Goal: Transaction & Acquisition: Book appointment/travel/reservation

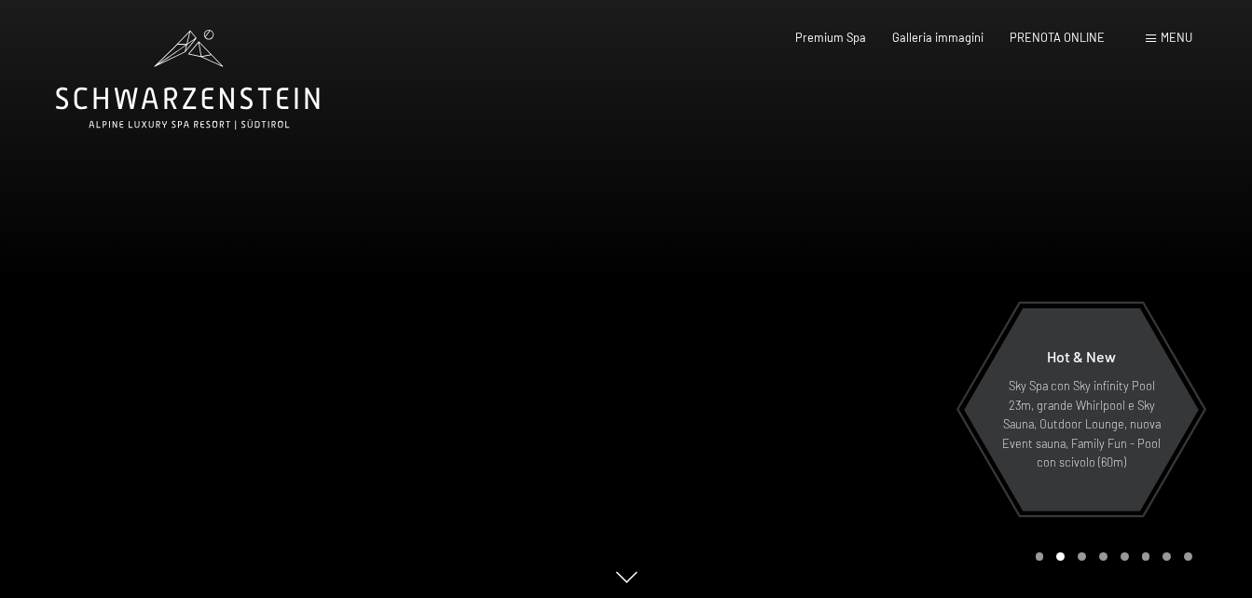
click at [1166, 31] on span "Menu" at bounding box center [1176, 37] width 32 height 15
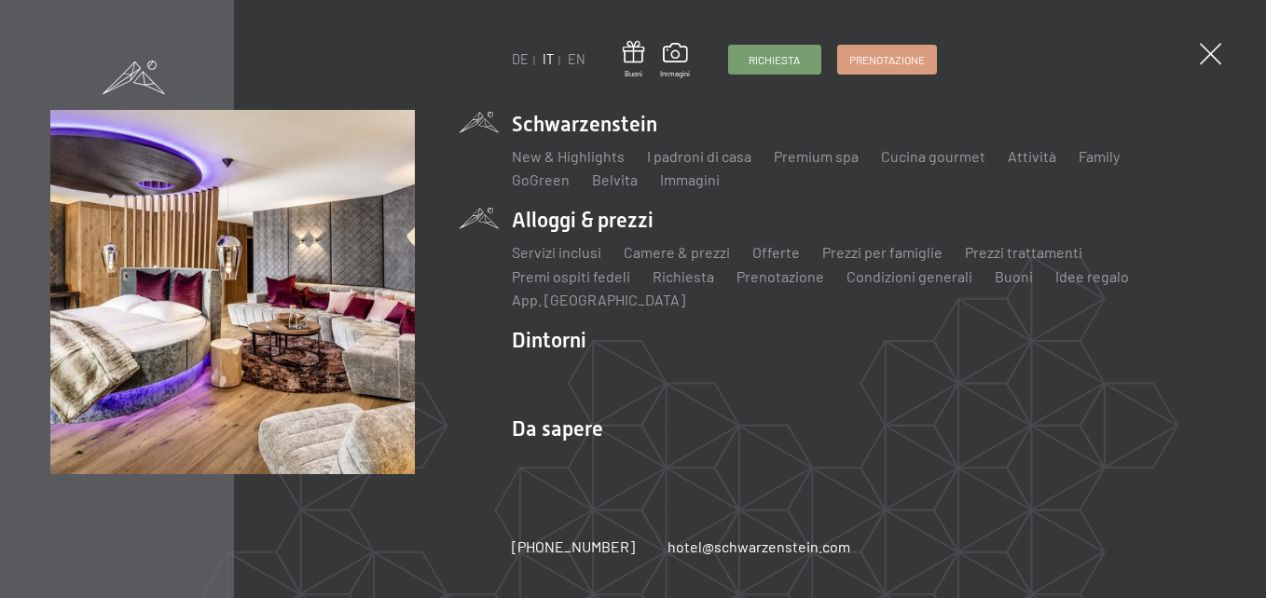
click at [608, 226] on li "Alloggi & prezzi Servizi inclusi Camere & prezzi Lista Offerte Lista Prezzi per…" at bounding box center [864, 258] width 704 height 105
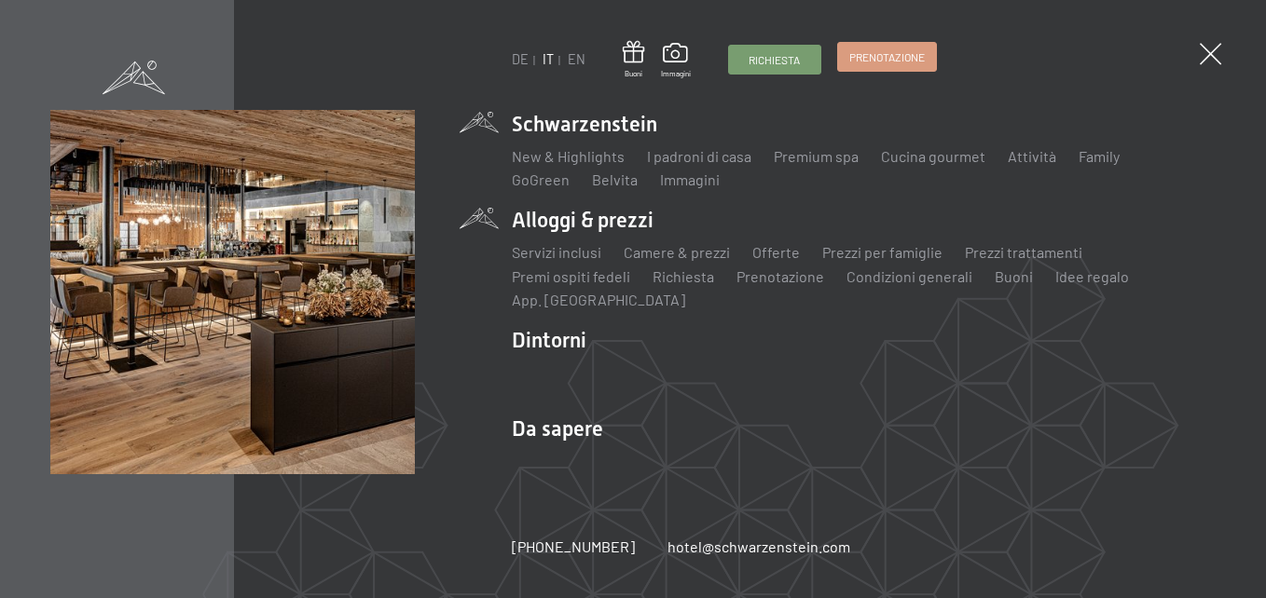
click at [903, 67] on link "Prenotazione" at bounding box center [887, 57] width 98 height 28
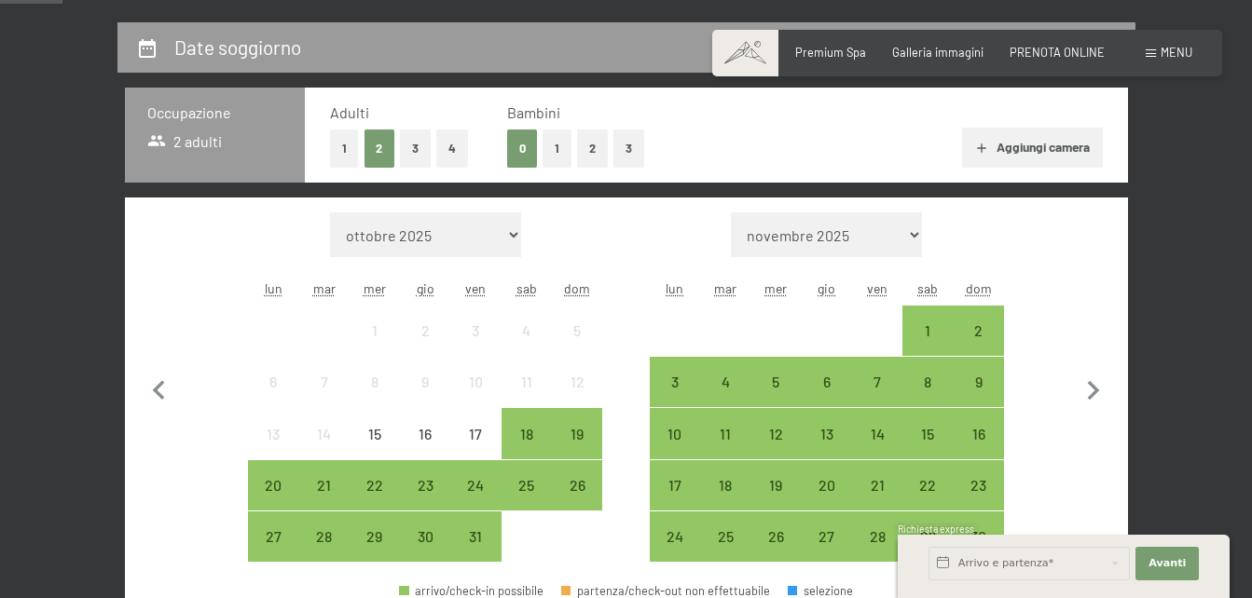
scroll to position [310, 0]
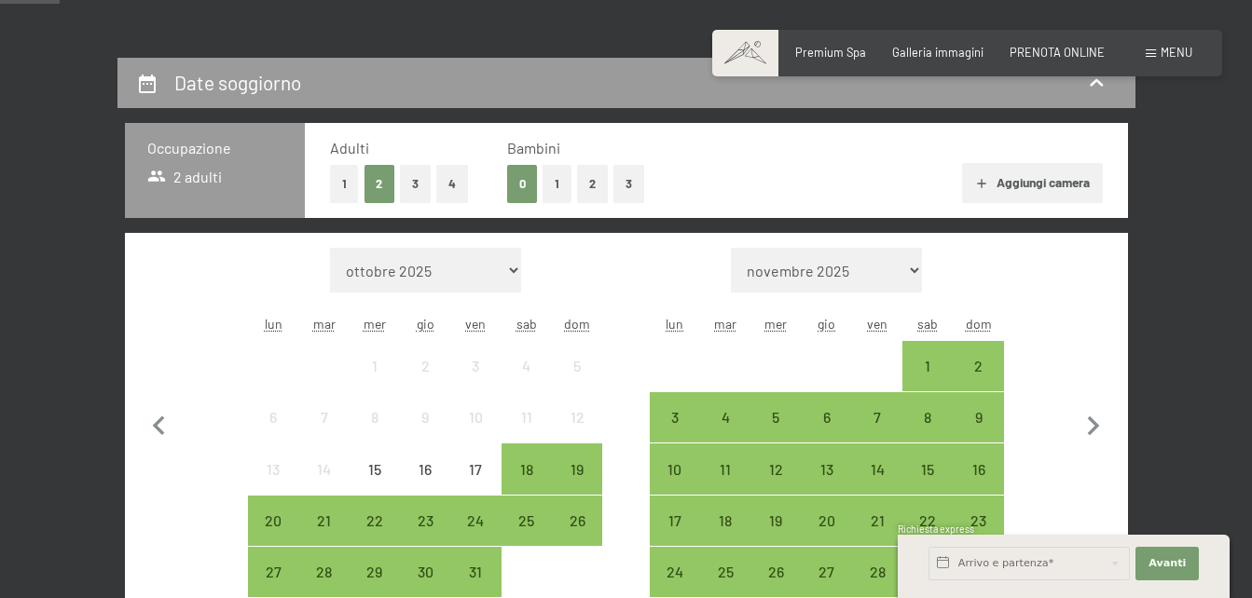
click at [556, 180] on button "1" at bounding box center [556, 184] width 29 height 38
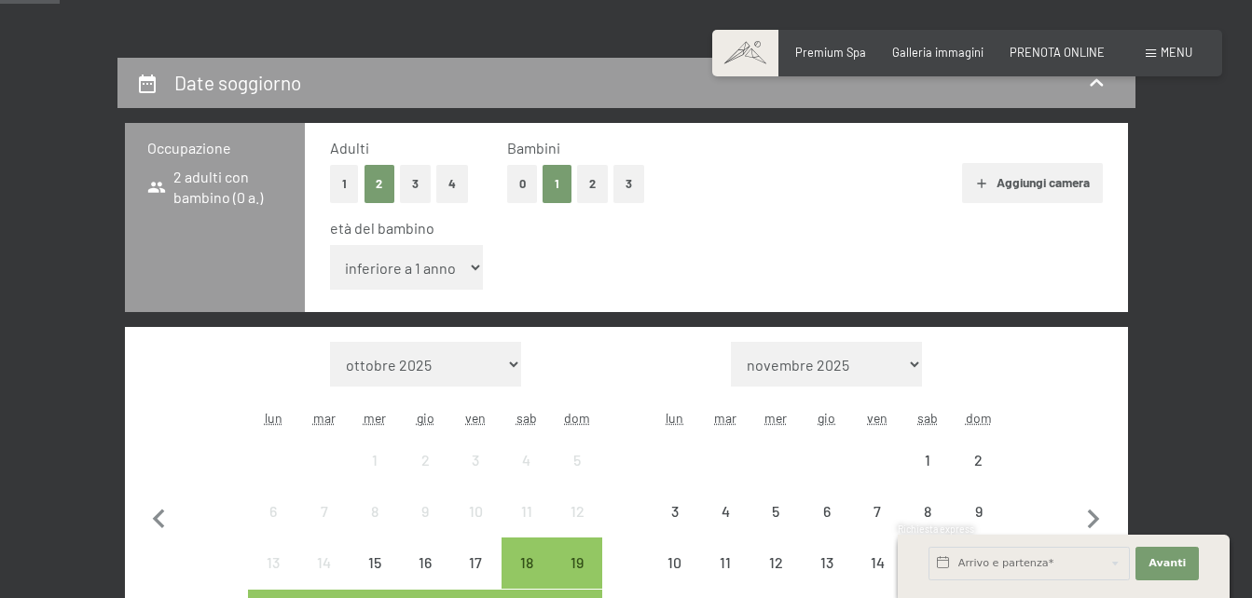
click at [373, 271] on select "inferiore a 1 anno 1 anno 2 anni 3 anni 4 anni 5 anni 6 anni 7 anni 8 anni 9 an…" at bounding box center [407, 267] width 154 height 45
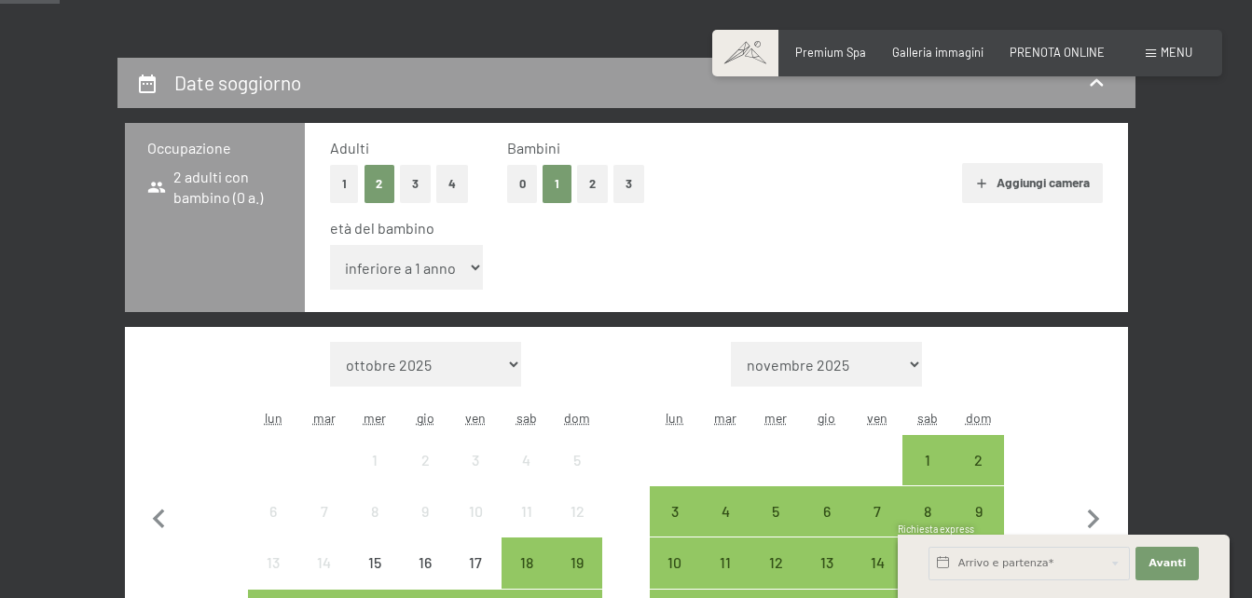
select select "1"
click at [330, 245] on select "inferiore a 1 anno 1 anno 2 anni 3 anni 4 anni 5 anni 6 anni 7 anni 8 anni 9 an…" at bounding box center [407, 267] width 154 height 45
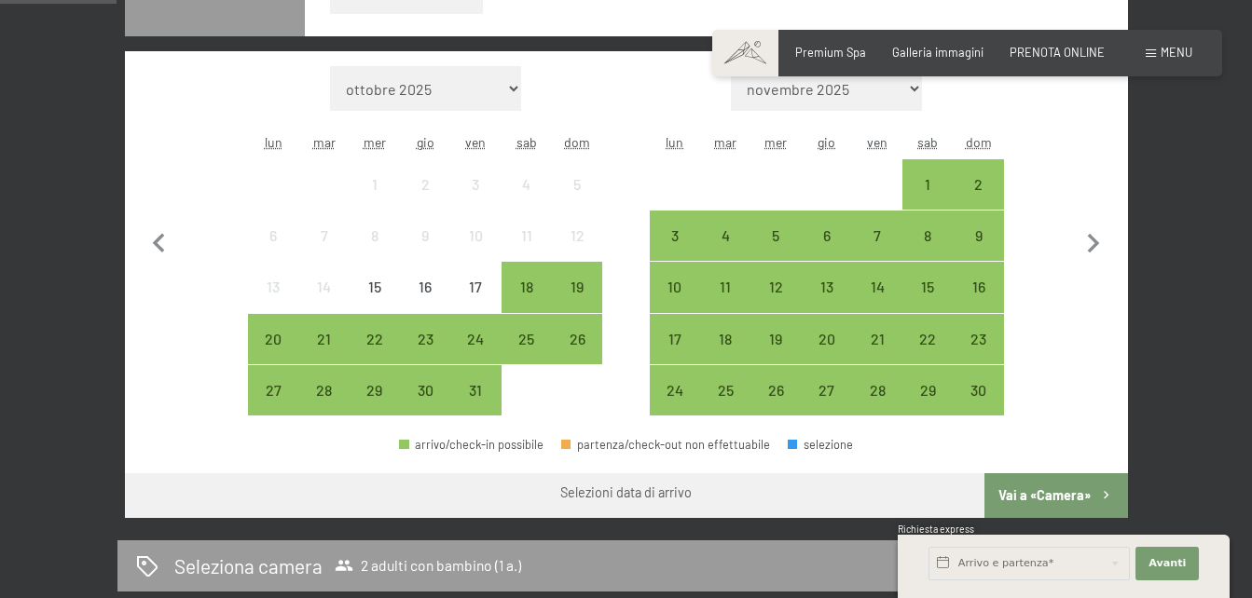
scroll to position [611, 0]
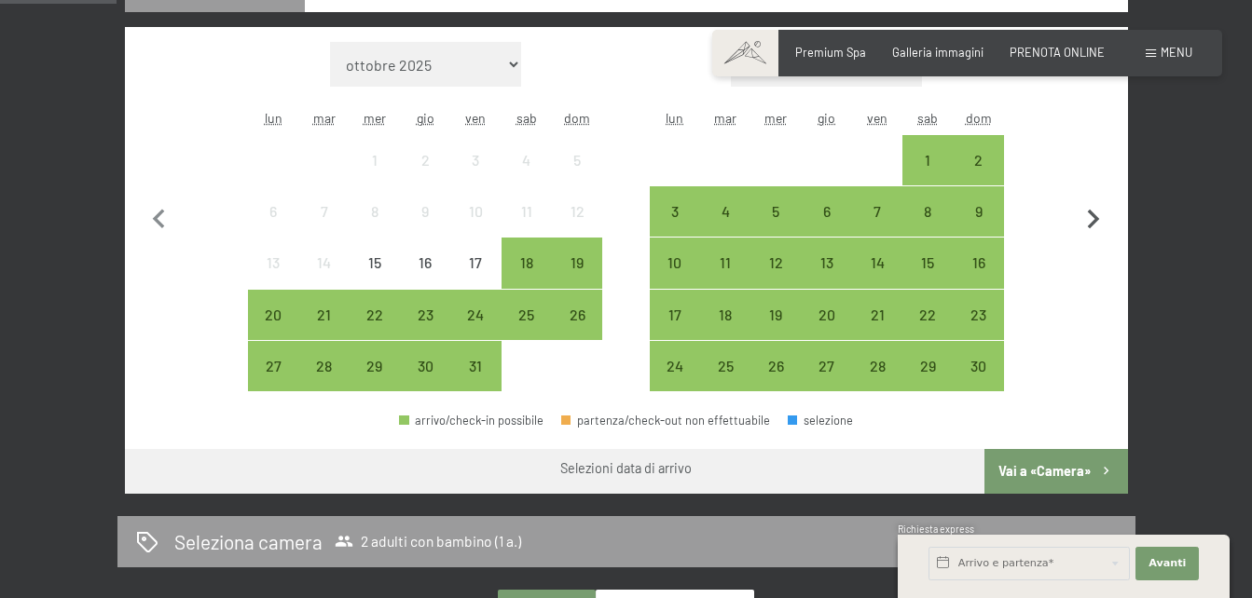
click at [1089, 224] on icon "button" at bounding box center [1093, 219] width 39 height 39
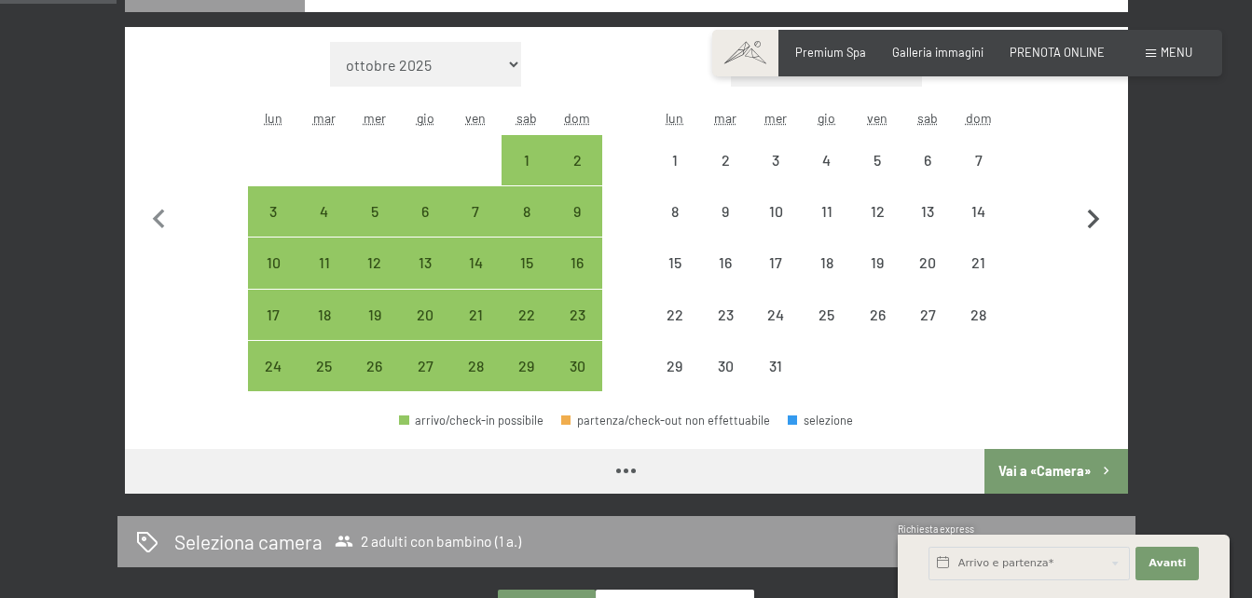
click at [1089, 224] on icon "button" at bounding box center [1093, 219] width 39 height 39
select select "2026-01-01"
select select "2026-02-01"
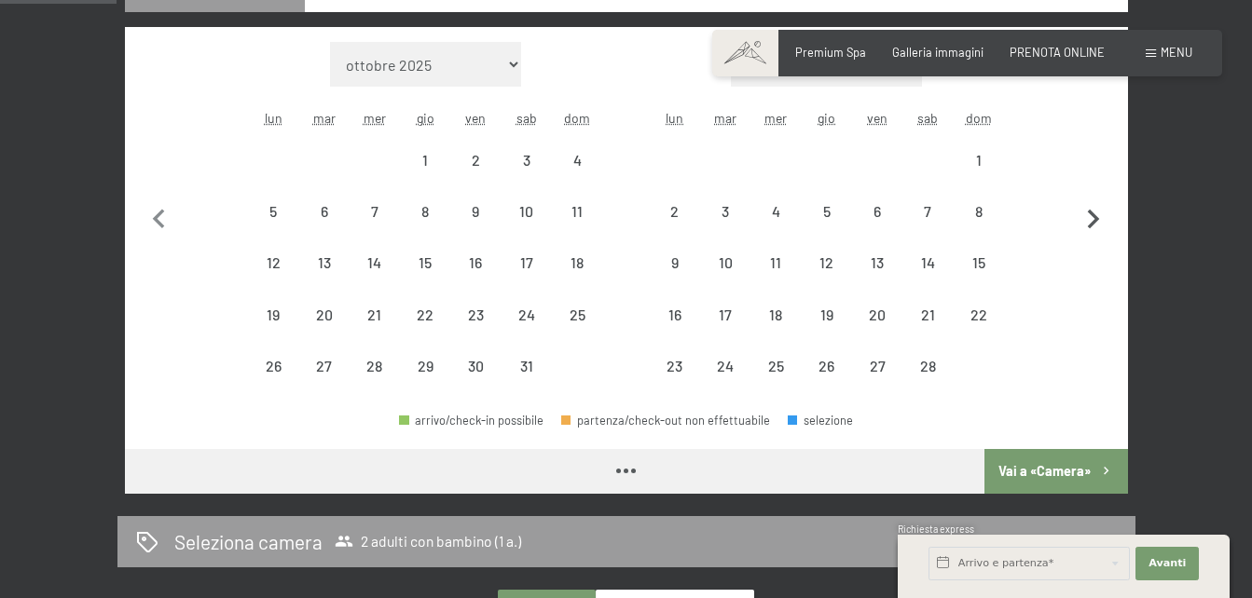
click at [1089, 224] on icon "button" at bounding box center [1093, 219] width 39 height 39
select select "[DATE]"
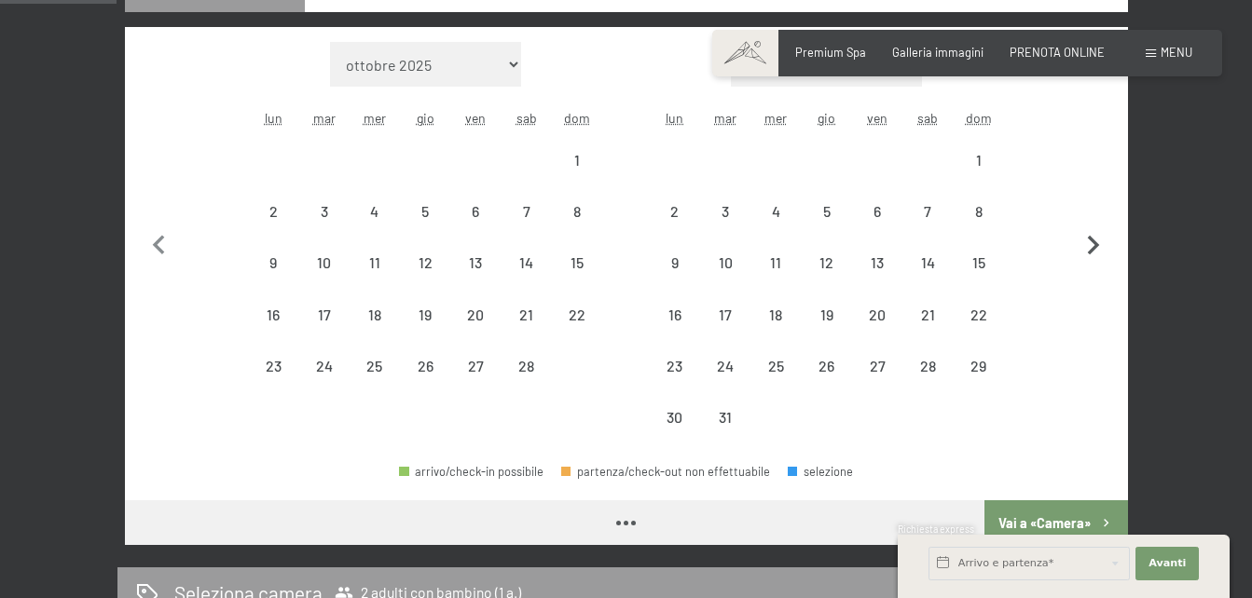
click at [1089, 224] on button "button" at bounding box center [1093, 243] width 39 height 402
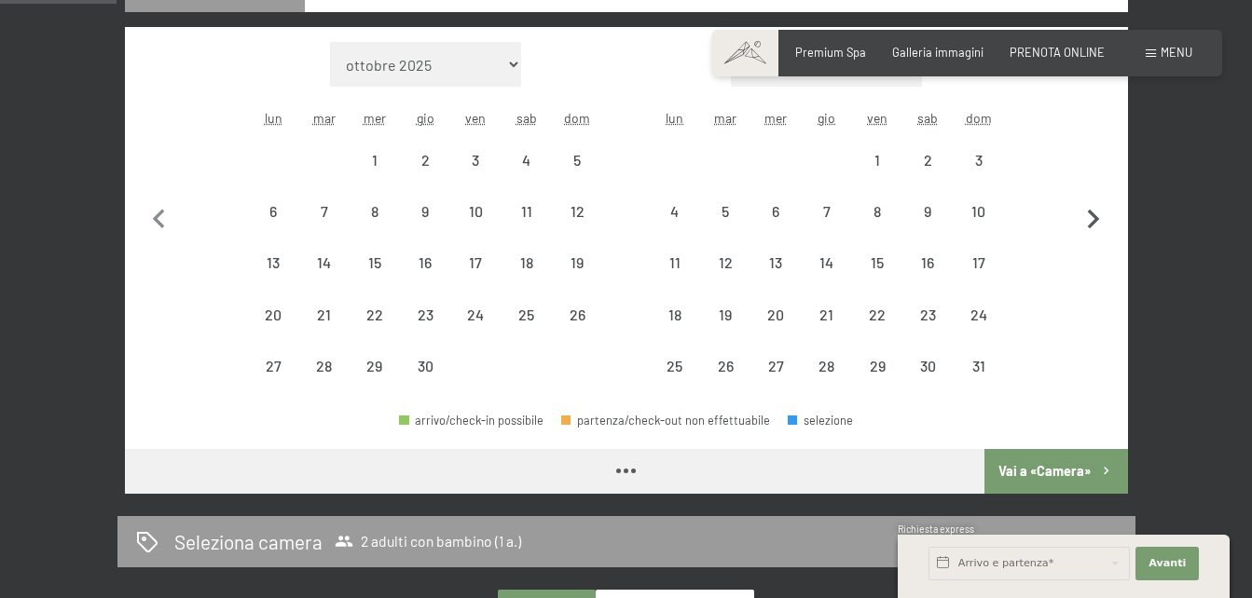
click at [1089, 224] on icon "button" at bounding box center [1093, 219] width 39 height 39
select select "[DATE]"
click at [1089, 224] on icon "button" at bounding box center [1093, 219] width 39 height 39
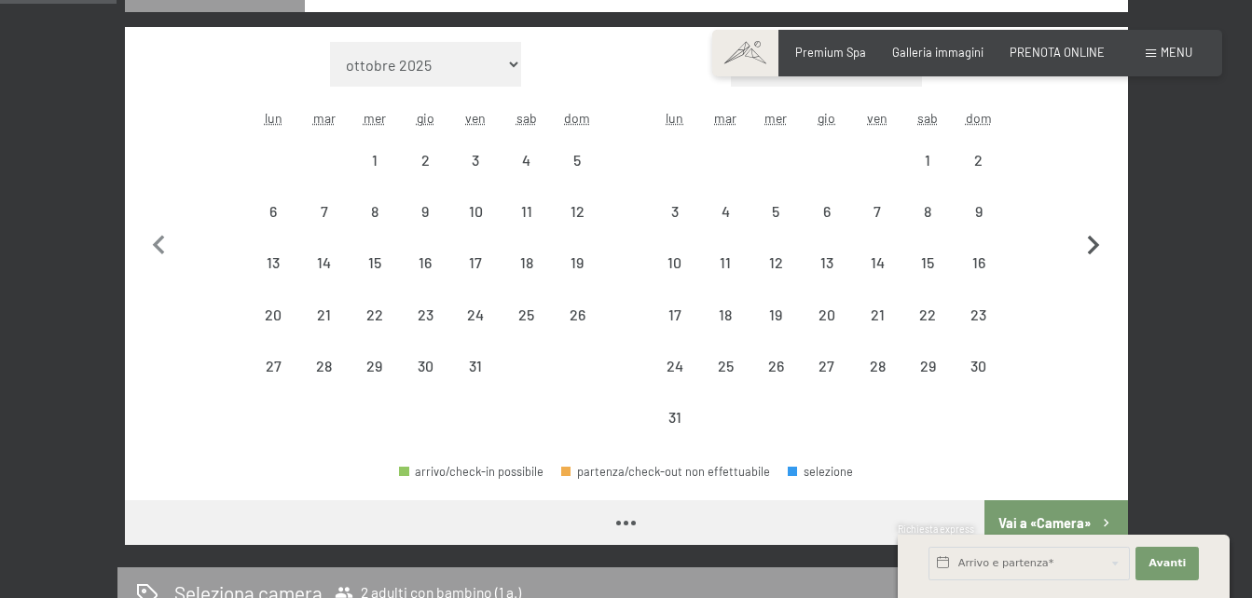
select select "[DATE]"
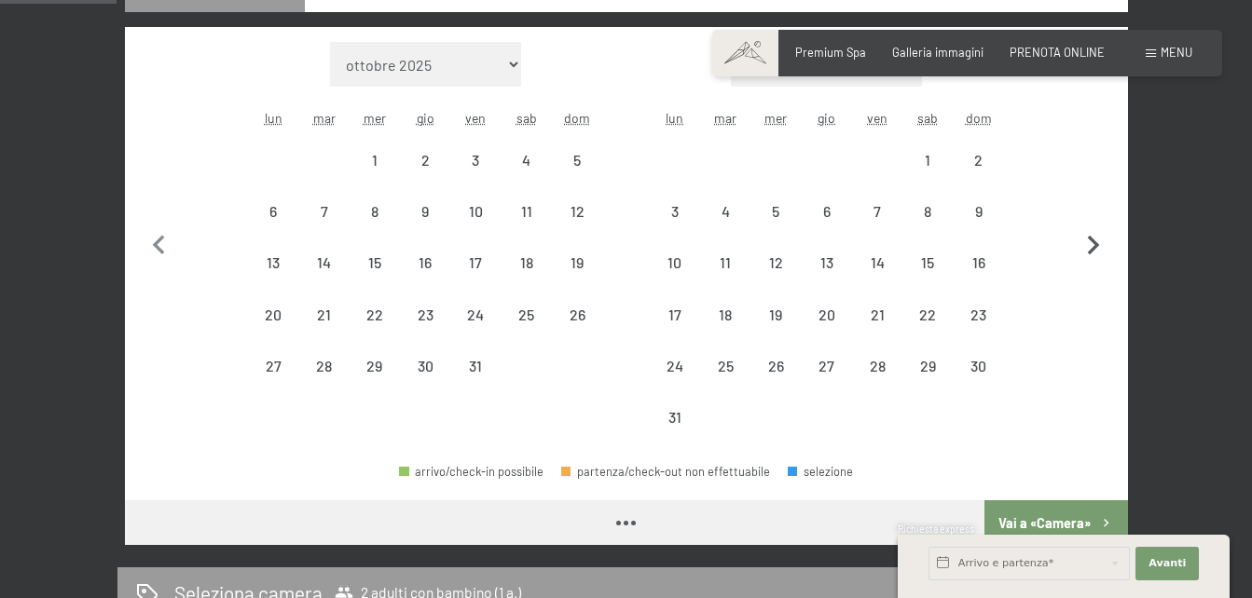
select select "[DATE]"
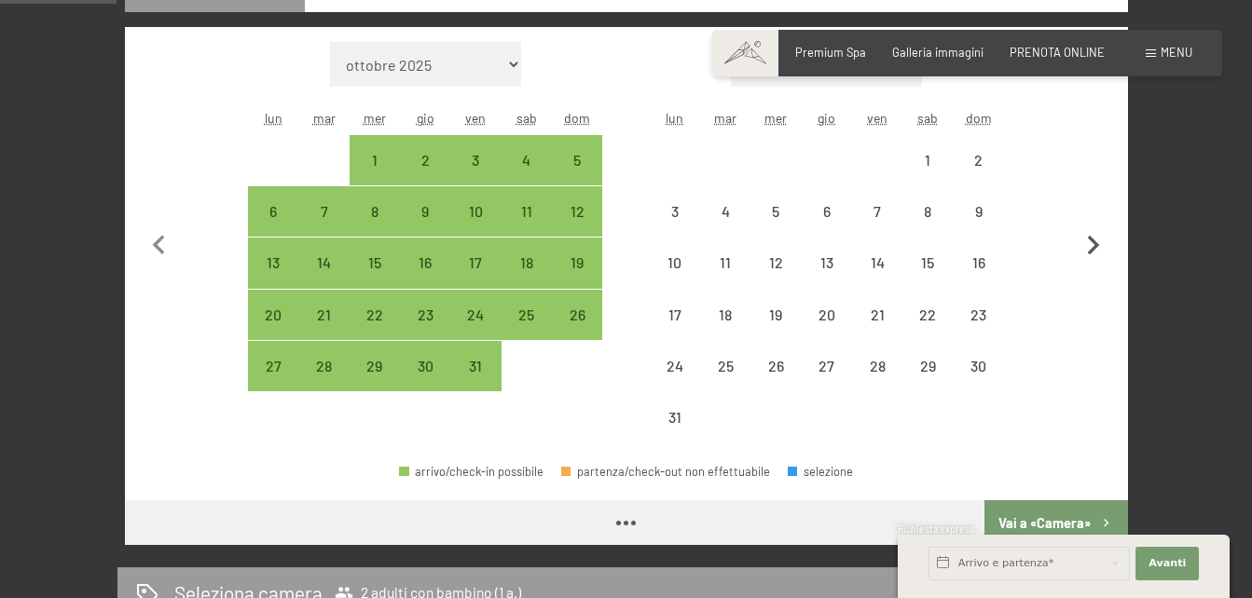
select select "[DATE]"
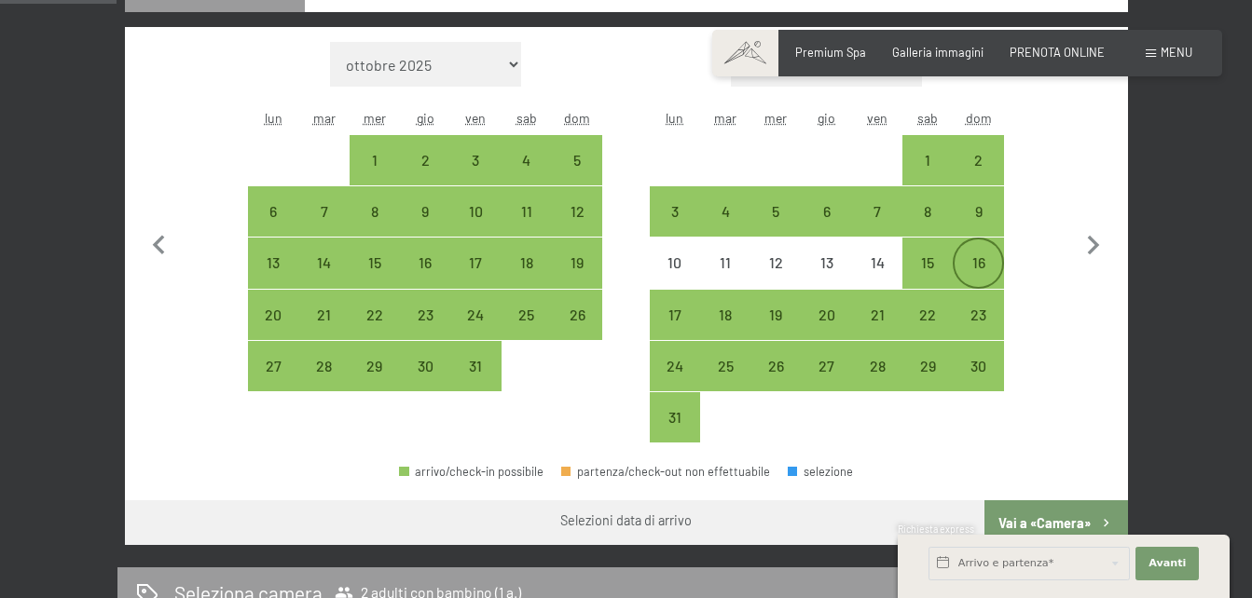
click at [982, 245] on div "16" at bounding box center [977, 263] width 47 height 47
select select "[DATE]"
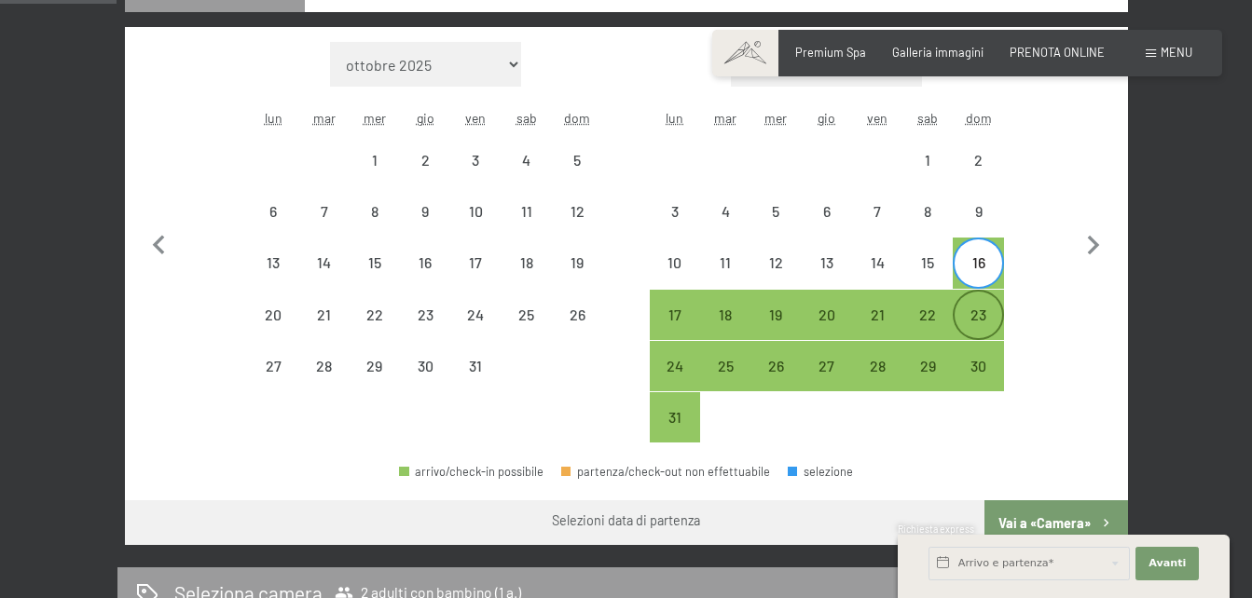
click at [980, 331] on div "23" at bounding box center [977, 331] width 47 height 47
select select "[DATE]"
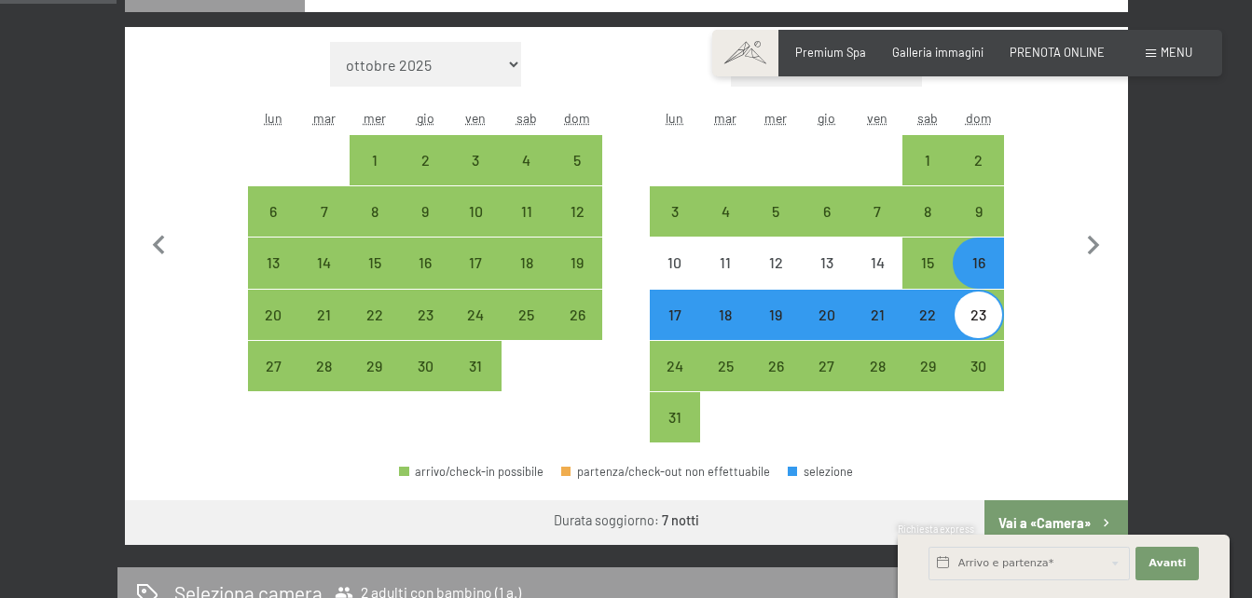
click at [1012, 509] on button "Vai a «Camera»" at bounding box center [1055, 523] width 143 height 45
select select "[DATE]"
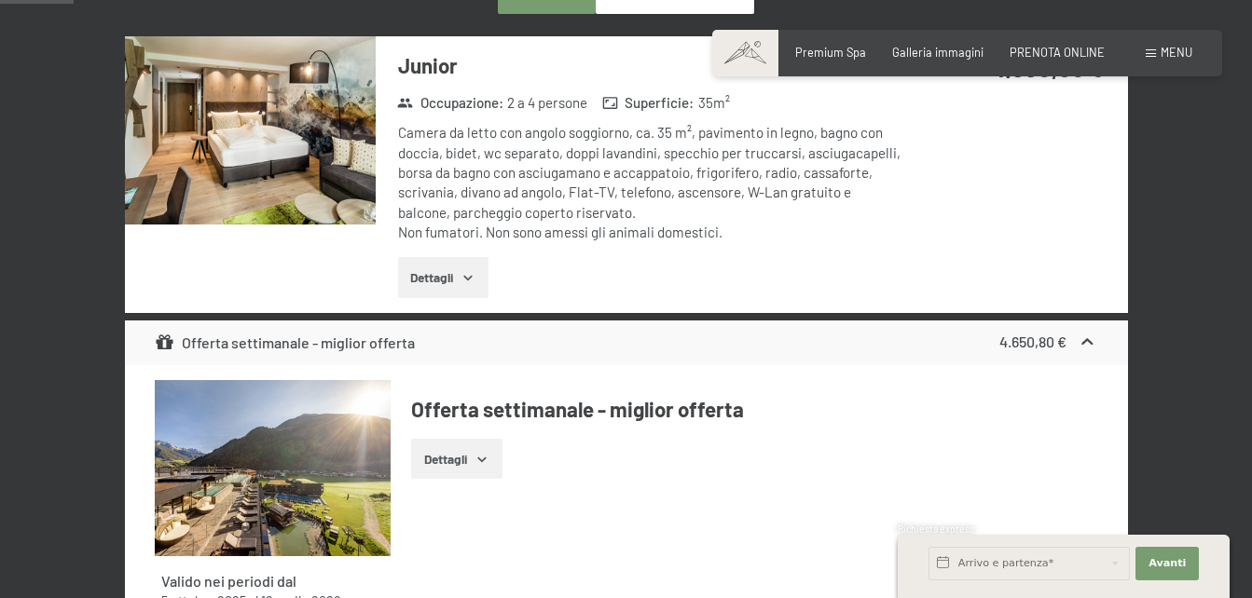
scroll to position [613, 0]
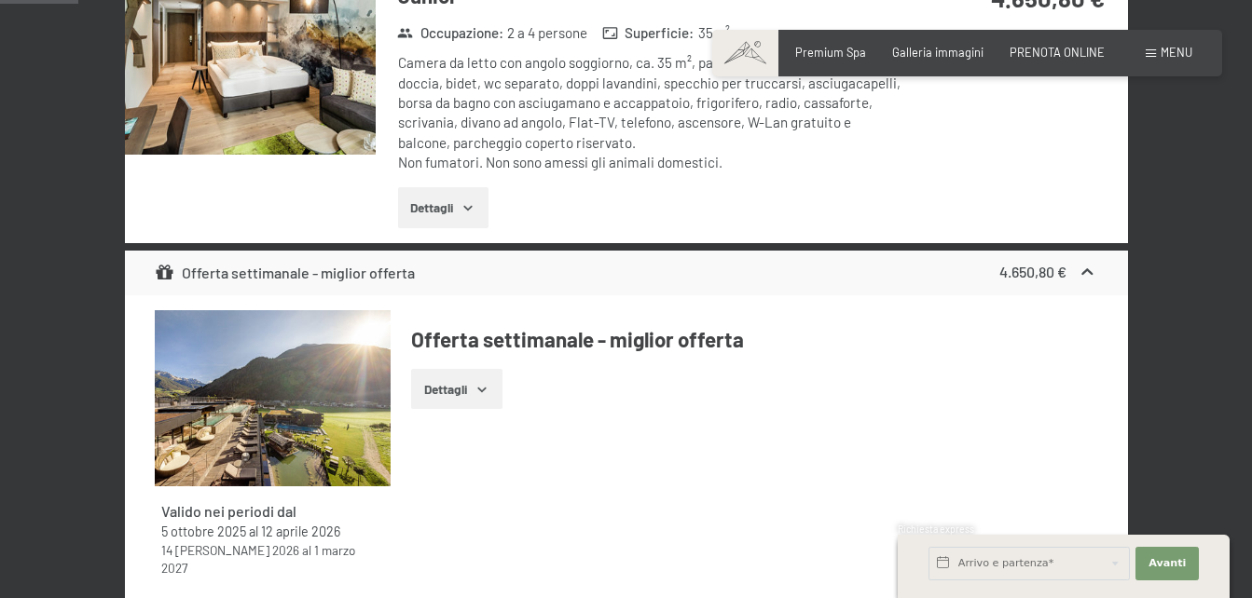
click at [459, 385] on button "Dettagli" at bounding box center [456, 389] width 90 height 41
click at [785, 375] on div "Dettagli" at bounding box center [754, 389] width 686 height 41
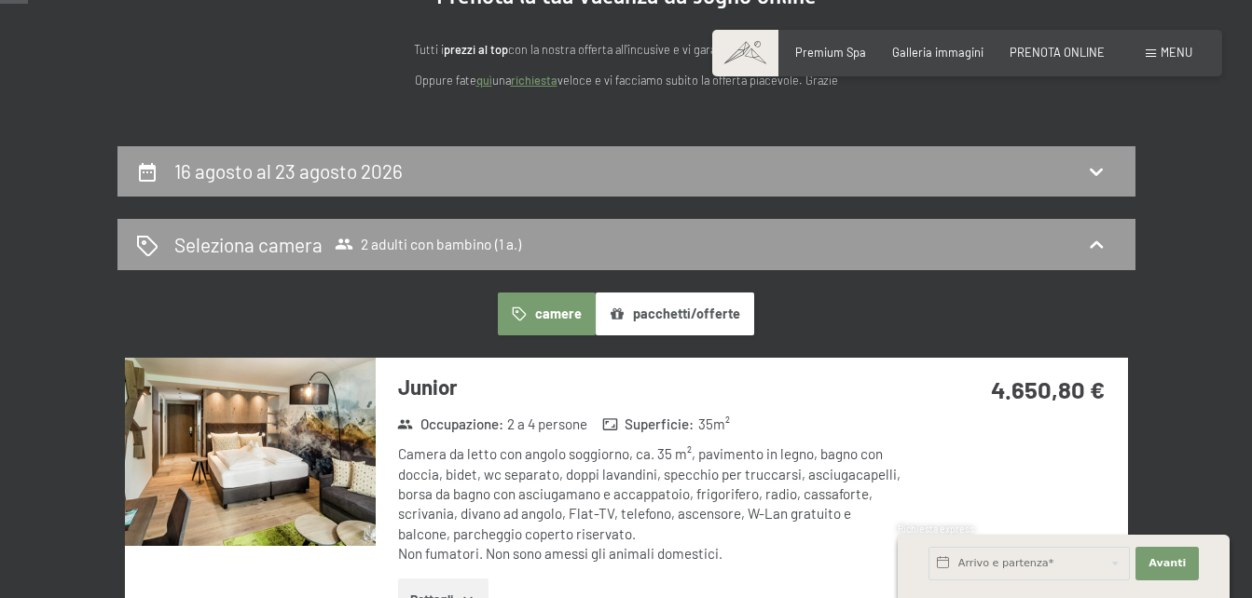
scroll to position [224, 0]
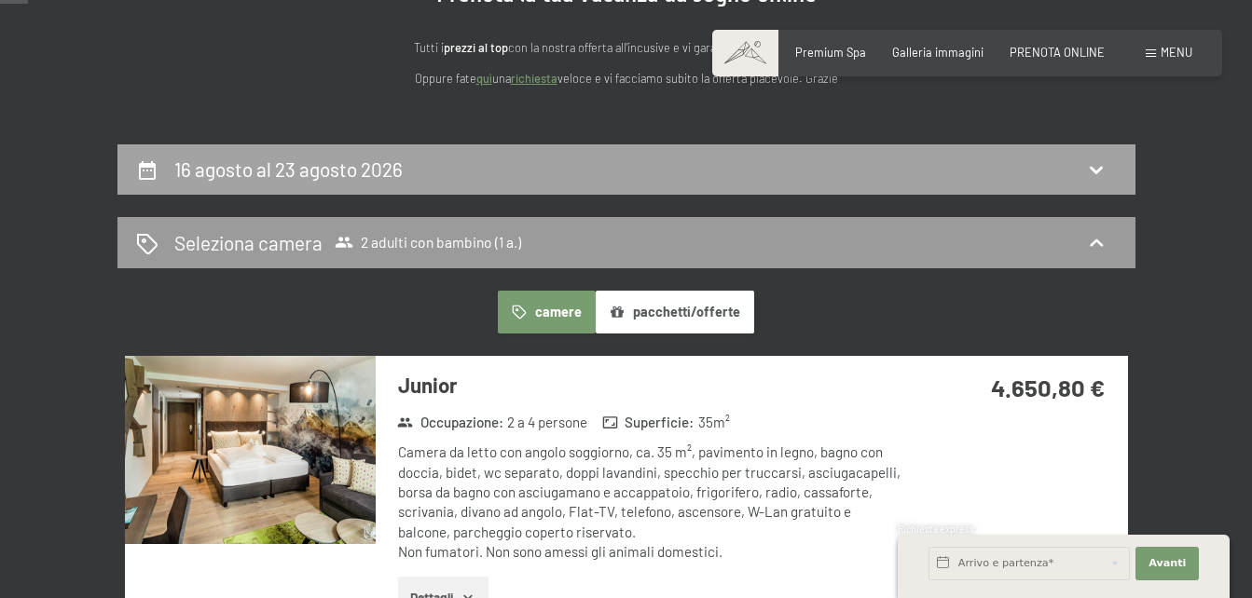
click at [1098, 166] on icon at bounding box center [1096, 169] width 22 height 22
select select "1"
select select "[DATE]"
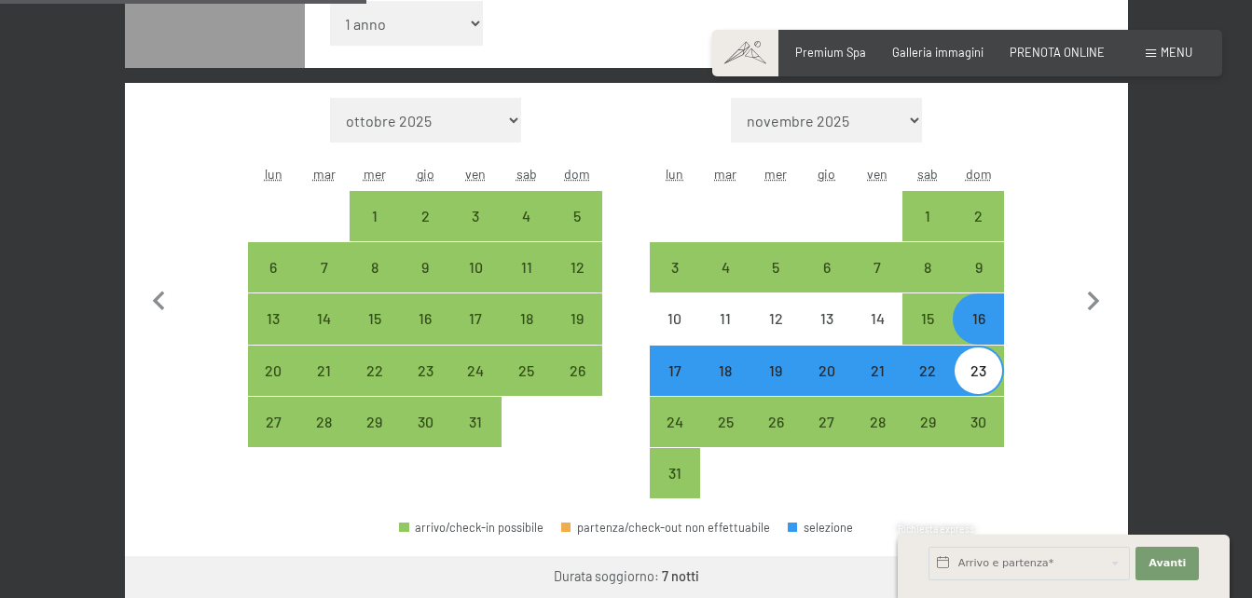
scroll to position [563, 0]
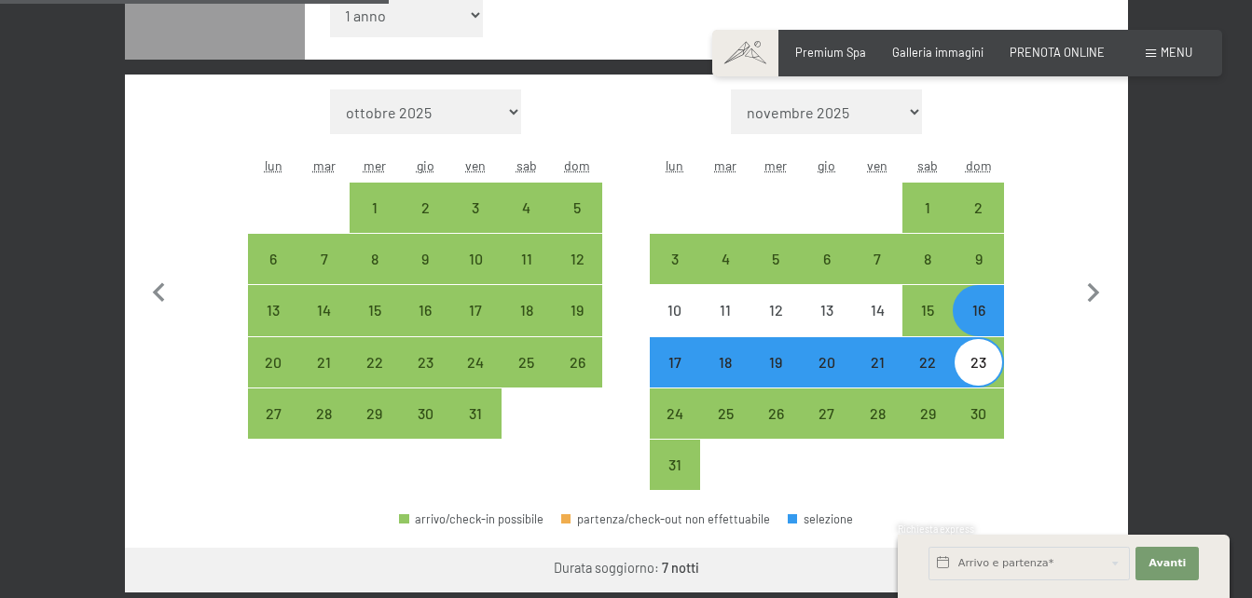
click at [984, 372] on div "23" at bounding box center [977, 378] width 47 height 47
select select "[DATE]"
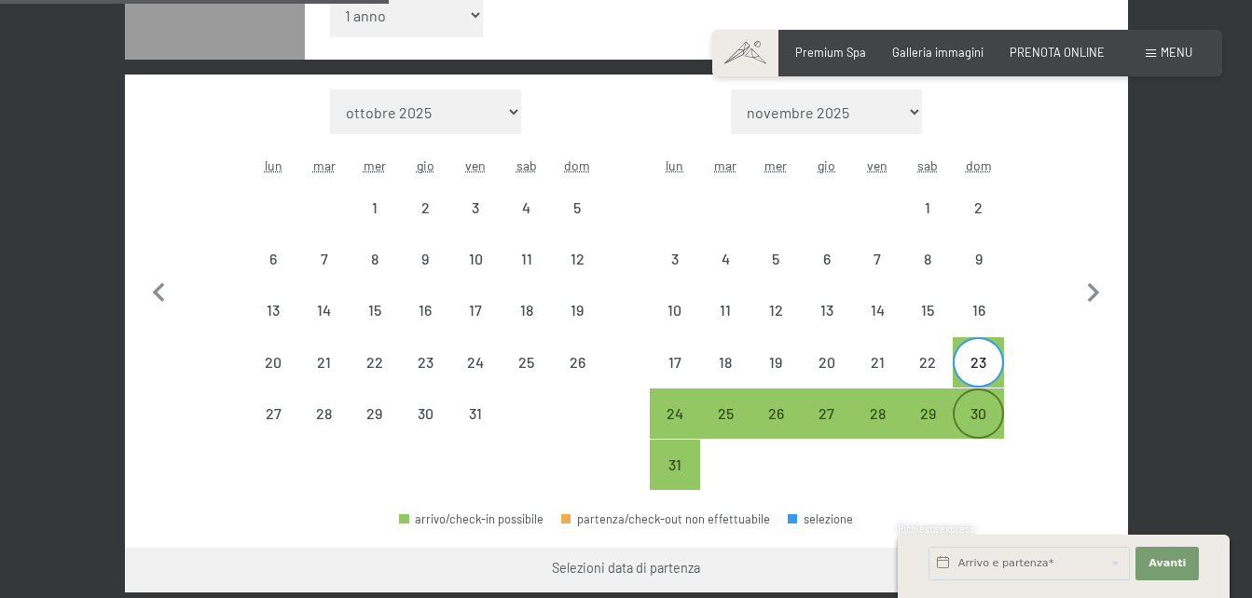
click at [984, 429] on div "30" at bounding box center [977, 429] width 47 height 47
select select "[DATE]"
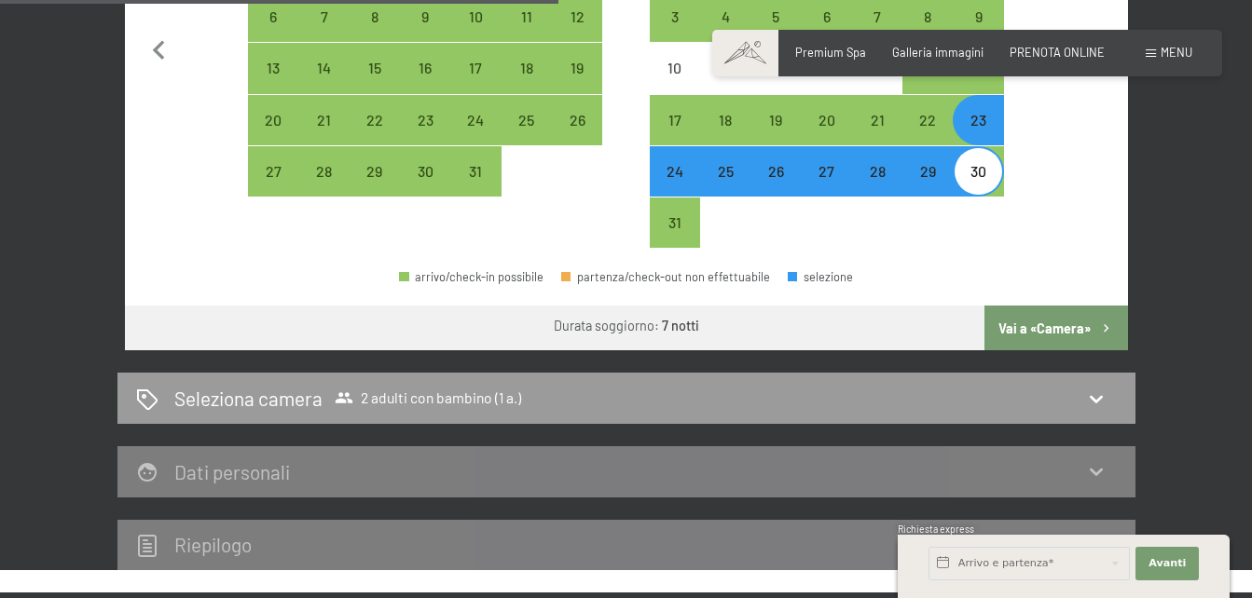
scroll to position [809, 0]
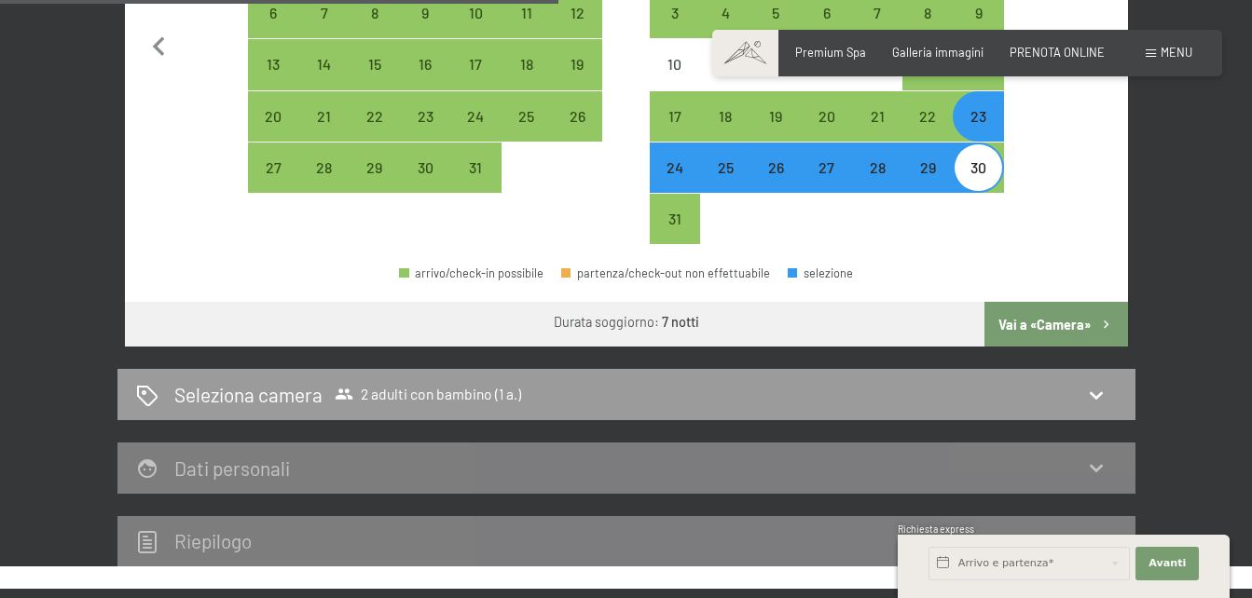
click at [1060, 337] on button "Vai a «Camera»" at bounding box center [1055, 324] width 143 height 45
select select "[DATE]"
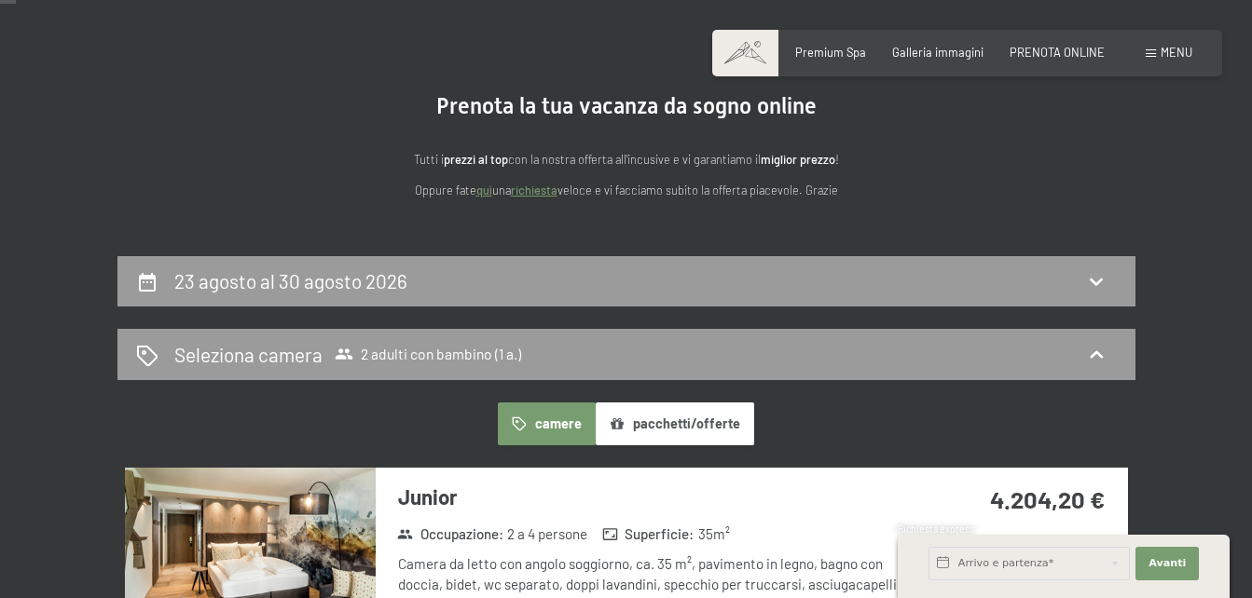
scroll to position [70, 0]
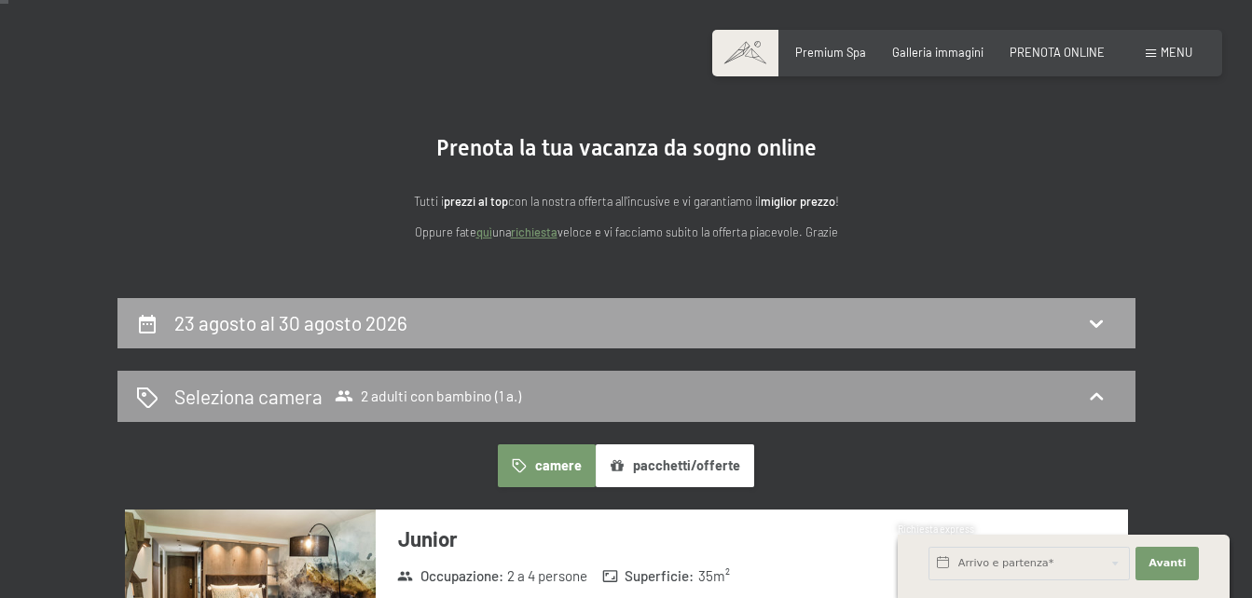
click at [1102, 329] on icon at bounding box center [1096, 323] width 22 height 22
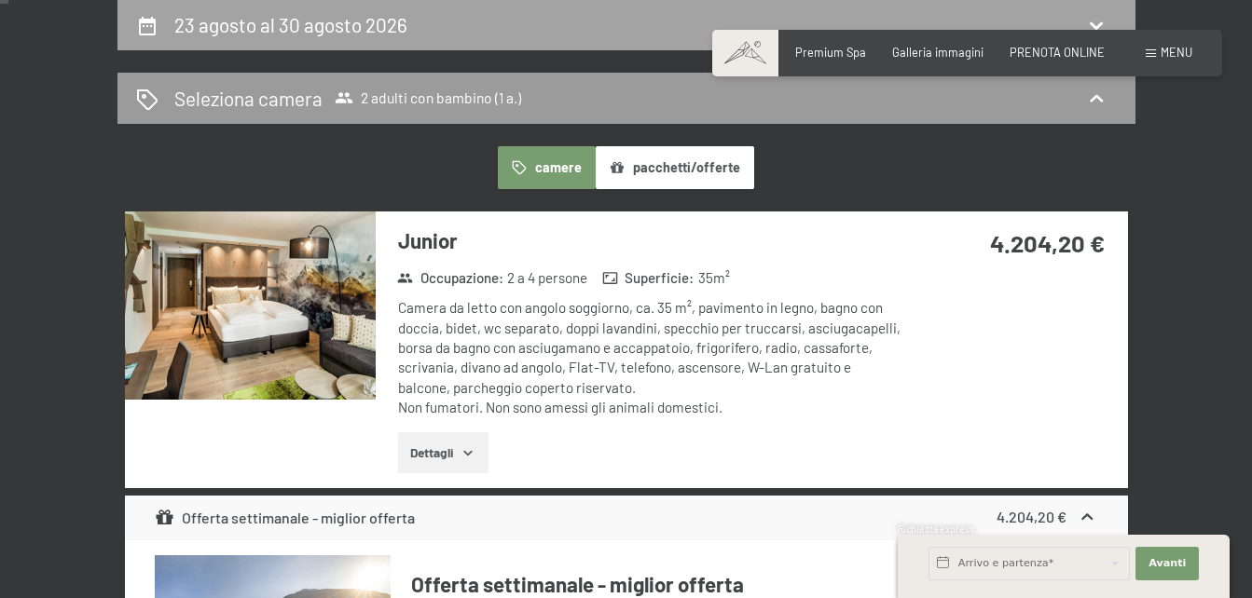
select select "1"
select select "[DATE]"
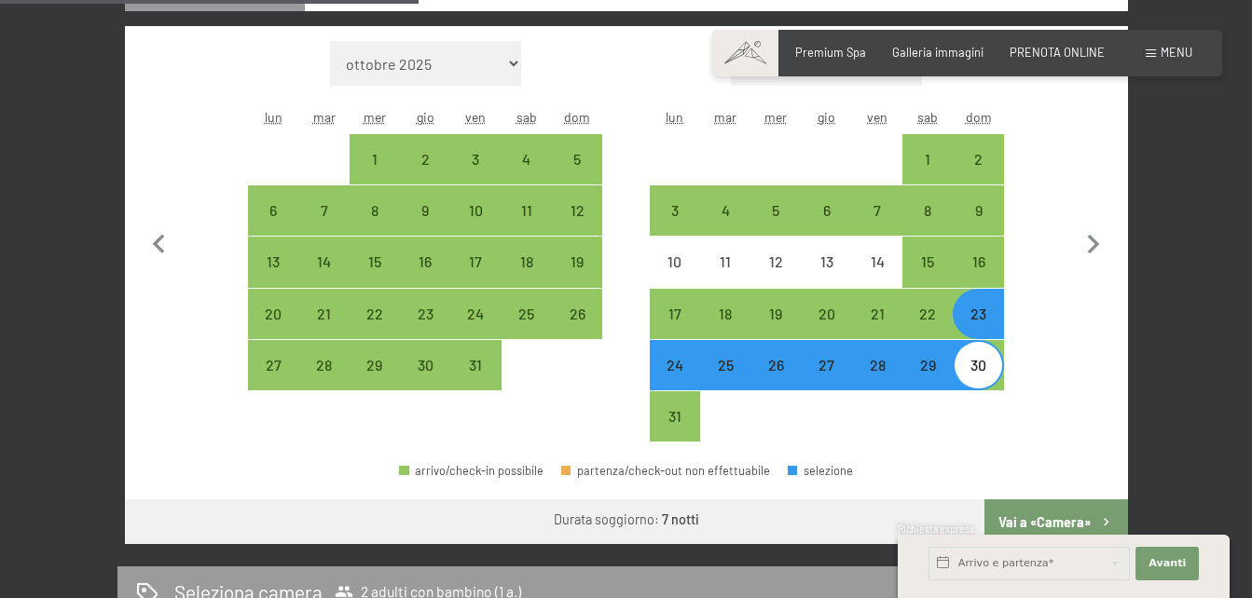
scroll to position [615, 0]
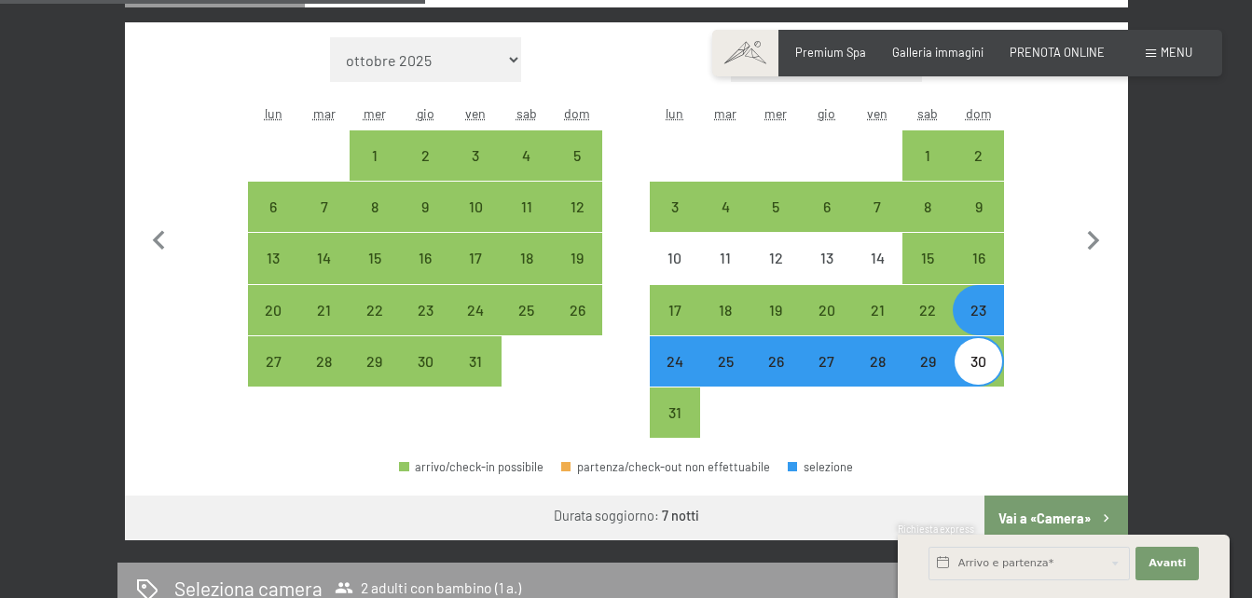
click at [676, 369] on div "24" at bounding box center [675, 377] width 47 height 47
select select "[DATE]"
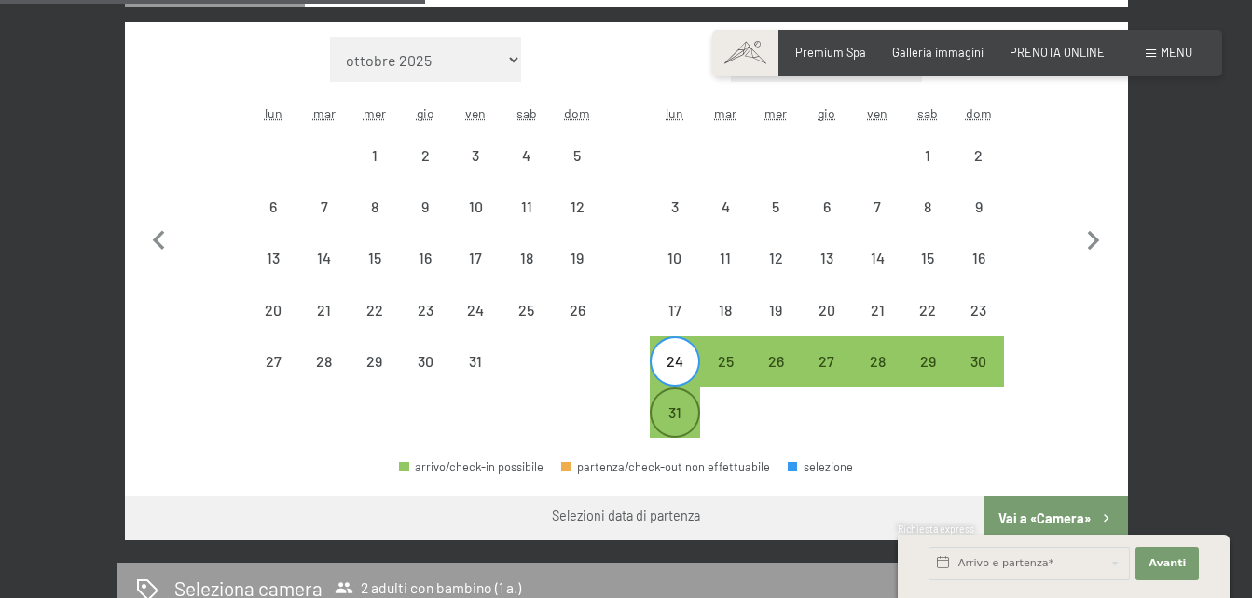
click at [683, 415] on div "31" at bounding box center [675, 428] width 47 height 47
select select "[DATE]"
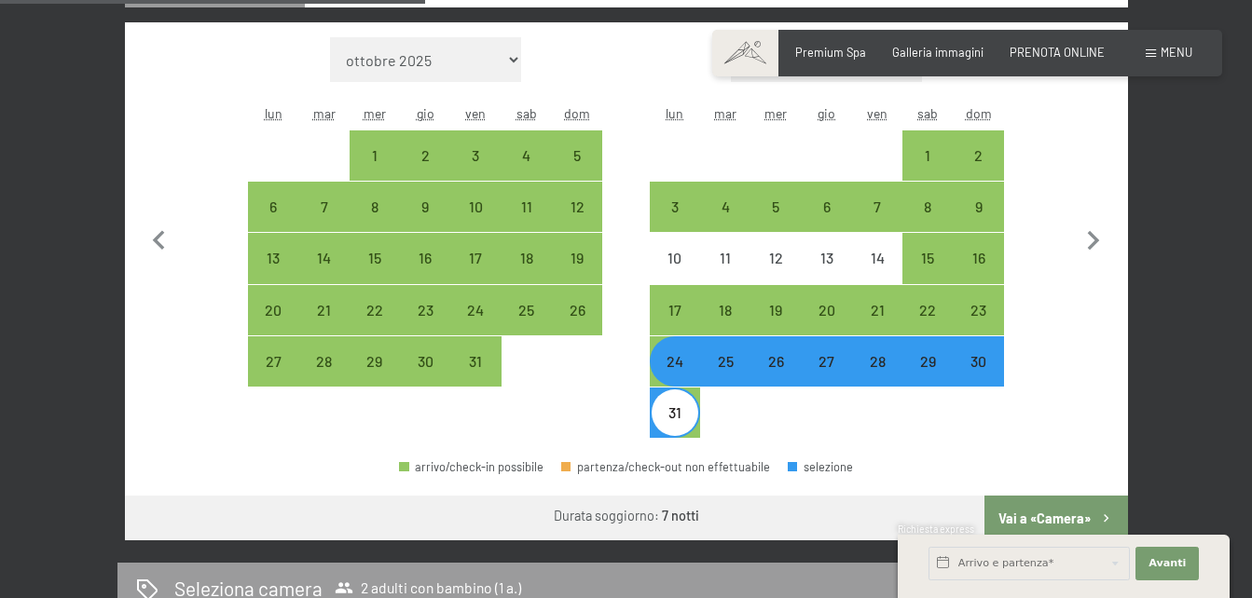
click at [1049, 512] on button "Vai a «Camera»" at bounding box center [1055, 518] width 143 height 45
select select "[DATE]"
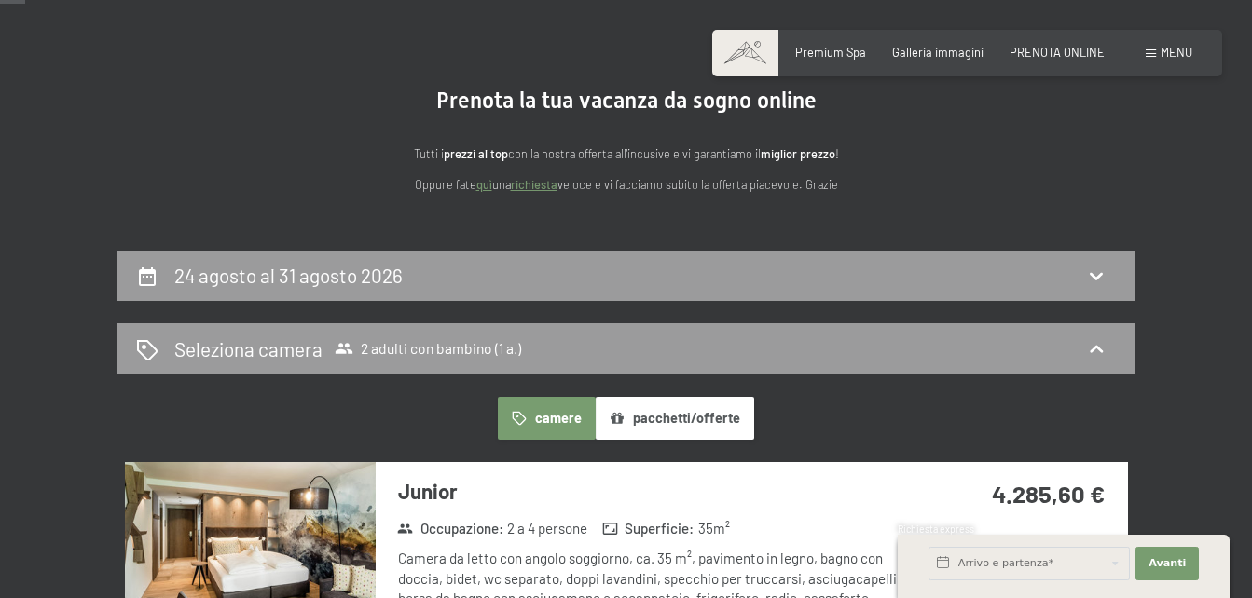
scroll to position [106, 0]
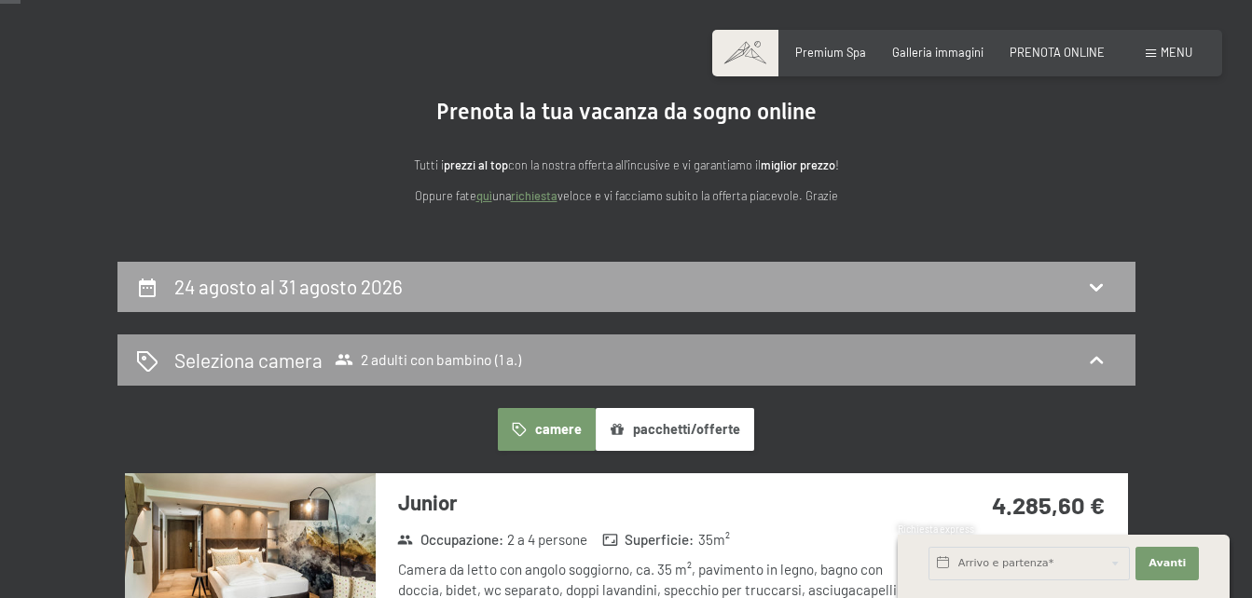
click at [1091, 278] on icon at bounding box center [1096, 287] width 22 height 22
select select "1"
select select "[DATE]"
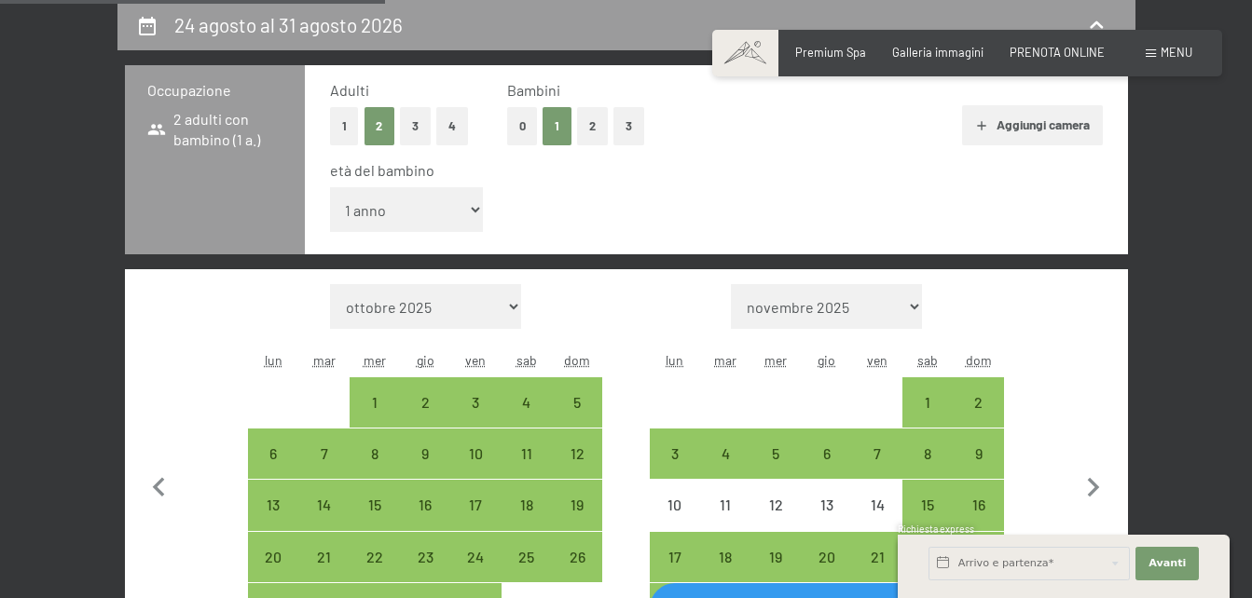
scroll to position [578, 0]
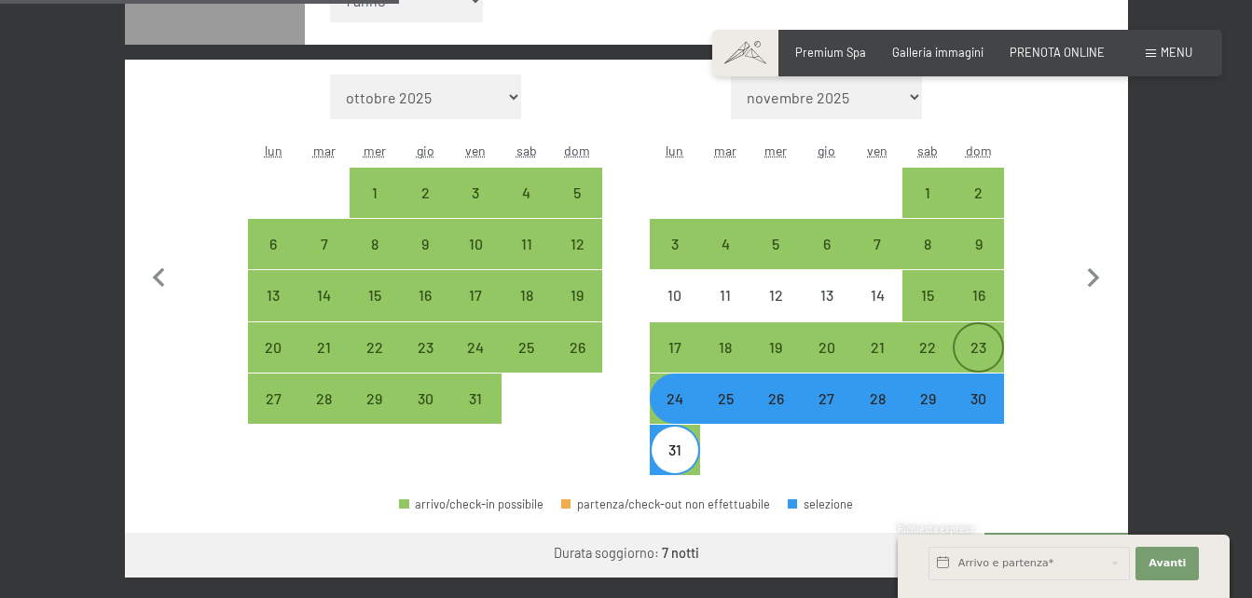
click at [992, 357] on div "23" at bounding box center [977, 363] width 47 height 47
select select "[DATE]"
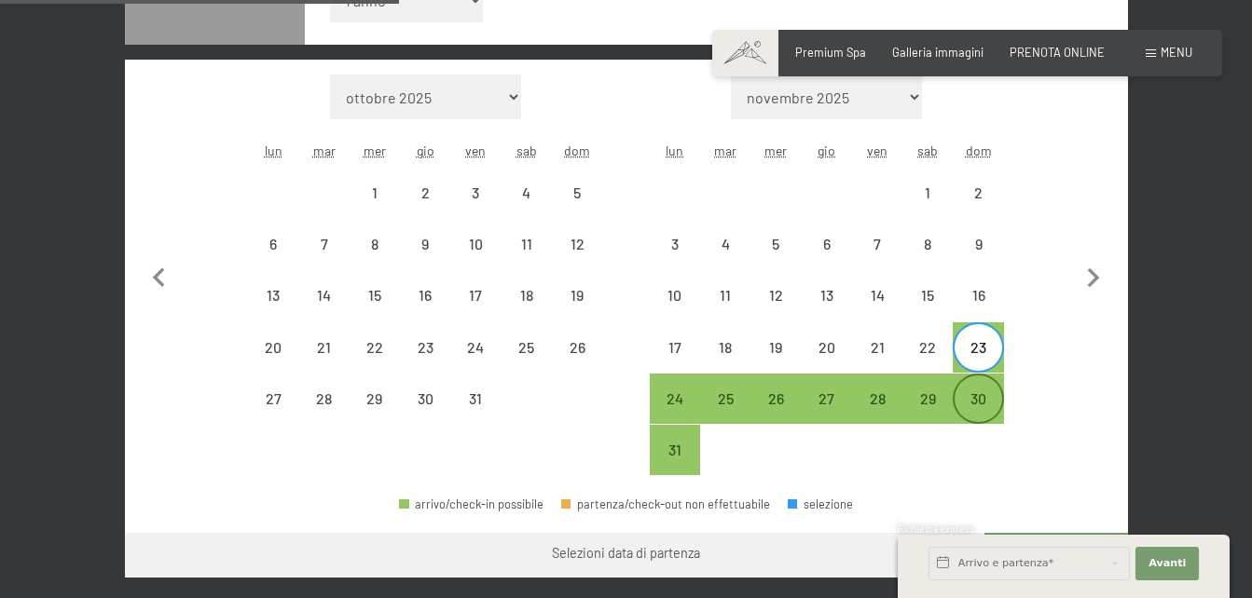
click at [981, 400] on div "30" at bounding box center [977, 414] width 47 height 47
select select "[DATE]"
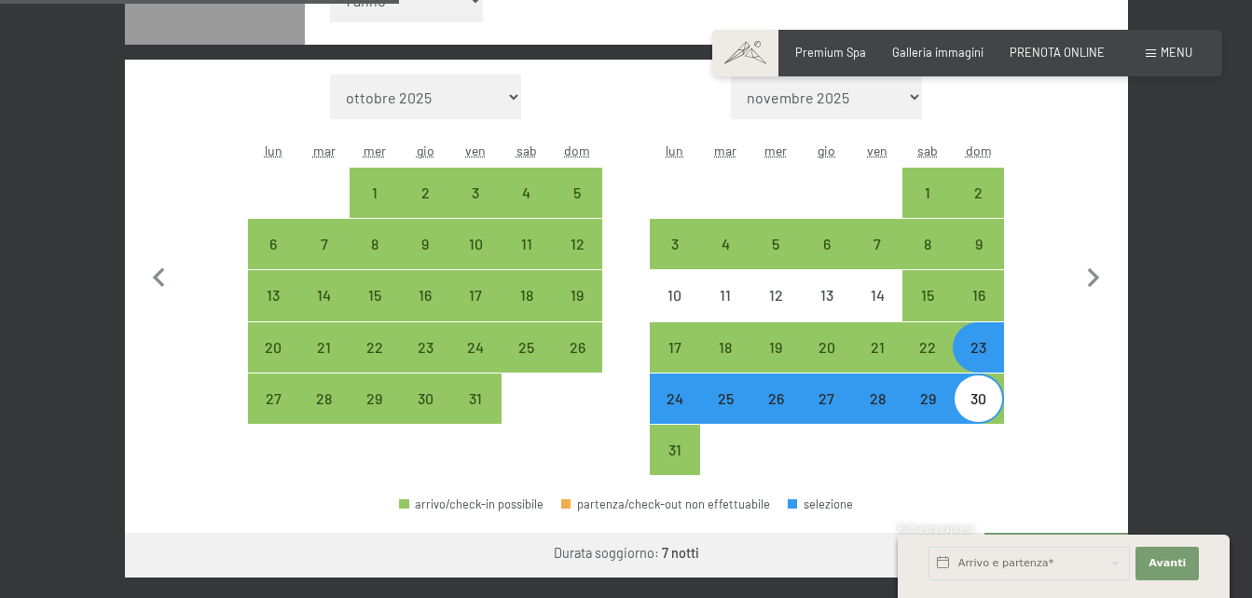
click at [1137, 348] on div "23 agosto al 30 agosto 2026 Occupazione 2 adulti con bambino (1 a.) Adulti 1 2 …" at bounding box center [627, 294] width 1130 height 1008
click at [927, 350] on div "22" at bounding box center [927, 363] width 47 height 47
select select "[DATE]"
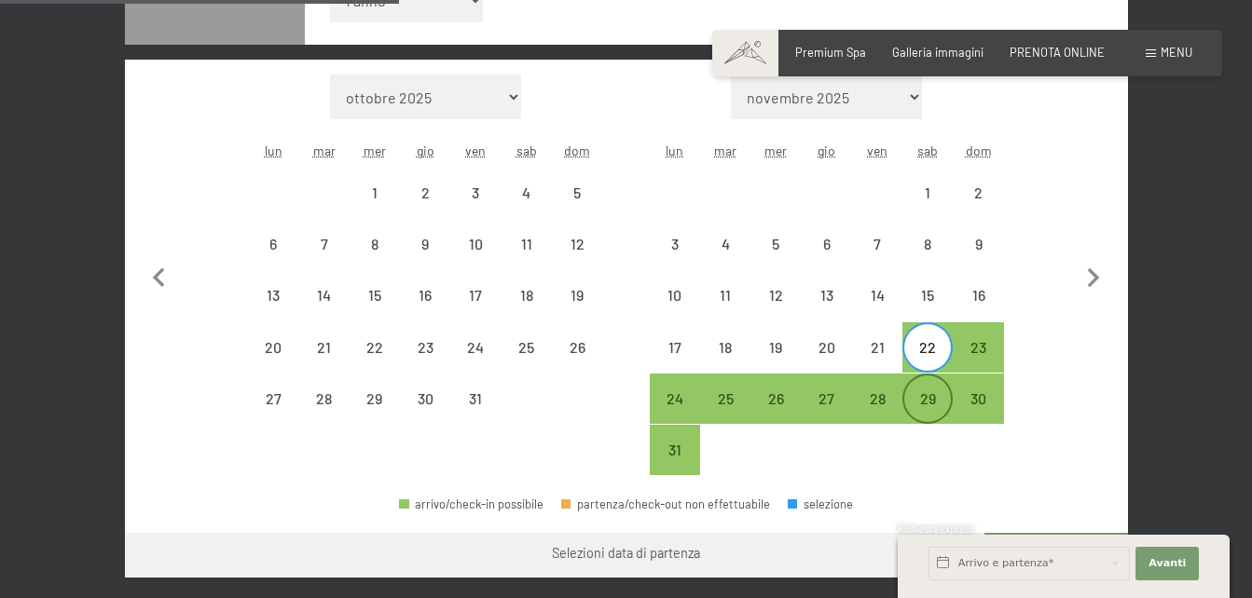
click at [924, 415] on div "29" at bounding box center [927, 414] width 47 height 47
select select "[DATE]"
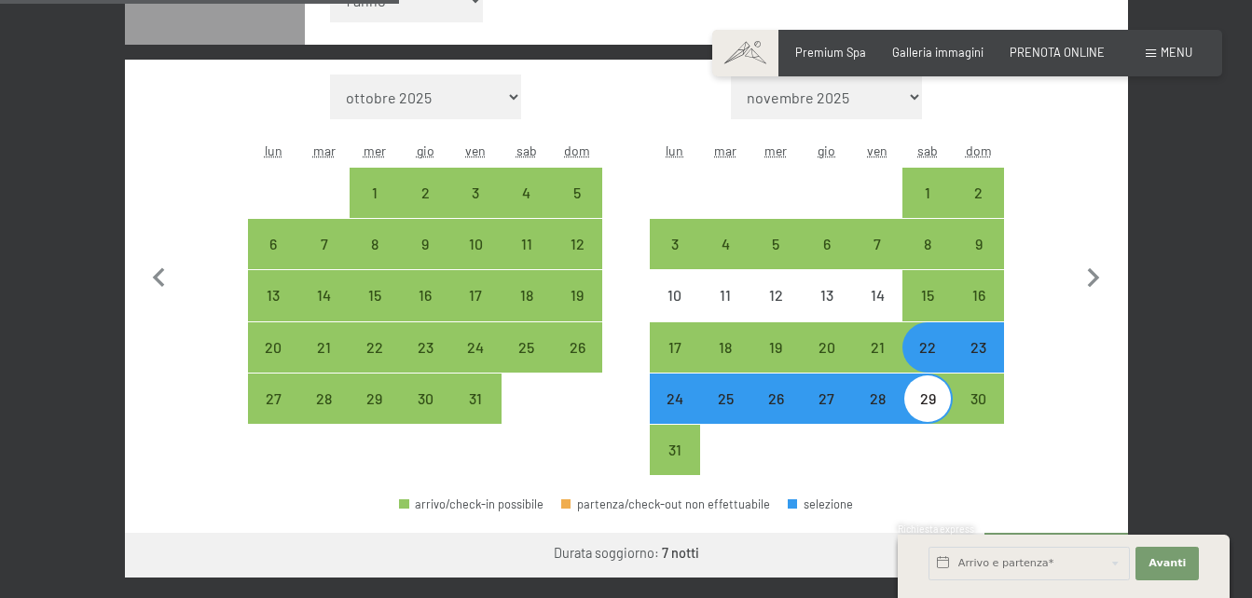
click at [879, 515] on div "arrivo/check-in possibile partenza/check-out non effettuabile selezione" at bounding box center [626, 512] width 1003 height 42
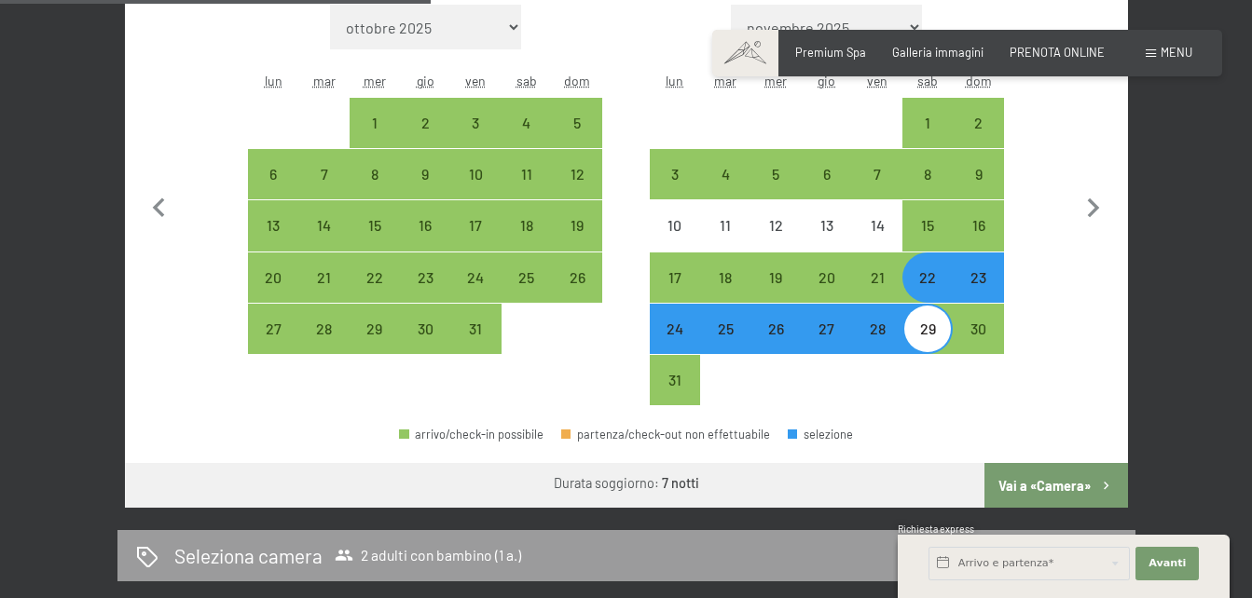
scroll to position [652, 0]
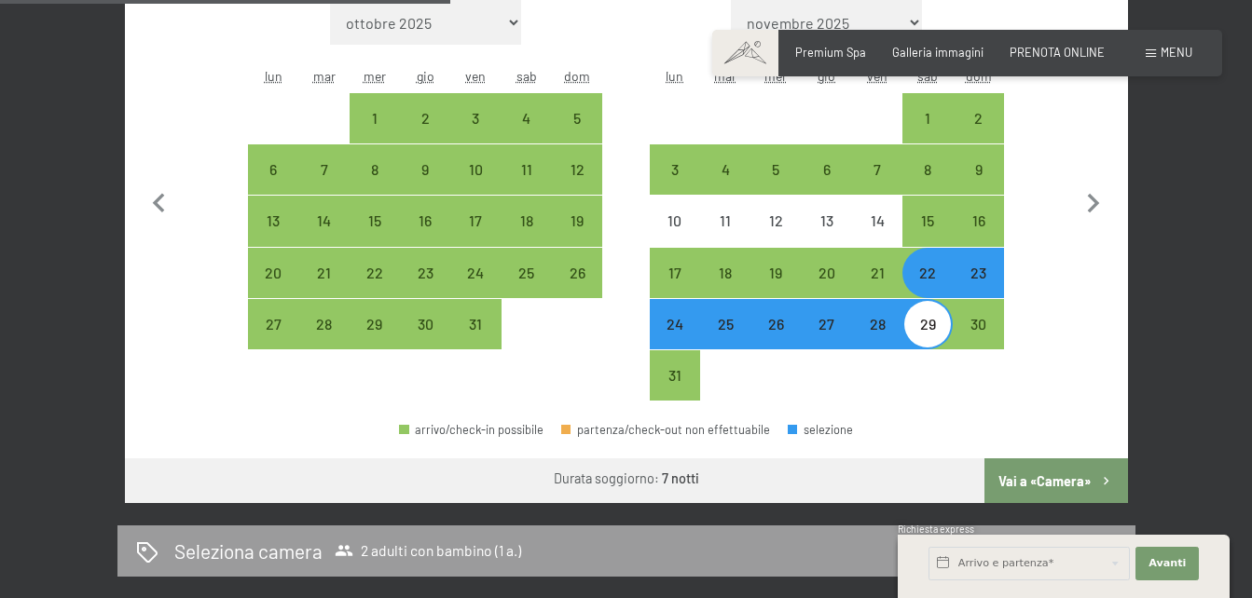
click at [1050, 483] on button "Vai a «Camera»" at bounding box center [1055, 481] width 143 height 45
select select "[DATE]"
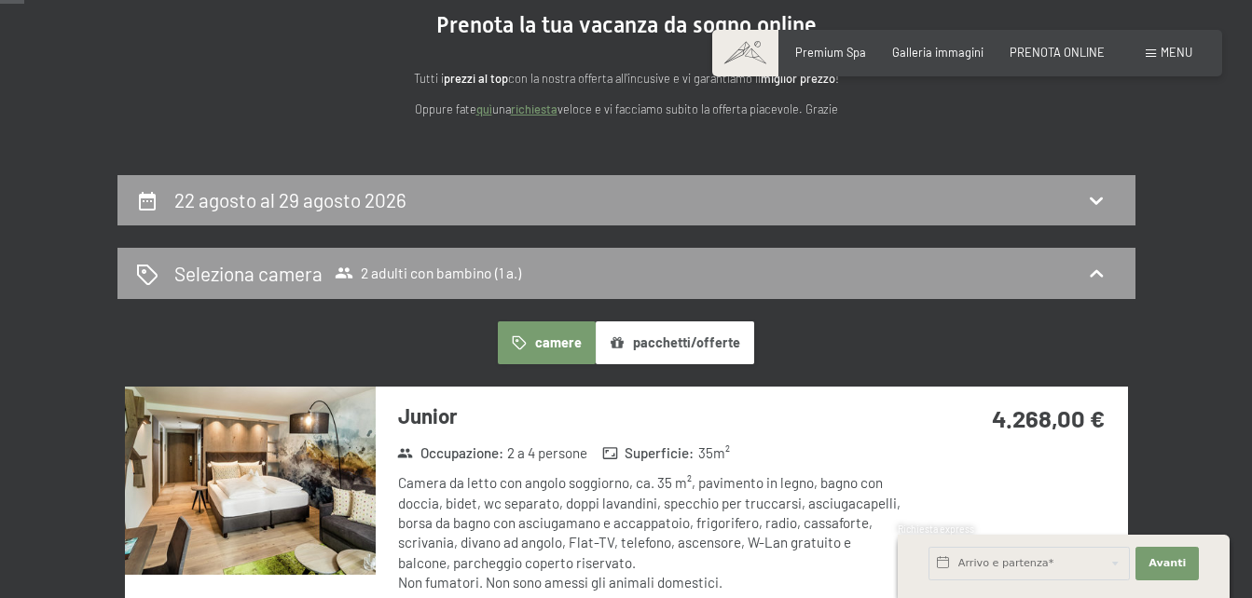
scroll to position [176, 0]
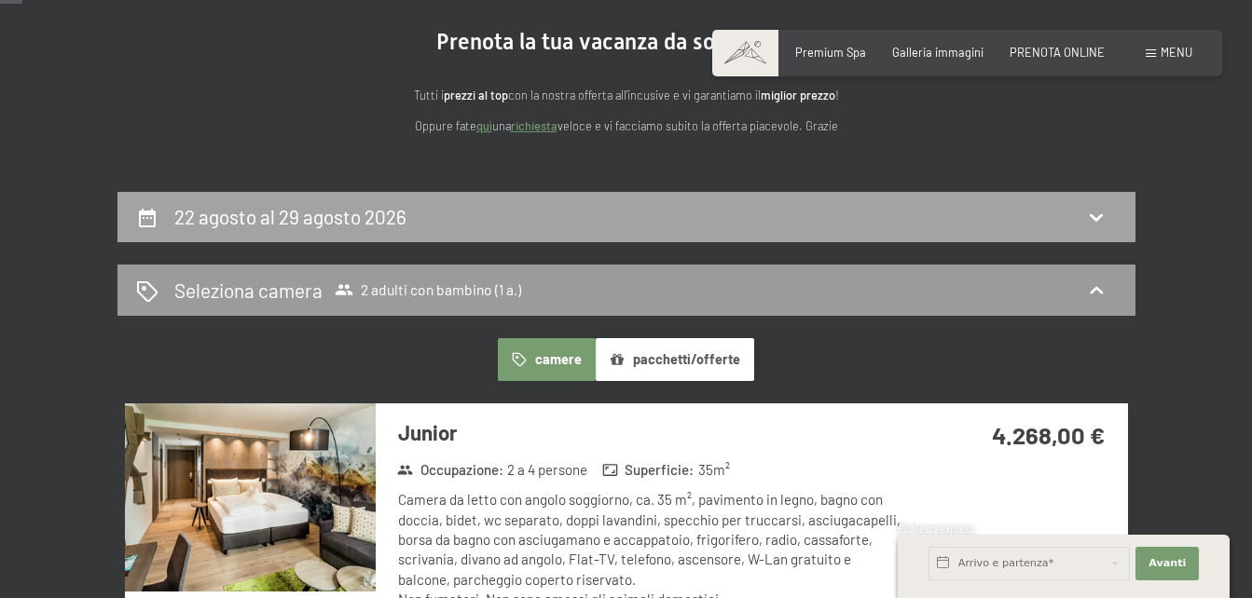
click at [1105, 210] on icon at bounding box center [1096, 217] width 22 height 22
select select "1"
select select "[DATE]"
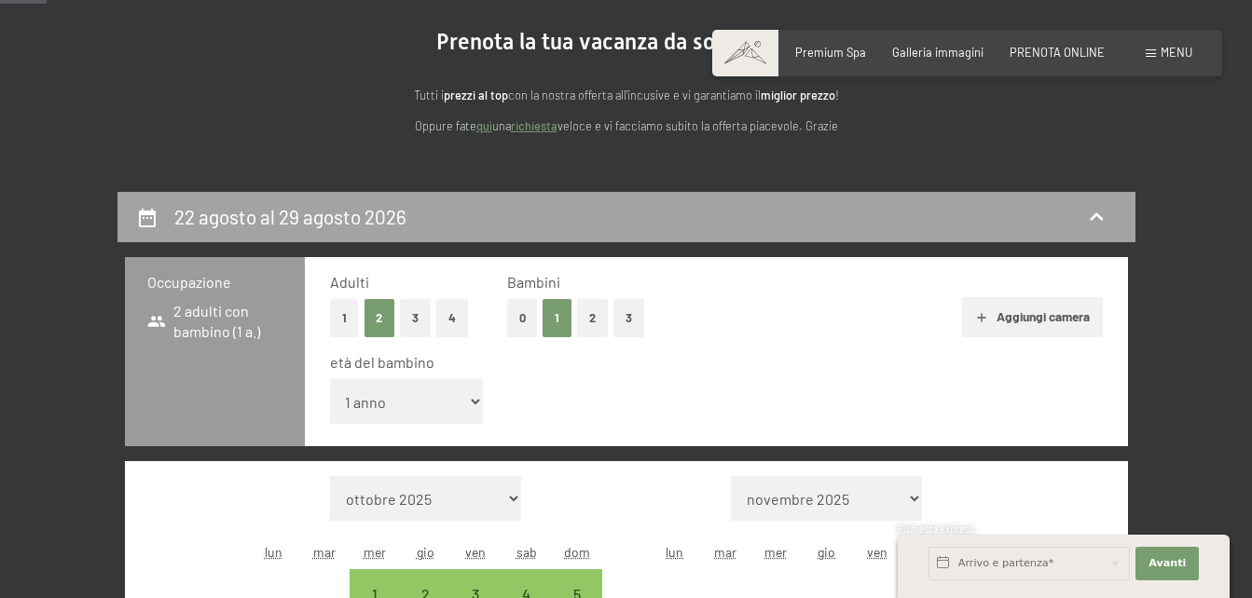
scroll to position [368, 0]
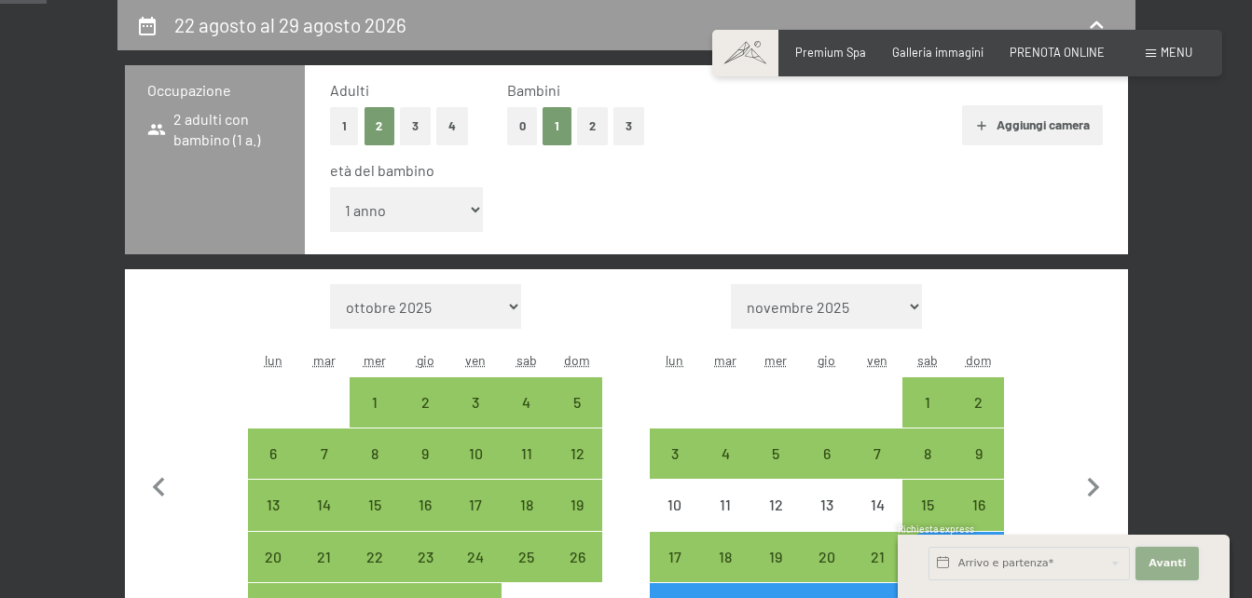
click at [1154, 553] on button "Avanti Nascondere i campi dell'indirizzo" at bounding box center [1166, 564] width 63 height 34
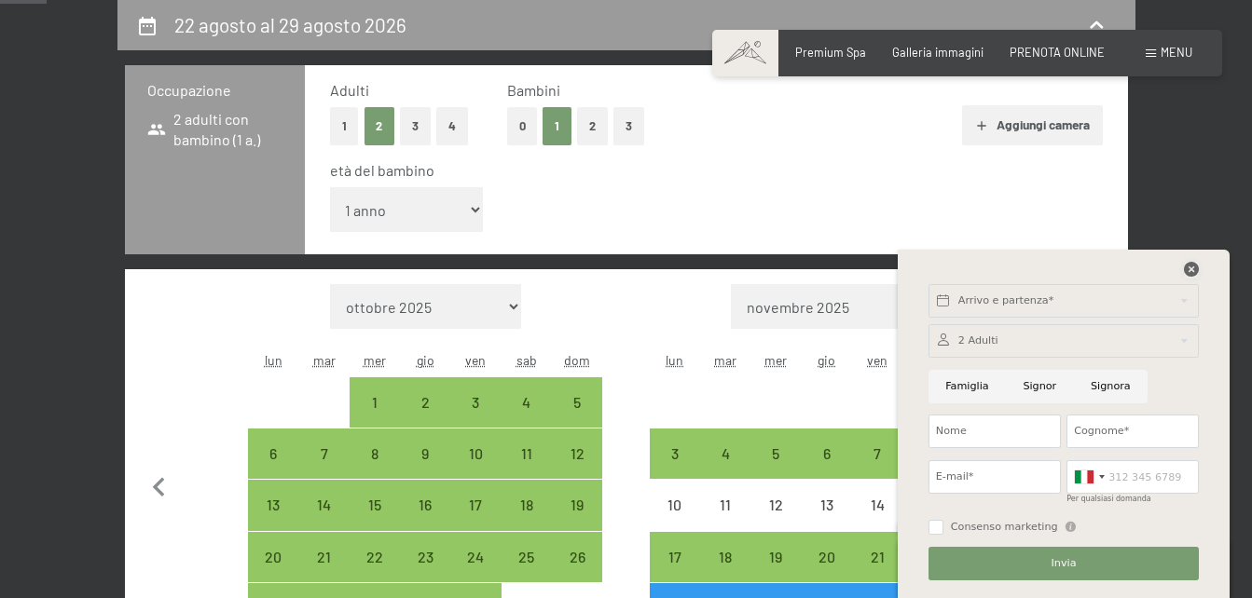
click at [1185, 263] on icon at bounding box center [1191, 269] width 15 height 15
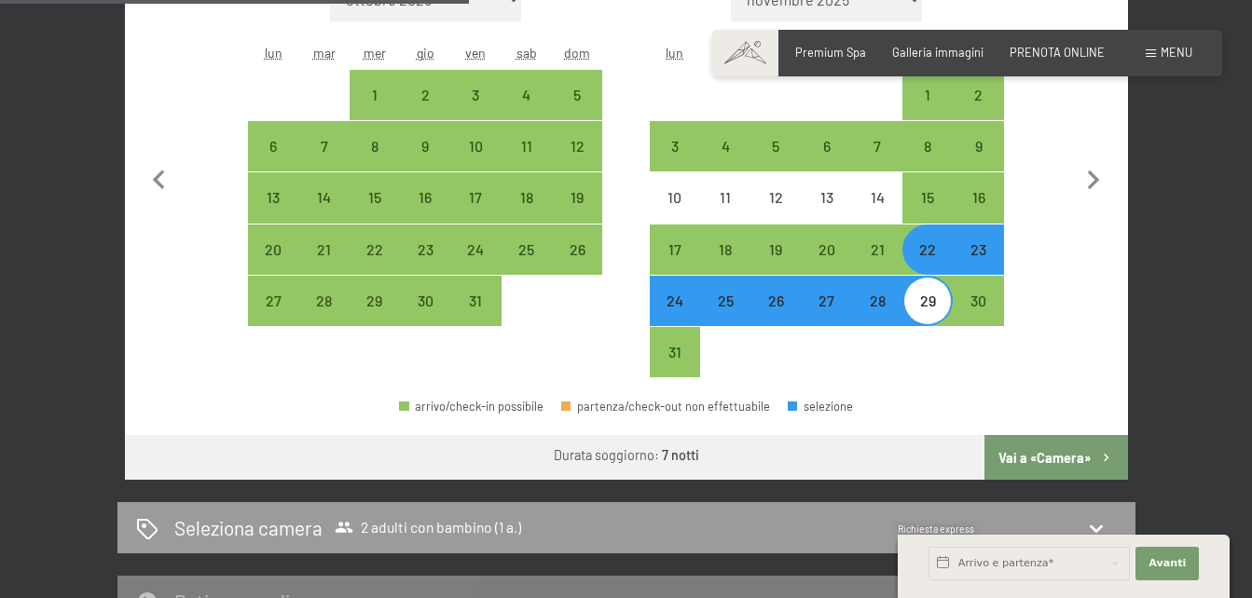
scroll to position [679, 0]
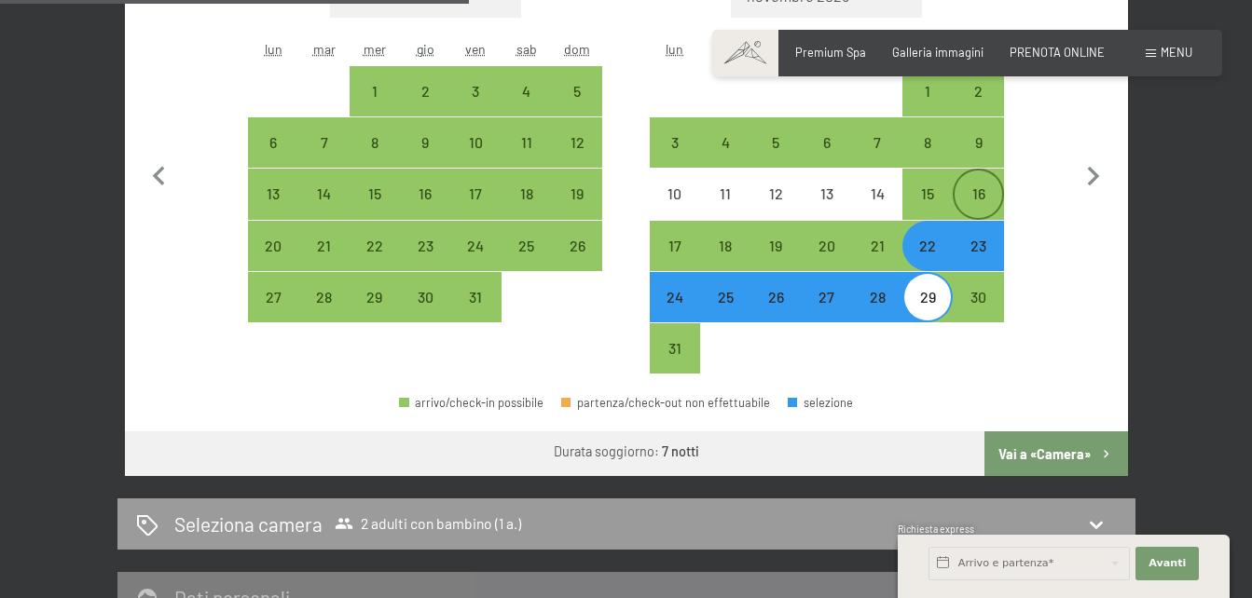
click at [979, 208] on div "16" at bounding box center [977, 209] width 47 height 47
select select "[DATE]"
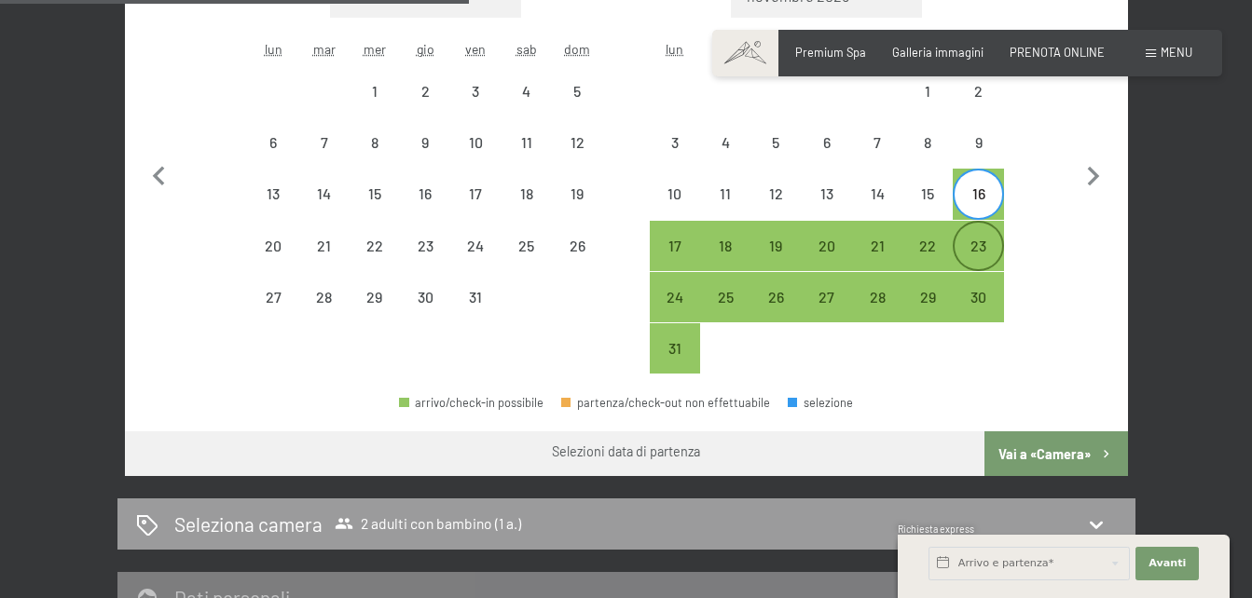
click at [976, 241] on div "23" at bounding box center [977, 262] width 47 height 47
select select "[DATE]"
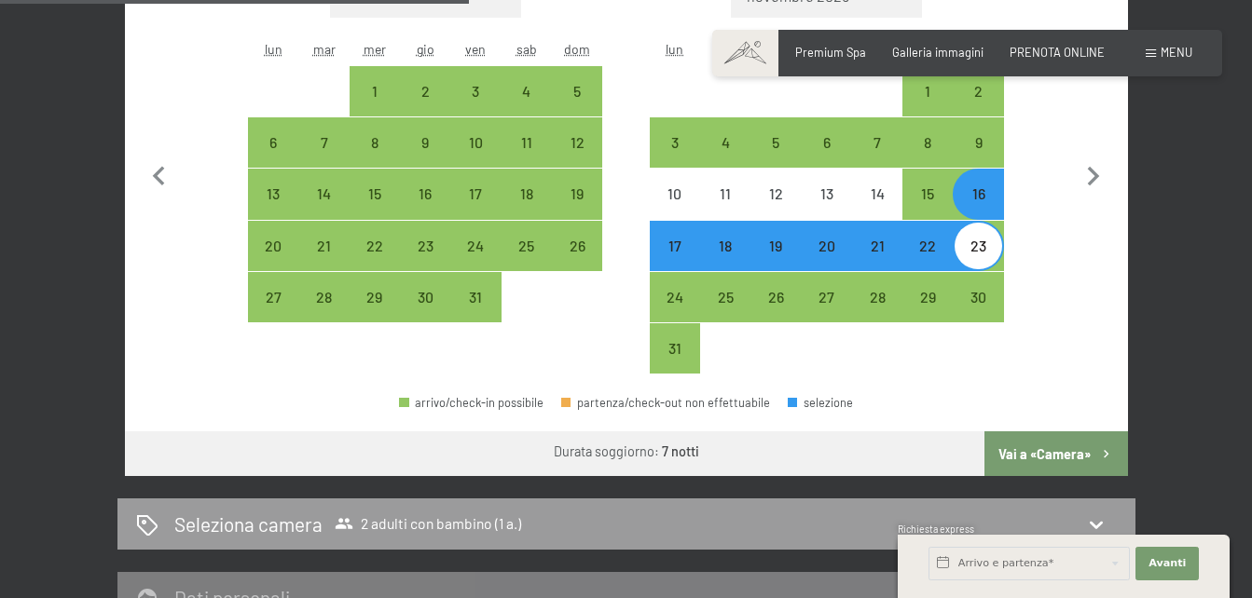
click at [1053, 448] on button "Vai a «Camera»" at bounding box center [1055, 454] width 143 height 45
select select "[DATE]"
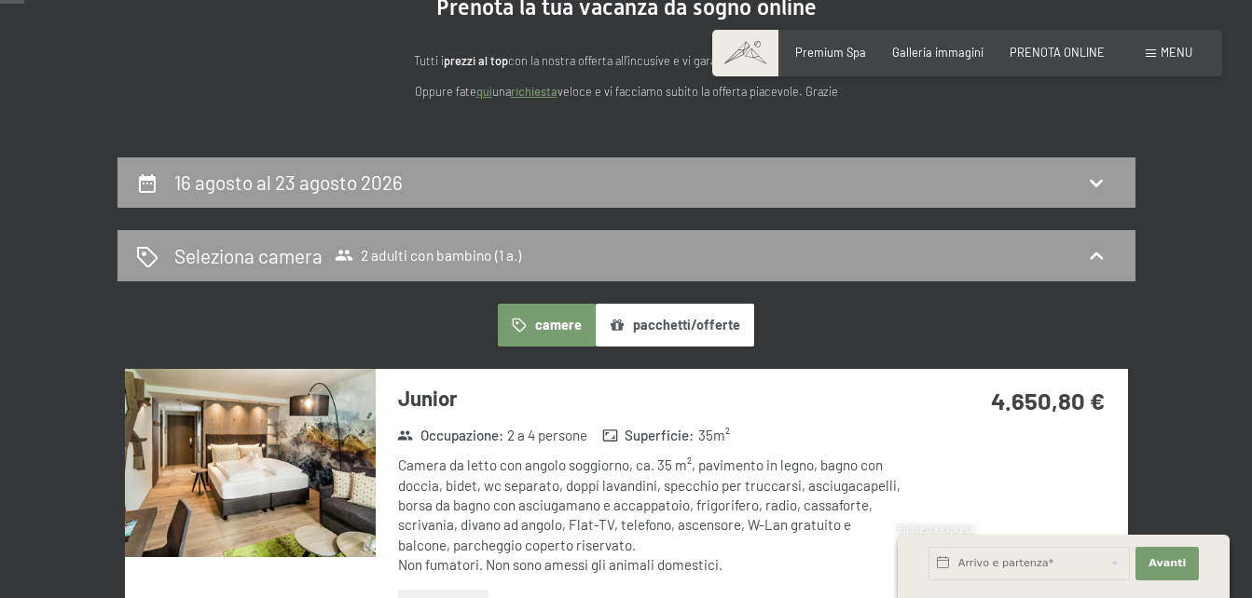
scroll to position [194, 0]
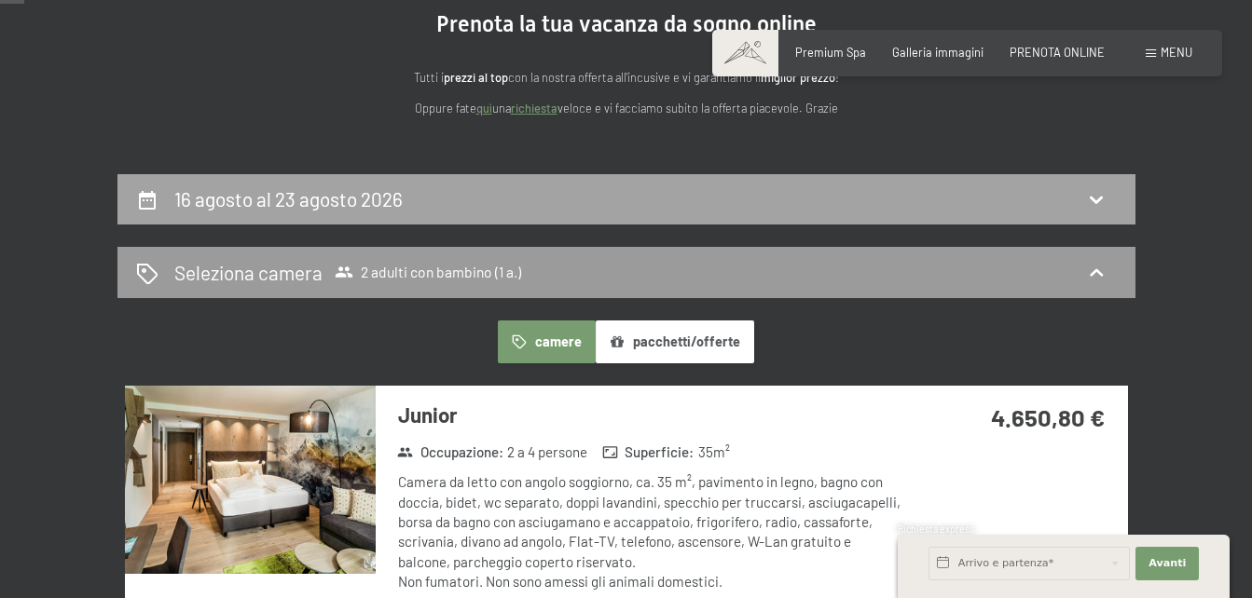
click at [1093, 183] on div "16 agosto al 23 agosto 2026" at bounding box center [626, 199] width 1018 height 51
select select "1"
select select "[DATE]"
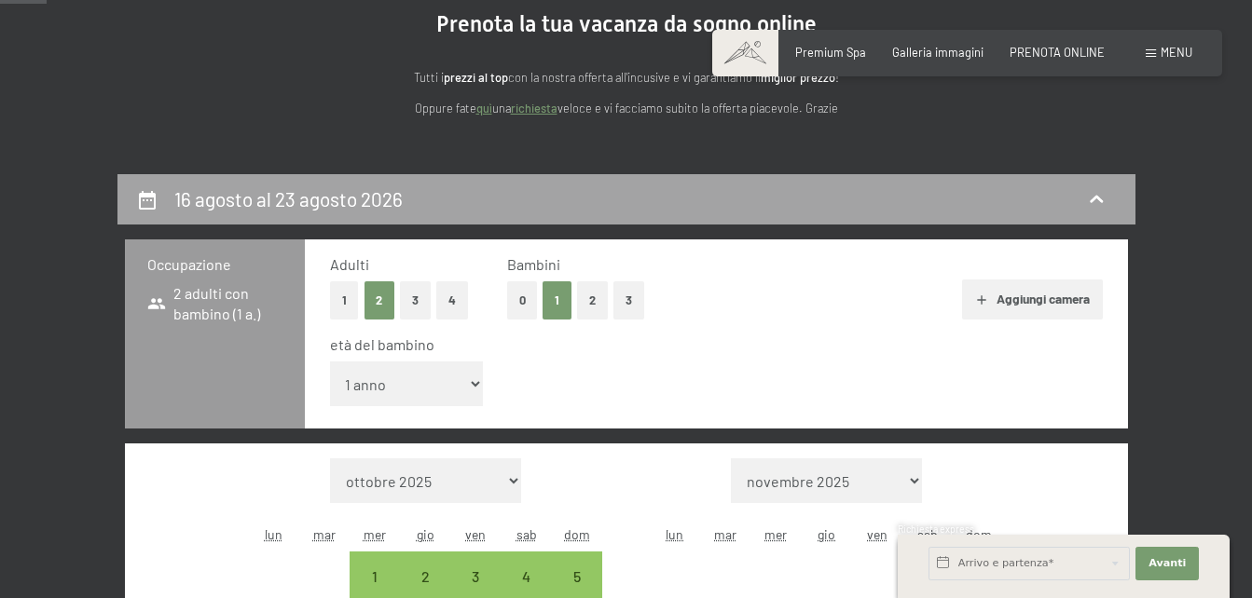
scroll to position [368, 0]
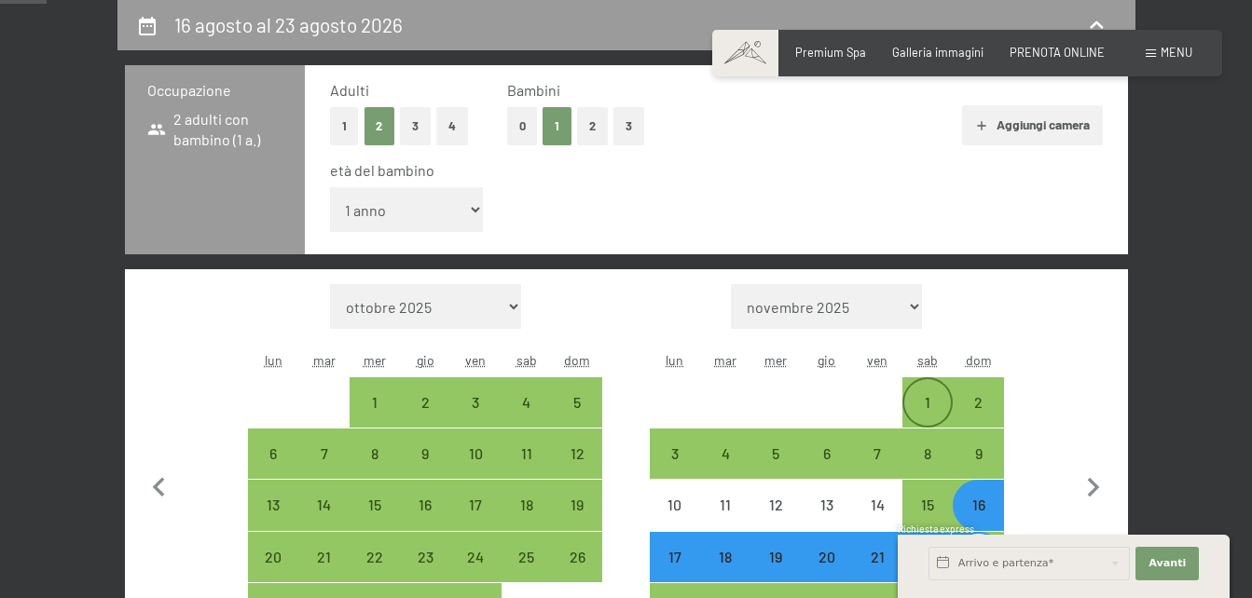
click at [934, 401] on div "1" at bounding box center [927, 418] width 47 height 47
select select "[DATE]"
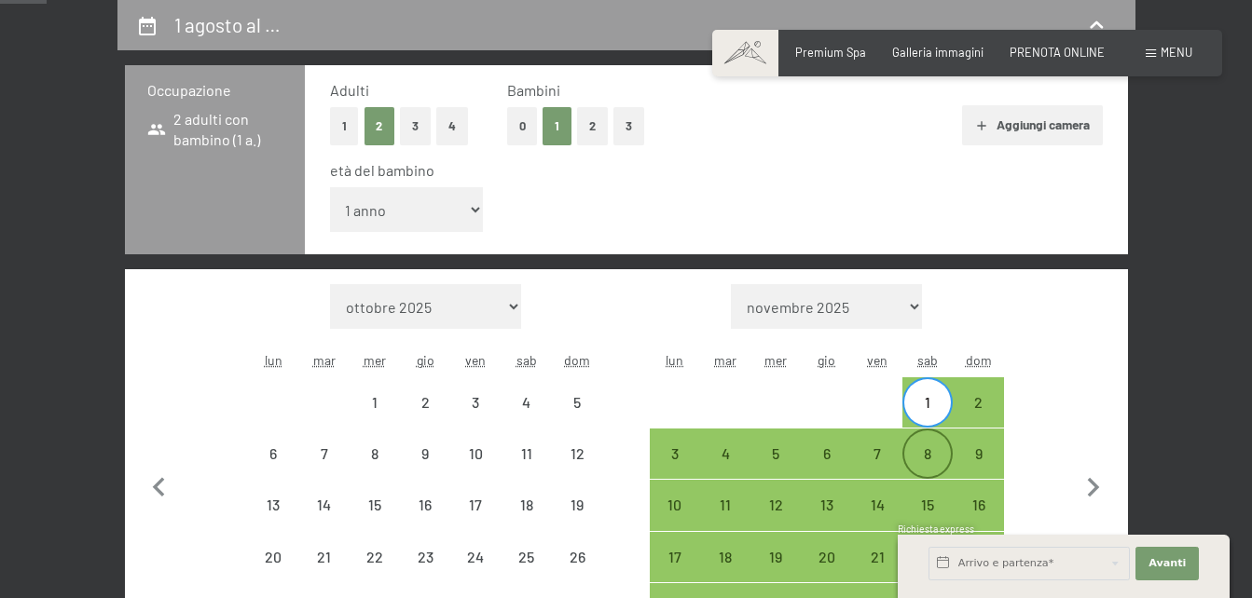
click at [934, 459] on div "8" at bounding box center [927, 469] width 47 height 47
select select "[DATE]"
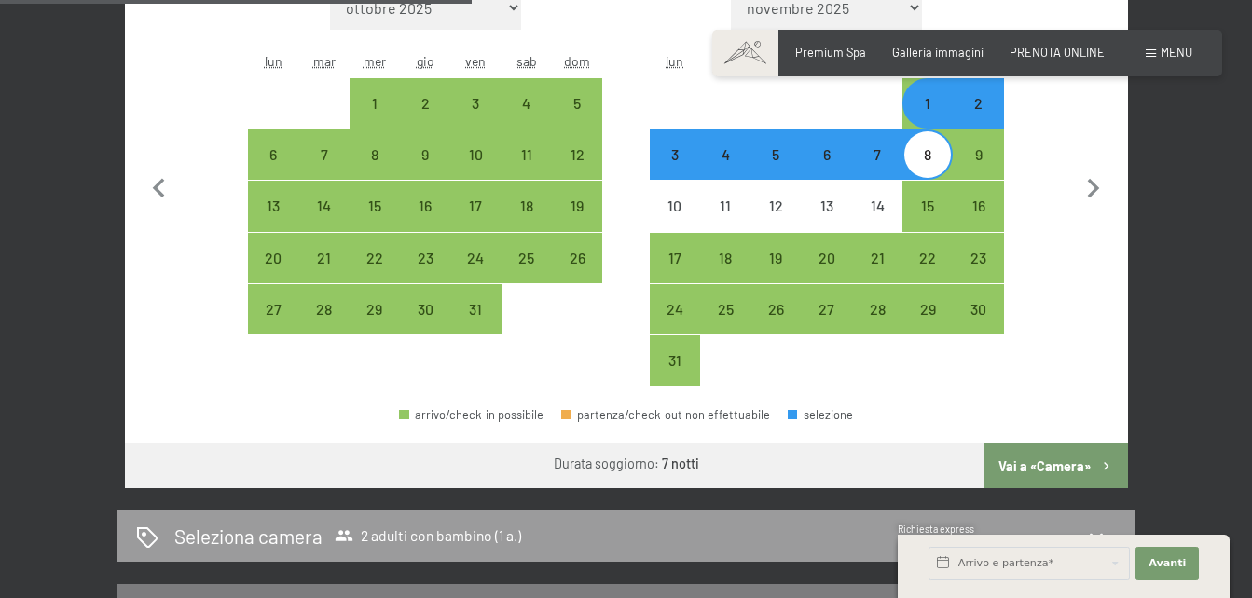
scroll to position [688, 0]
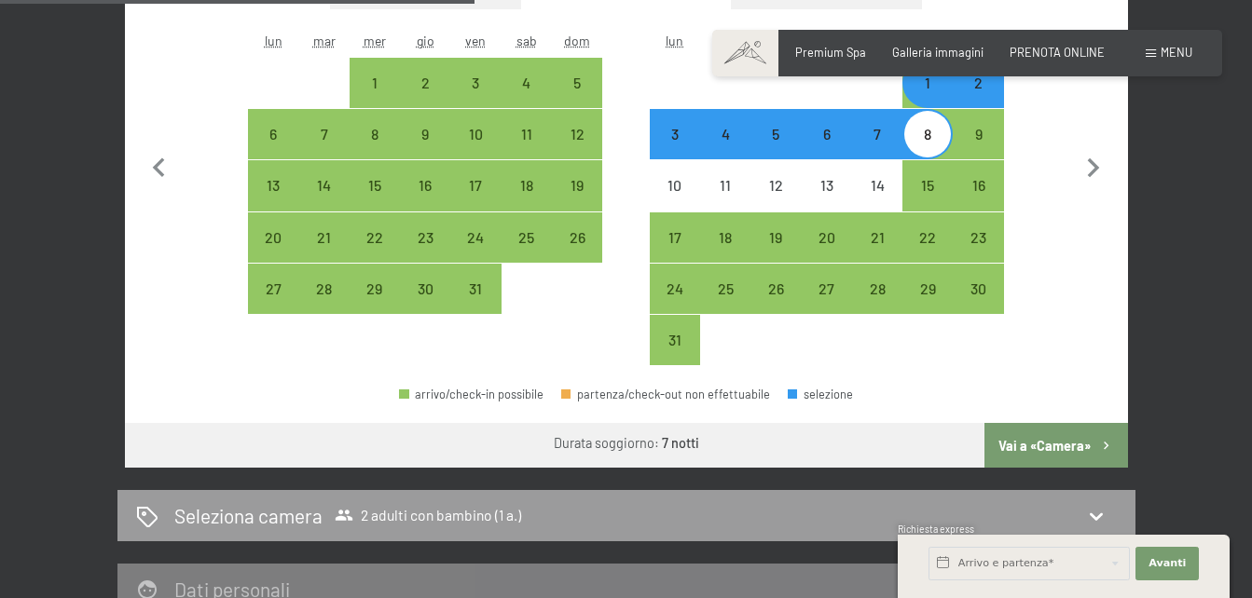
click at [1067, 446] on button "Vai a «Camera»" at bounding box center [1055, 445] width 143 height 45
select select "[DATE]"
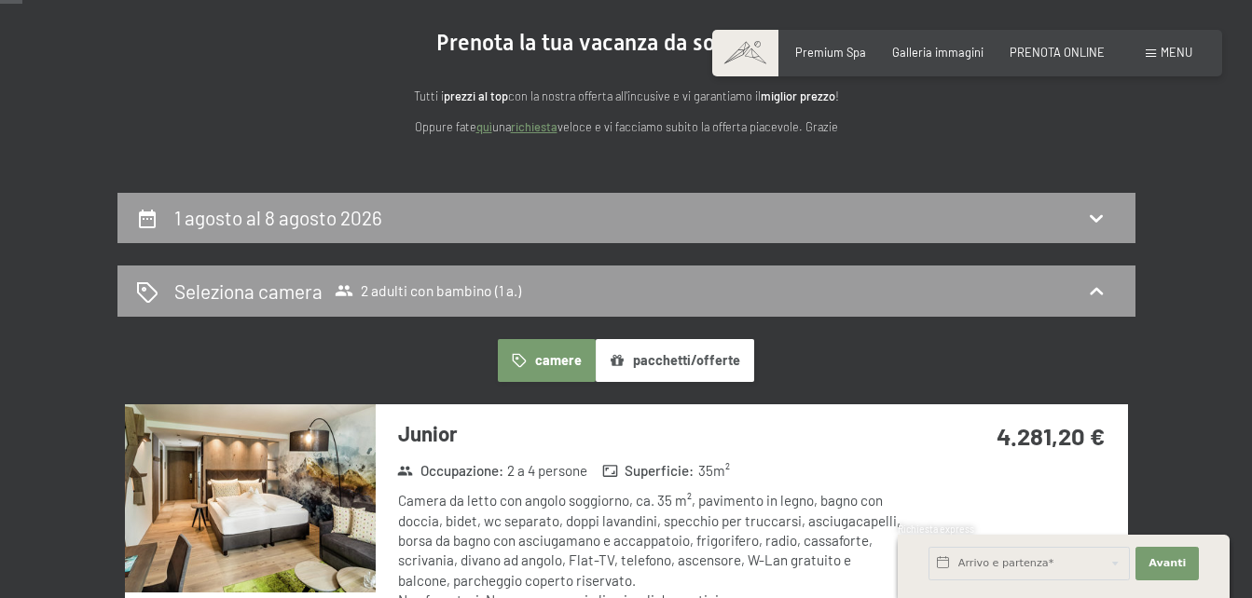
scroll to position [140, 0]
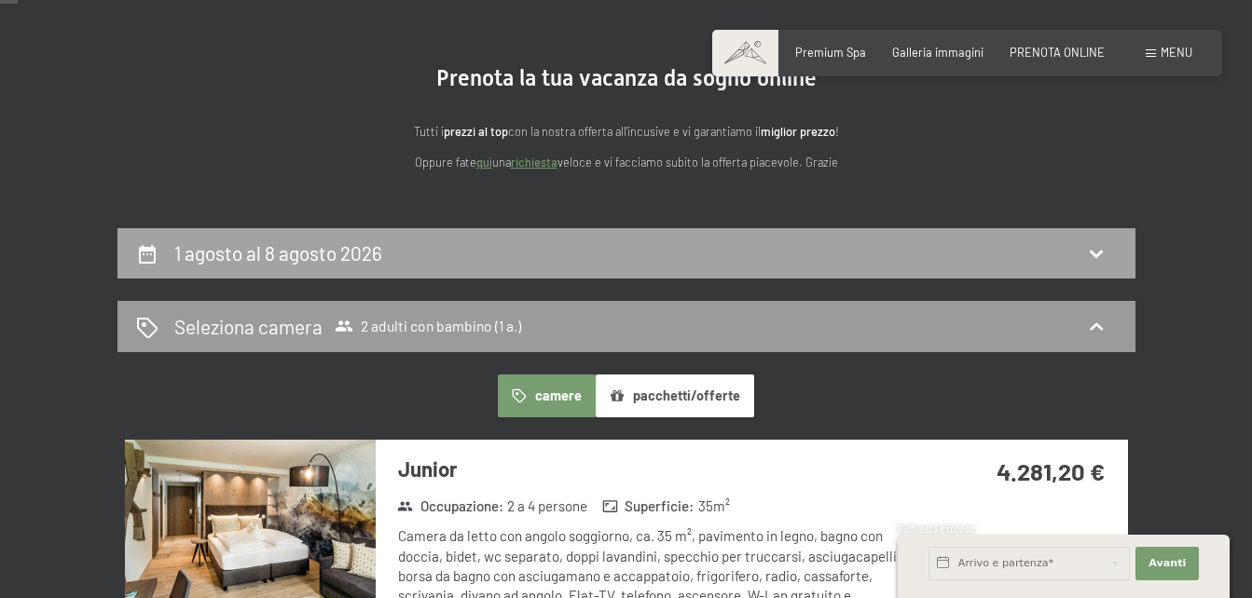
click at [1096, 261] on icon at bounding box center [1096, 253] width 22 height 22
select select "1"
select select "[DATE]"
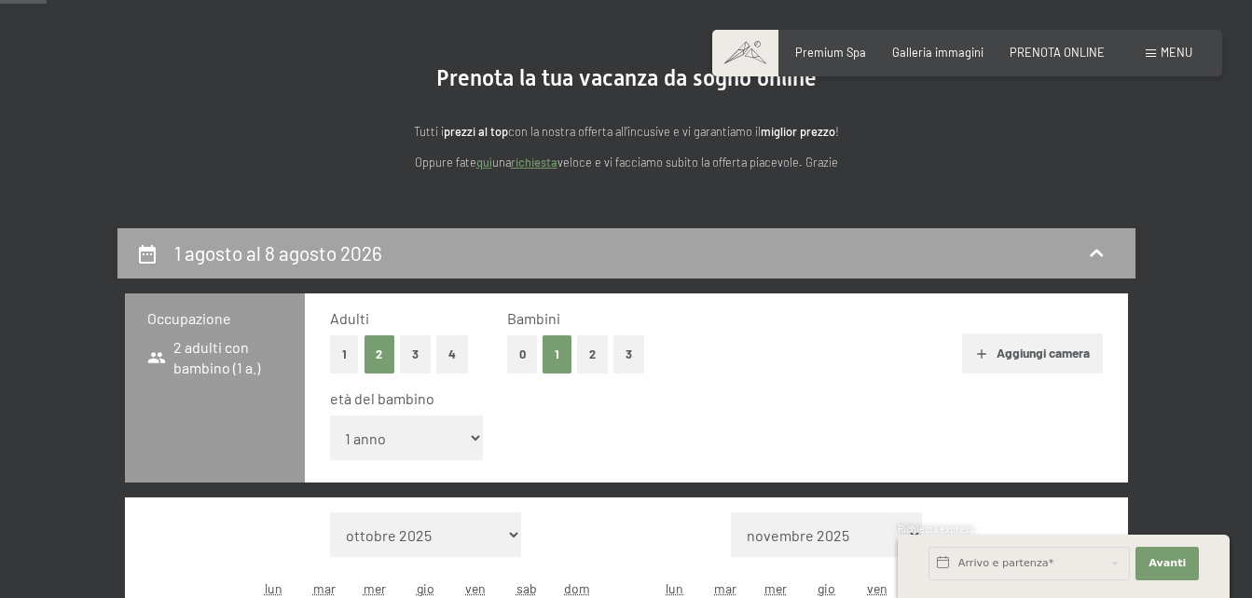
scroll to position [368, 0]
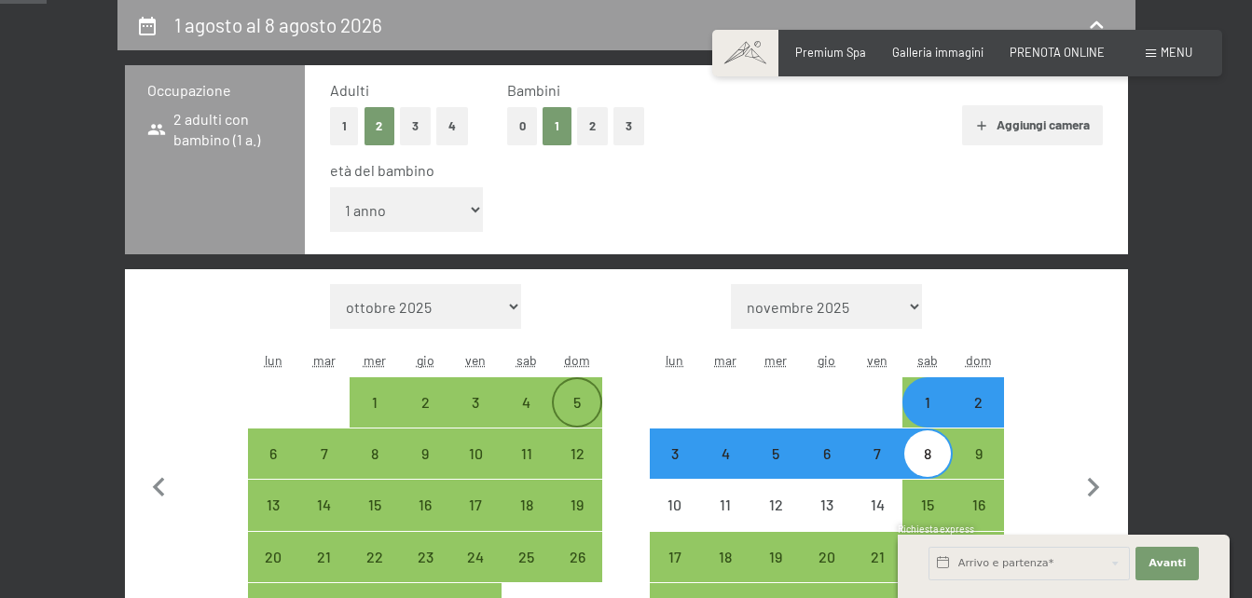
click at [568, 405] on div "5" at bounding box center [577, 418] width 47 height 47
select select "[DATE]"
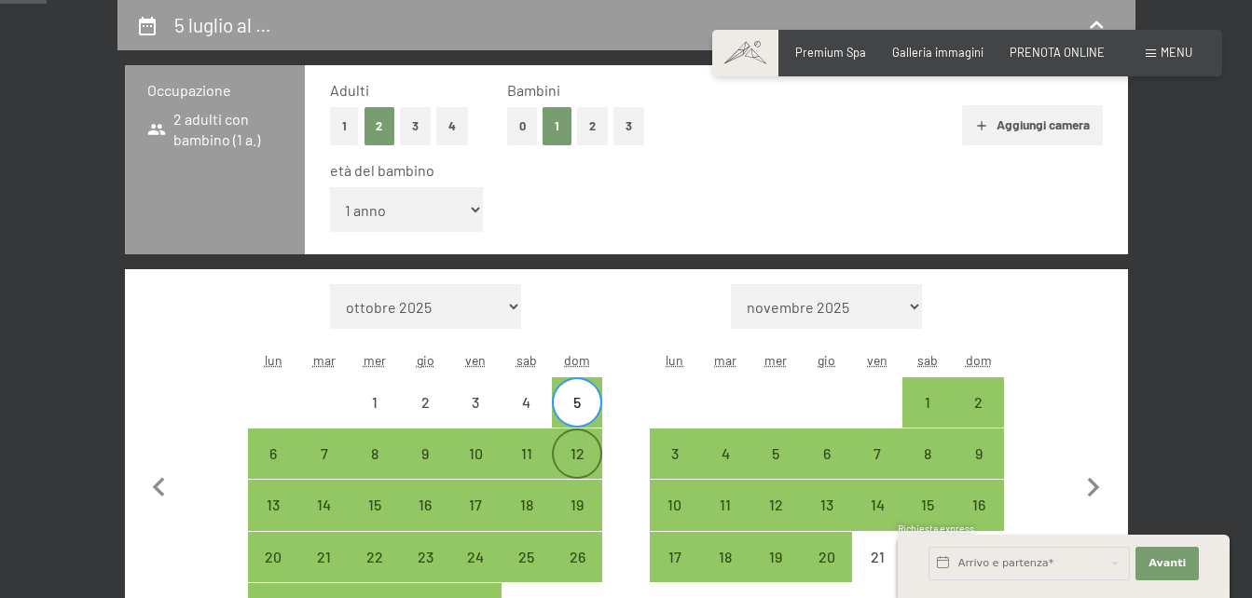
click at [574, 451] on div "12" at bounding box center [577, 469] width 47 height 47
select select "[DATE]"
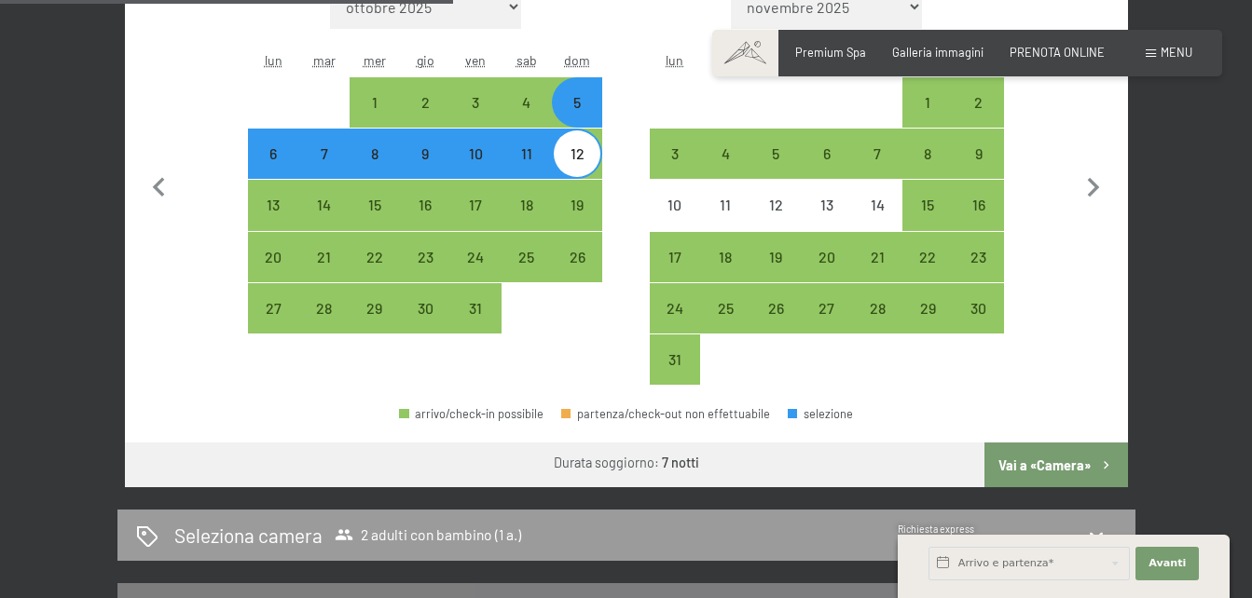
scroll to position [733, 0]
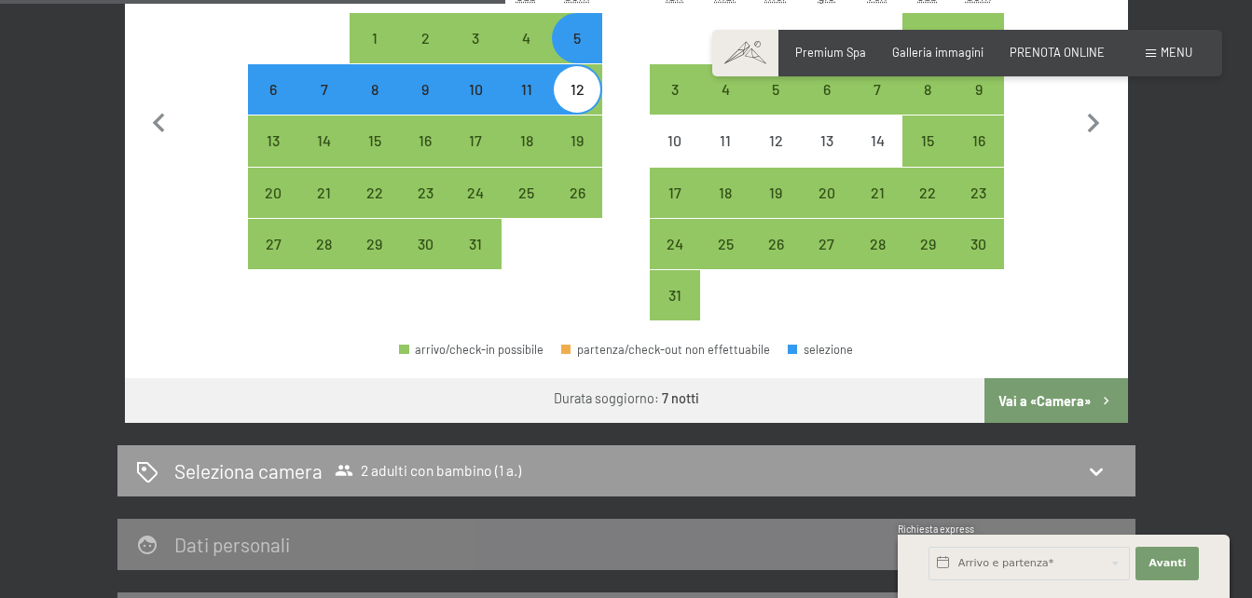
click at [1043, 400] on button "Vai a «Camera»" at bounding box center [1055, 400] width 143 height 45
select select "[DATE]"
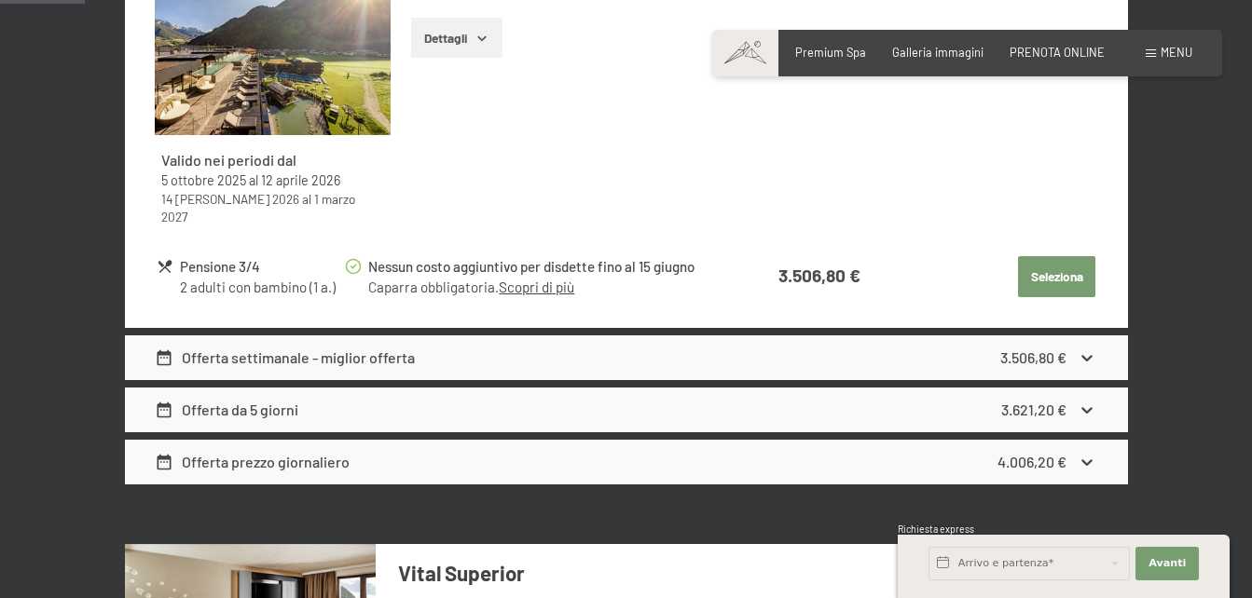
scroll to position [0, 0]
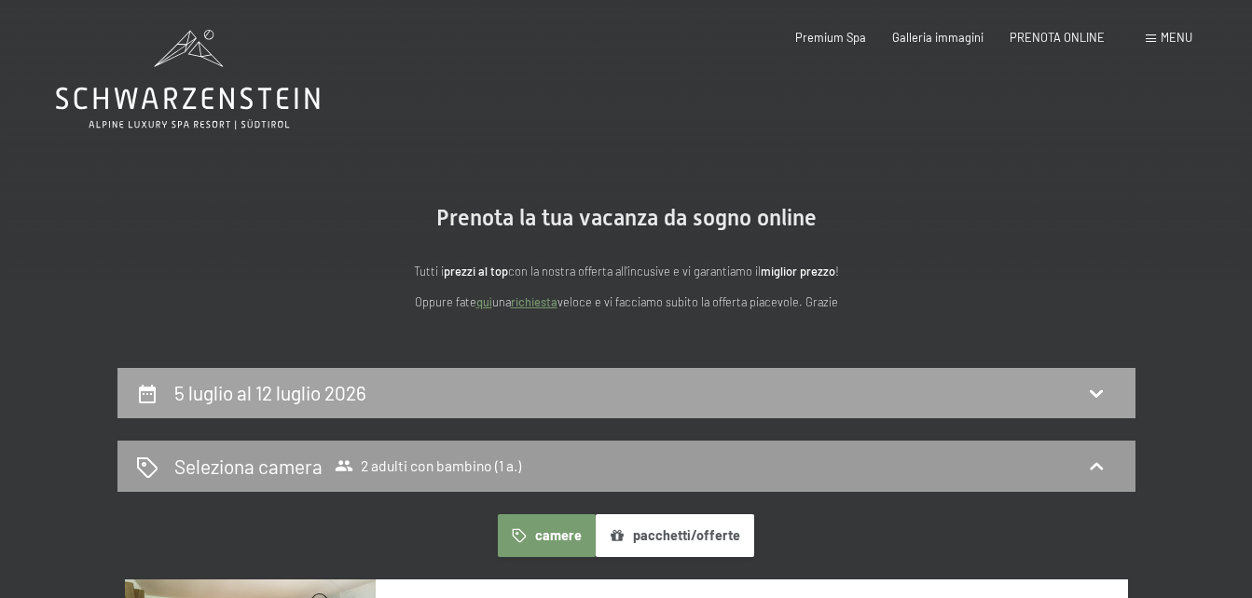
click at [1101, 386] on icon at bounding box center [1096, 393] width 22 height 22
select select "1"
select select "[DATE]"
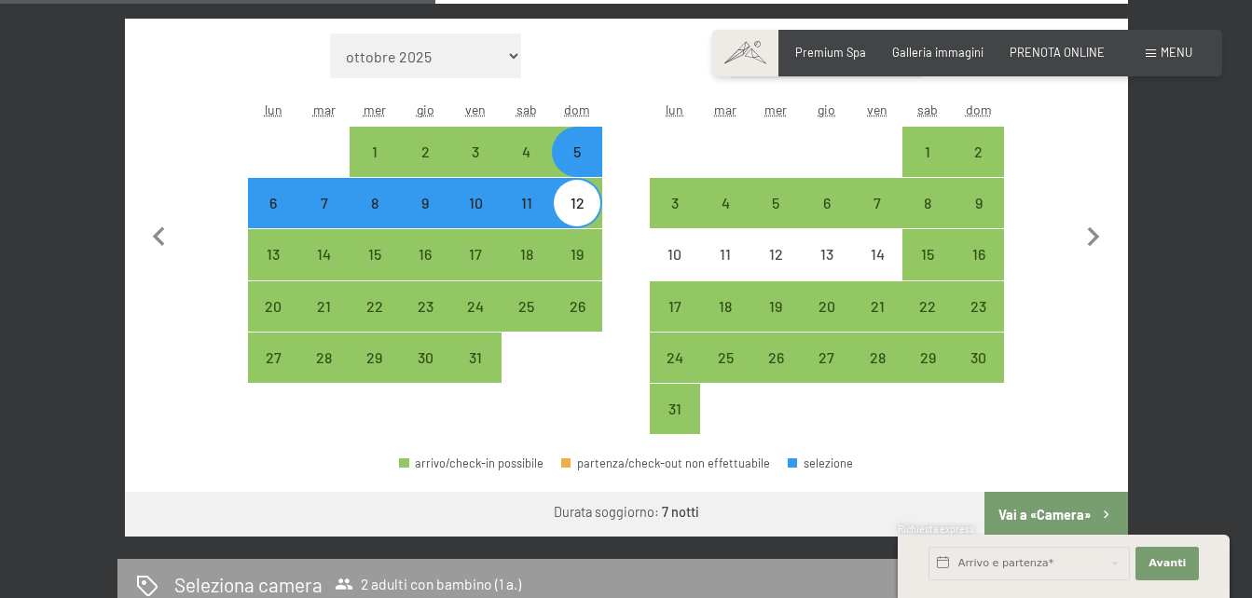
scroll to position [664, 0]
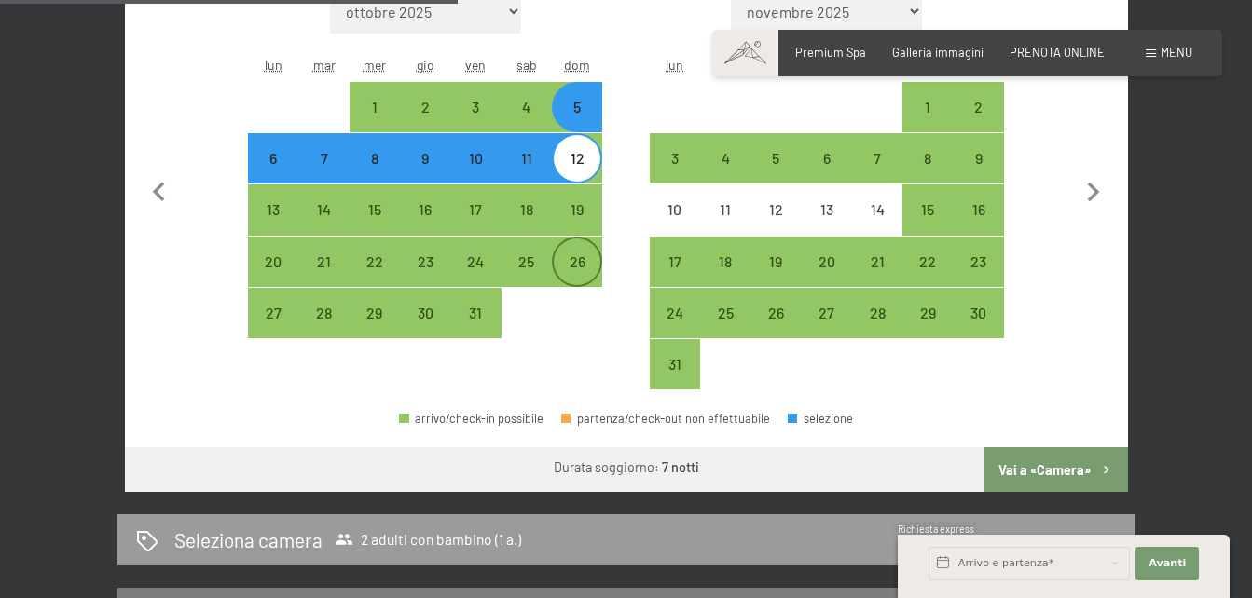
click at [585, 268] on div "26" at bounding box center [577, 277] width 47 height 47
select select "[DATE]"
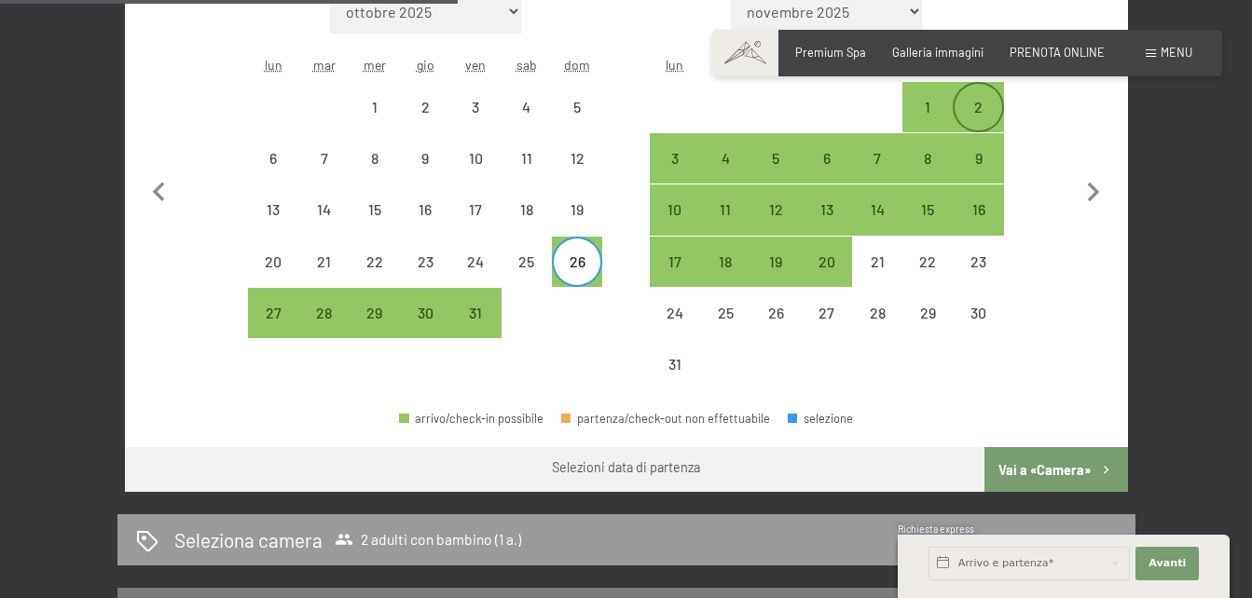
click at [971, 109] on div "2" at bounding box center [977, 123] width 47 height 47
select select "[DATE]"
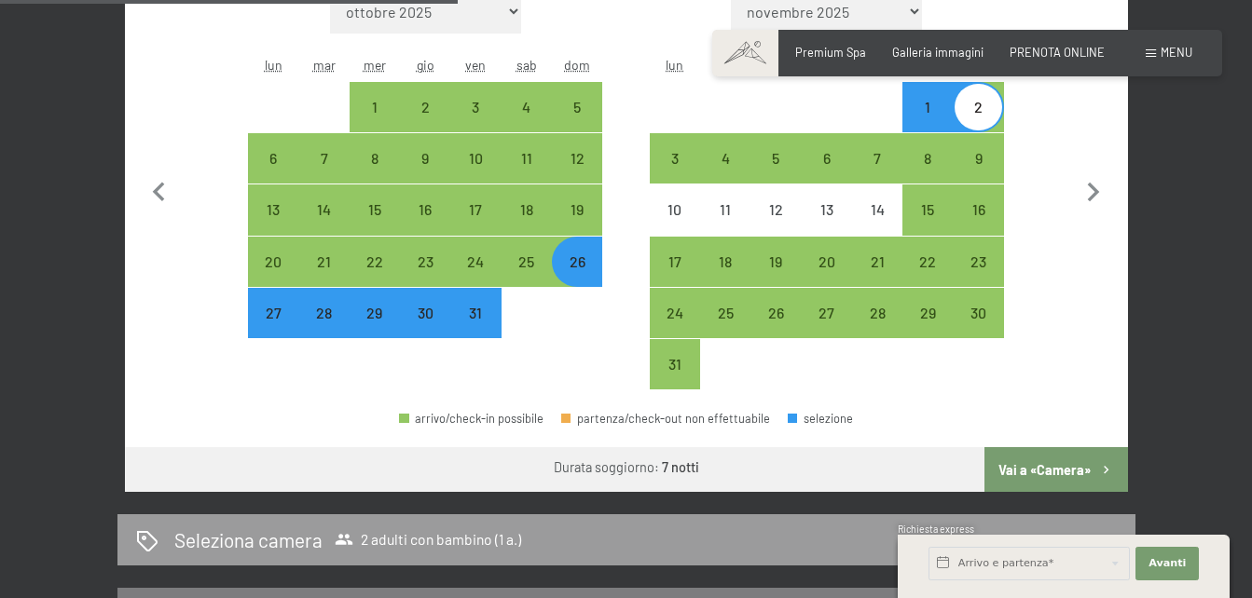
click at [1031, 454] on button "Vai a «Camera»" at bounding box center [1055, 469] width 143 height 45
select select "[DATE]"
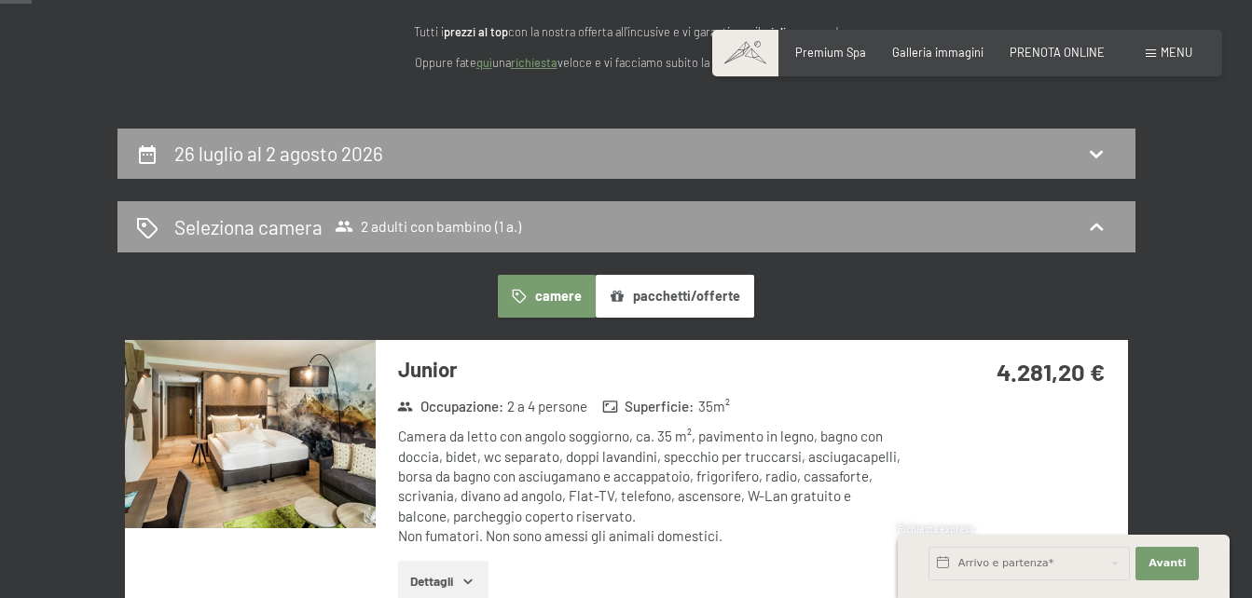
scroll to position [258, 0]
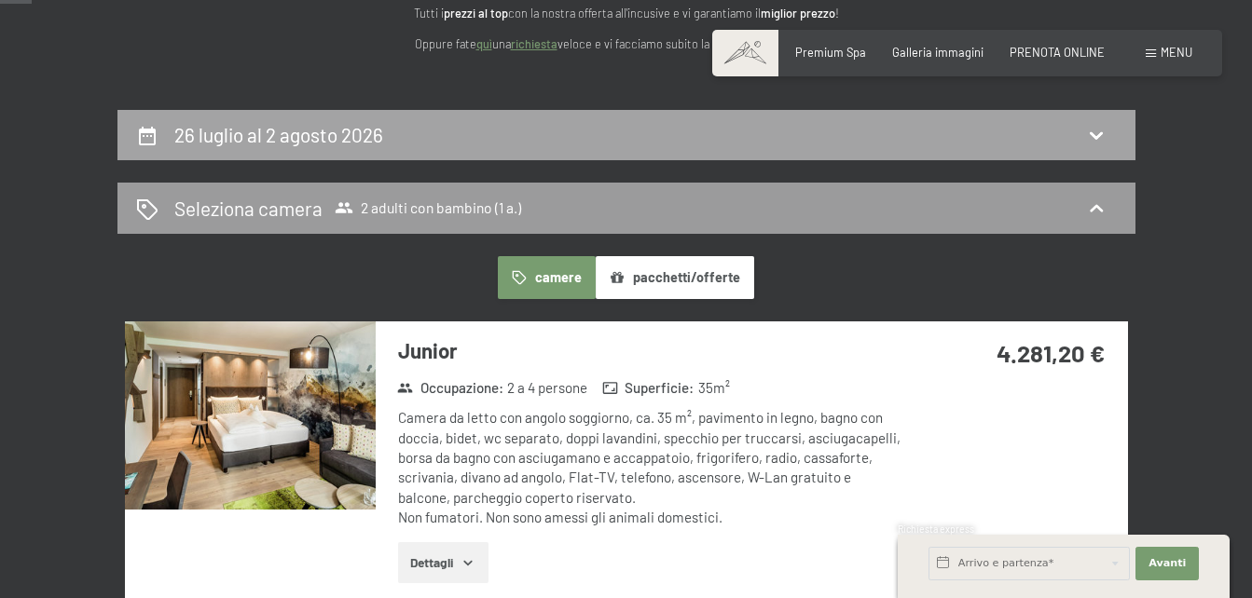
click at [1089, 148] on div "26 luglio al 2 agosto 2026" at bounding box center [626, 134] width 981 height 27
select select "1"
select select "[DATE]"
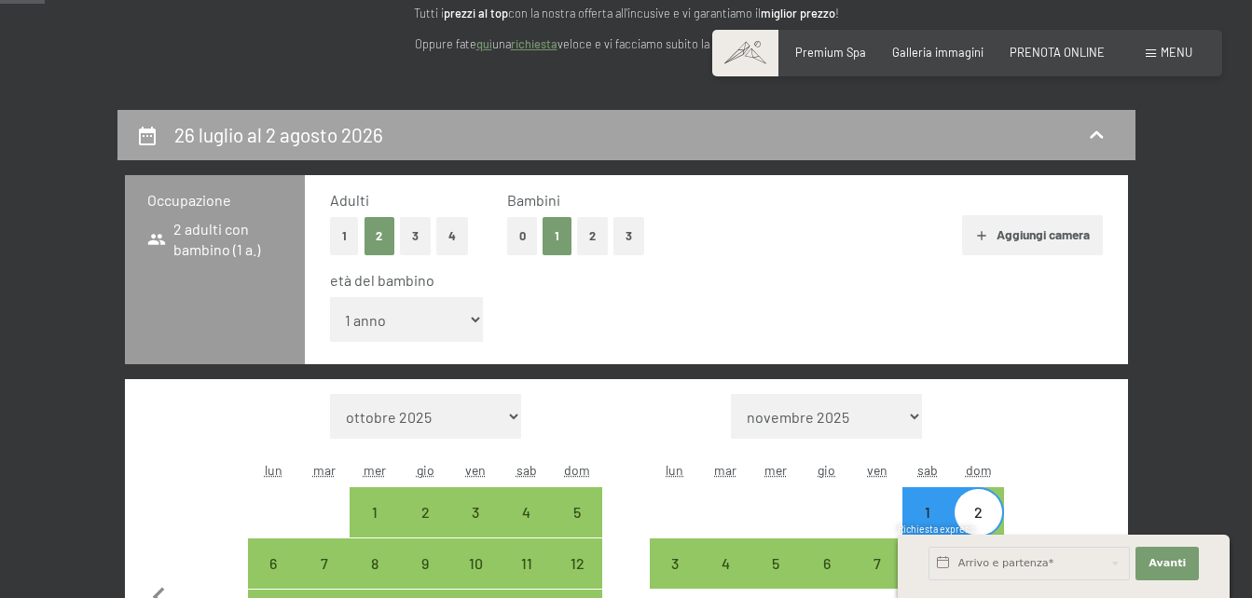
scroll to position [368, 0]
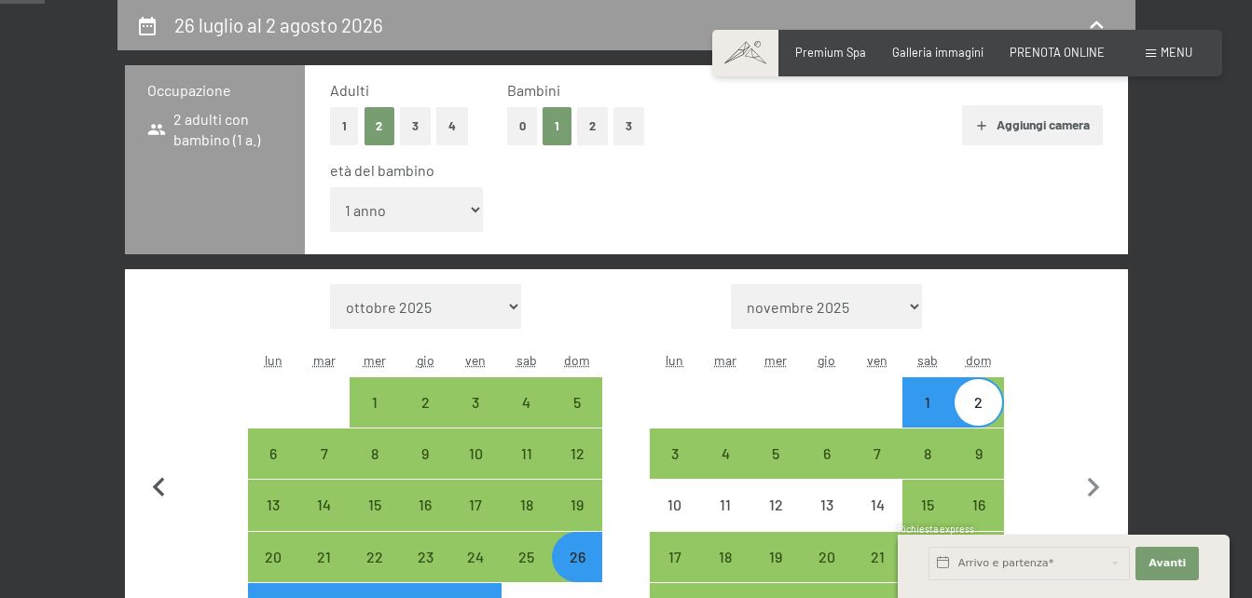
click at [170, 487] on icon "button" at bounding box center [159, 488] width 39 height 39
select select "[DATE]"
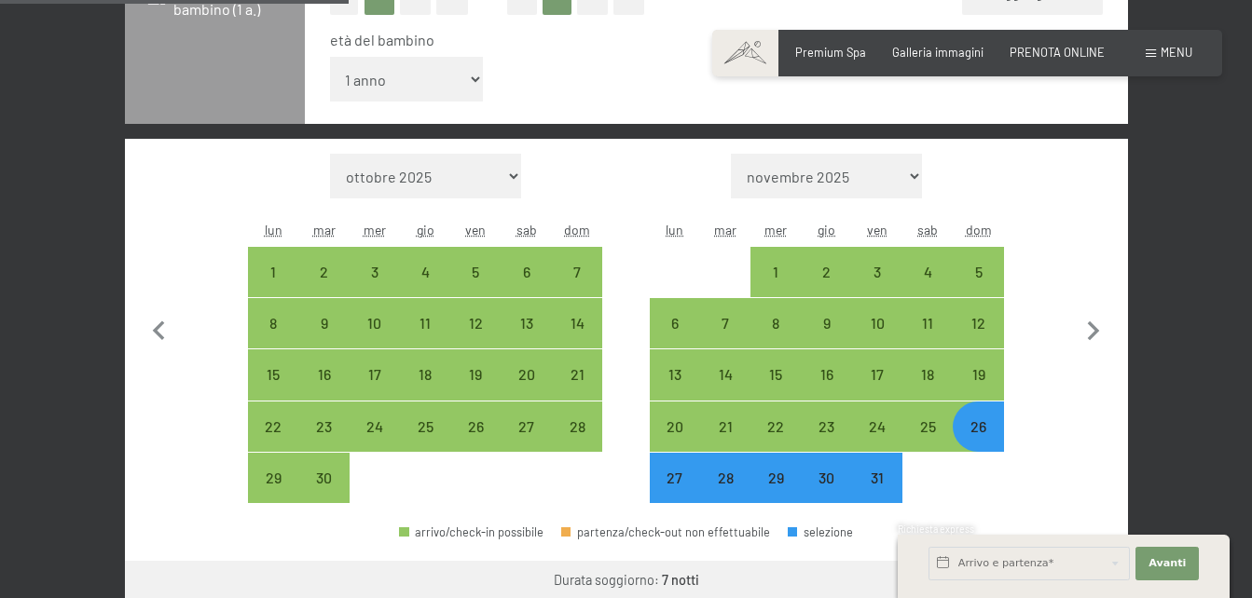
scroll to position [502, 0]
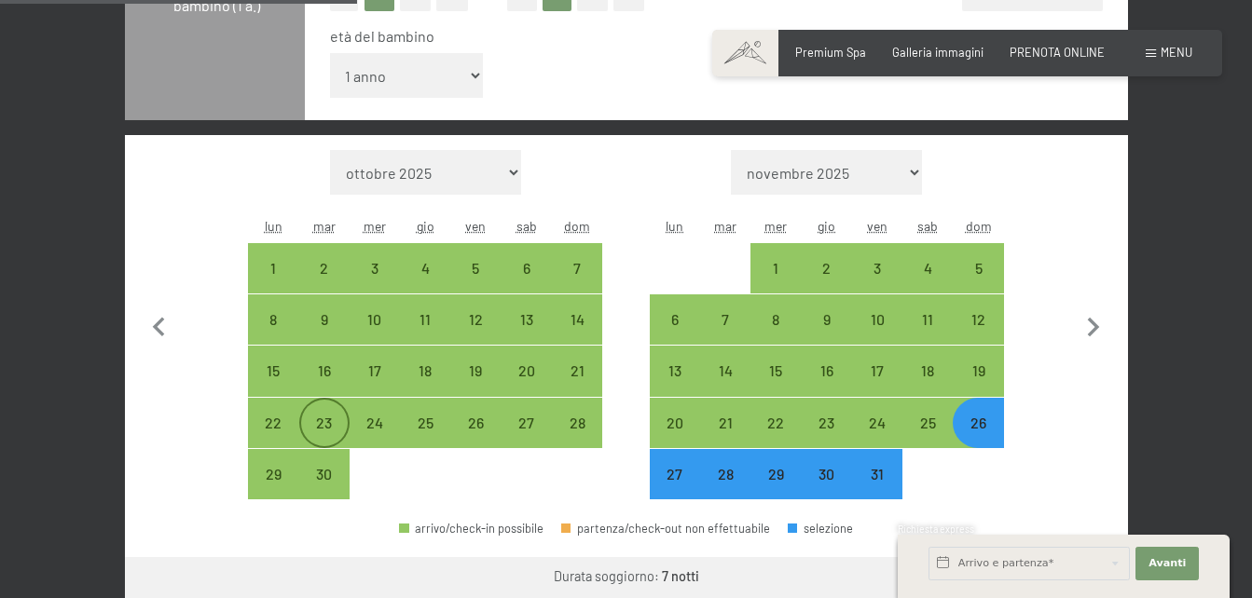
click at [327, 423] on div "23" at bounding box center [324, 439] width 47 height 47
select select "[DATE]"
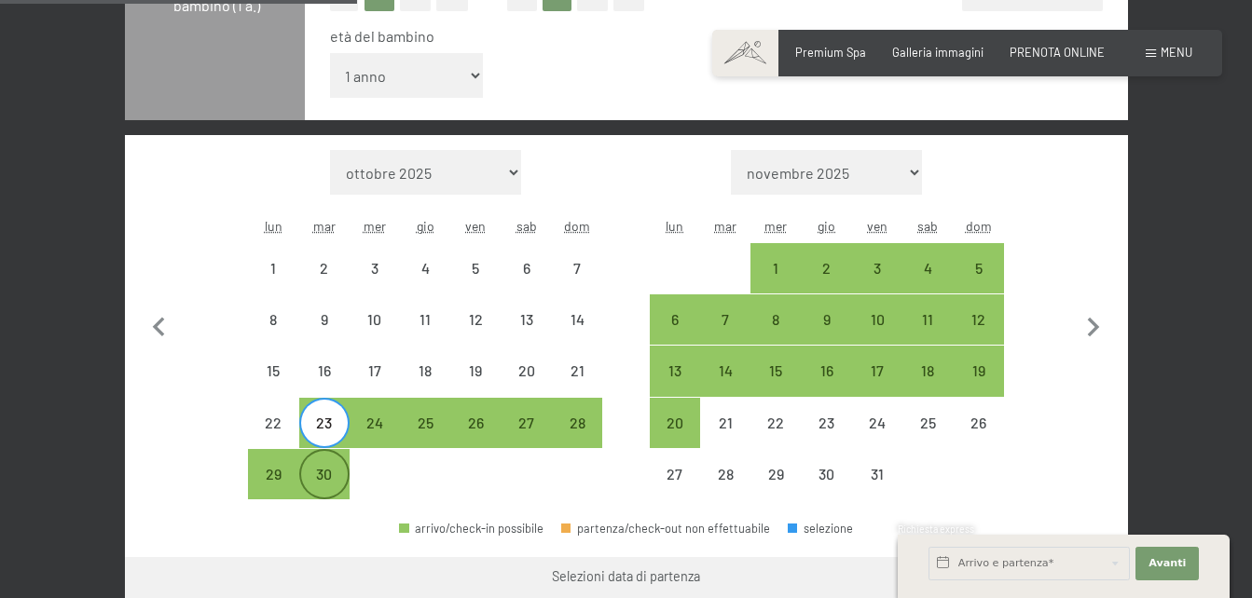
click at [329, 481] on div "30" at bounding box center [324, 490] width 47 height 47
select select "[DATE]"
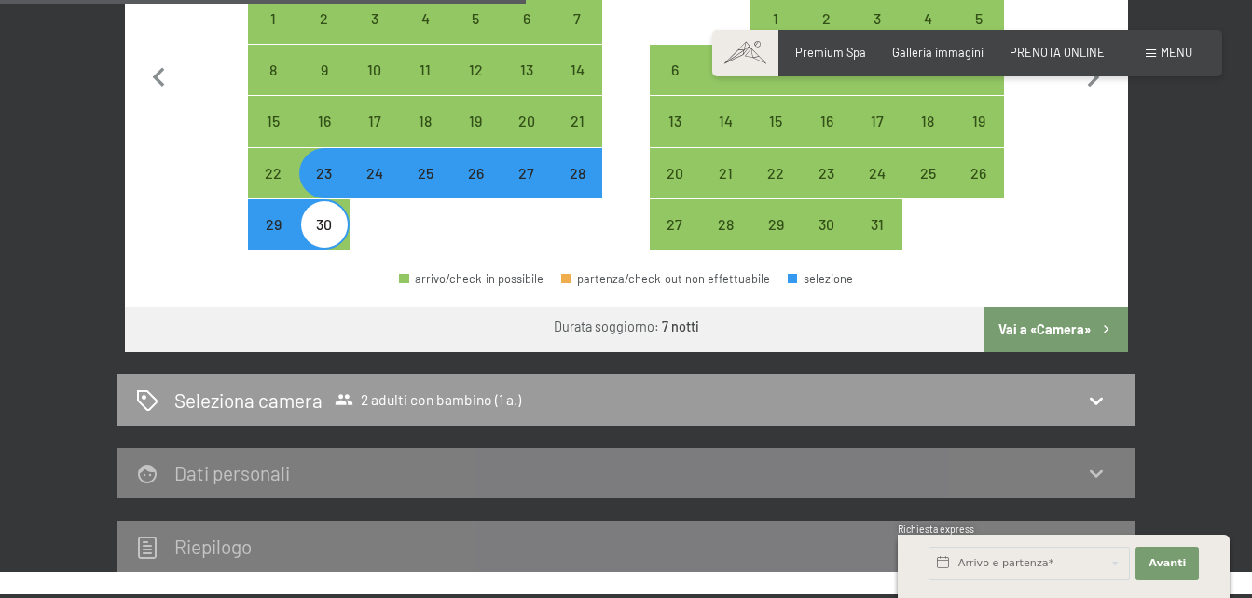
scroll to position [760, 0]
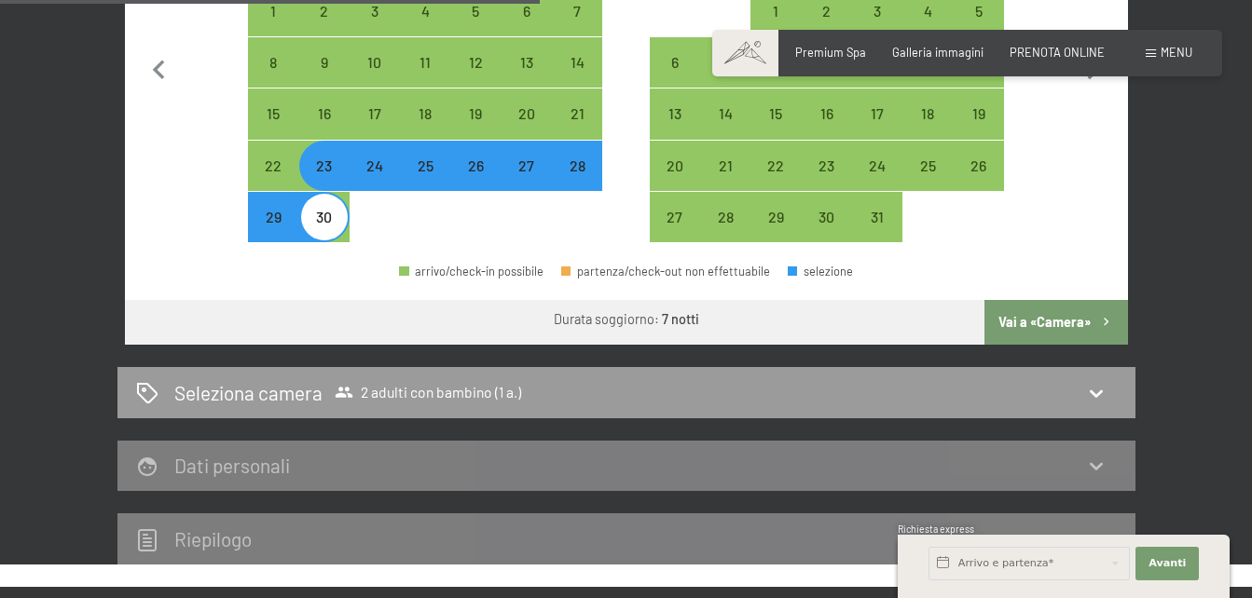
click at [1057, 330] on button "Vai a «Camera»" at bounding box center [1055, 322] width 143 height 45
select select "[DATE]"
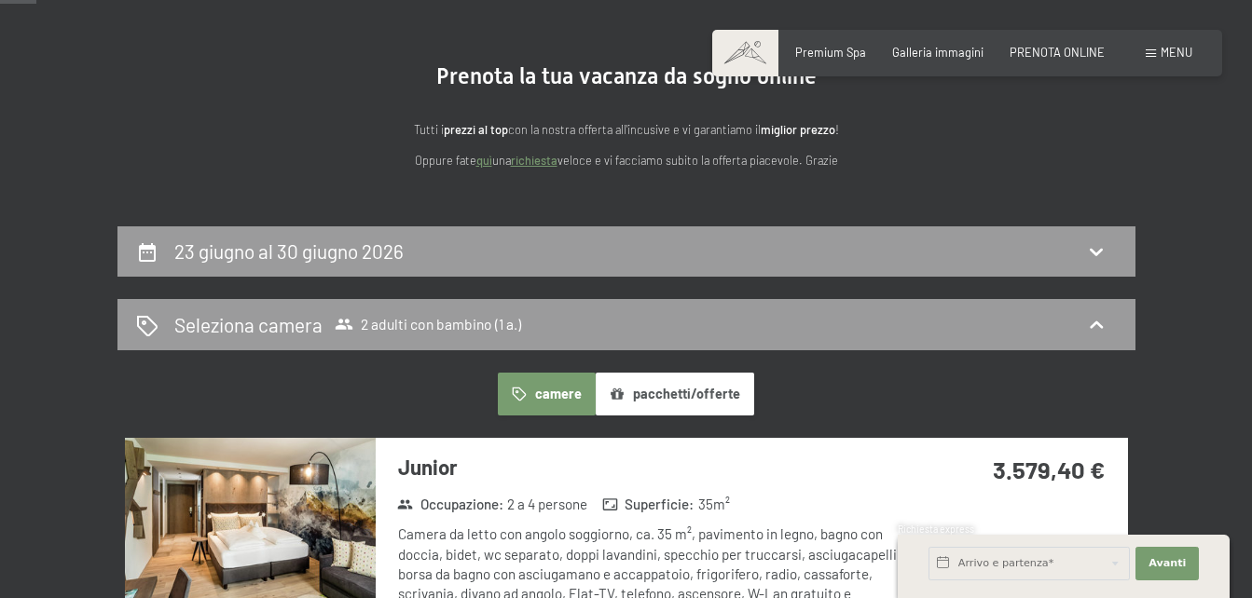
scroll to position [201, 0]
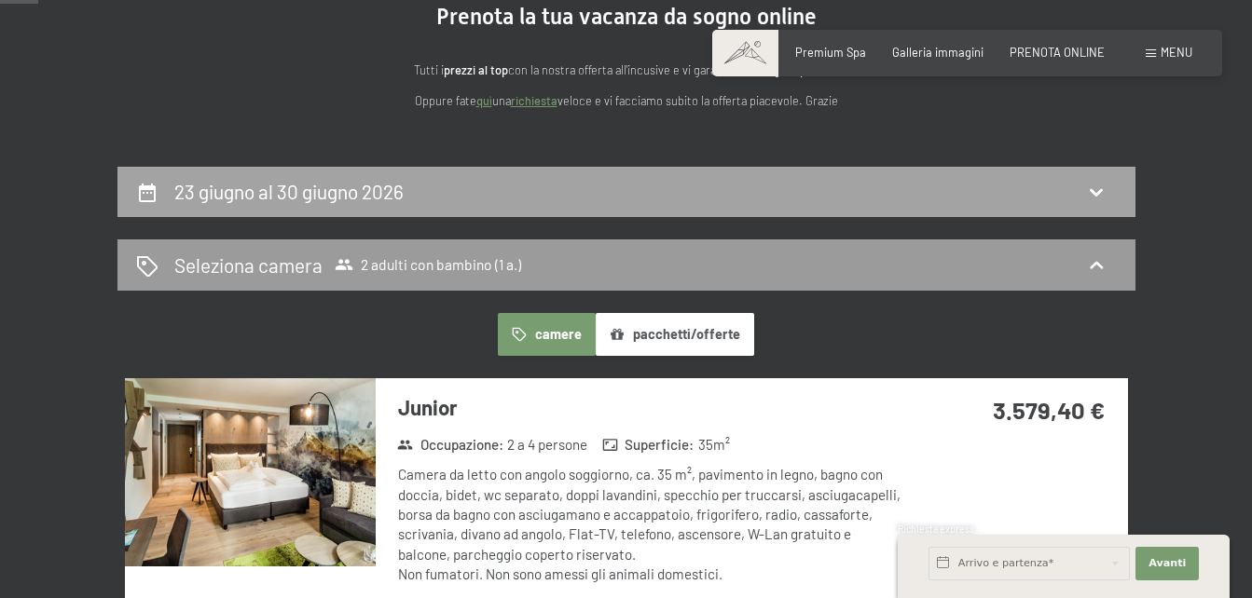
click at [1094, 191] on icon at bounding box center [1096, 192] width 22 height 22
select select "1"
select select "[DATE]"
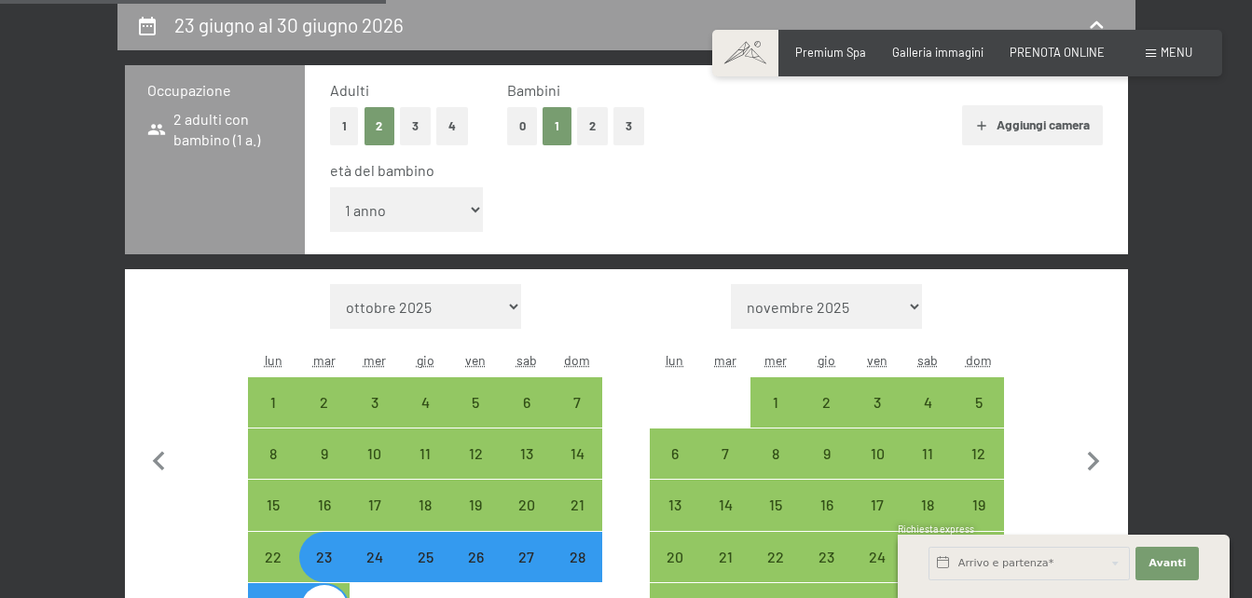
scroll to position [558, 0]
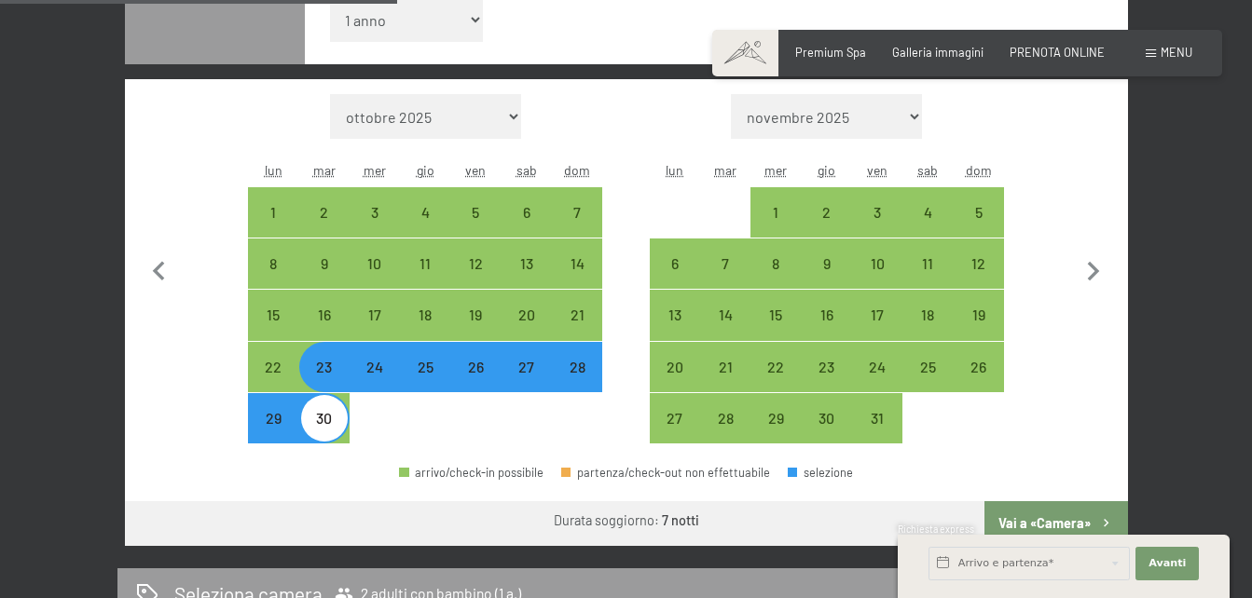
click at [385, 381] on div "24" at bounding box center [374, 383] width 47 height 47
select select "[DATE]"
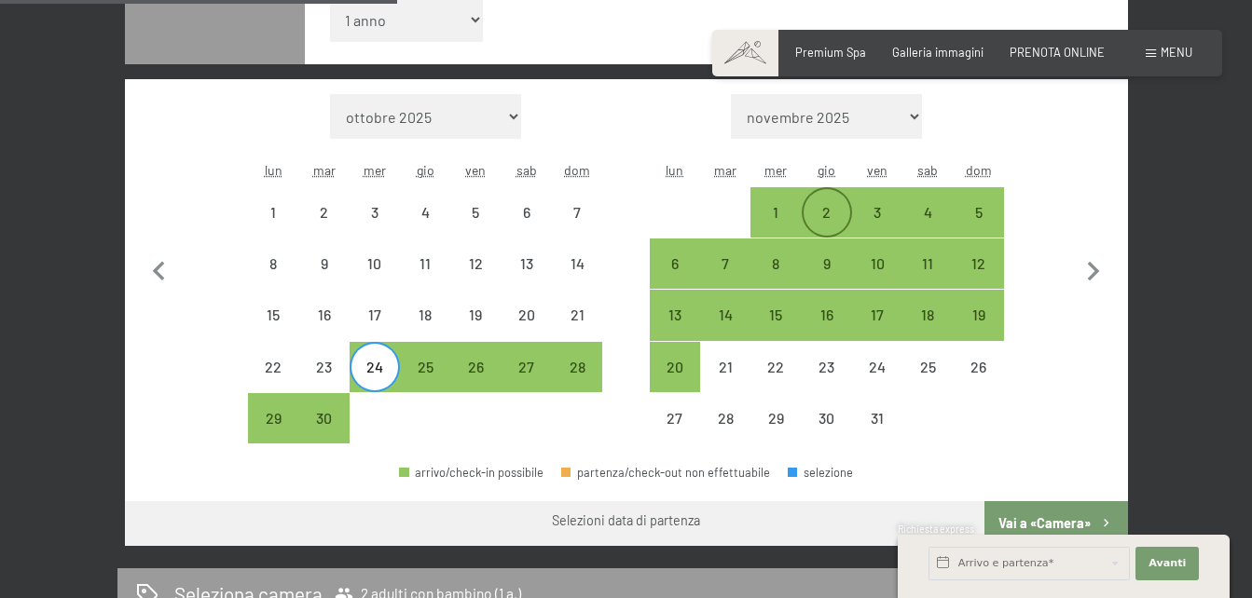
click at [822, 206] on div "2" at bounding box center [826, 228] width 47 height 47
select select "[DATE]"
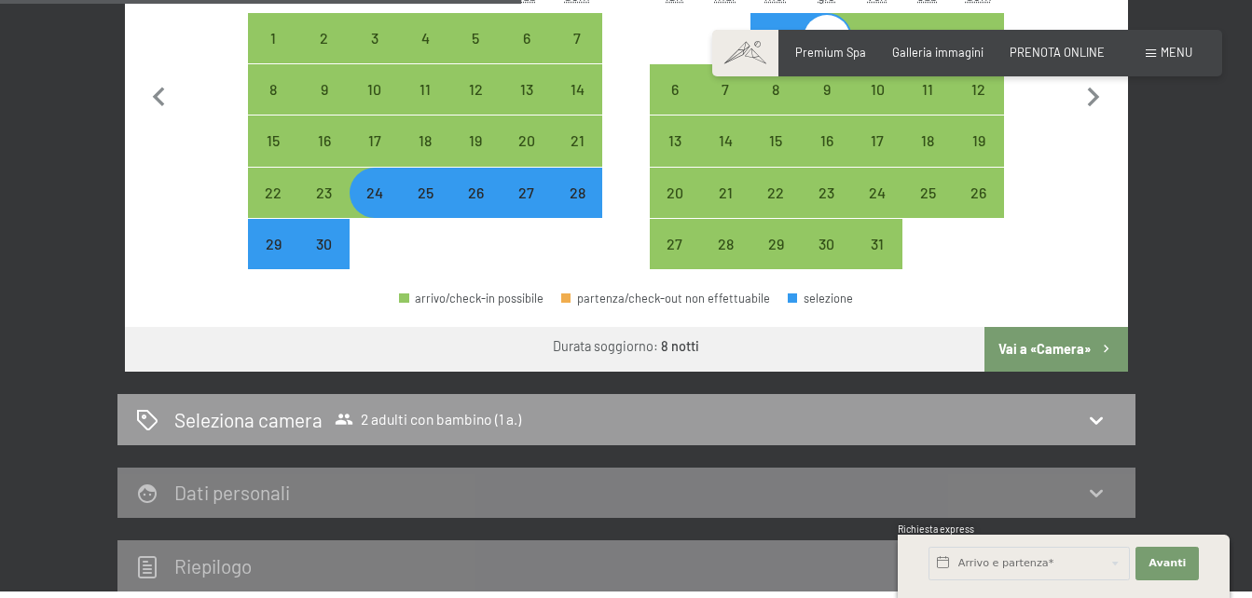
click at [1079, 351] on button "Vai a «Camera»" at bounding box center [1055, 349] width 143 height 45
select select "[DATE]"
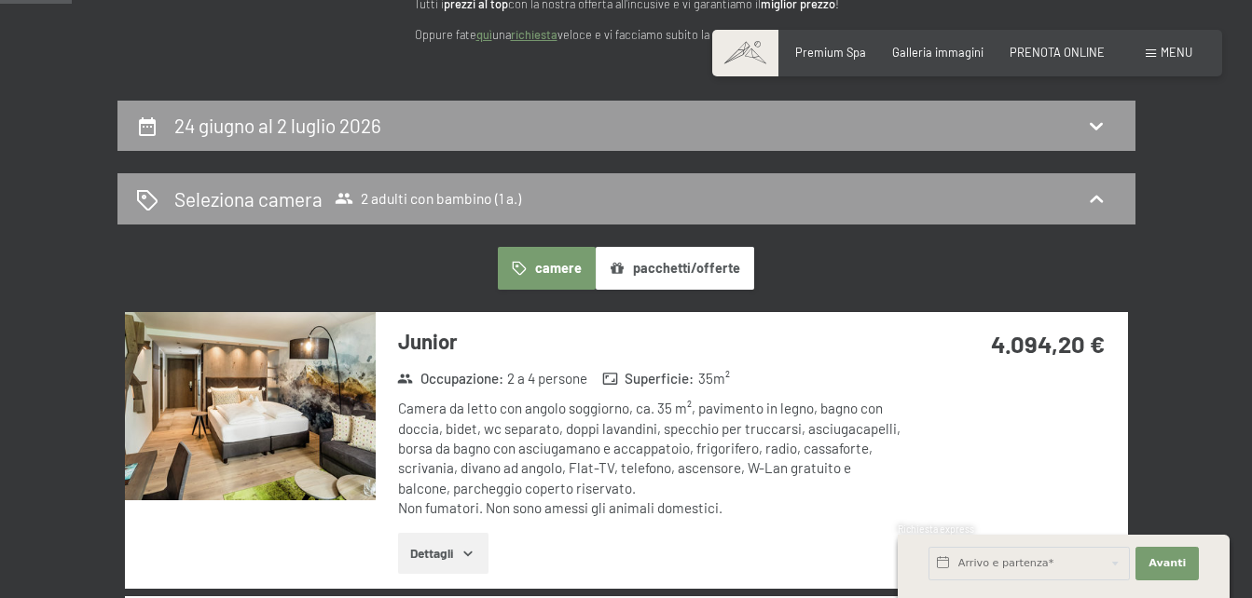
scroll to position [402, 0]
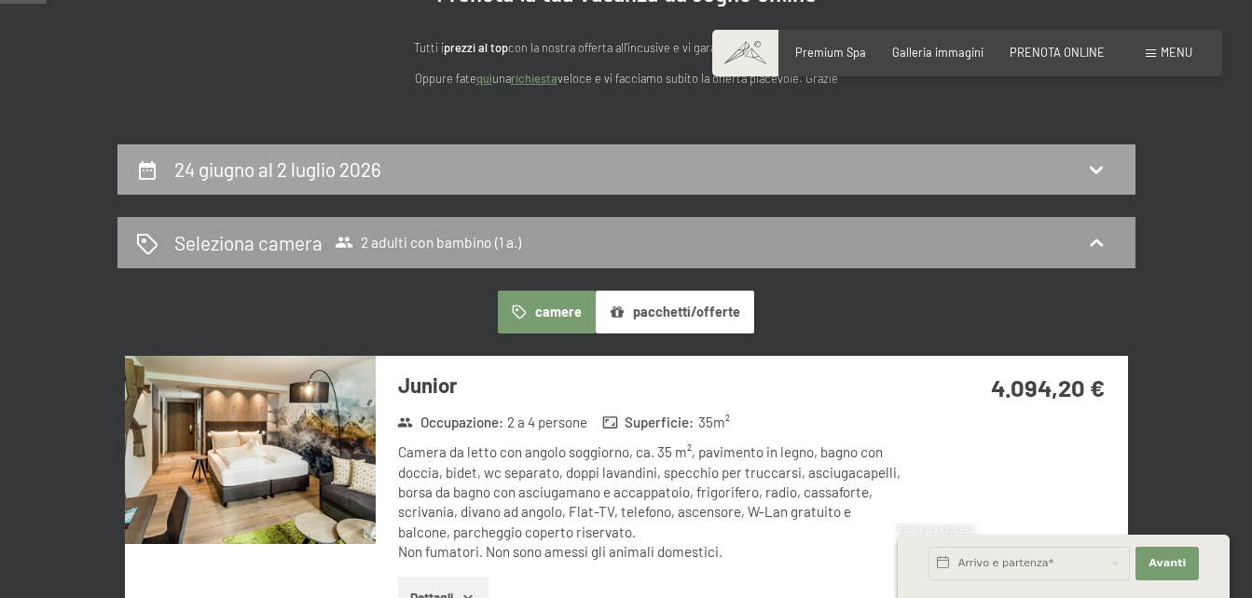
click at [1095, 186] on div "24 giugno al 2 luglio 2026" at bounding box center [626, 169] width 1018 height 51
select select "1"
select select "[DATE]"
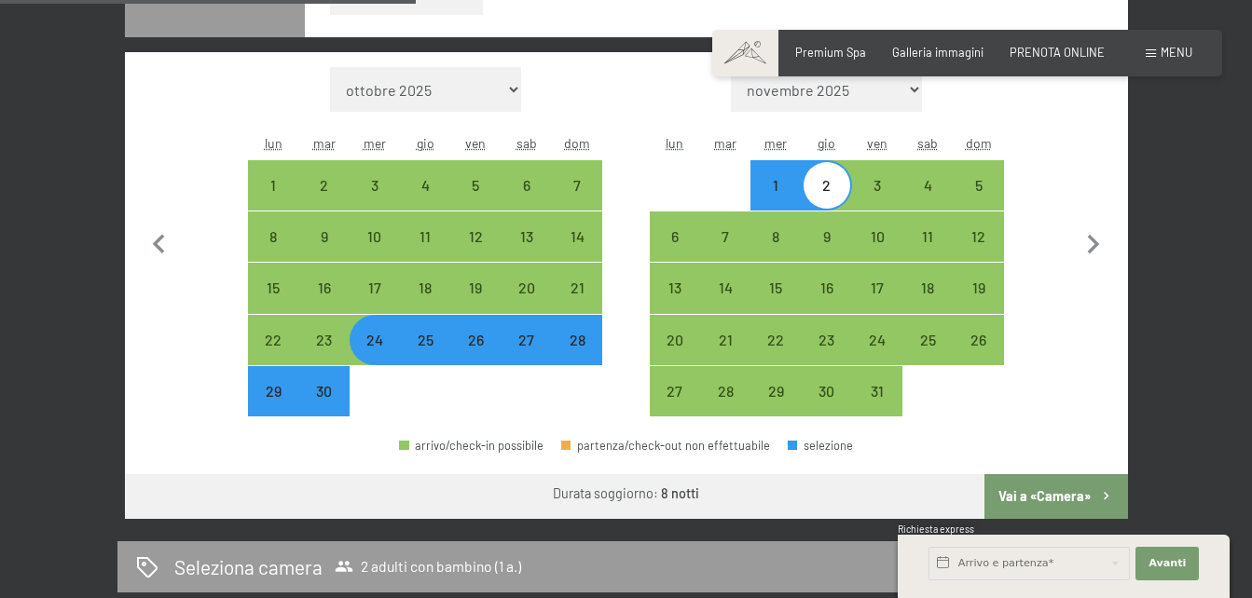
scroll to position [589, 0]
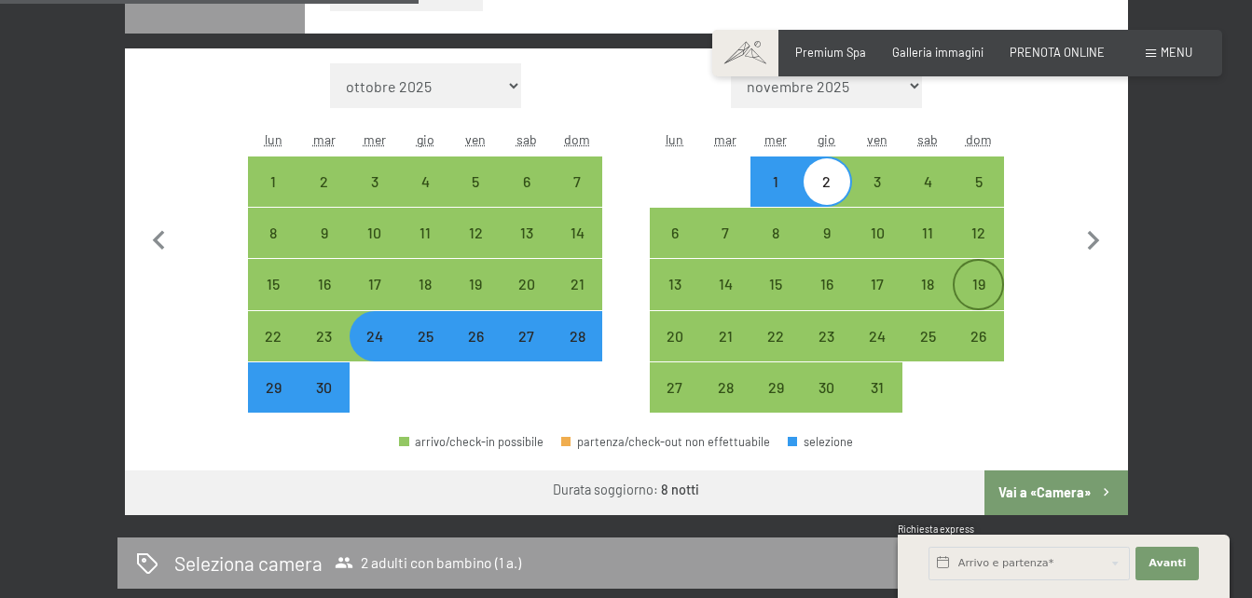
click at [977, 285] on div "19" at bounding box center [977, 300] width 47 height 47
select select "[DATE]"
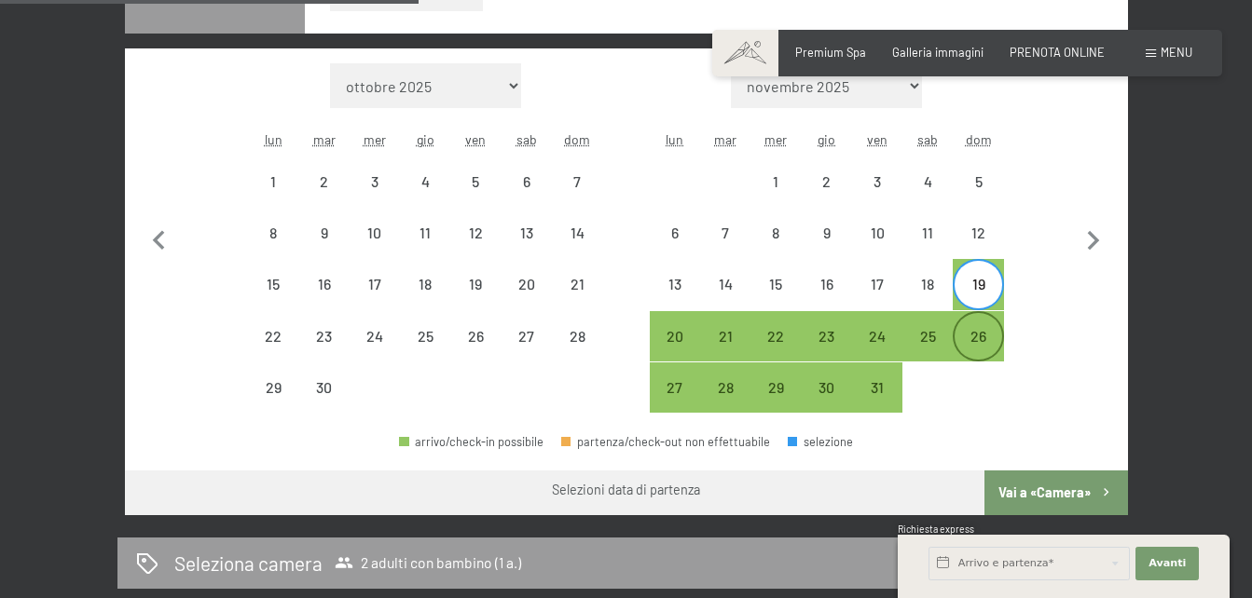
click at [979, 343] on div "26" at bounding box center [977, 352] width 47 height 47
select select "[DATE]"
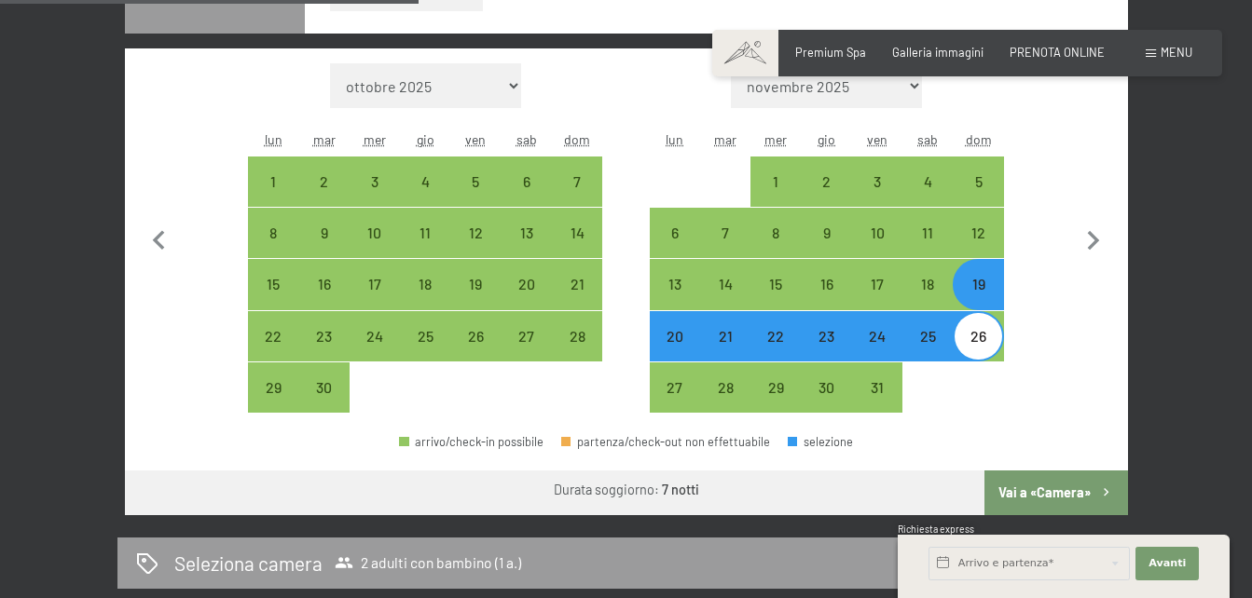
click at [1059, 487] on button "Vai a «Camera»" at bounding box center [1055, 493] width 143 height 45
select select "[DATE]"
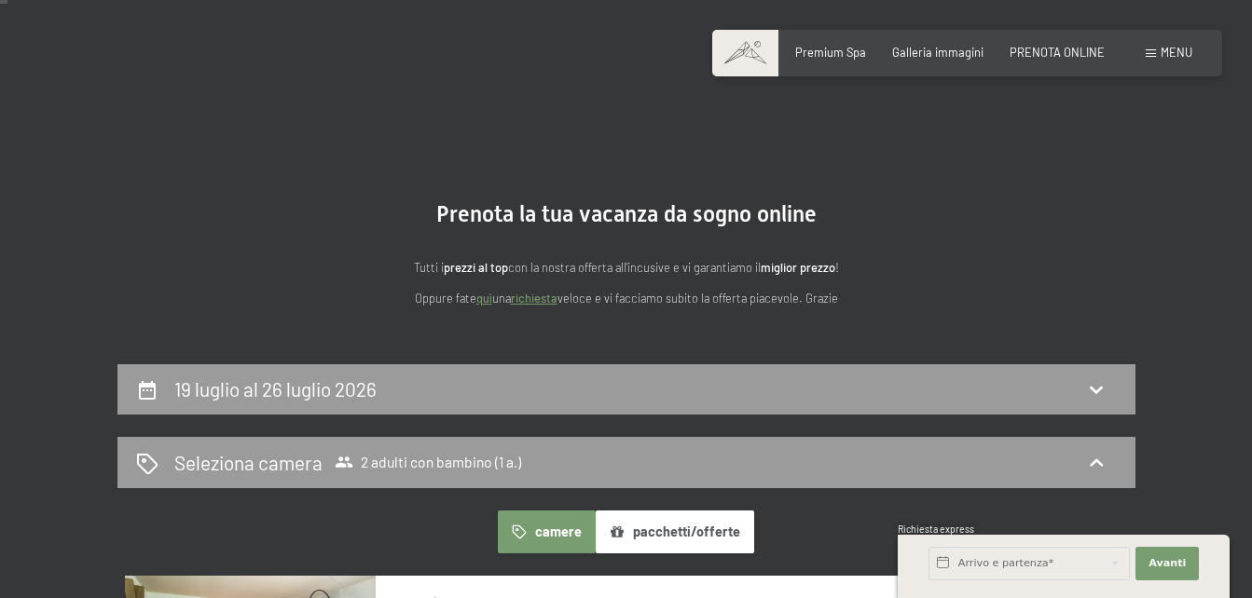
scroll to position [194, 0]
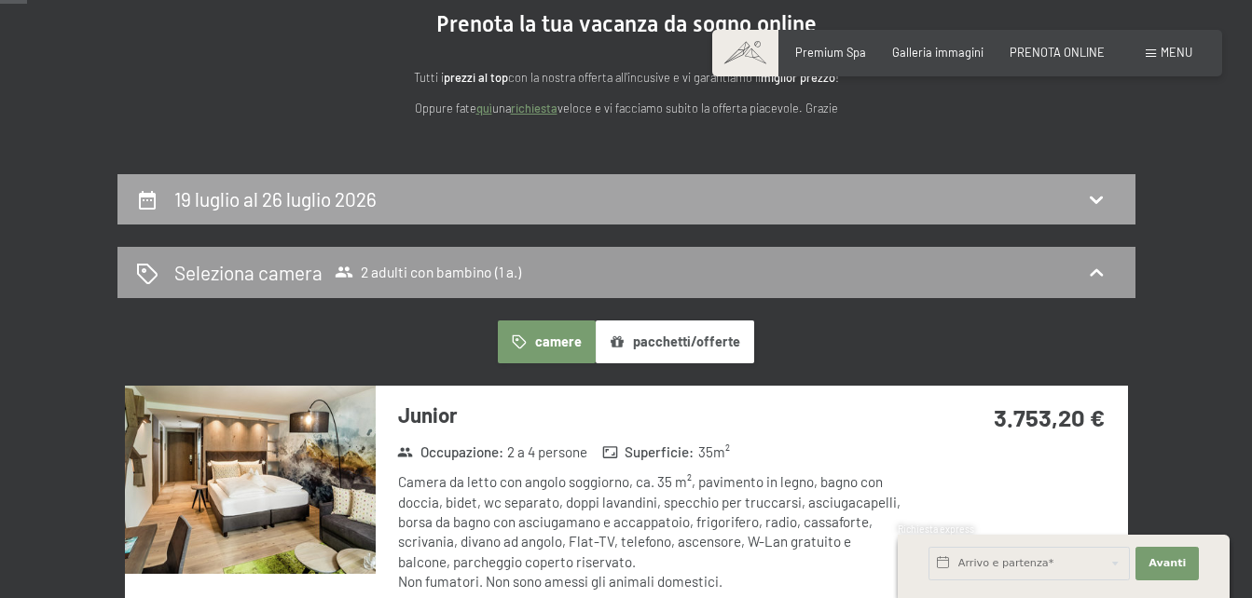
click at [1104, 209] on icon at bounding box center [1096, 199] width 22 height 22
select select "1"
select select "[DATE]"
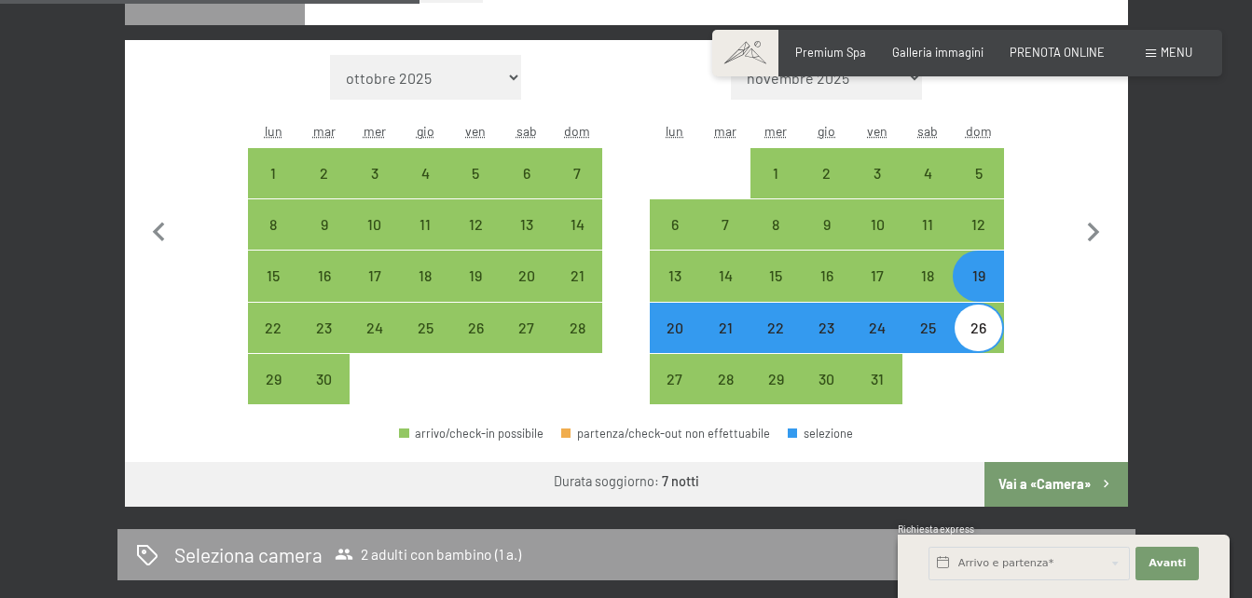
scroll to position [590, 0]
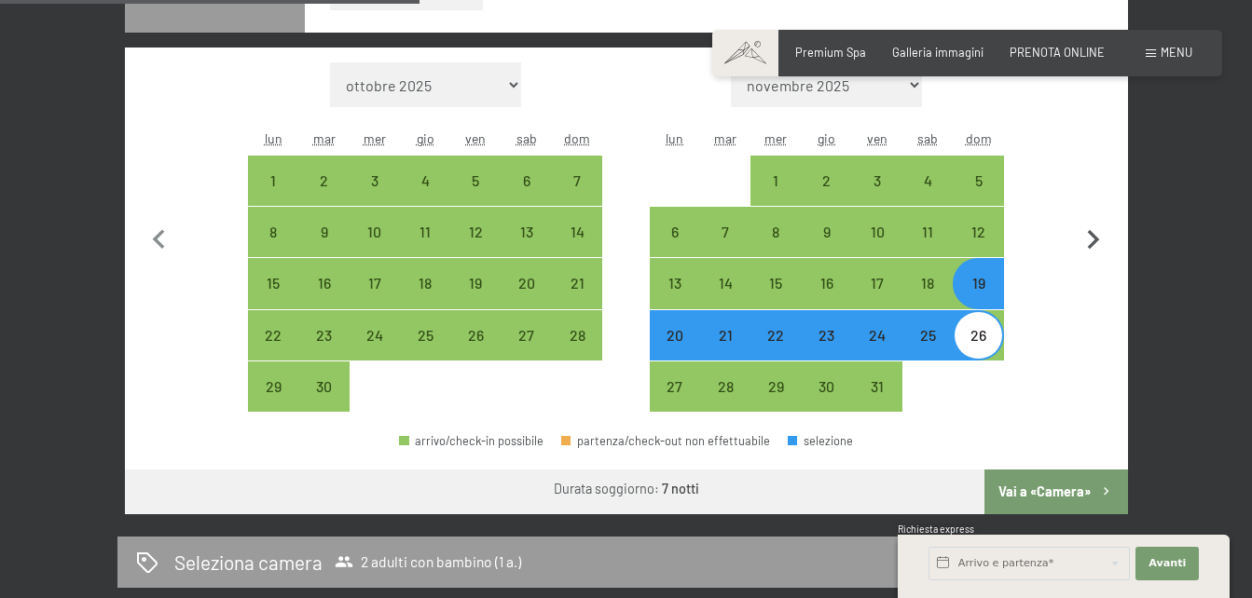
click at [1095, 250] on icon "button" at bounding box center [1093, 240] width 39 height 39
select select "[DATE]"
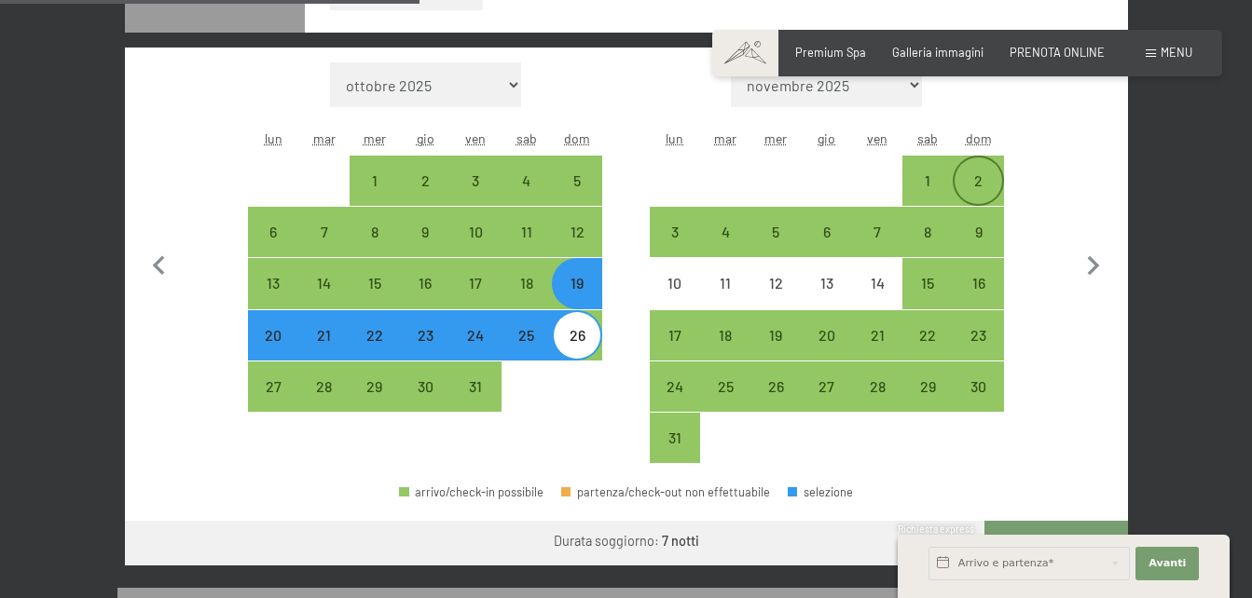
click at [969, 173] on div "2" at bounding box center [977, 196] width 47 height 47
select select "[DATE]"
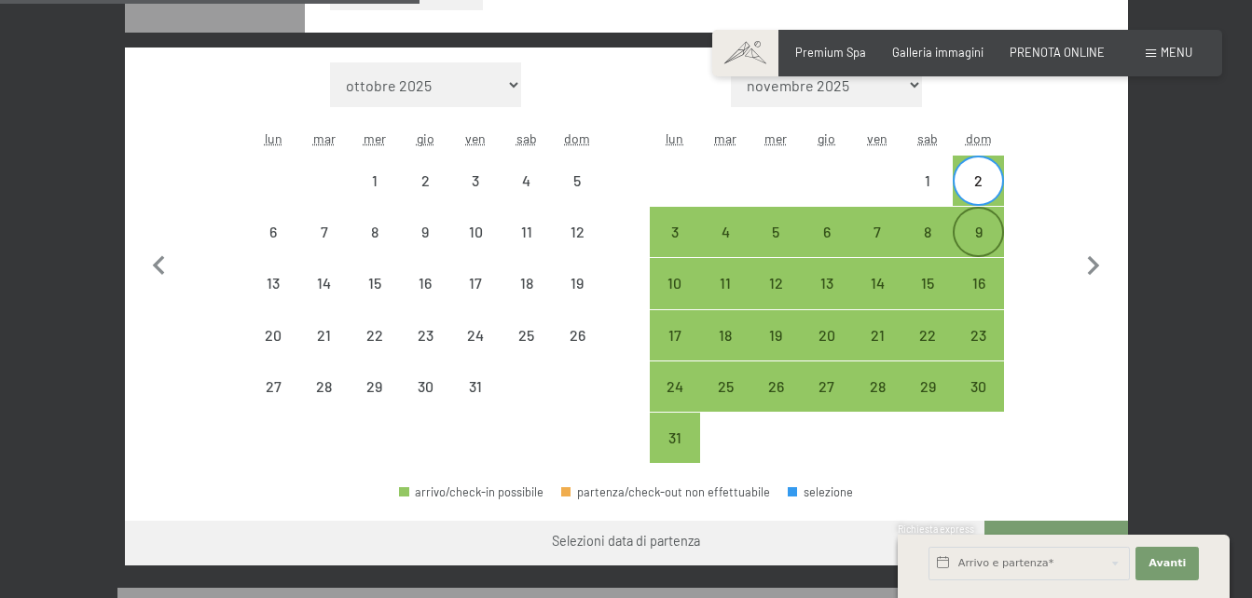
click at [982, 238] on div "9" at bounding box center [977, 248] width 47 height 47
select select "[DATE]"
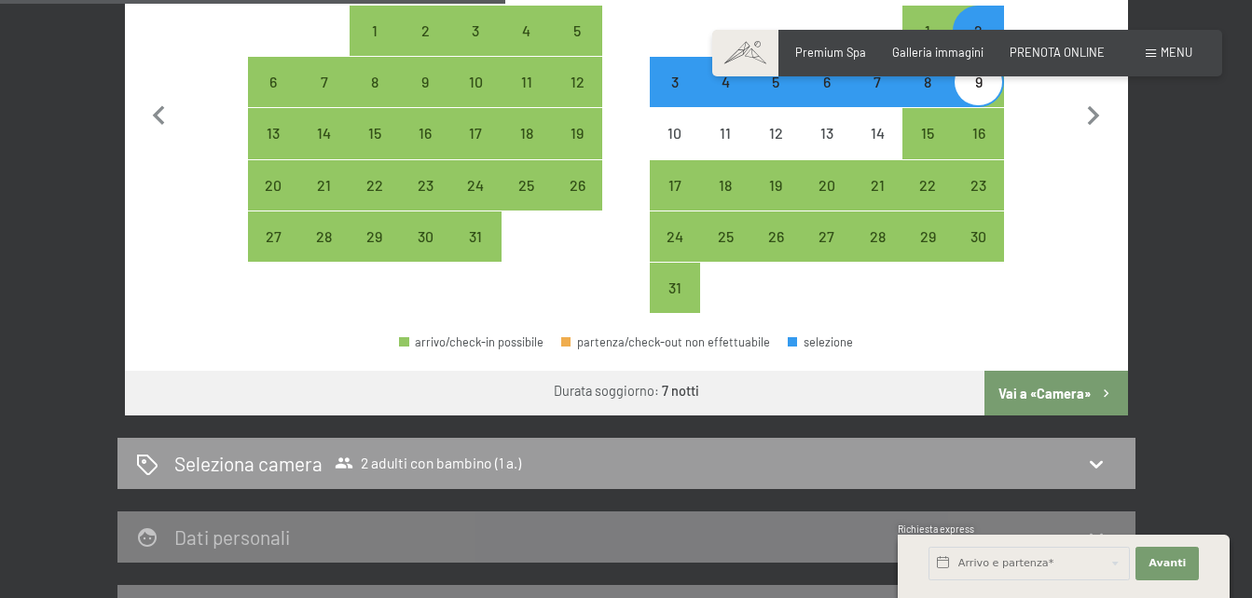
scroll to position [760, 0]
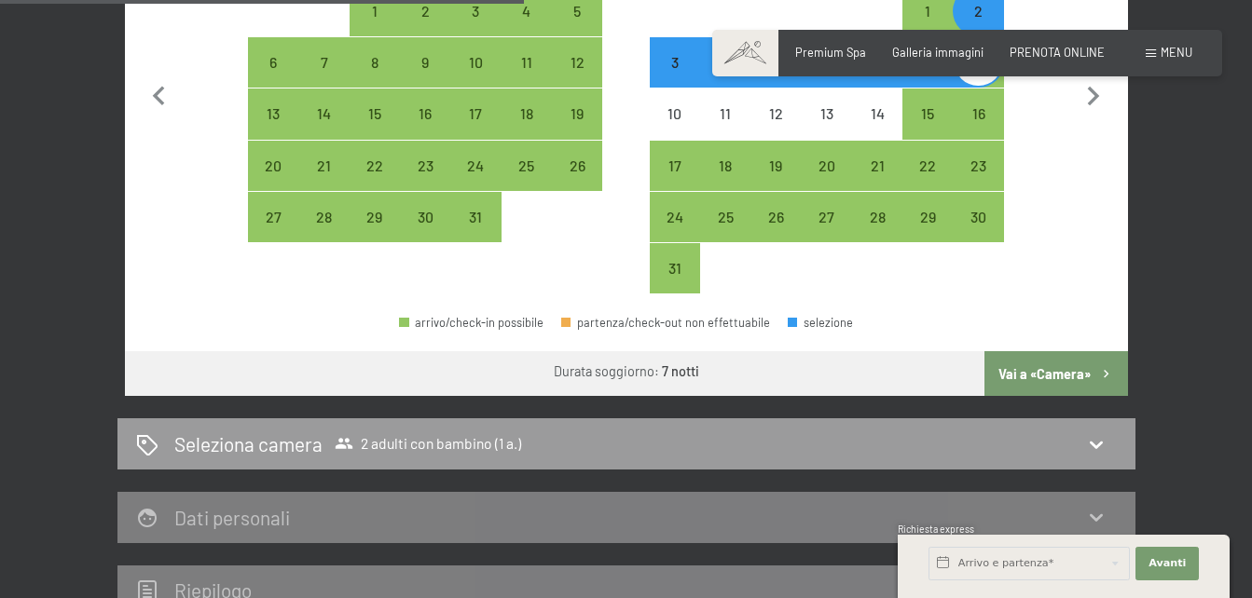
click at [1076, 364] on button "Vai a «Camera»" at bounding box center [1055, 373] width 143 height 45
select select "[DATE]"
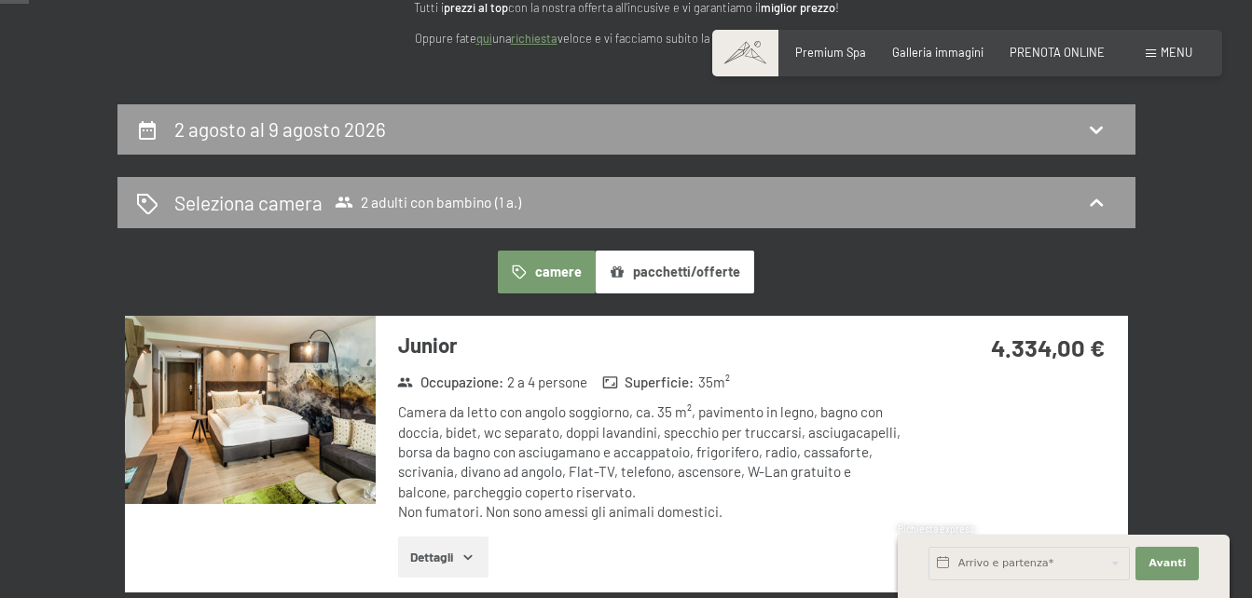
scroll to position [194, 0]
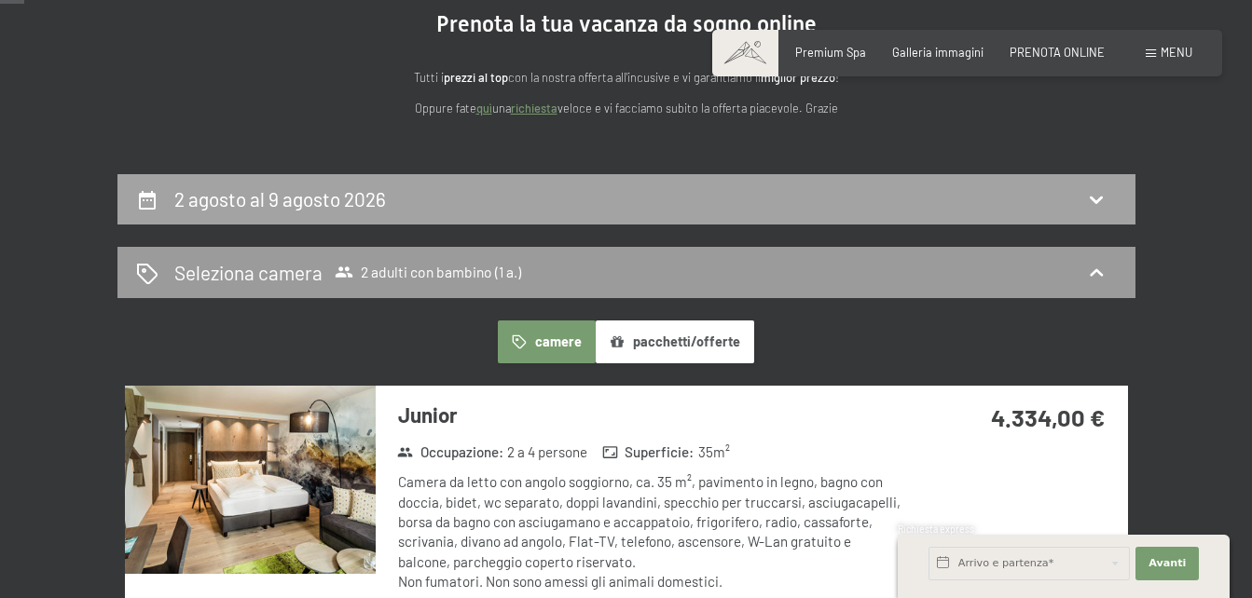
click at [1089, 205] on icon at bounding box center [1096, 199] width 22 height 22
select select "1"
select select "[DATE]"
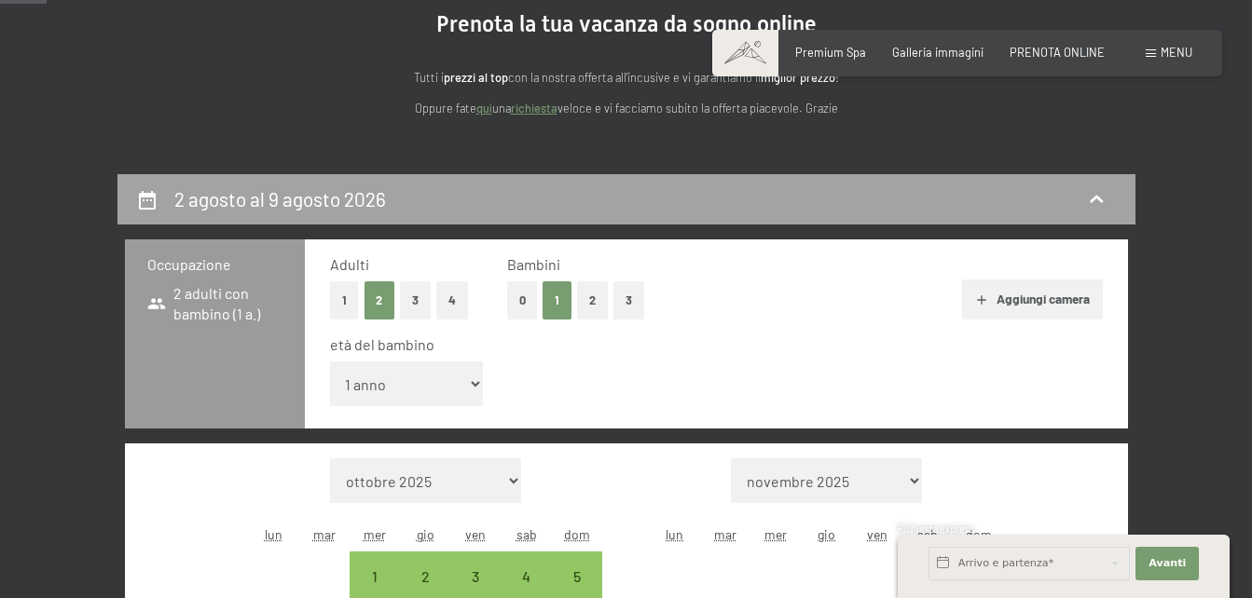
scroll to position [368, 0]
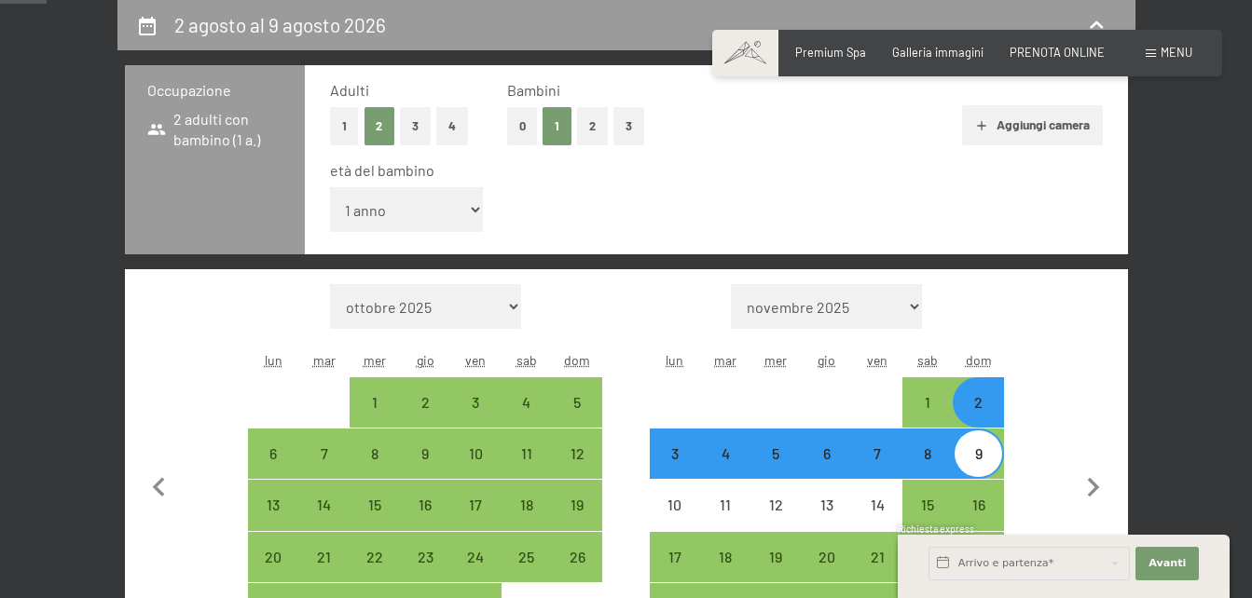
click at [987, 474] on div "9" at bounding box center [977, 469] width 47 height 47
select select "[DATE]"
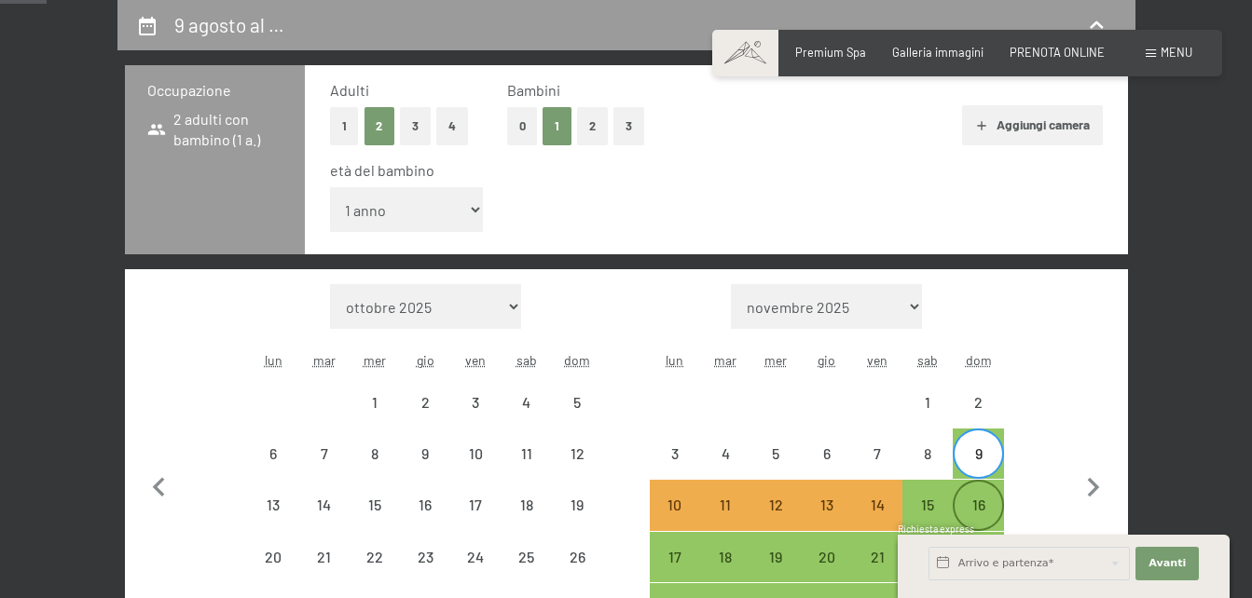
click at [977, 509] on div "16" at bounding box center [977, 521] width 47 height 47
select select "[DATE]"
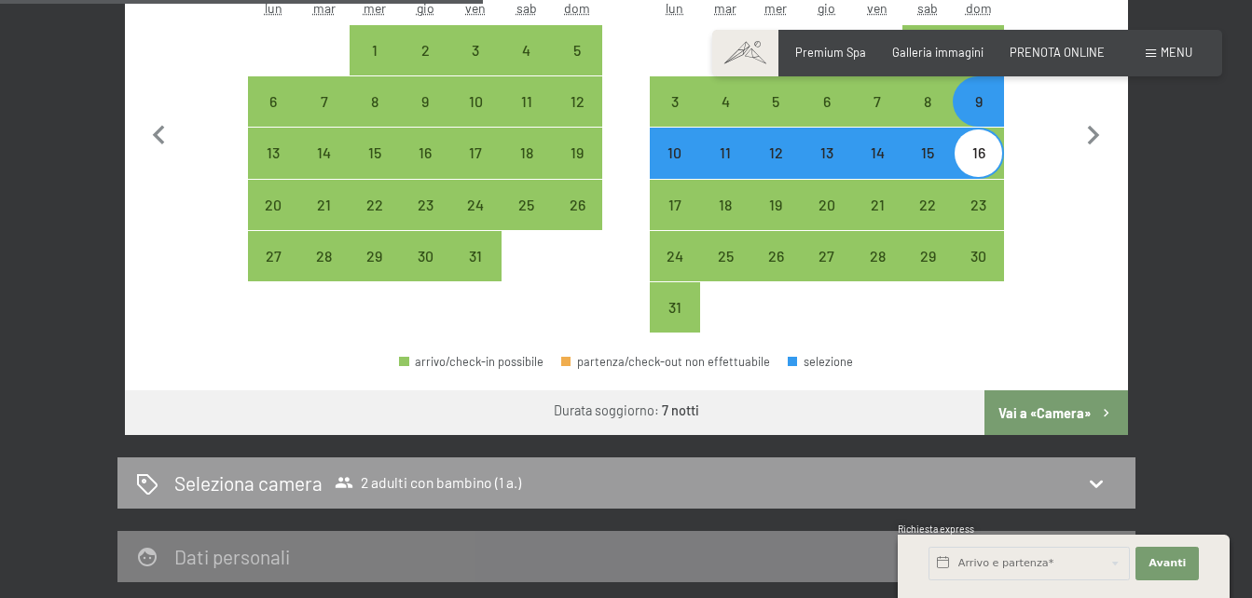
scroll to position [789, 0]
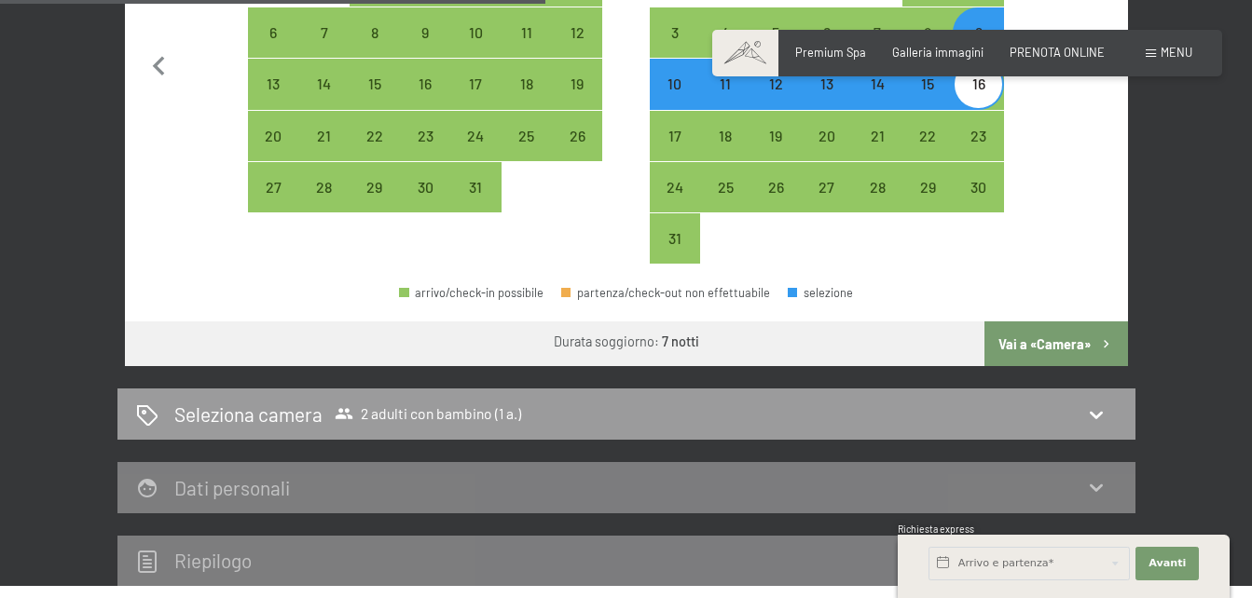
click at [1033, 366] on button "Vai a «Camera»" at bounding box center [1055, 344] width 143 height 45
select select "[DATE]"
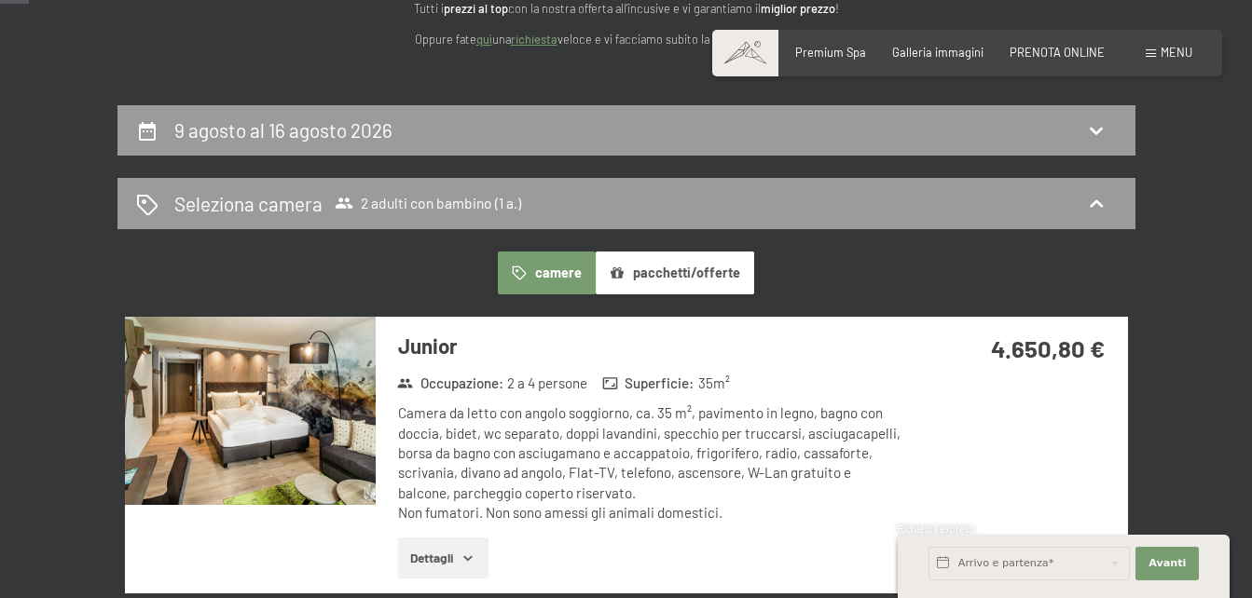
scroll to position [211, 0]
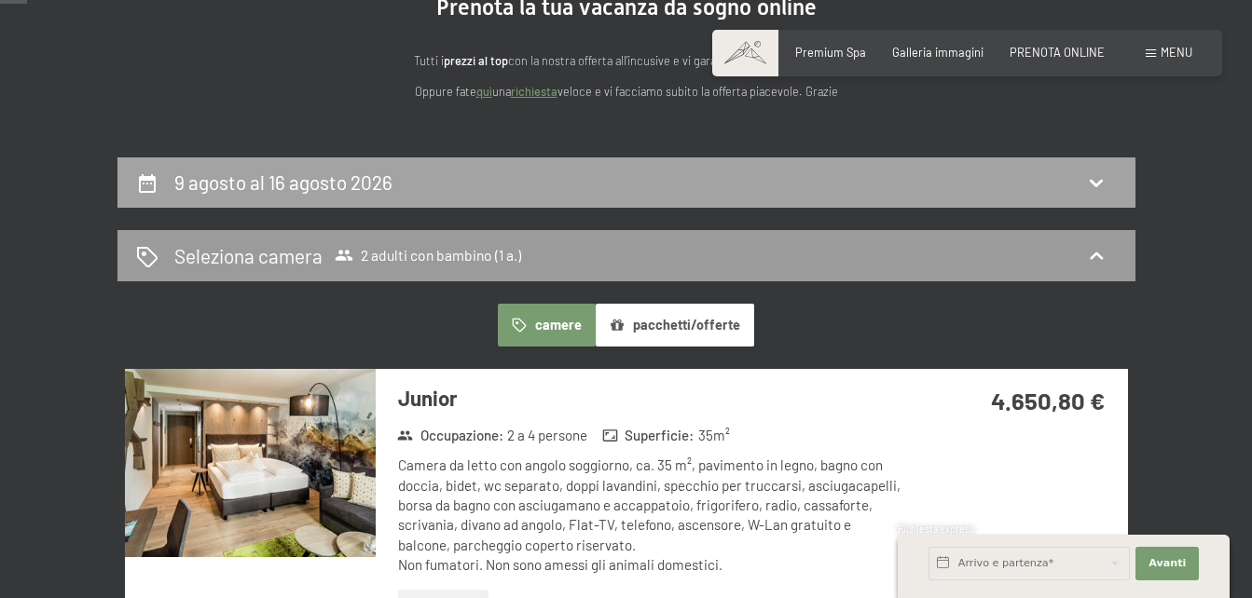
click at [1102, 190] on icon at bounding box center [1096, 183] width 22 height 22
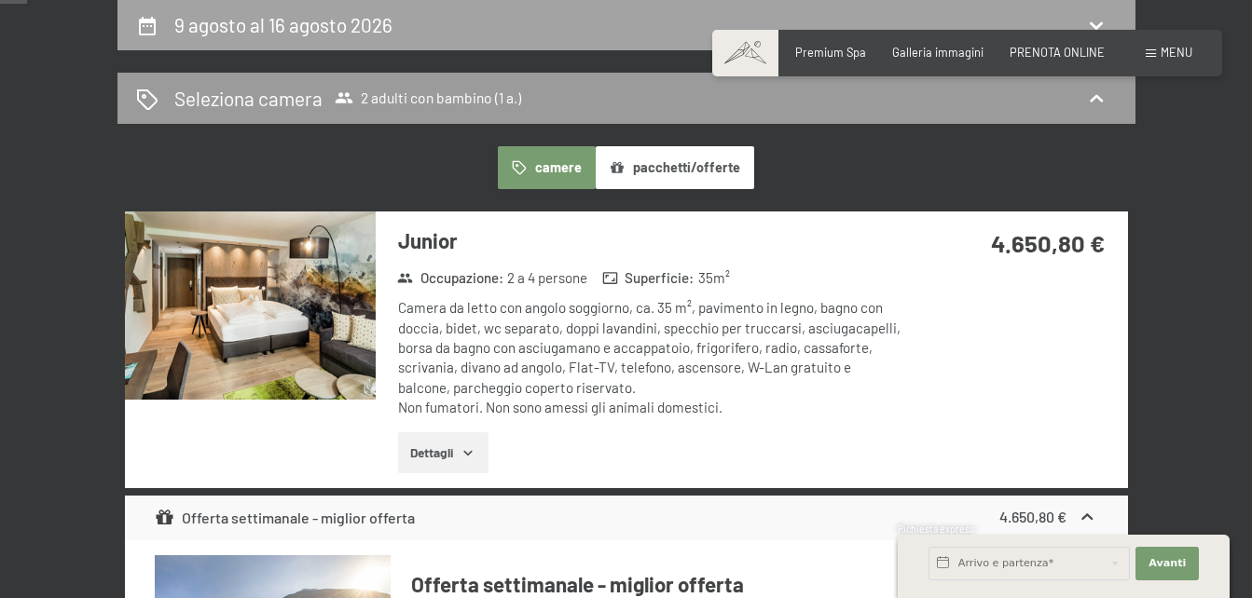
select select "1"
select select "[DATE]"
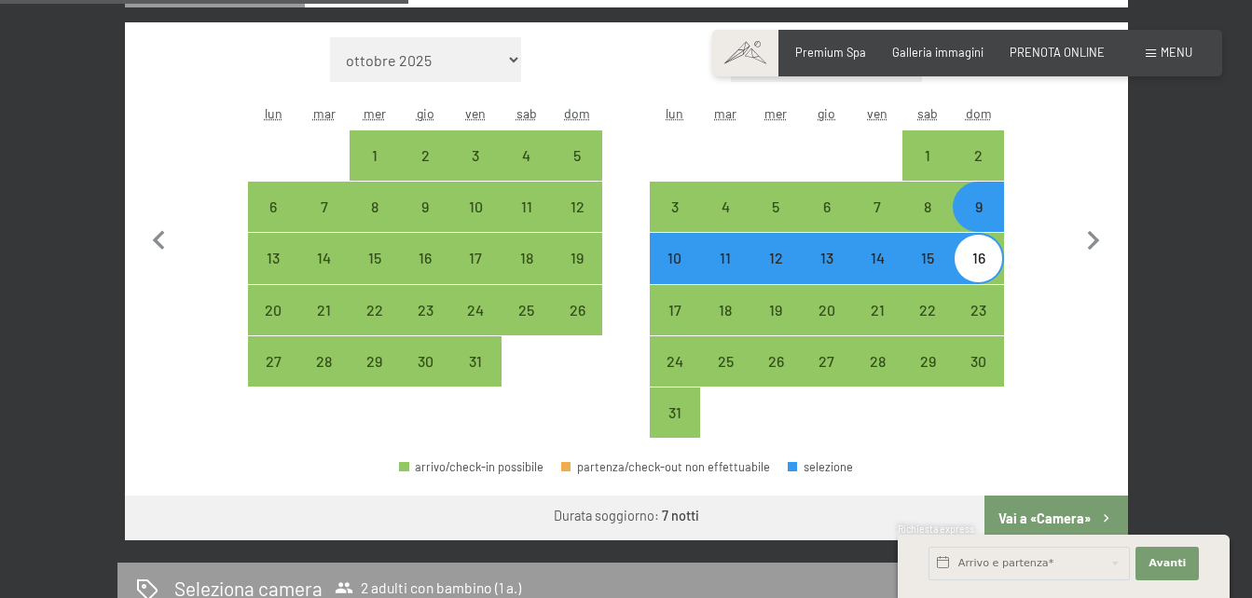
scroll to position [635, 0]
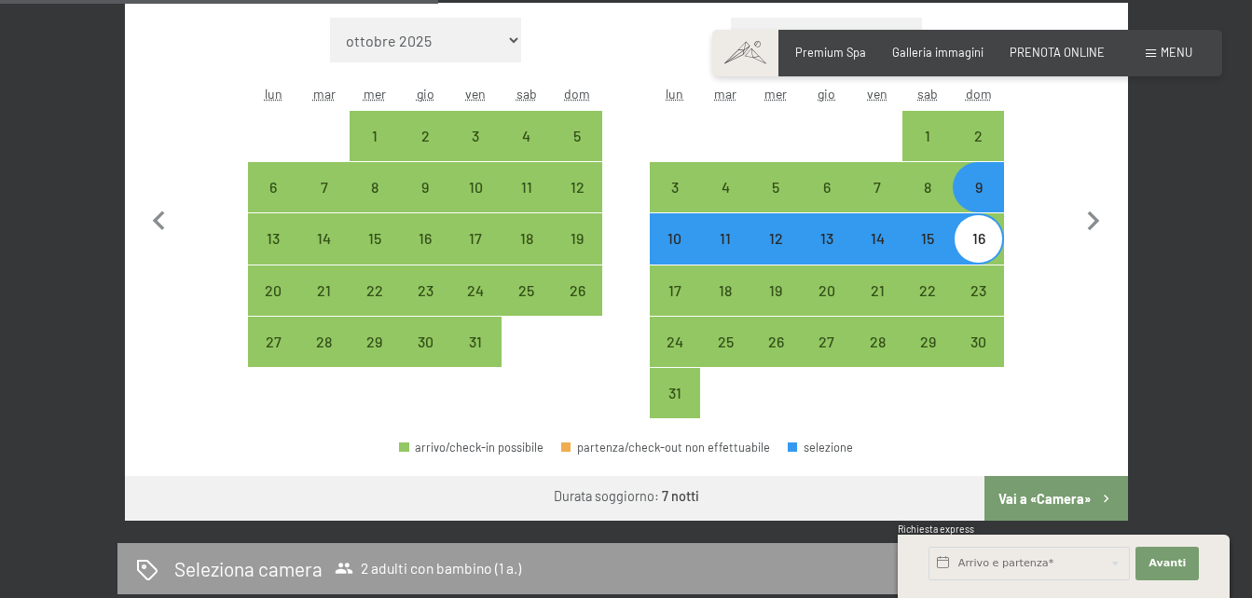
click at [979, 239] on div "16" at bounding box center [977, 254] width 47 height 47
select select "[DATE]"
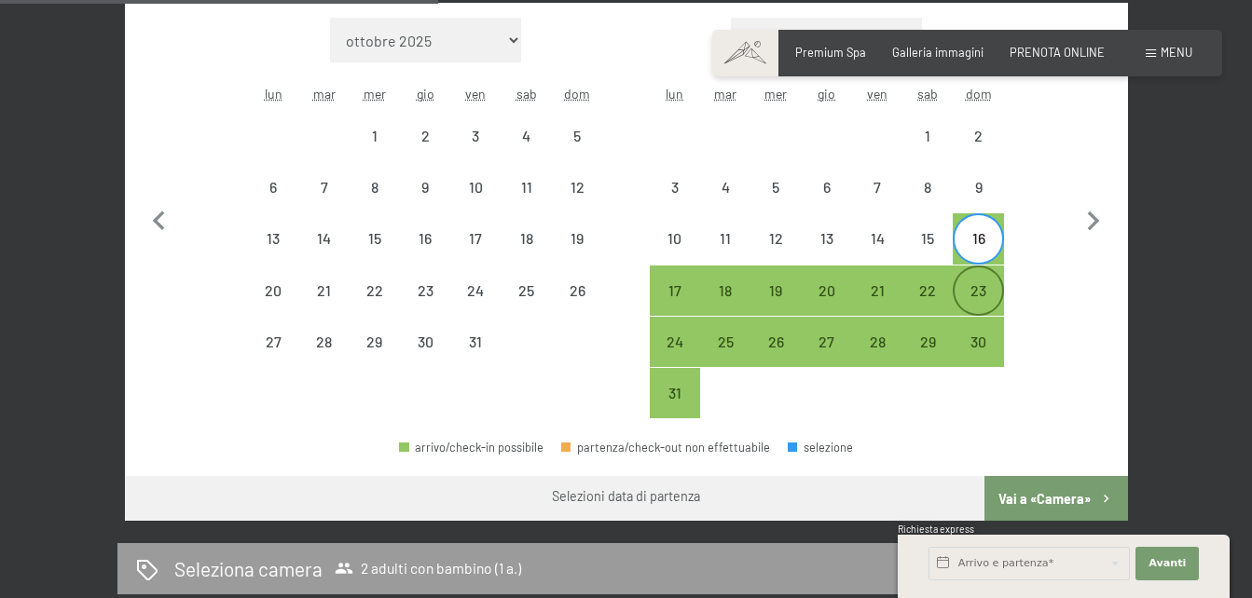
click at [974, 287] on div "23" at bounding box center [977, 306] width 47 height 47
select select "[DATE]"
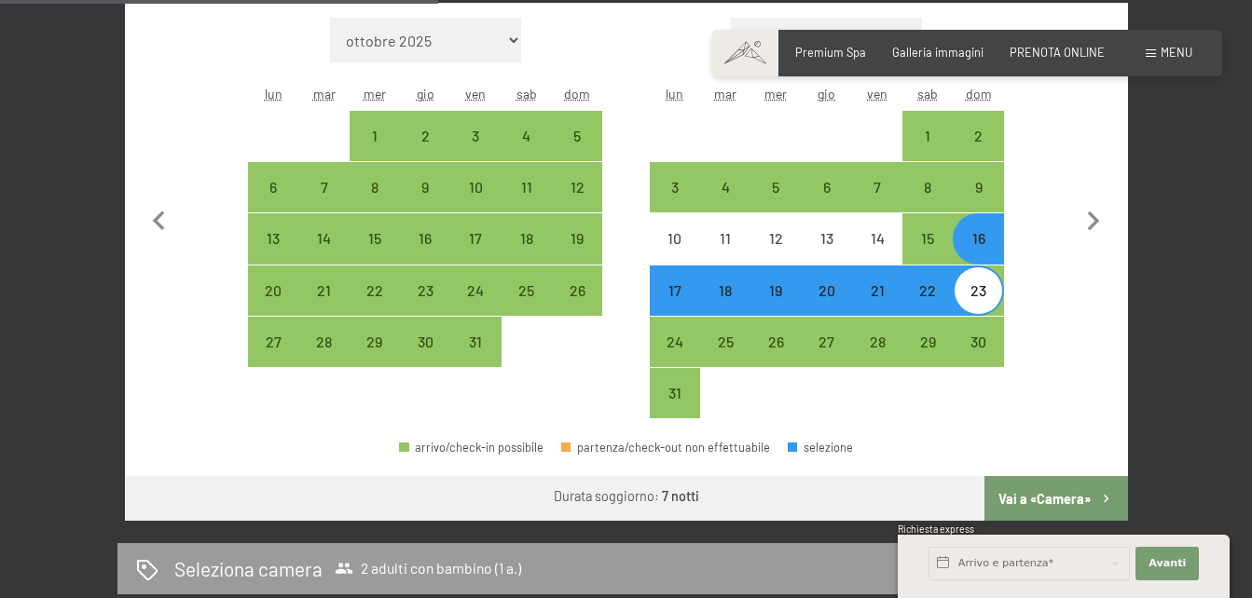
click at [1039, 485] on button "Vai a «Camera»" at bounding box center [1055, 498] width 143 height 45
select select "[DATE]"
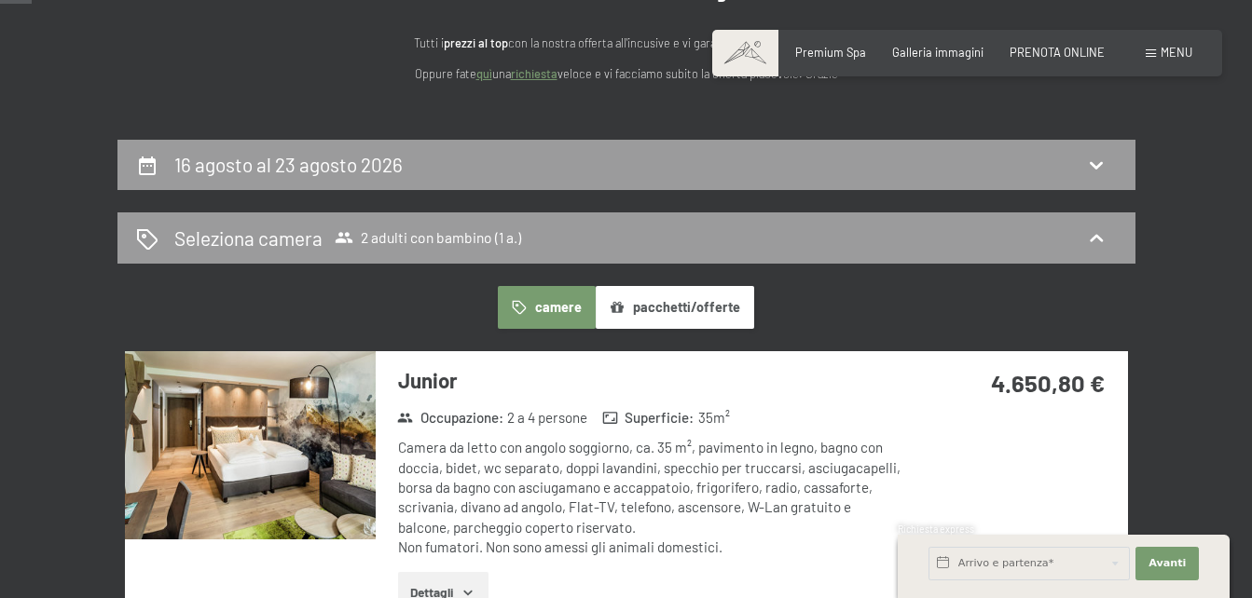
scroll to position [194, 0]
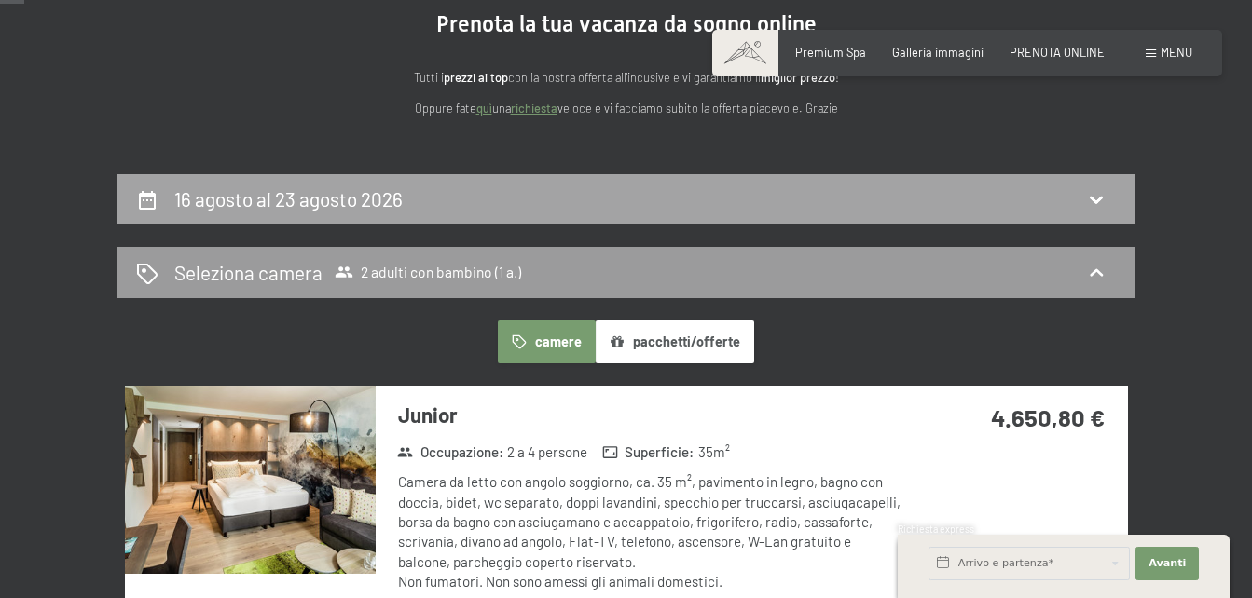
click at [1096, 189] on icon at bounding box center [1096, 199] width 22 height 22
select select "1"
select select "[DATE]"
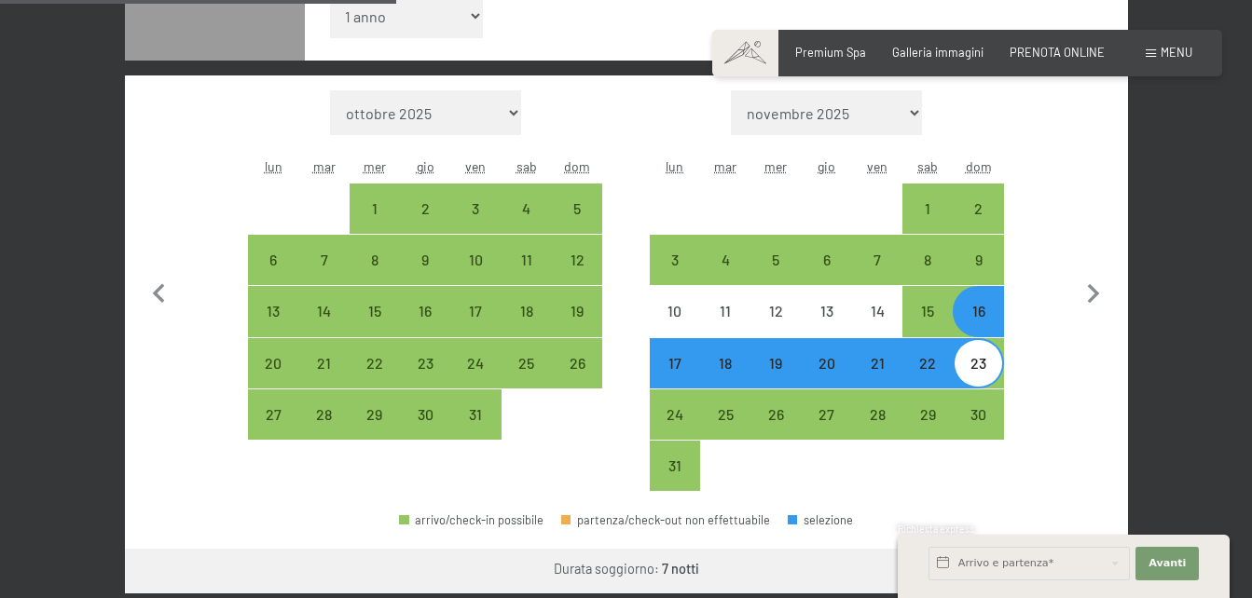
scroll to position [574, 0]
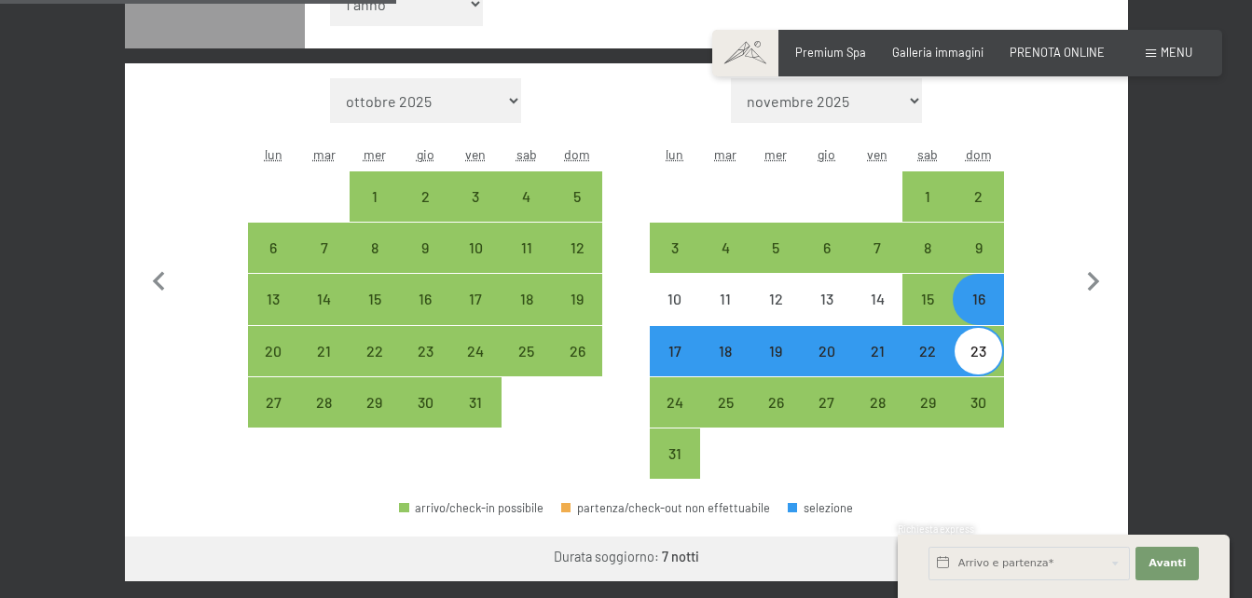
click at [661, 351] on div "17" at bounding box center [675, 367] width 47 height 47
select select "[DATE]"
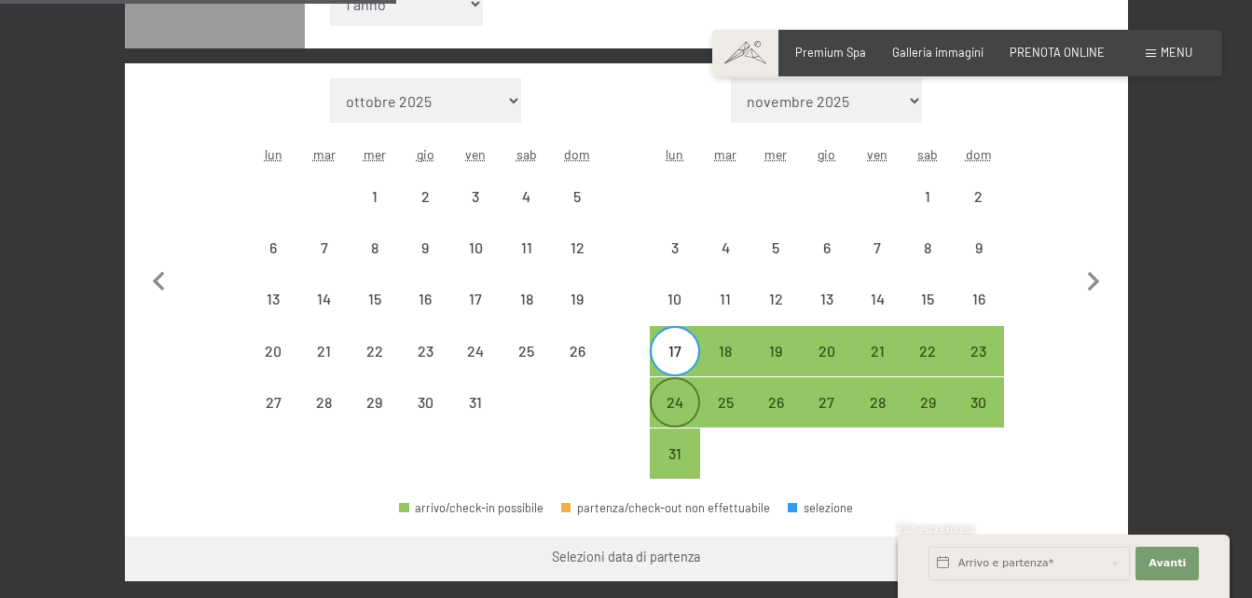
click at [665, 410] on div "24" at bounding box center [675, 418] width 47 height 47
select select "[DATE]"
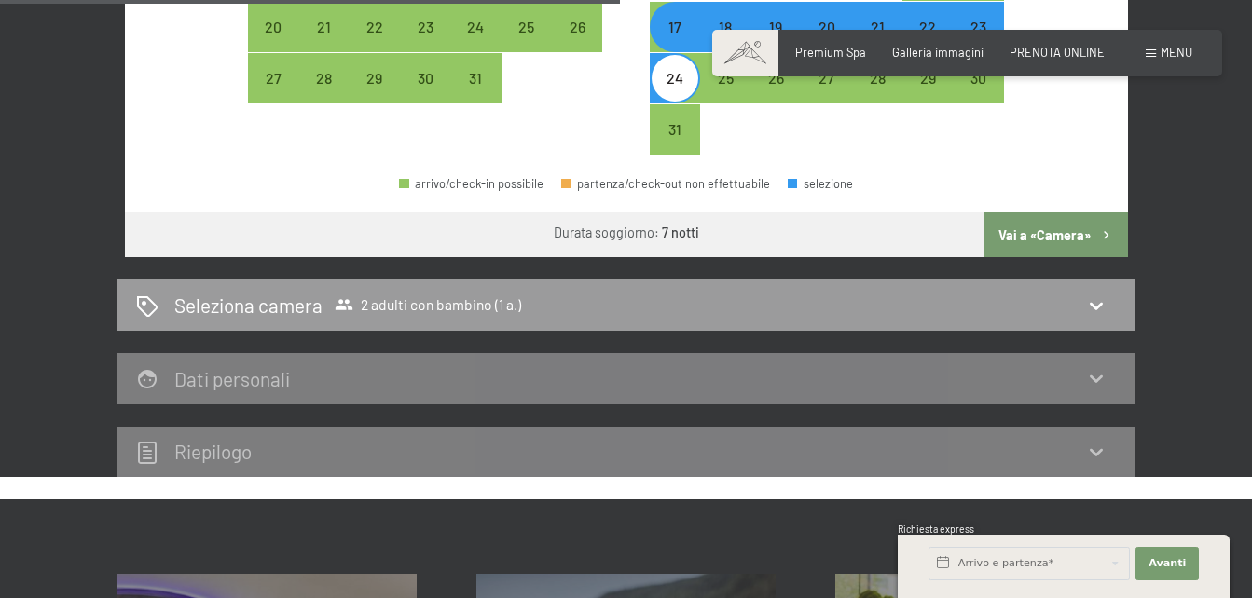
click at [1022, 233] on button "Vai a «Camera»" at bounding box center [1055, 235] width 143 height 45
select select "[DATE]"
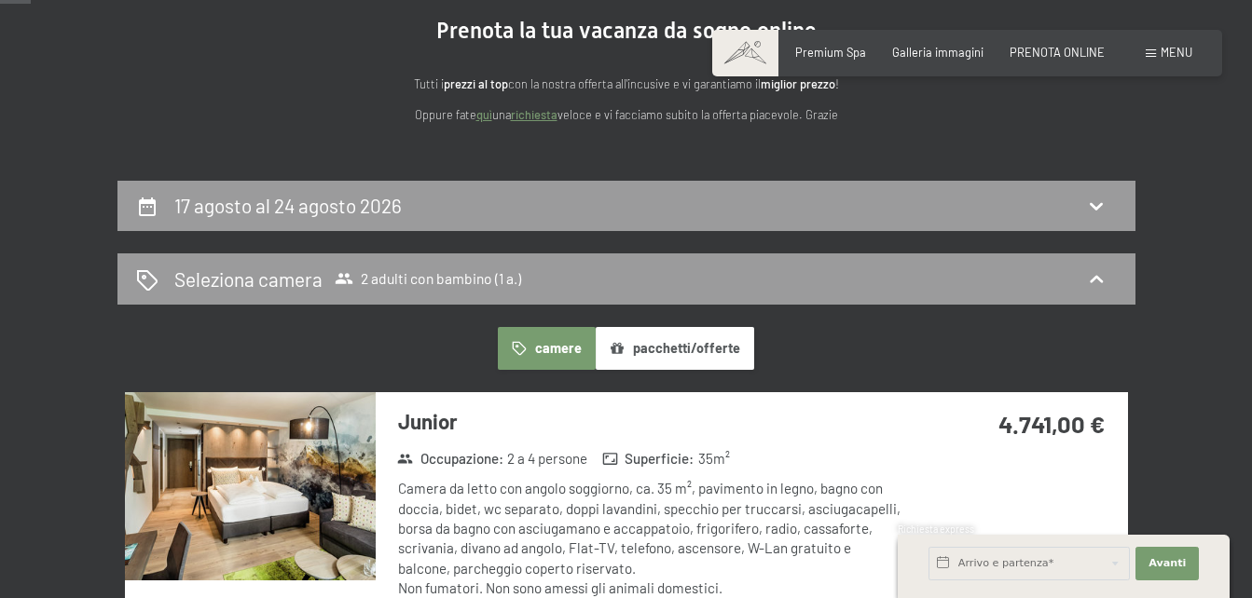
scroll to position [163, 0]
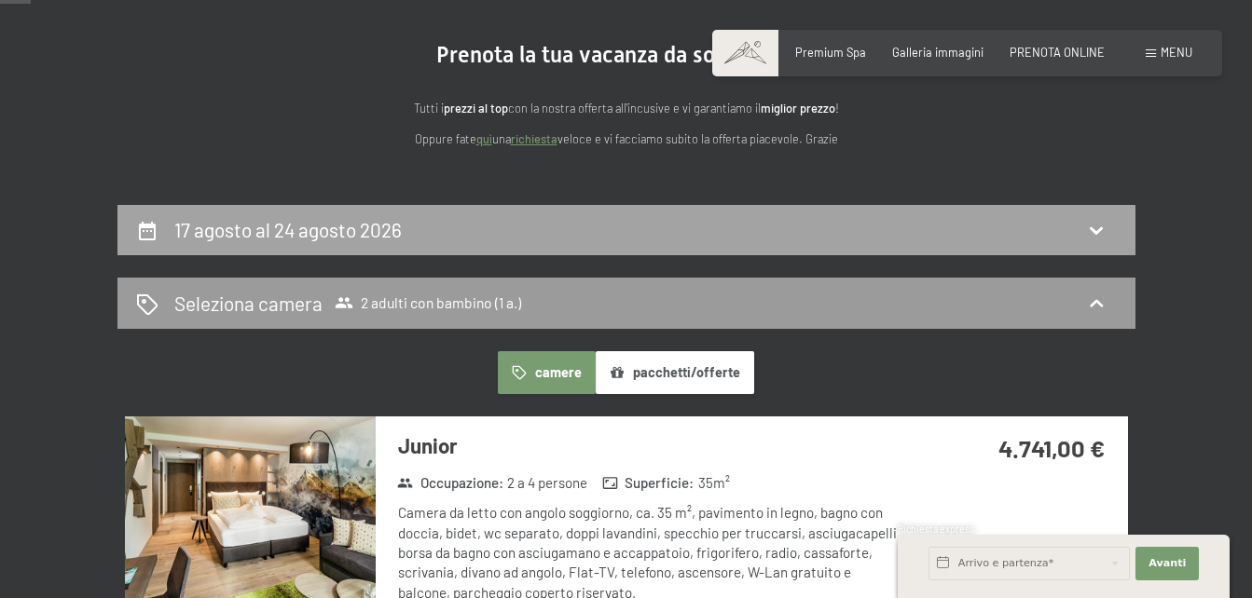
click at [1085, 218] on div "17 agosto al 24 agosto 2026" at bounding box center [626, 229] width 981 height 27
select select "1"
select select "[DATE]"
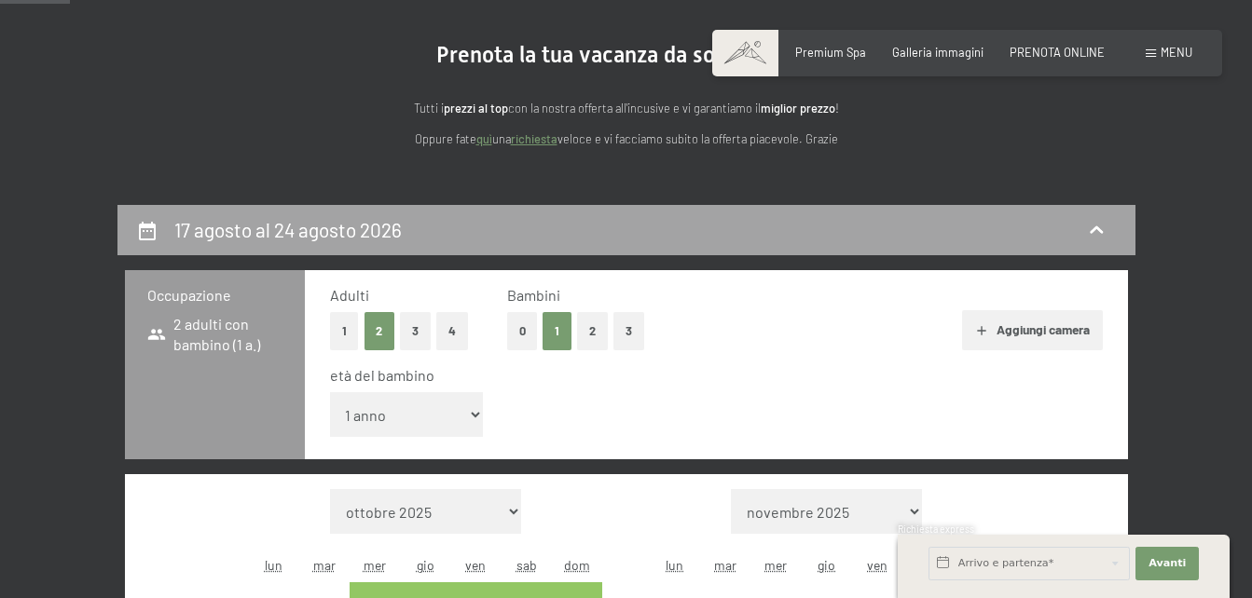
scroll to position [368, 0]
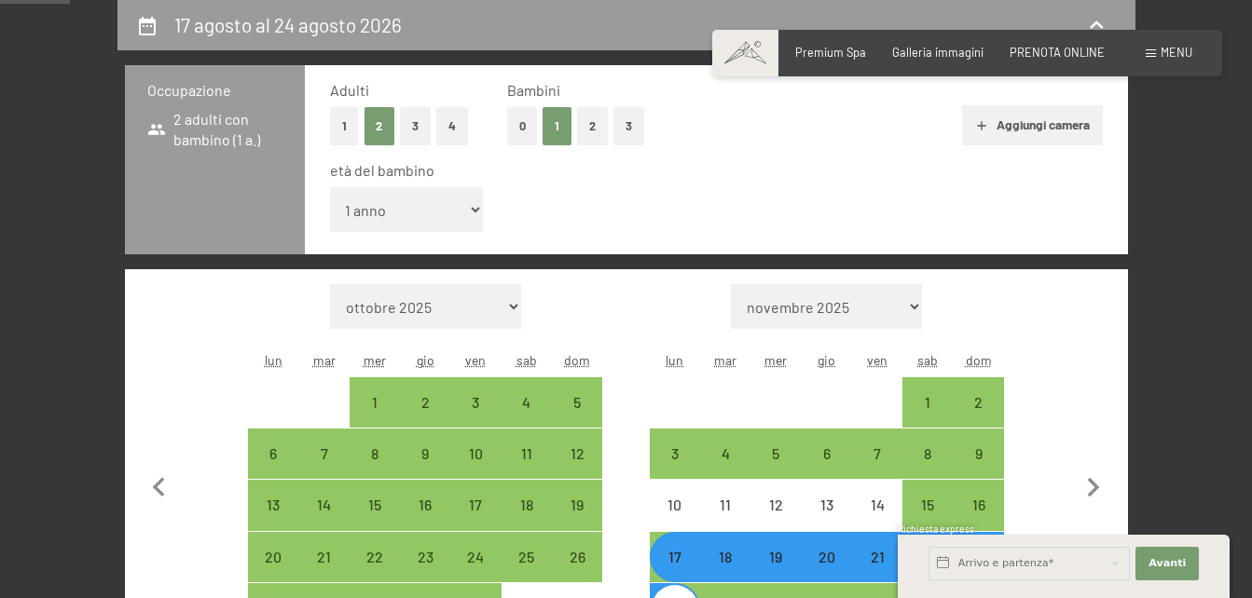
click at [724, 560] on div "18" at bounding box center [725, 573] width 47 height 47
select select "[DATE]"
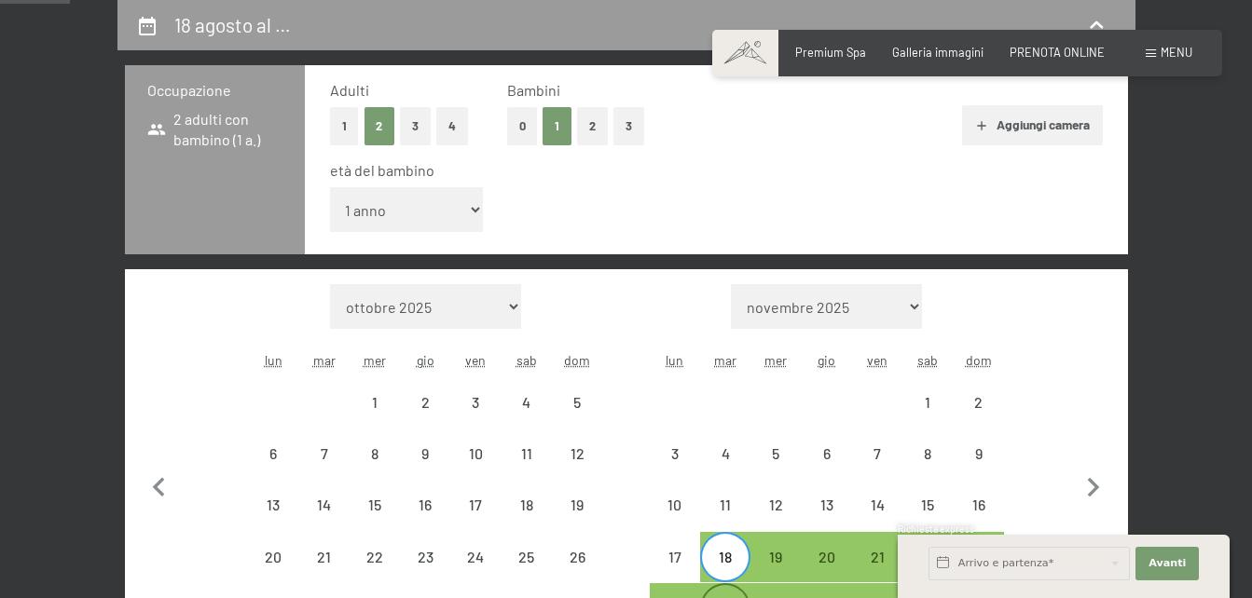
click at [718, 589] on div "25" at bounding box center [725, 608] width 47 height 47
select select "[DATE]"
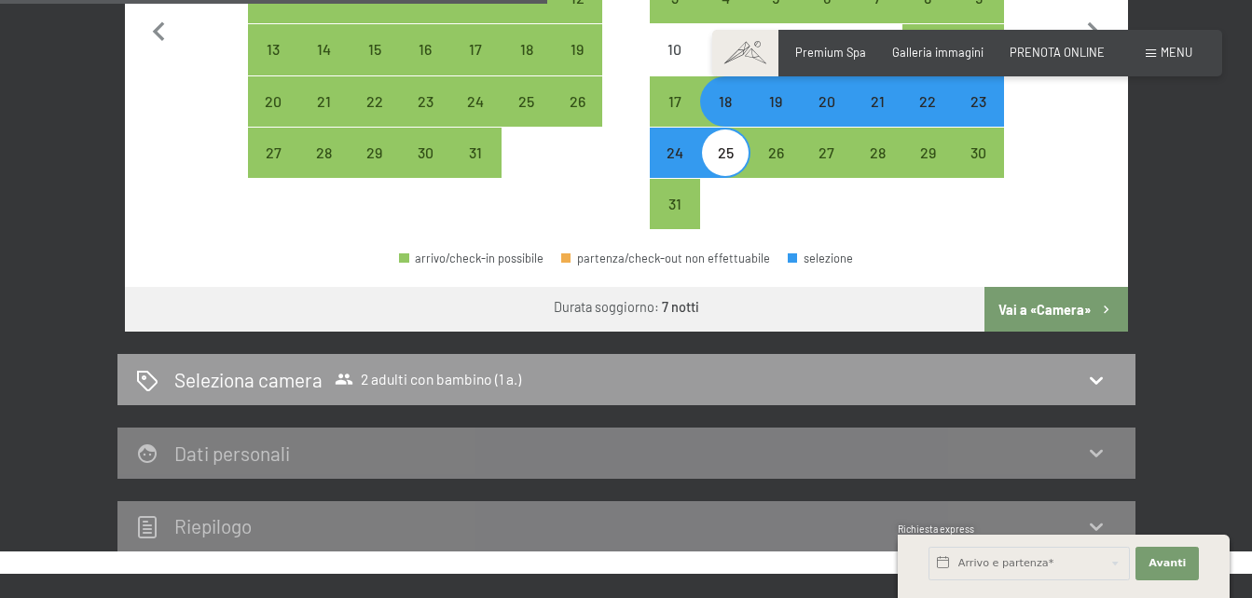
scroll to position [829, 0]
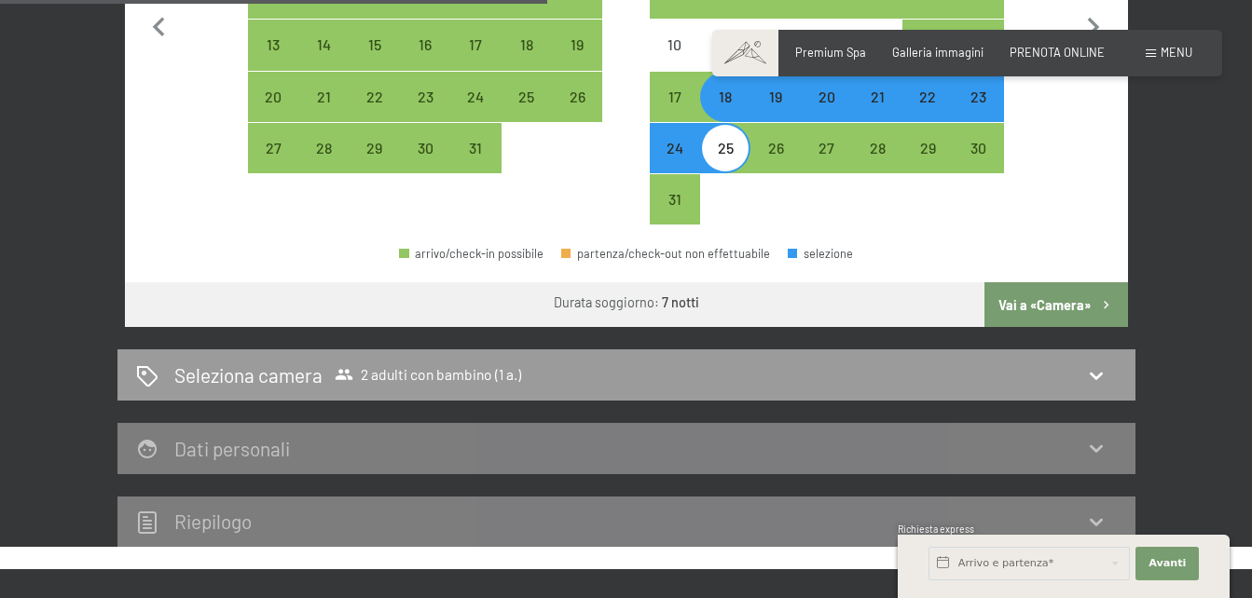
click at [1056, 308] on button "Vai a «Camera»" at bounding box center [1055, 304] width 143 height 45
select select "[DATE]"
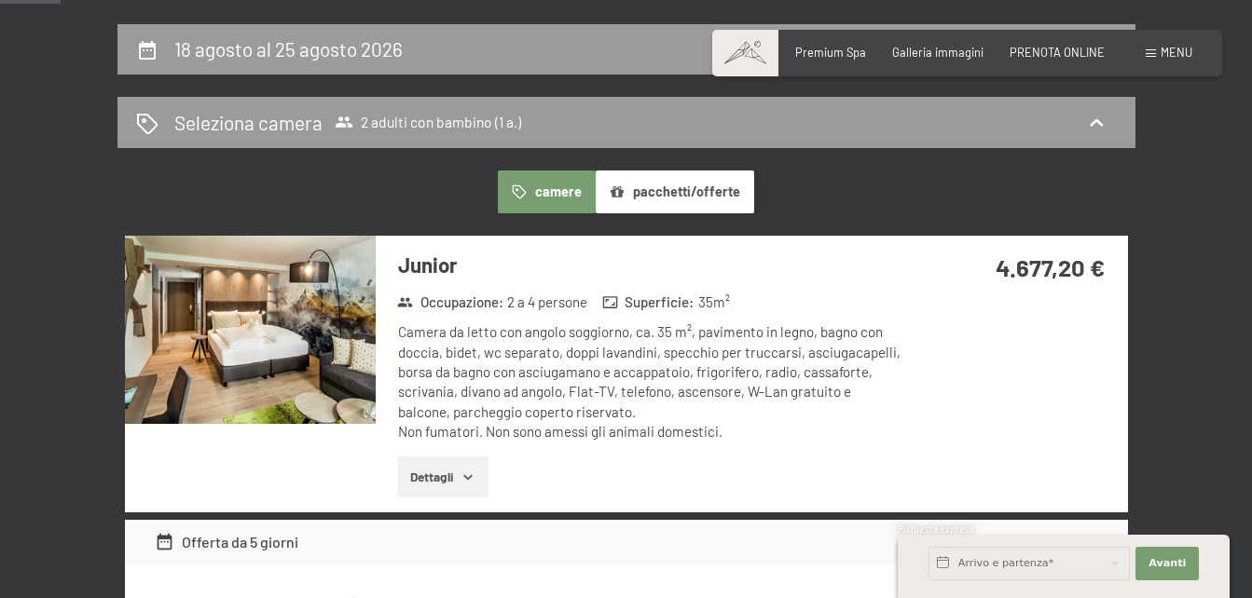
scroll to position [295, 0]
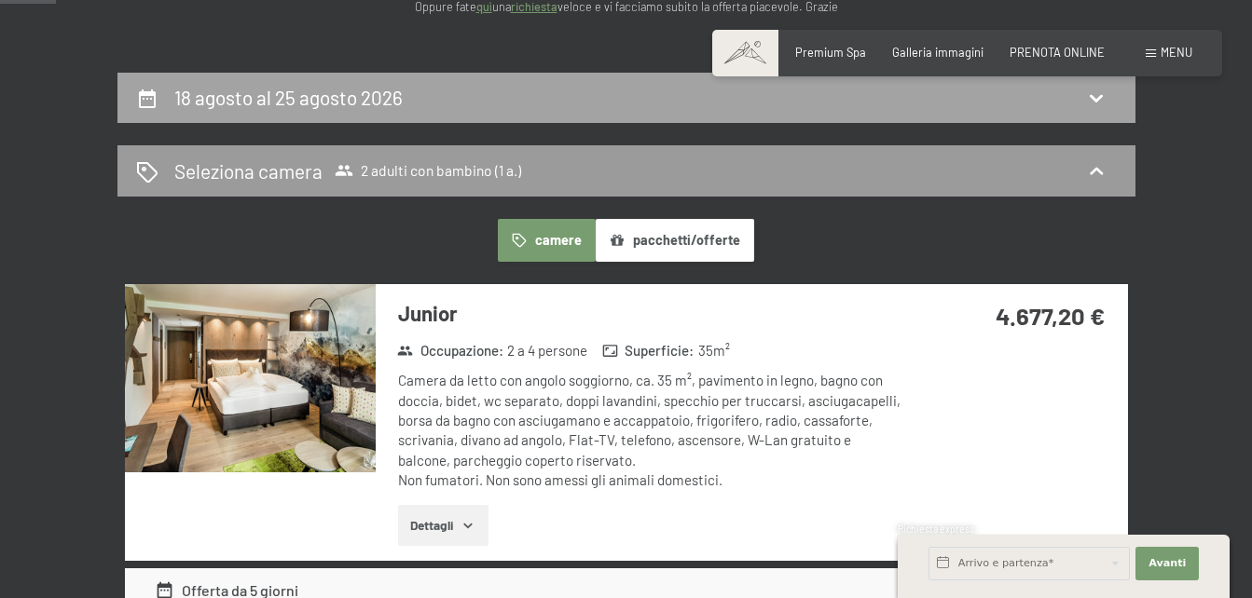
click at [1091, 103] on icon at bounding box center [1096, 98] width 22 height 22
select select "1"
select select "[DATE]"
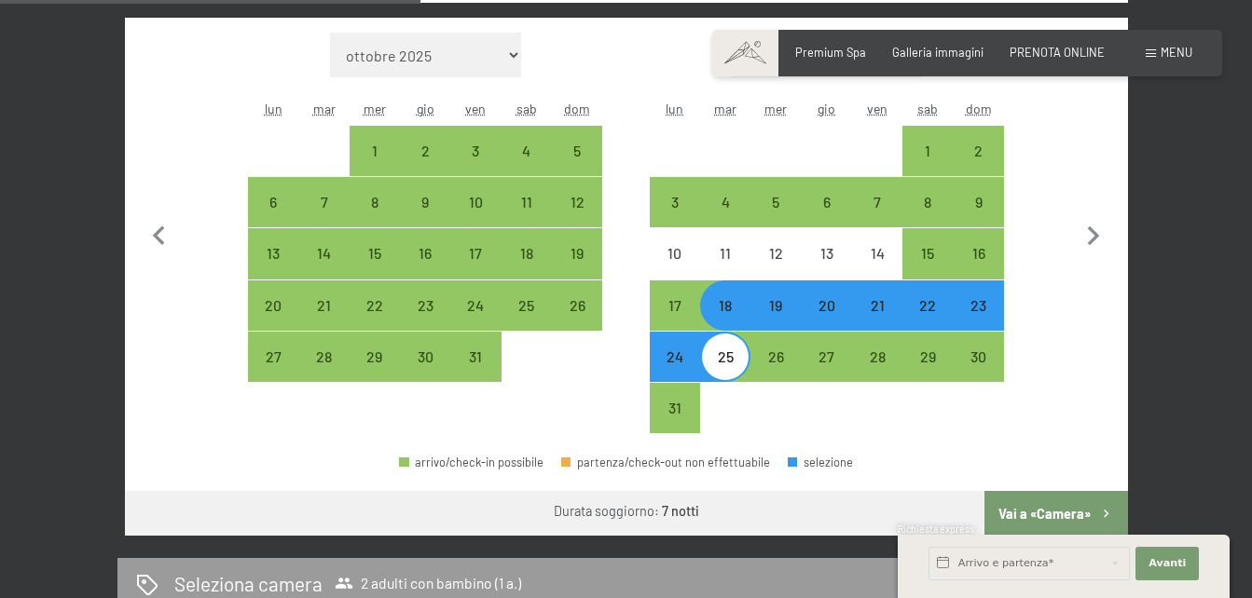
scroll to position [640, 0]
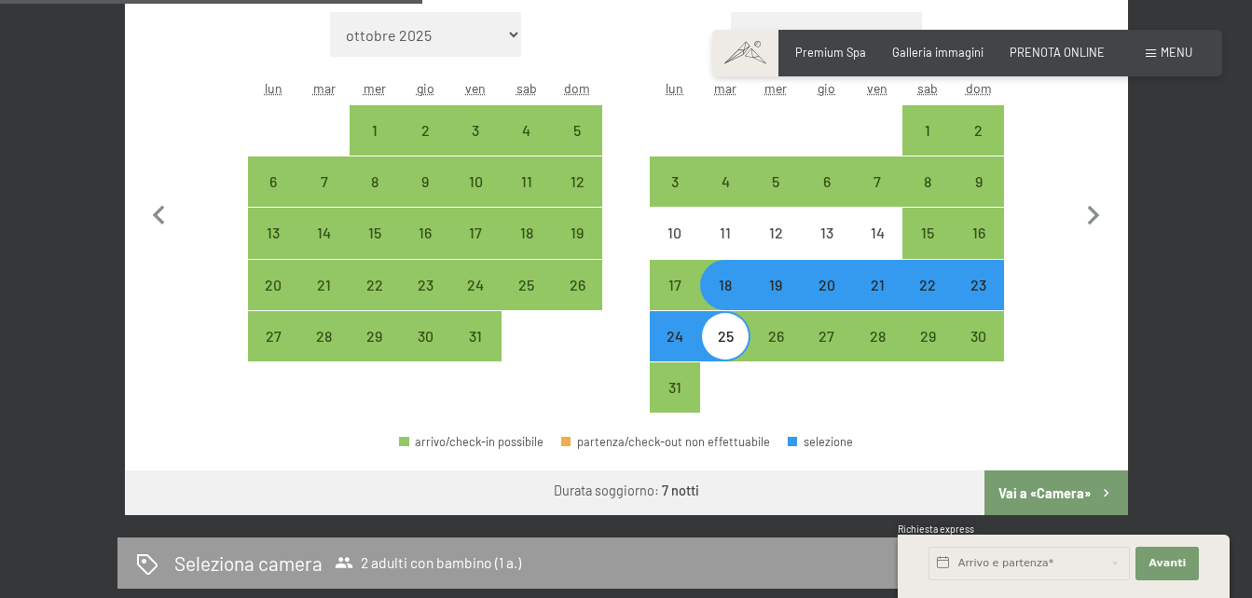
click at [871, 294] on div "21" at bounding box center [877, 301] width 47 height 47
select select "[DATE]"
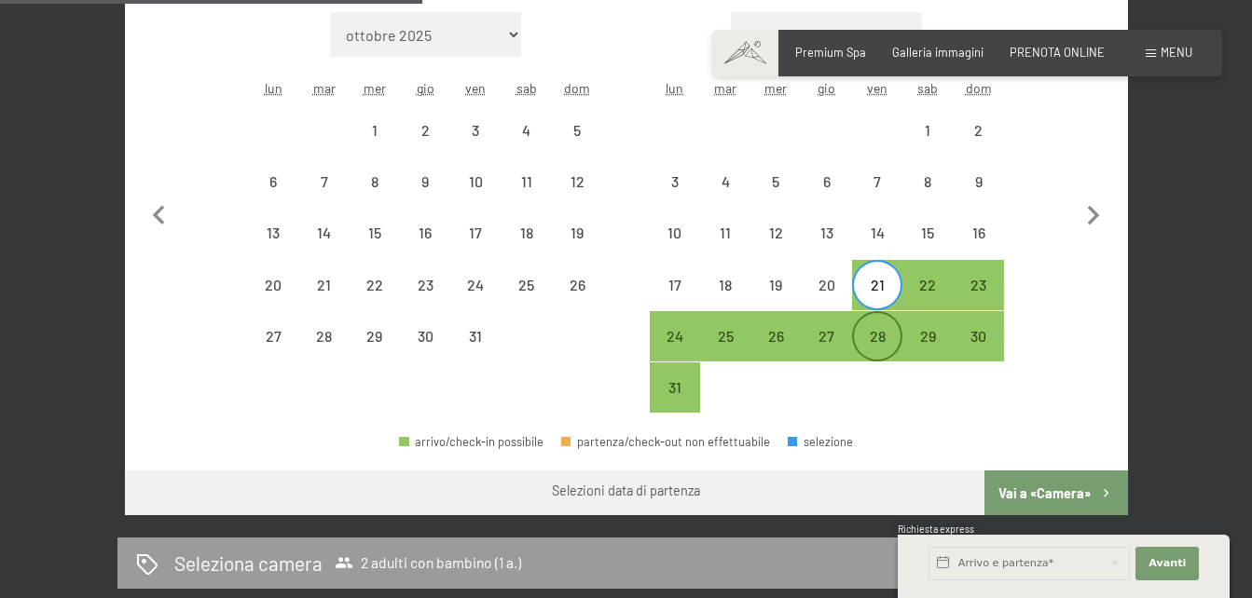
click at [872, 341] on div "28" at bounding box center [877, 352] width 47 height 47
select select "[DATE]"
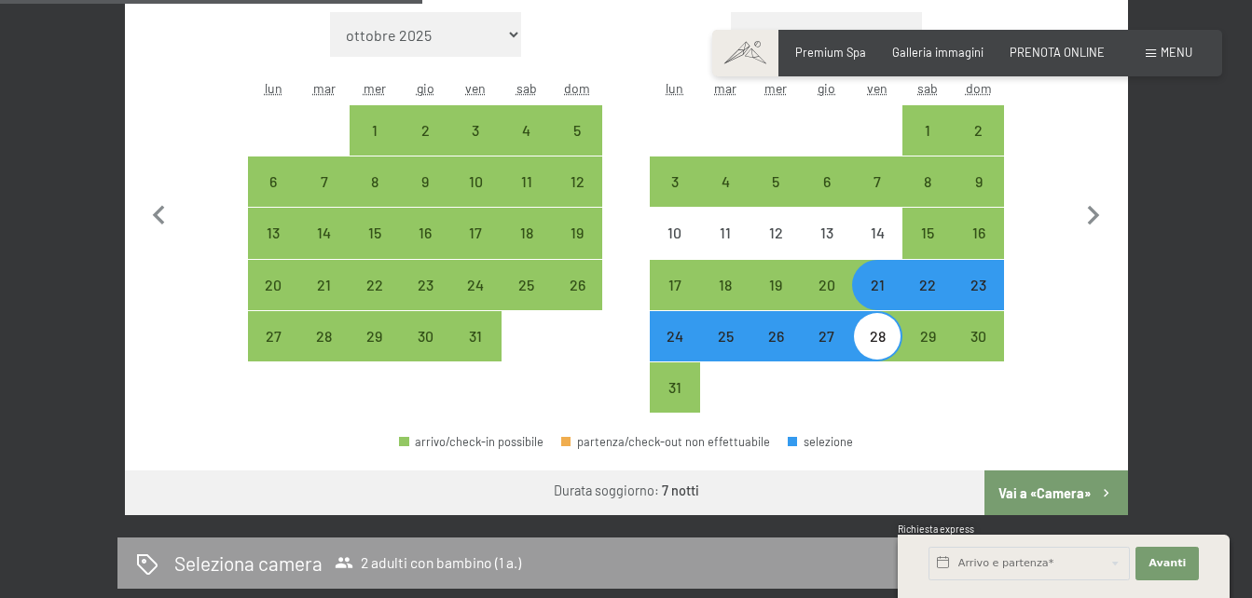
click at [1007, 487] on button "Vai a «Camera»" at bounding box center [1055, 493] width 143 height 45
select select "[DATE]"
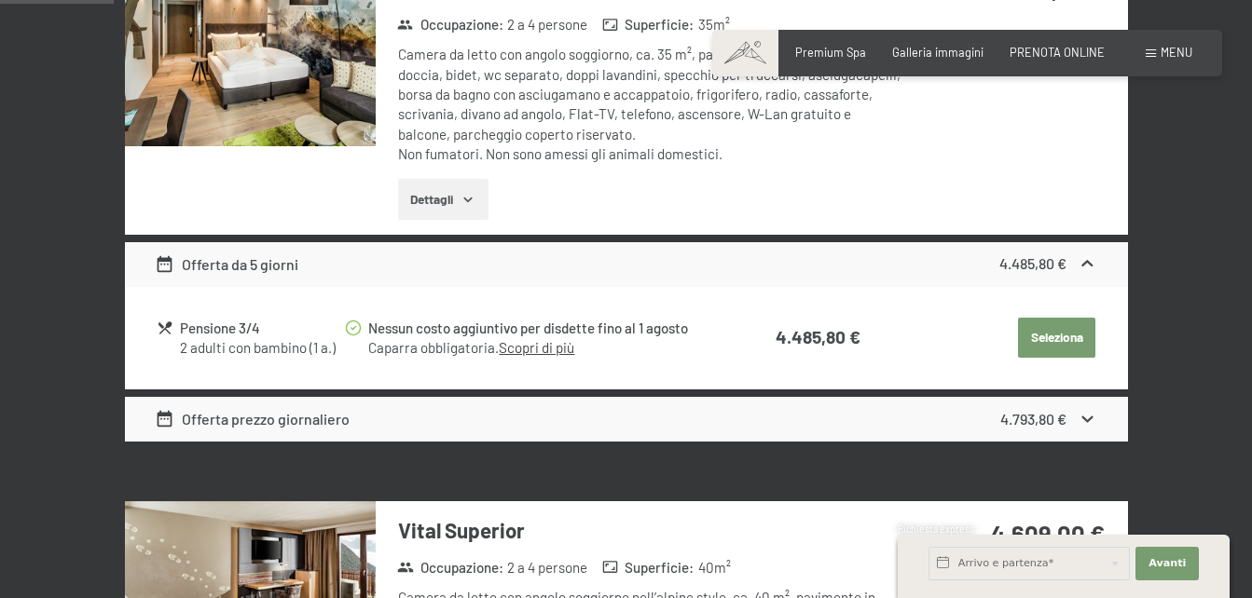
scroll to position [0, 0]
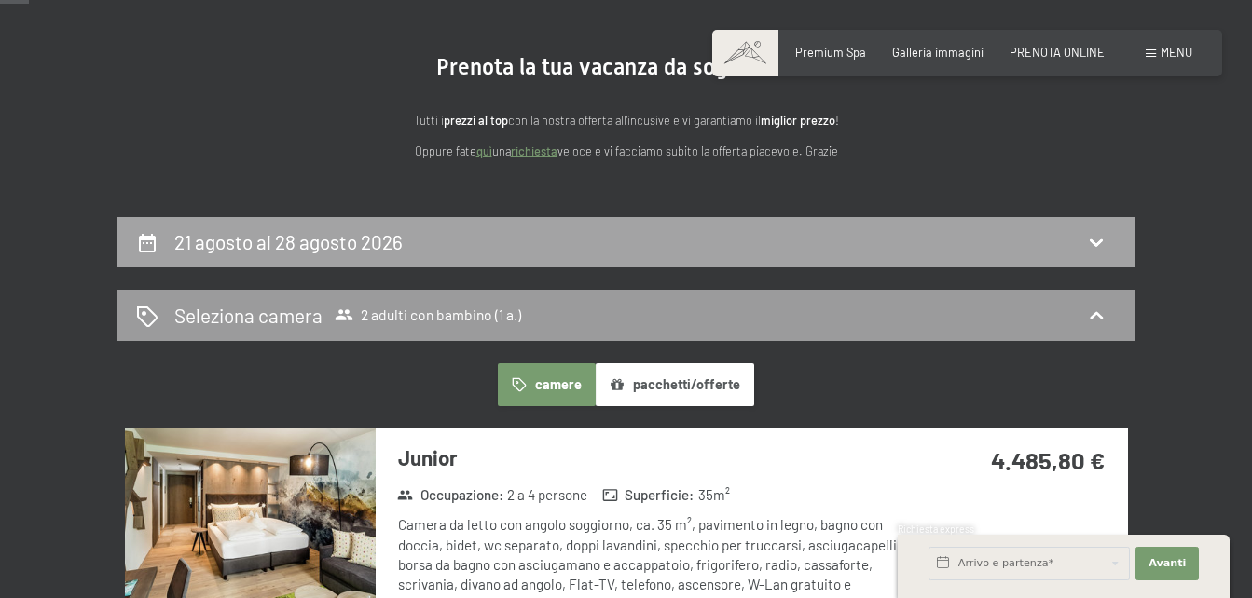
click at [1098, 242] on icon at bounding box center [1096, 243] width 13 height 7
select select "1"
select select "[DATE]"
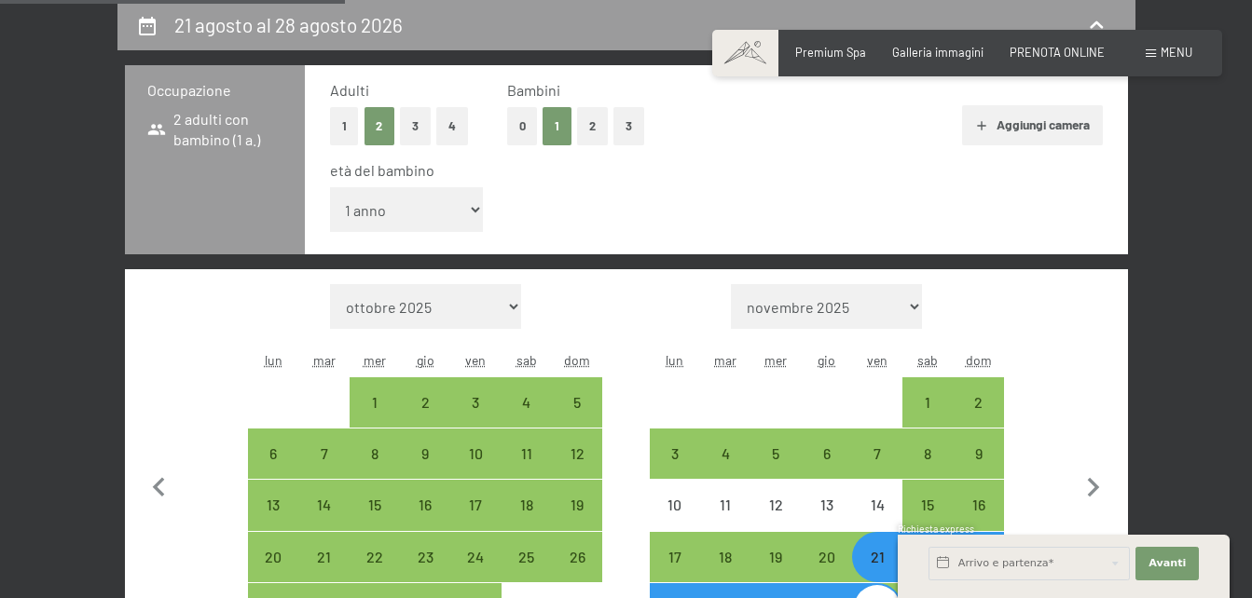
scroll to position [548, 0]
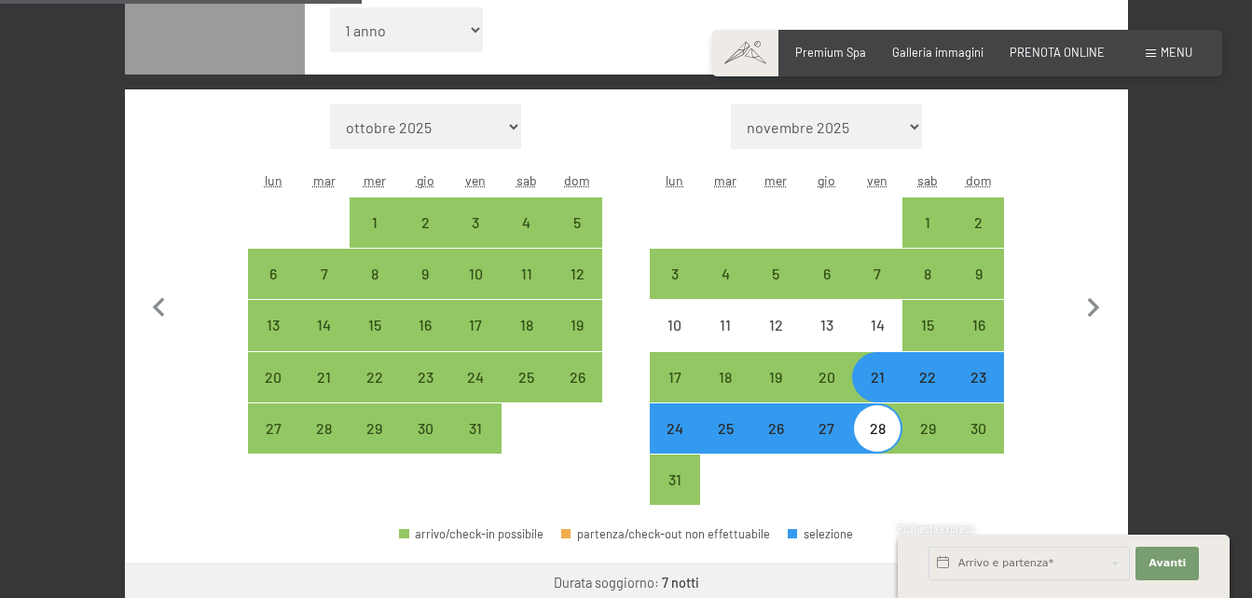
click at [917, 391] on div "22" at bounding box center [927, 393] width 47 height 47
select select "[DATE]"
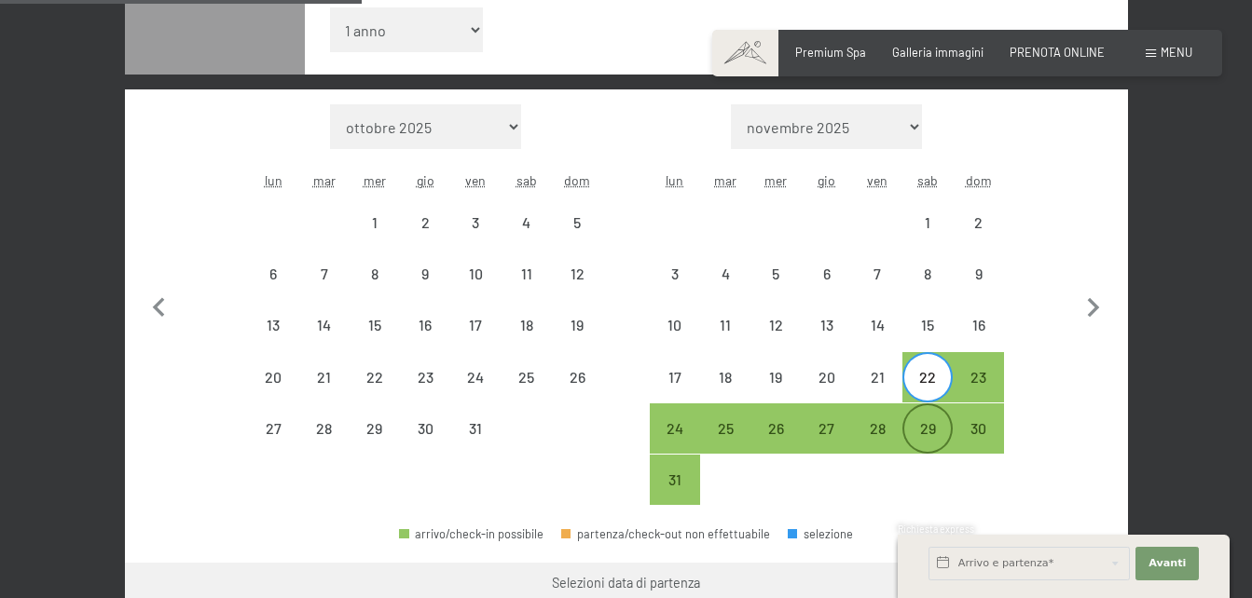
click at [919, 438] on div "29" at bounding box center [927, 444] width 47 height 47
select select "[DATE]"
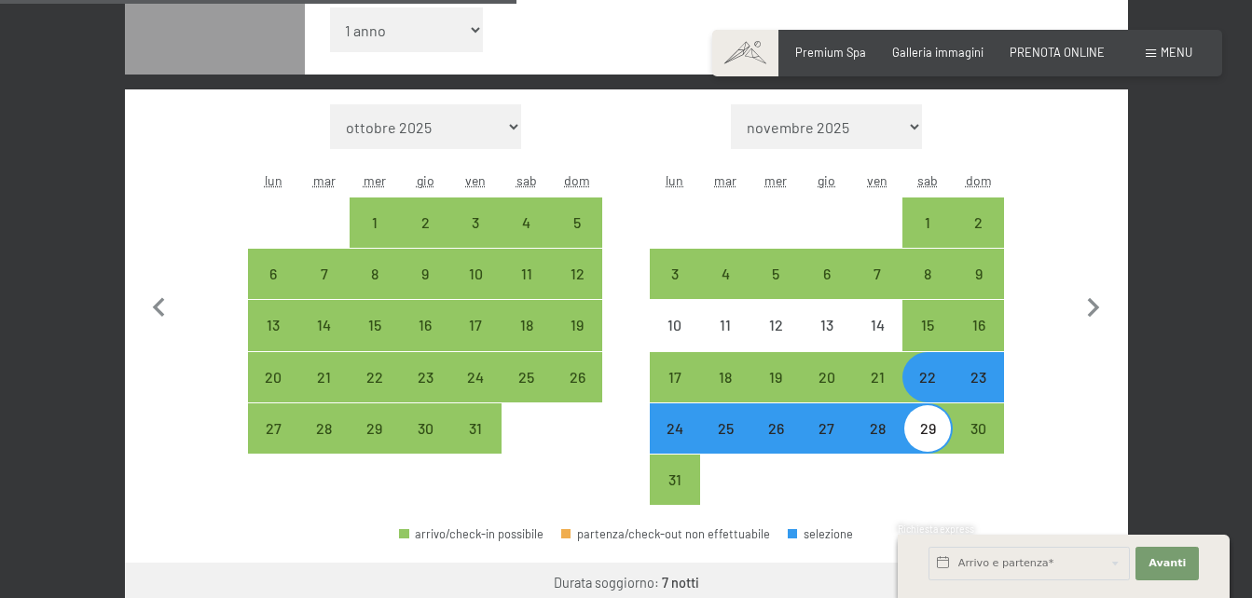
scroll to position [842, 0]
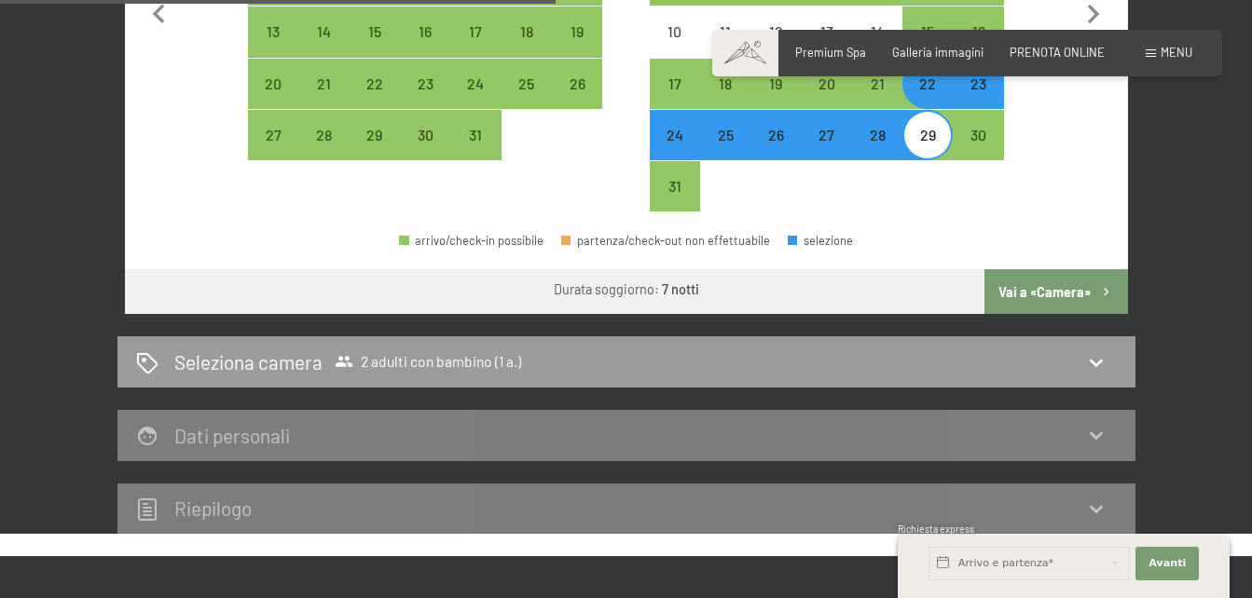
click at [1100, 292] on icon "button" at bounding box center [1106, 292] width 16 height 16
select select "[DATE]"
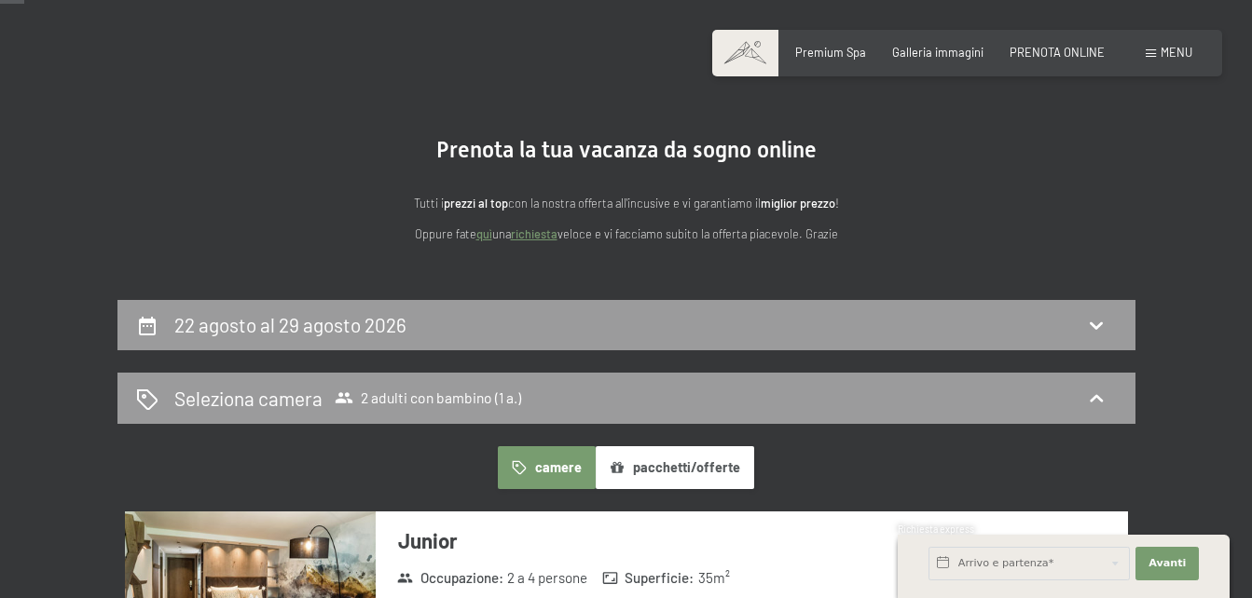
scroll to position [297, 0]
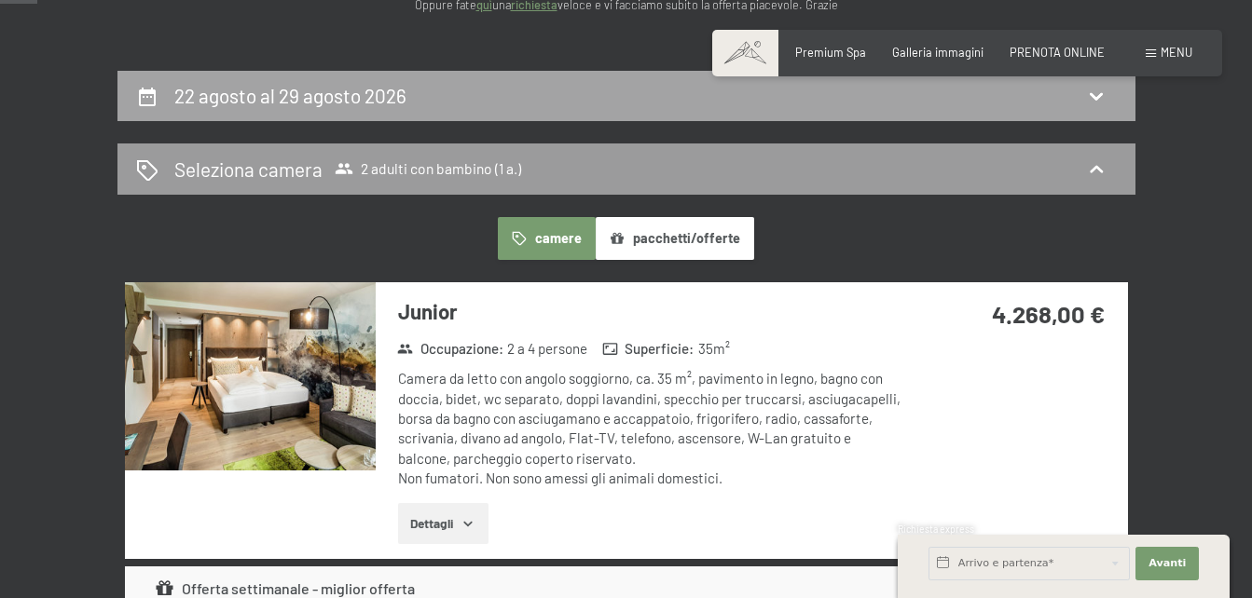
click at [1118, 90] on div "22 agosto al 29 agosto 2026" at bounding box center [626, 96] width 1018 height 51
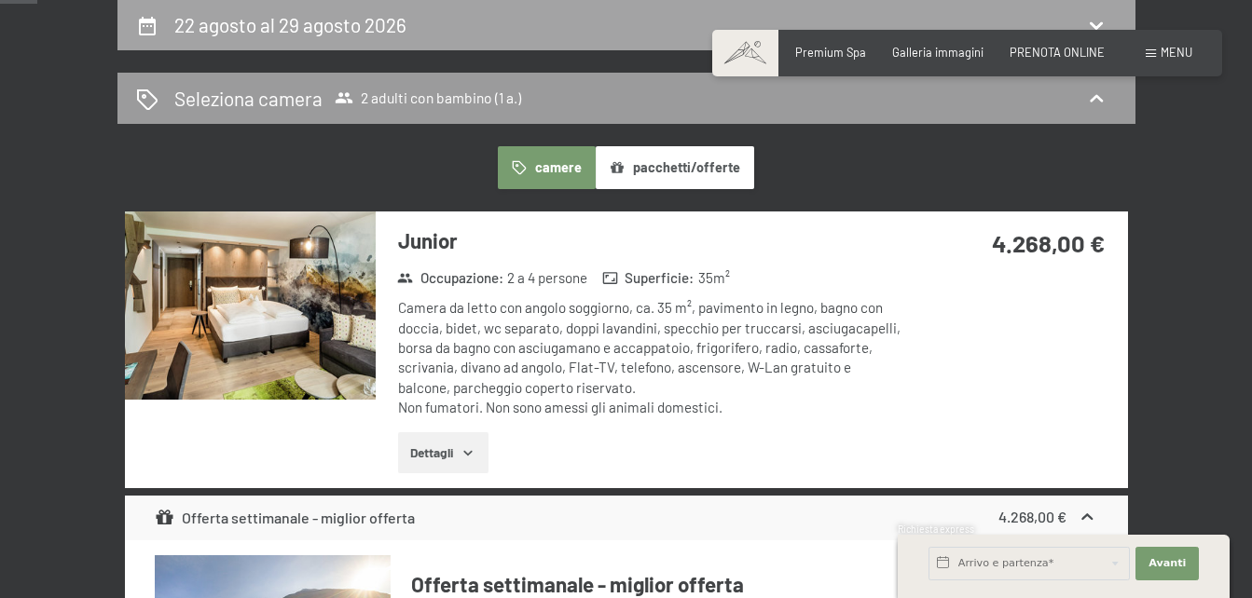
select select "1"
select select "[DATE]"
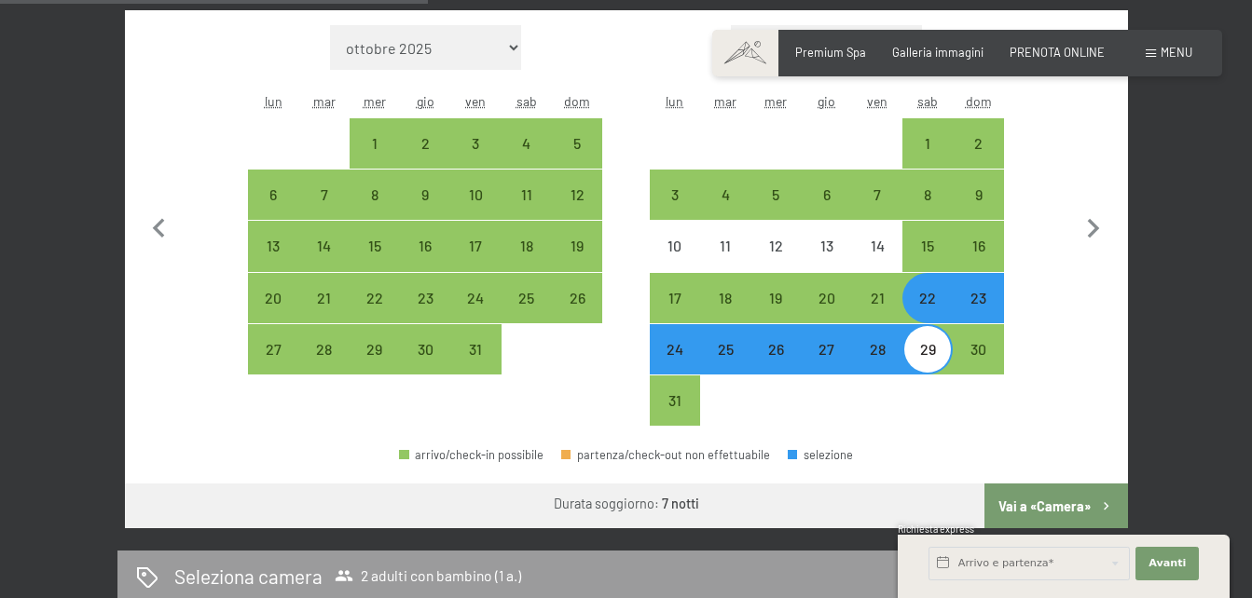
scroll to position [652, 0]
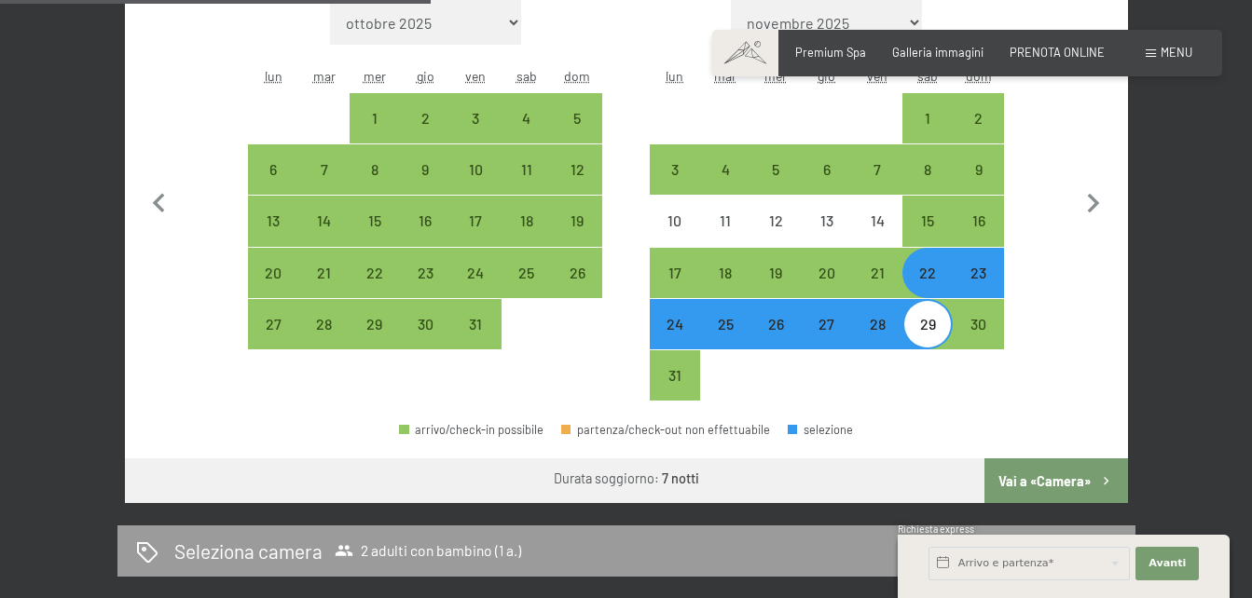
click at [980, 268] on div "23" at bounding box center [977, 289] width 47 height 47
select select "[DATE]"
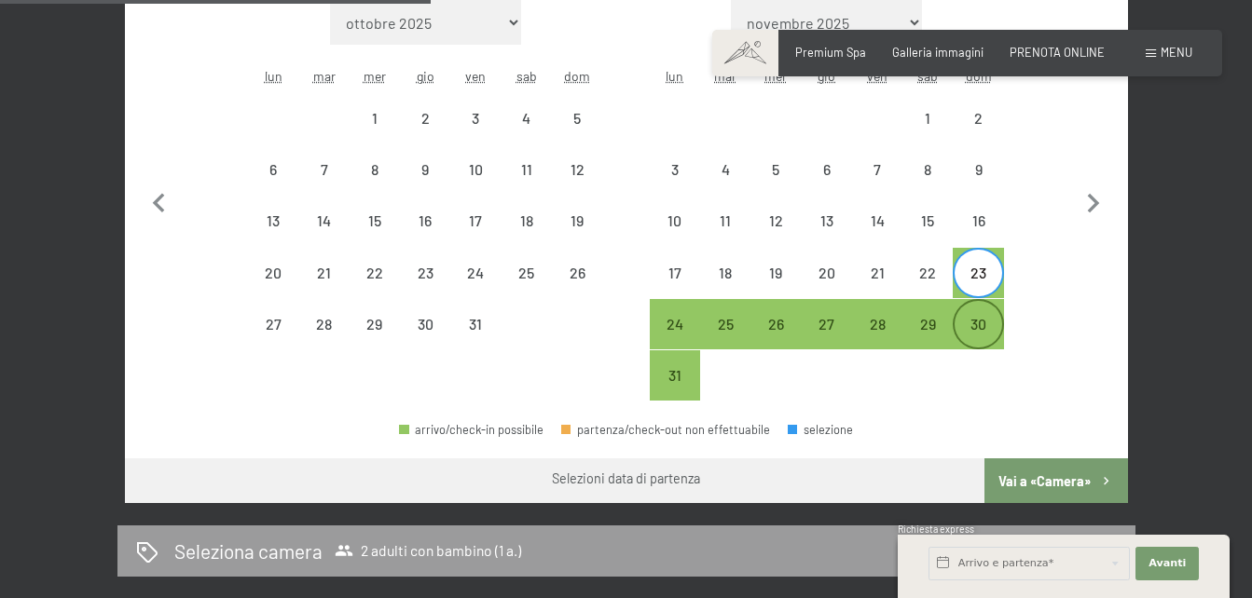
click at [975, 329] on div "30" at bounding box center [977, 340] width 47 height 47
select select "[DATE]"
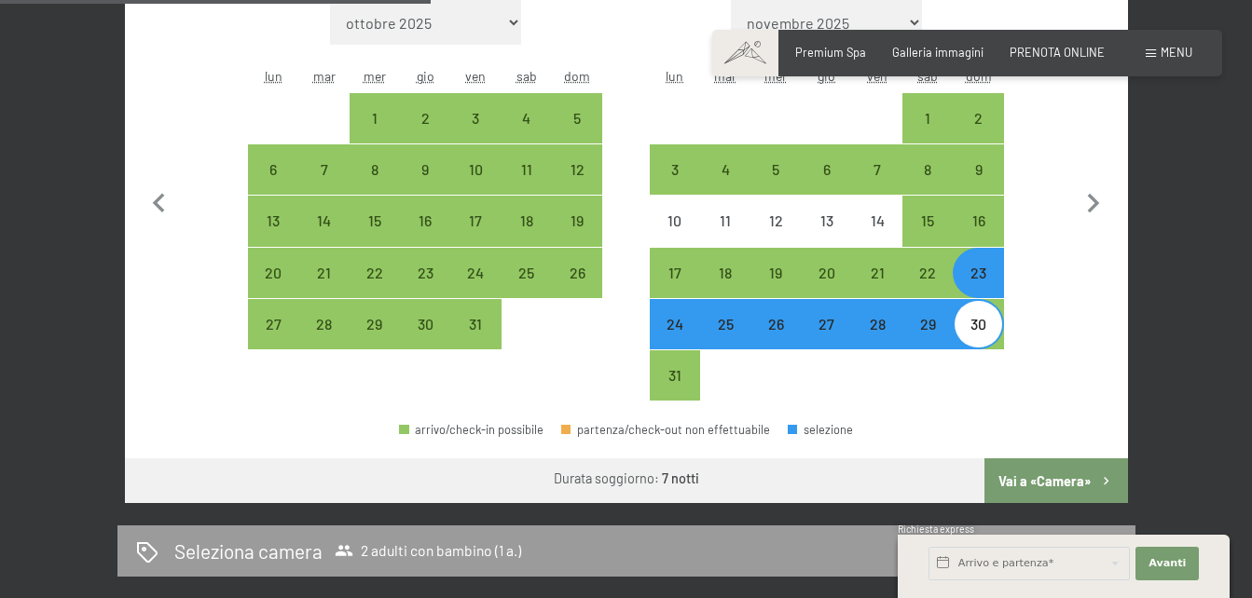
click at [1043, 487] on button "Vai a «Camera»" at bounding box center [1055, 481] width 143 height 45
select select "[DATE]"
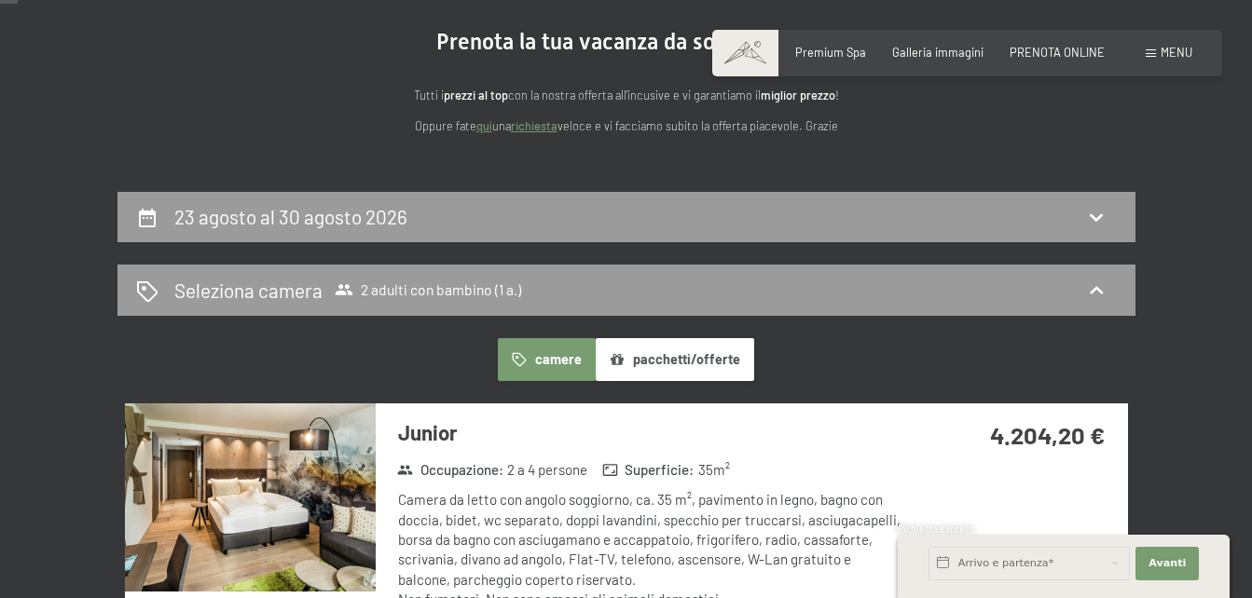
scroll to position [254, 0]
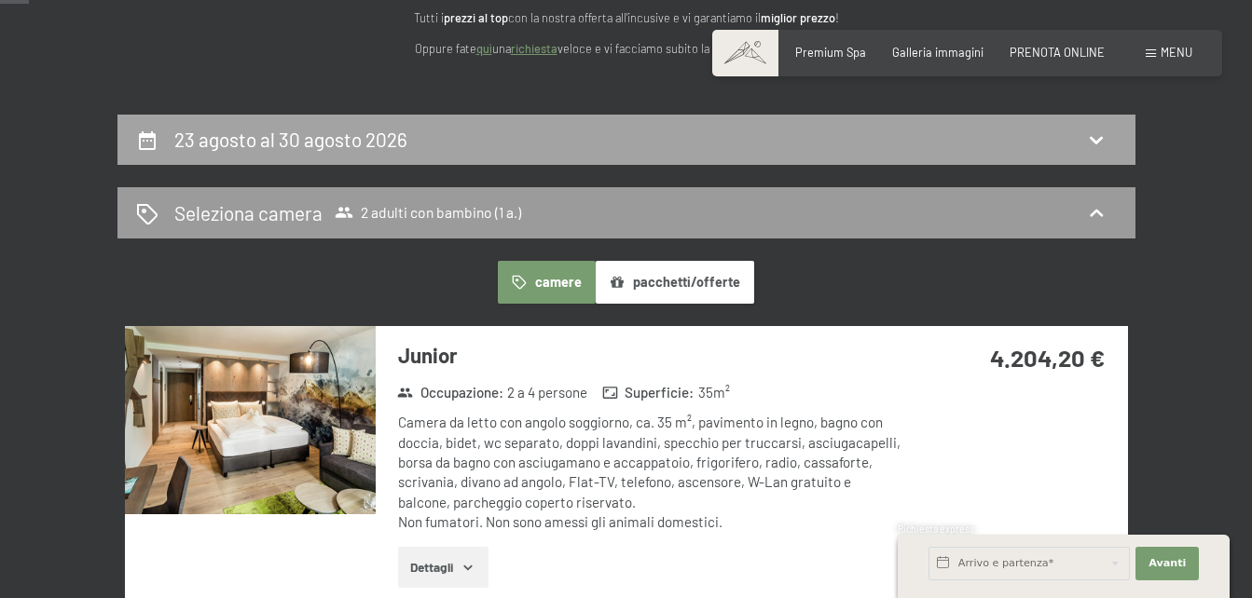
click at [1099, 132] on icon at bounding box center [1096, 140] width 22 height 22
select select "1"
select select "[DATE]"
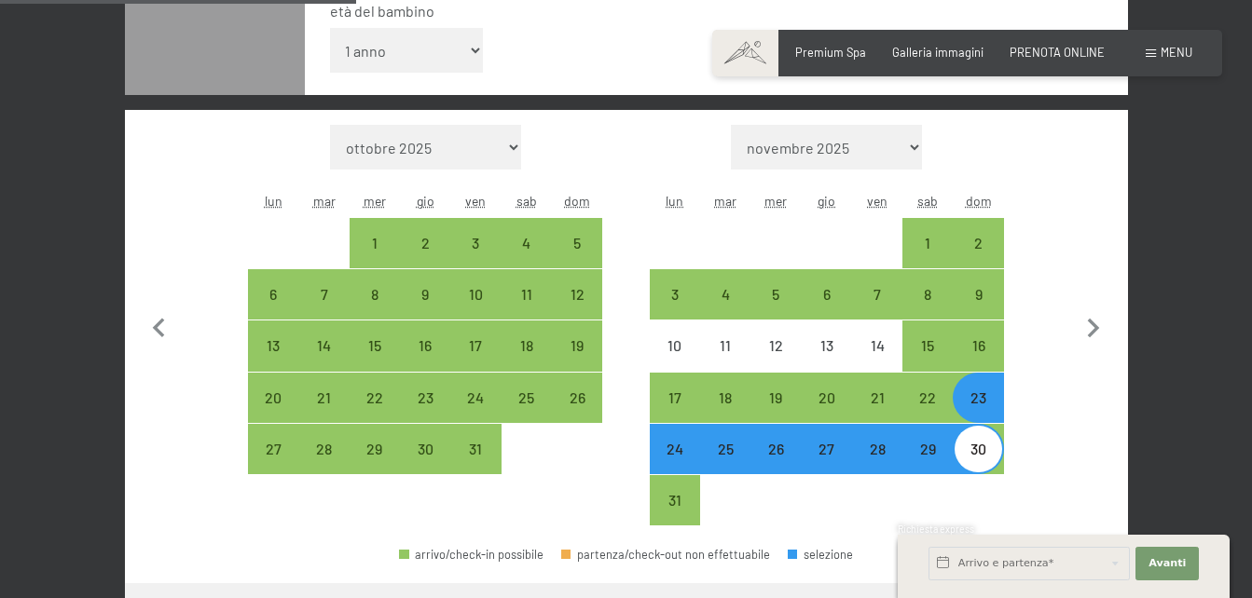
scroll to position [543, 0]
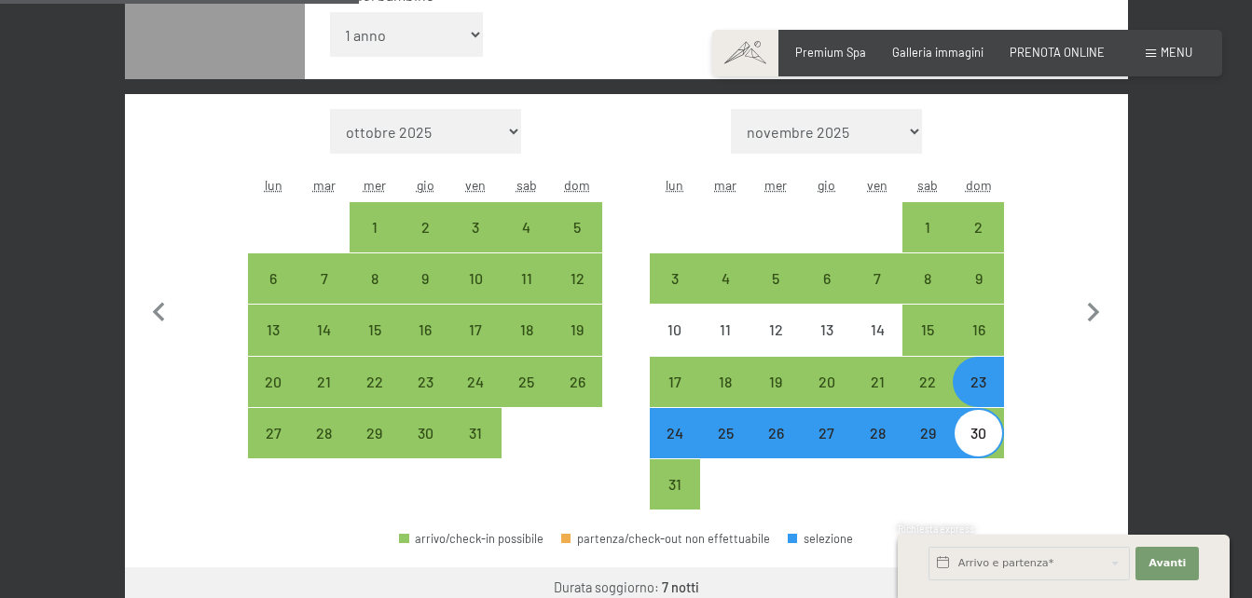
click at [674, 433] on div "24" at bounding box center [675, 449] width 47 height 47
select select "[DATE]"
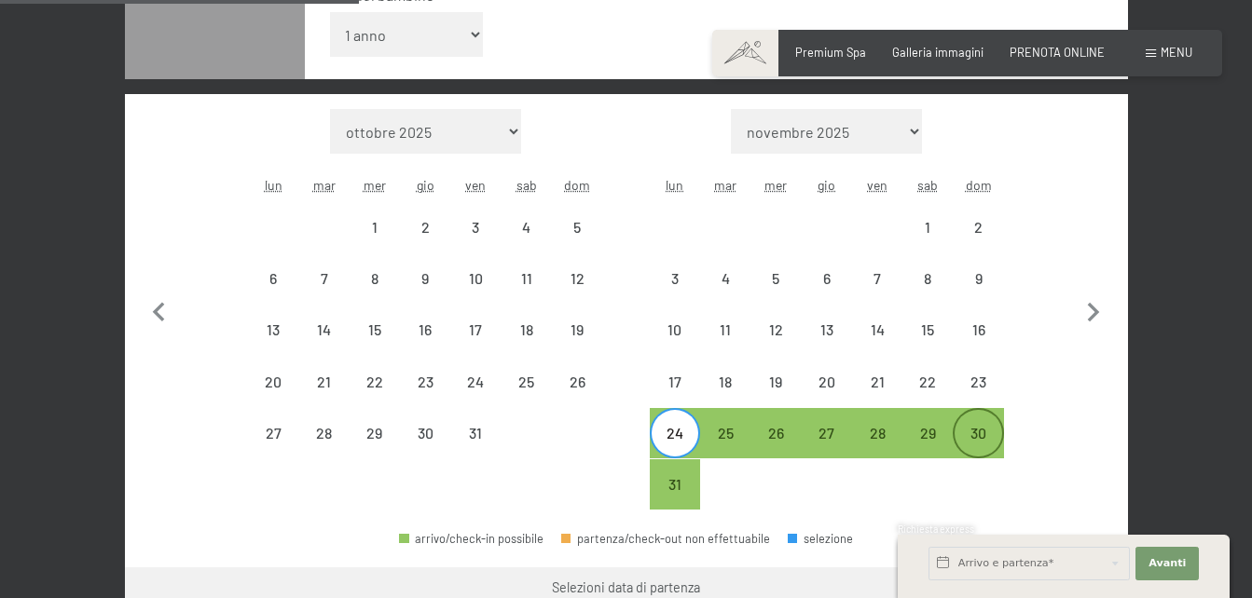
click at [973, 411] on div "30" at bounding box center [977, 433] width 47 height 47
select select "[DATE]"
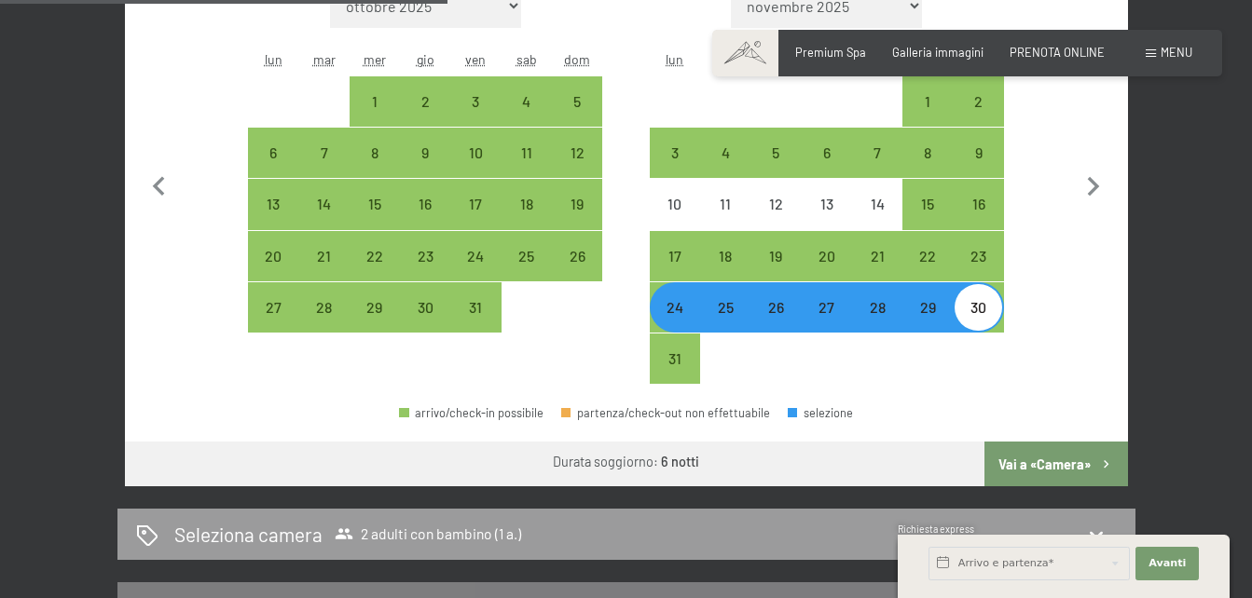
scroll to position [703, 0]
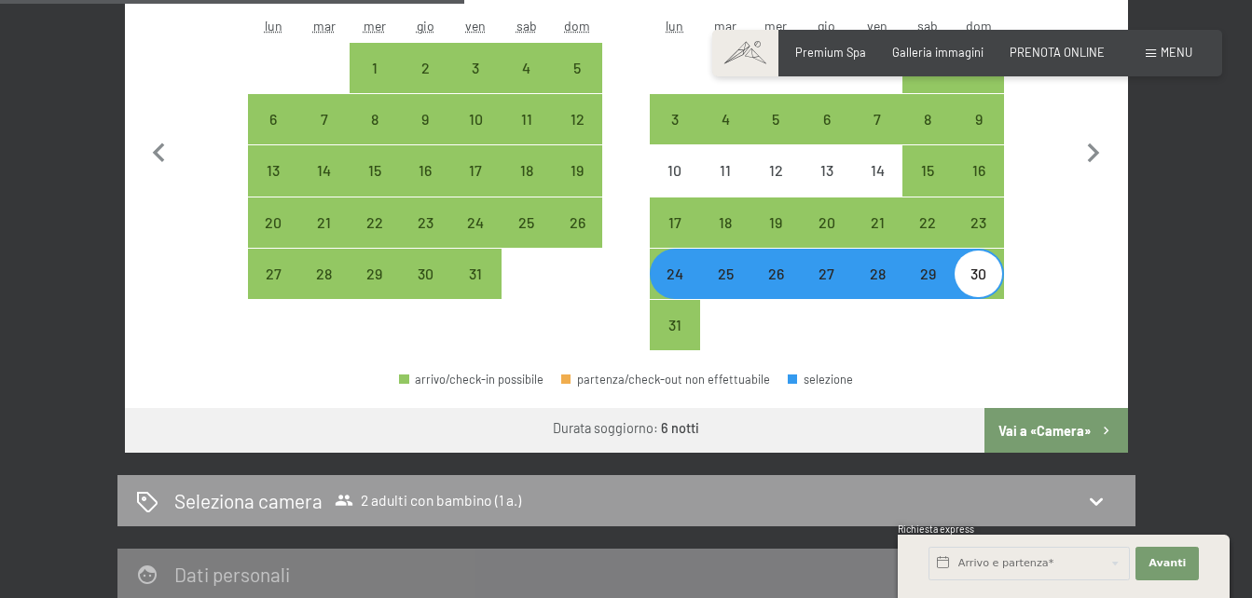
click at [1064, 427] on button "Vai a «Camera»" at bounding box center [1055, 430] width 143 height 45
select select "[DATE]"
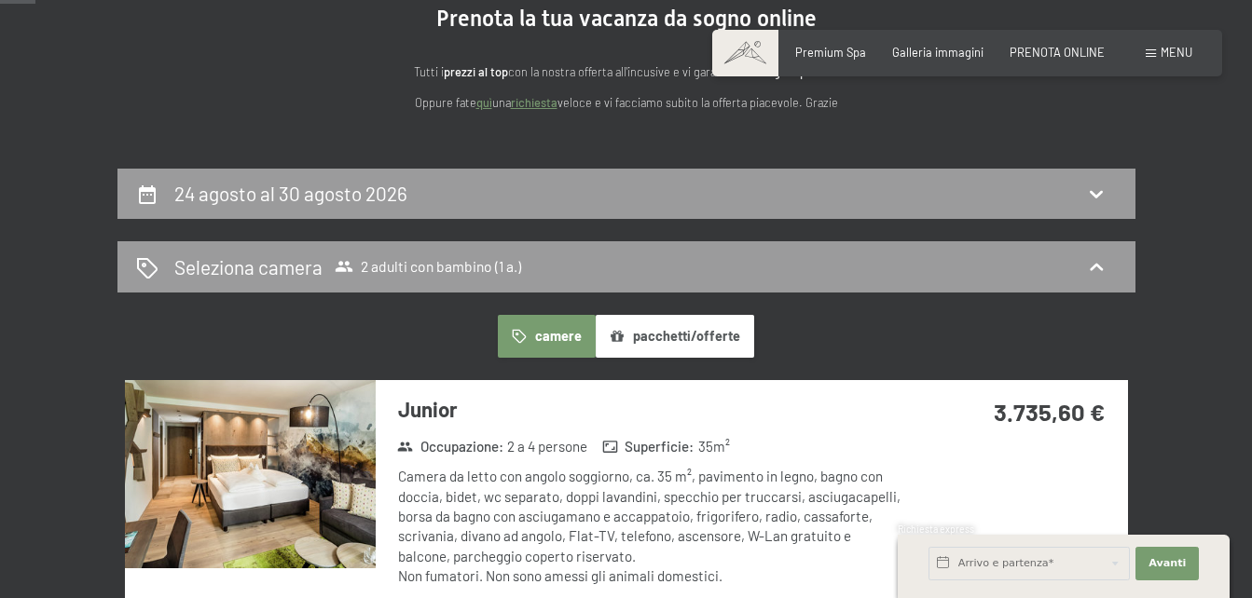
scroll to position [187, 0]
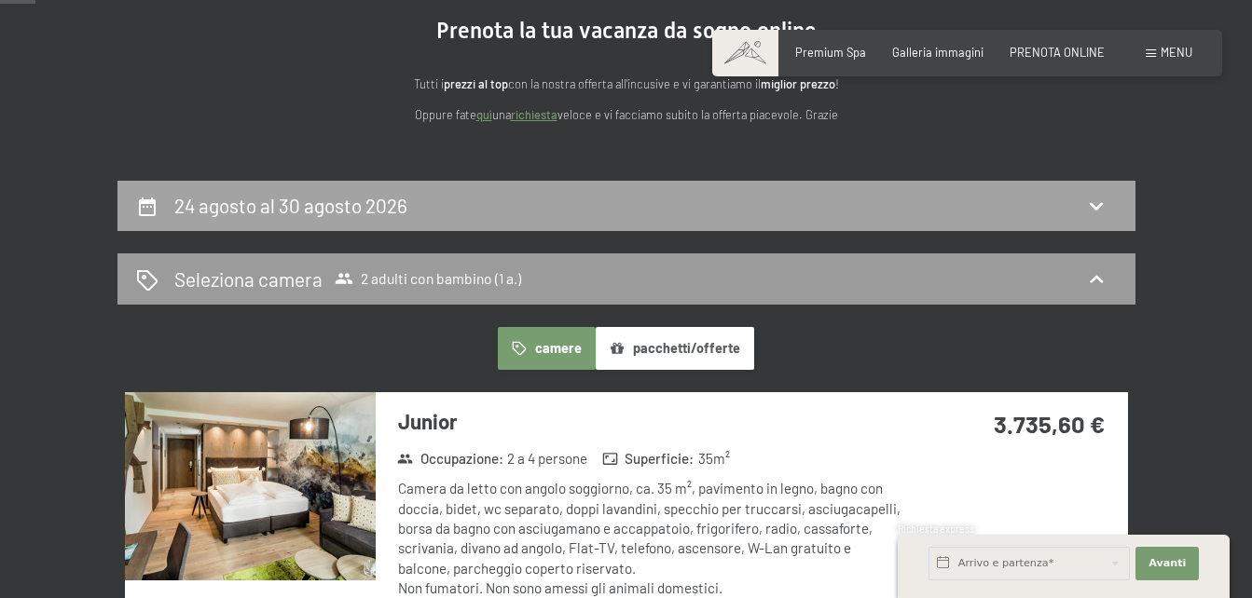
click at [1102, 206] on icon at bounding box center [1096, 206] width 22 height 22
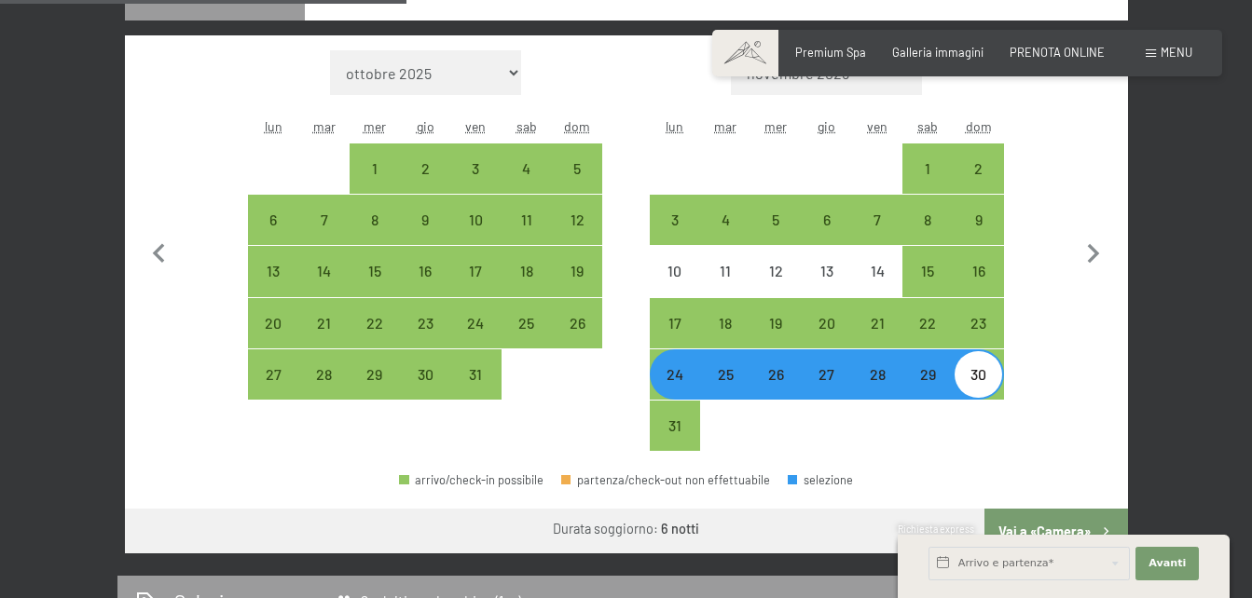
scroll to position [615, 0]
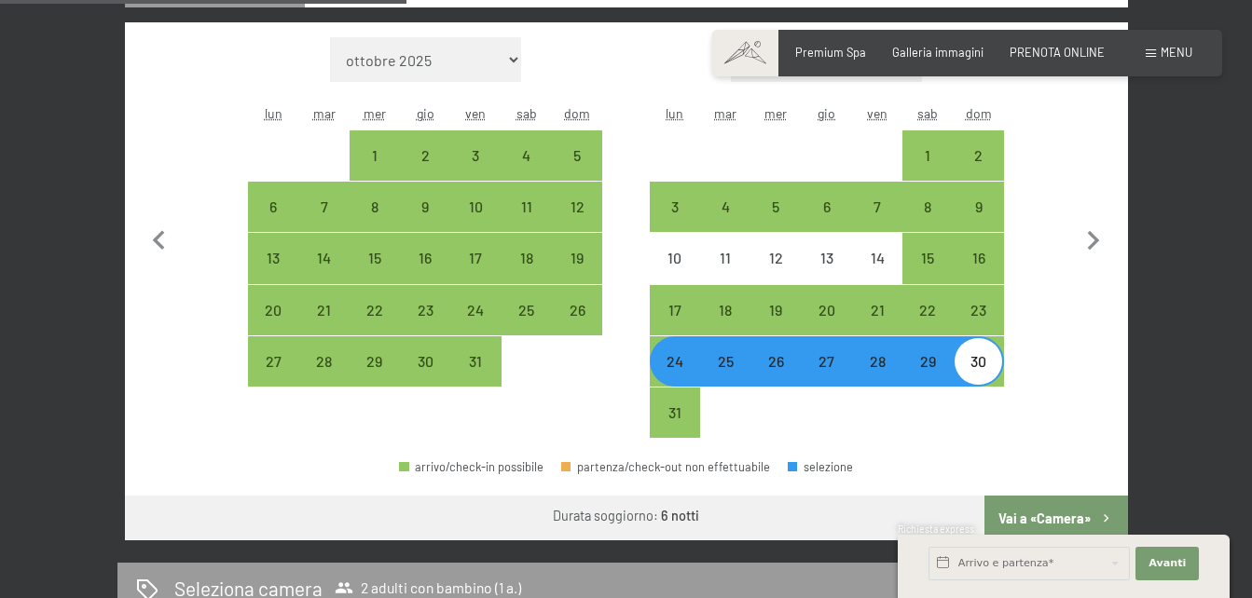
click at [675, 375] on div "24" at bounding box center [675, 377] width 47 height 47
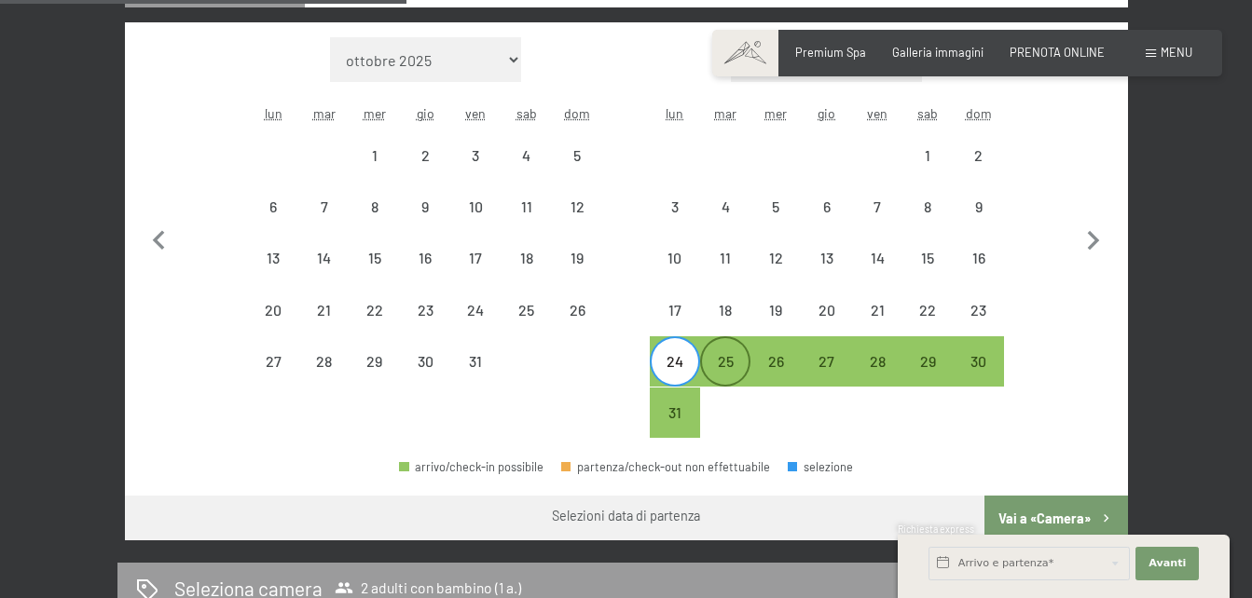
click at [723, 376] on div "25" at bounding box center [725, 377] width 47 height 47
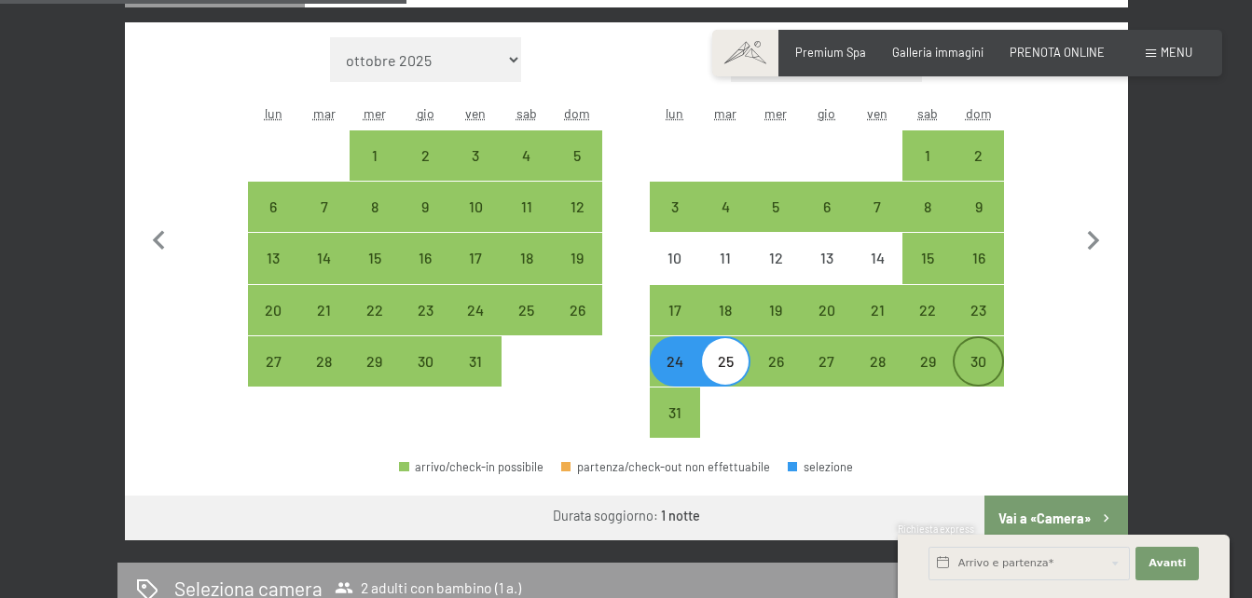
click at [973, 358] on div "30" at bounding box center [977, 377] width 47 height 47
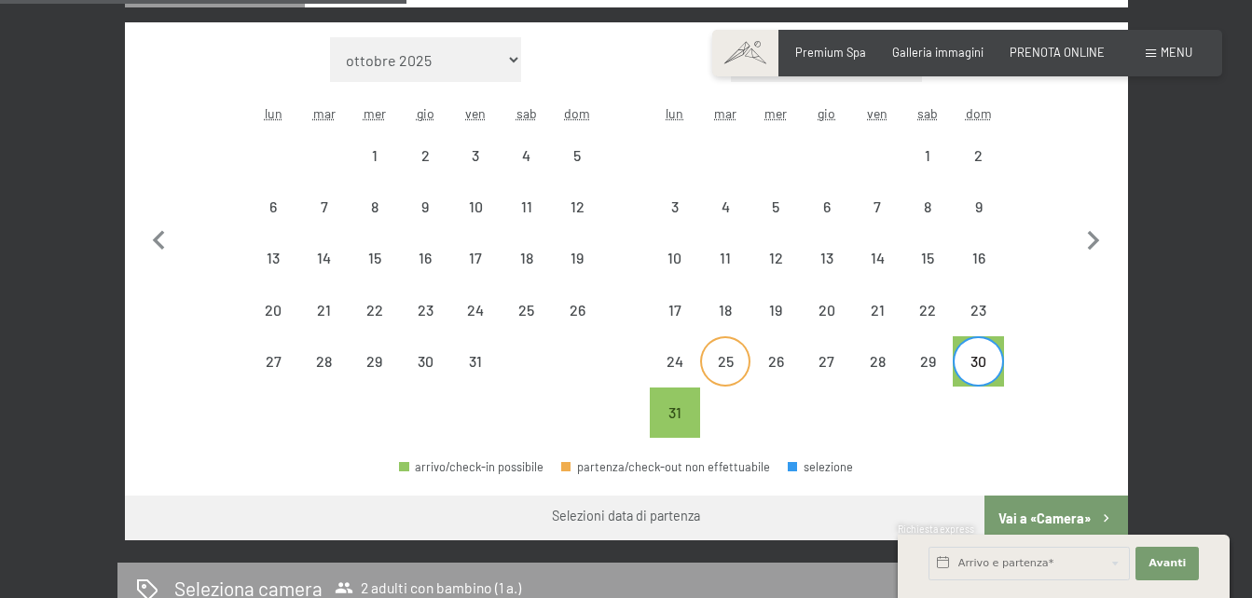
click at [728, 374] on div "25" at bounding box center [725, 377] width 47 height 47
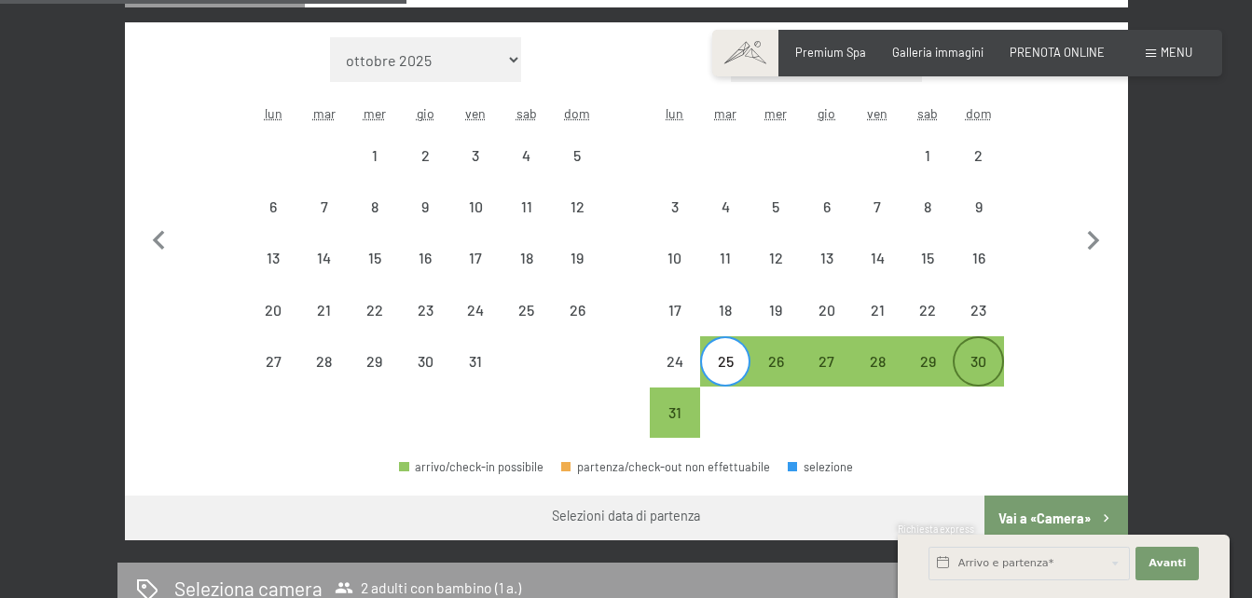
click at [979, 364] on div "30" at bounding box center [977, 377] width 47 height 47
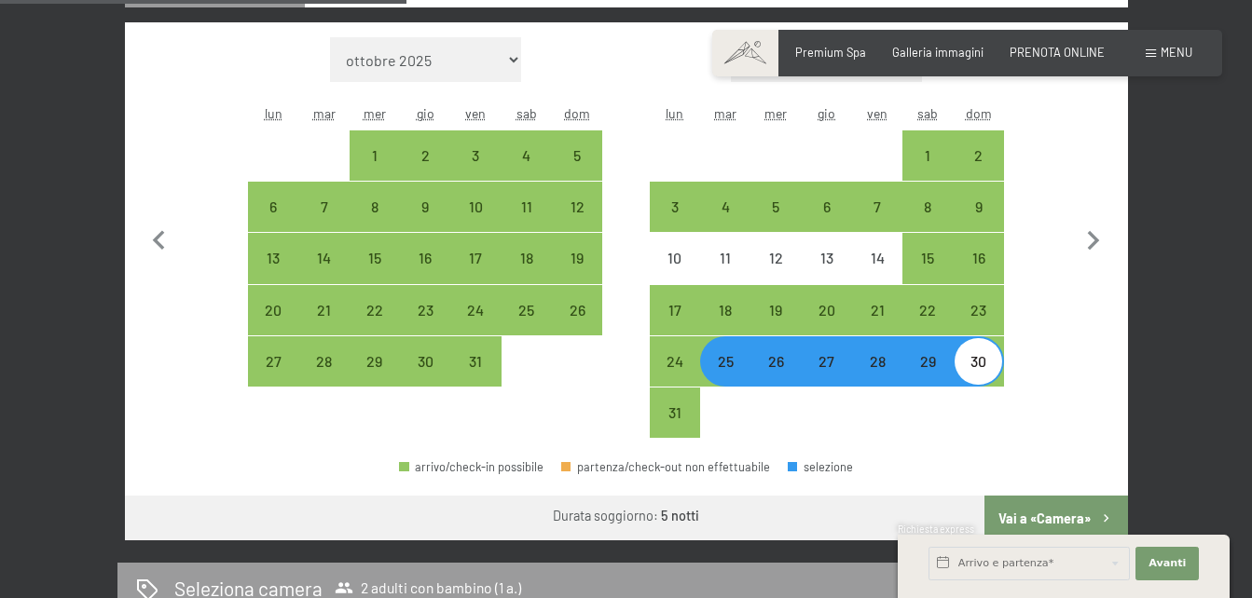
click at [721, 359] on div "25" at bounding box center [725, 377] width 47 height 47
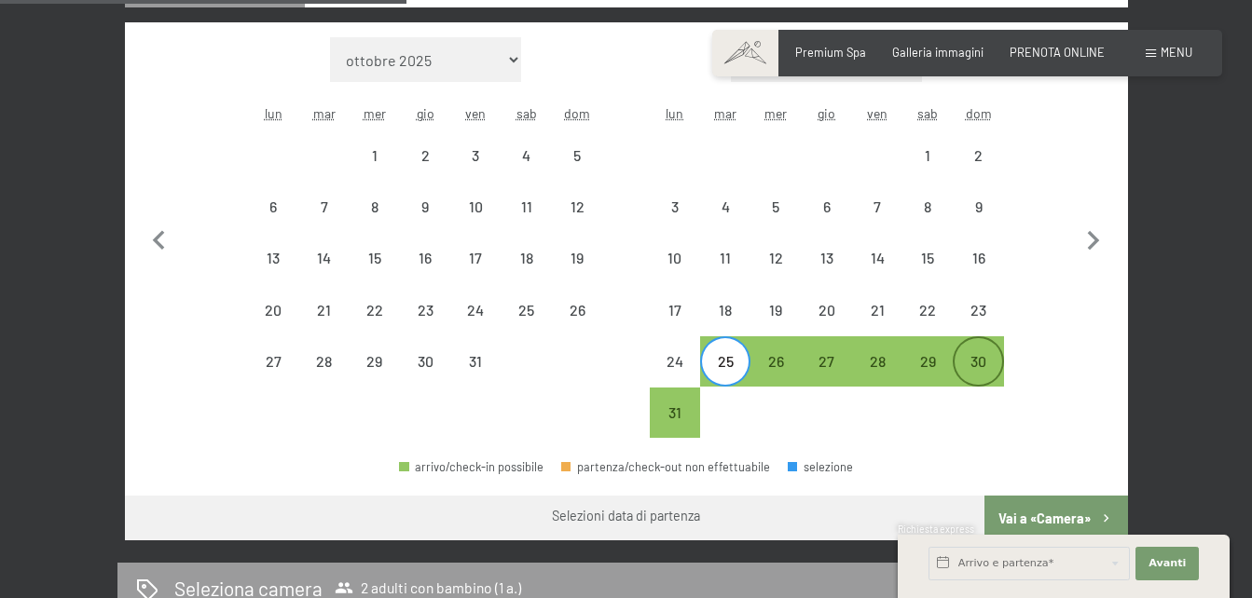
click at [965, 365] on div "30" at bounding box center [977, 377] width 47 height 47
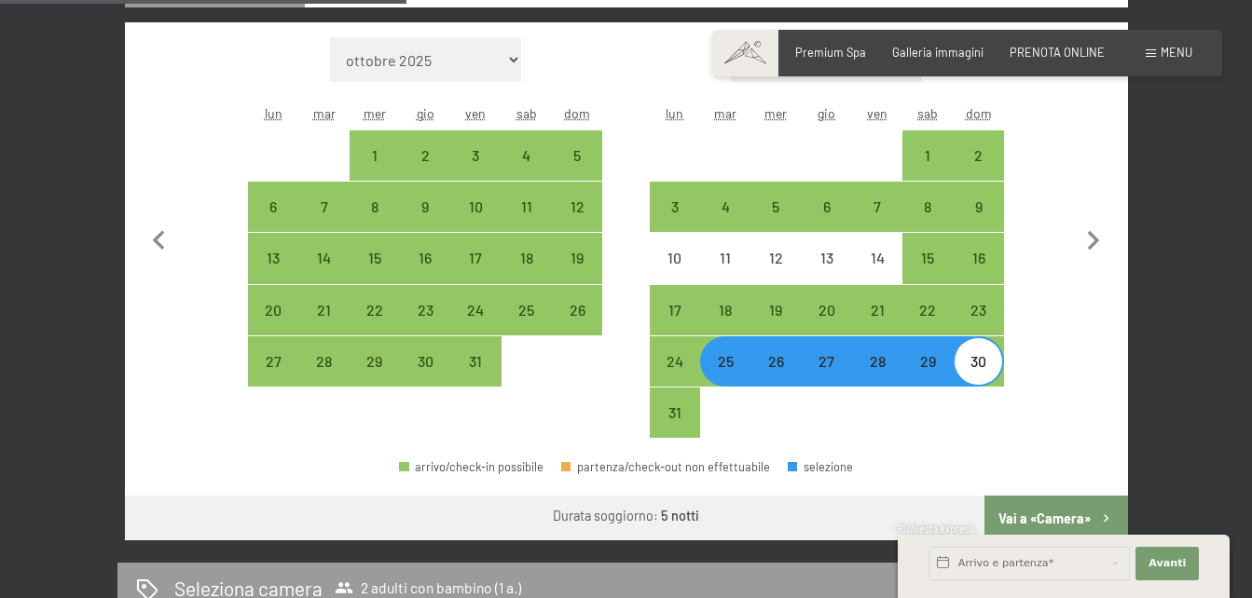
click at [1013, 511] on button "Vai a «Camera»" at bounding box center [1055, 518] width 143 height 45
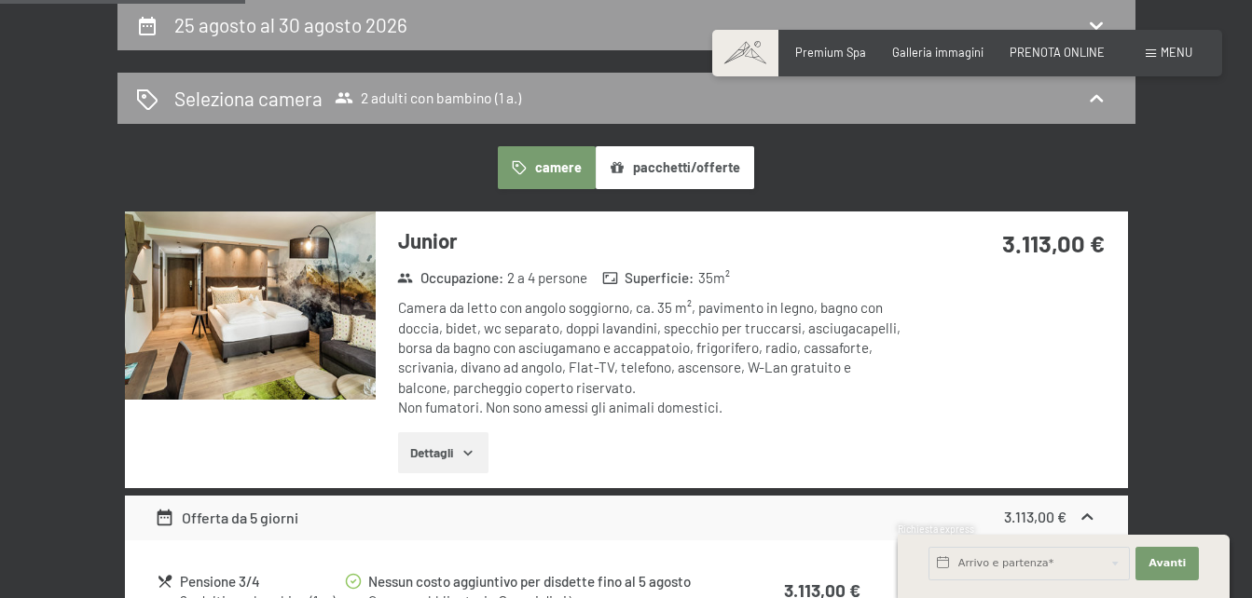
scroll to position [271, 0]
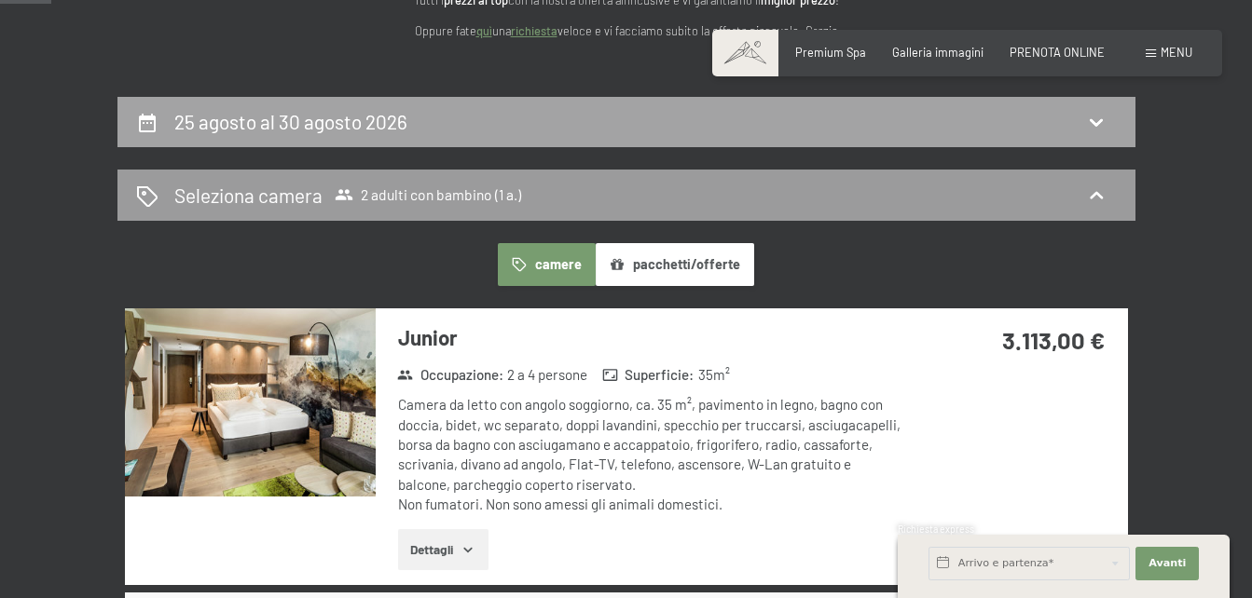
click at [1104, 118] on icon at bounding box center [1096, 122] width 22 height 22
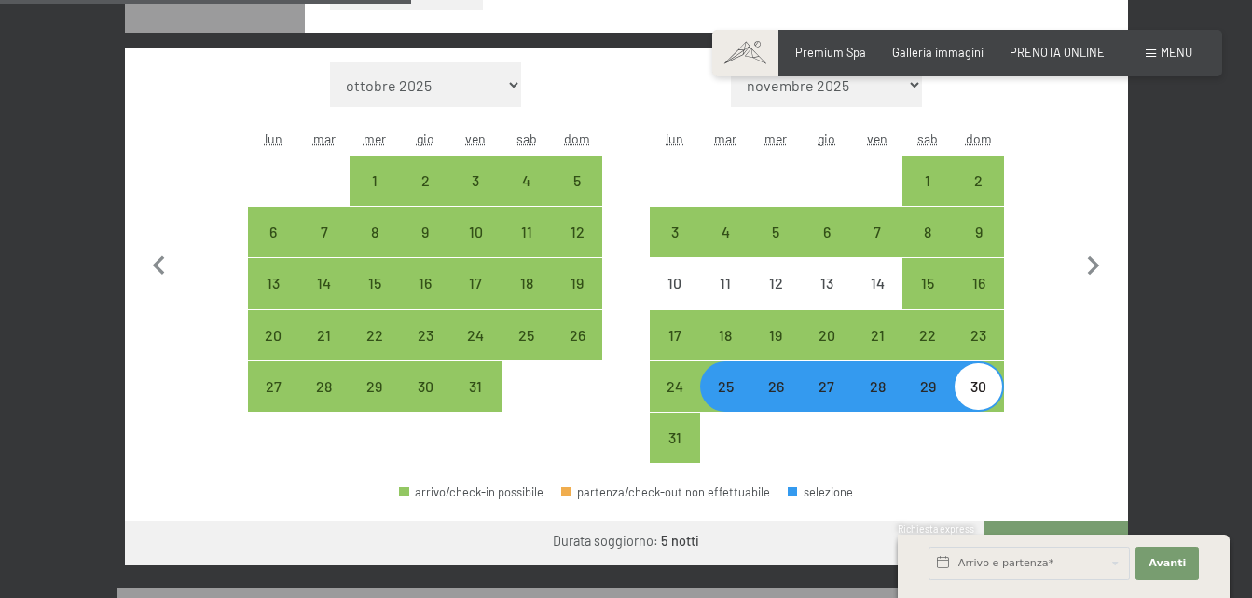
scroll to position [628, 0]
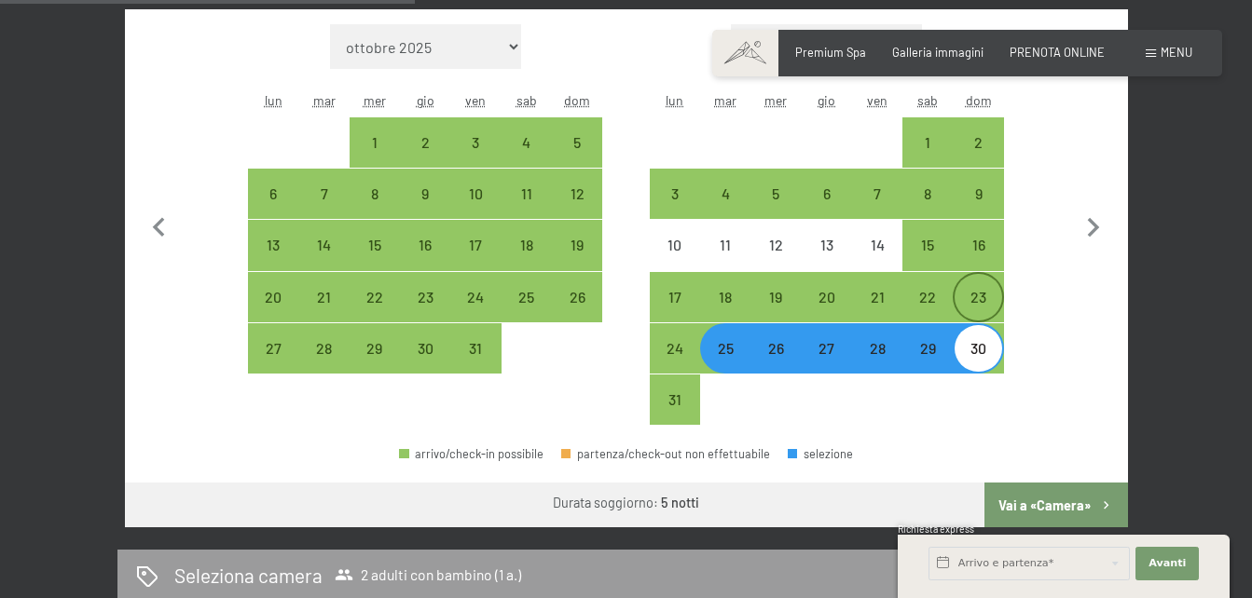
click at [975, 302] on div "23" at bounding box center [977, 313] width 47 height 47
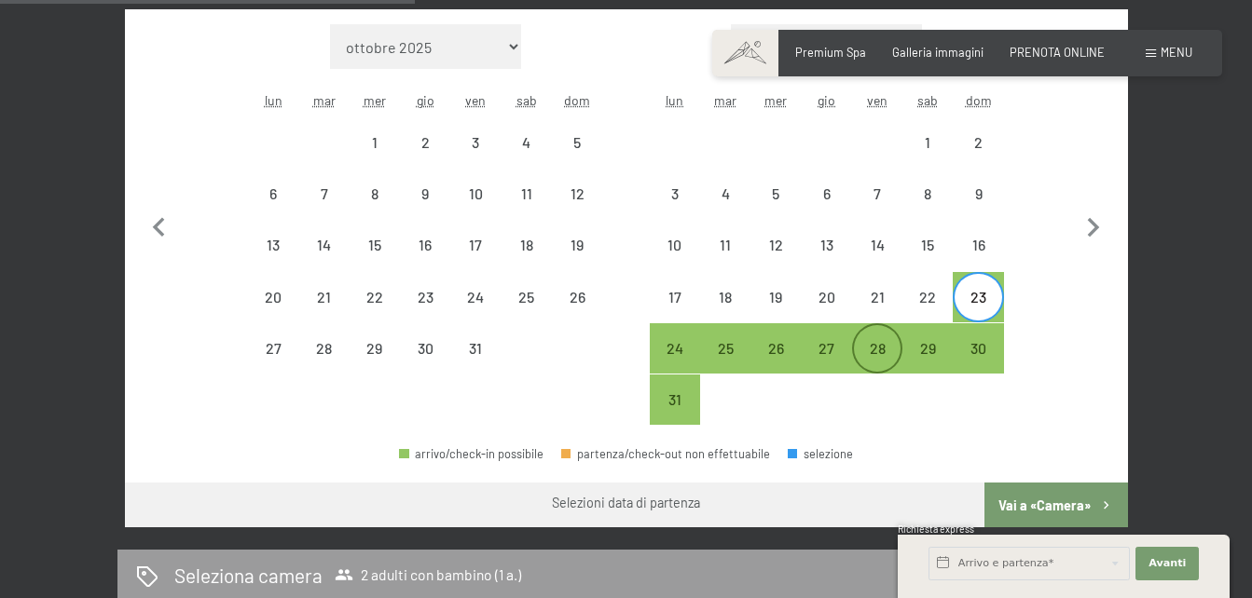
click at [873, 341] on div "28" at bounding box center [877, 364] width 47 height 47
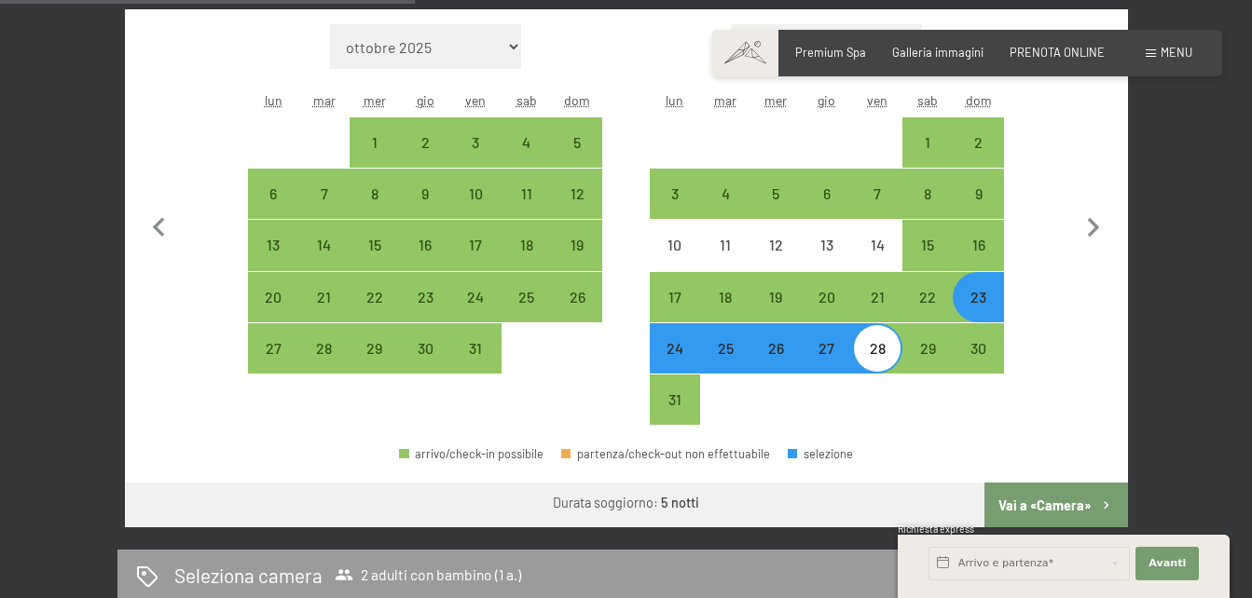
click at [1034, 513] on button "Vai a «Camera»" at bounding box center [1055, 505] width 143 height 45
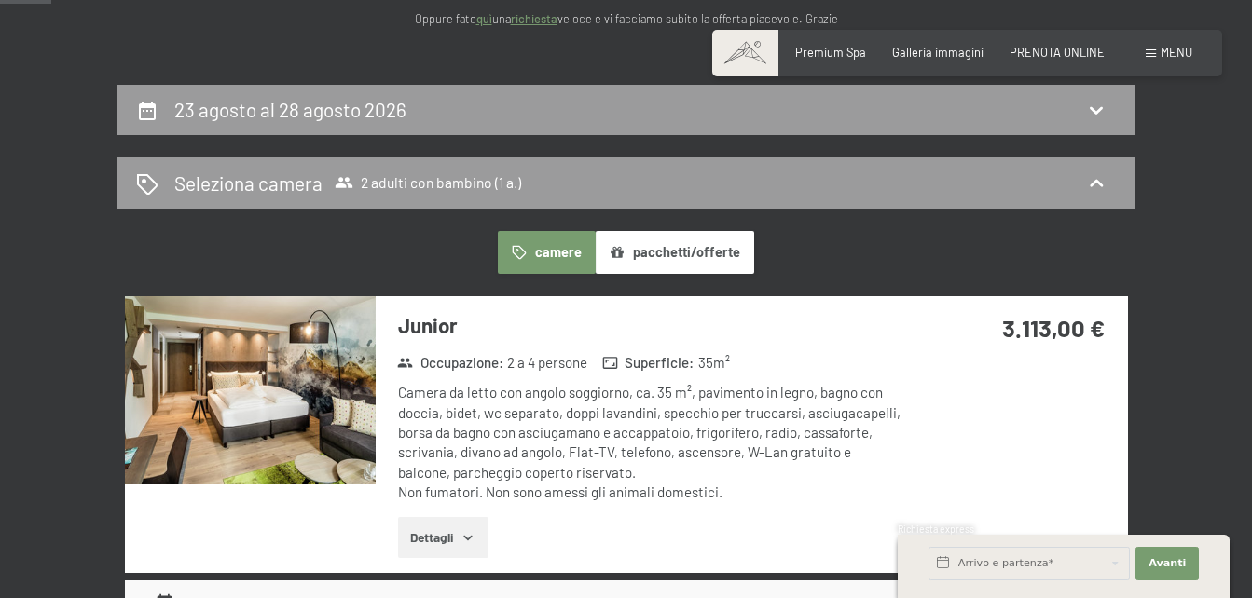
scroll to position [271, 0]
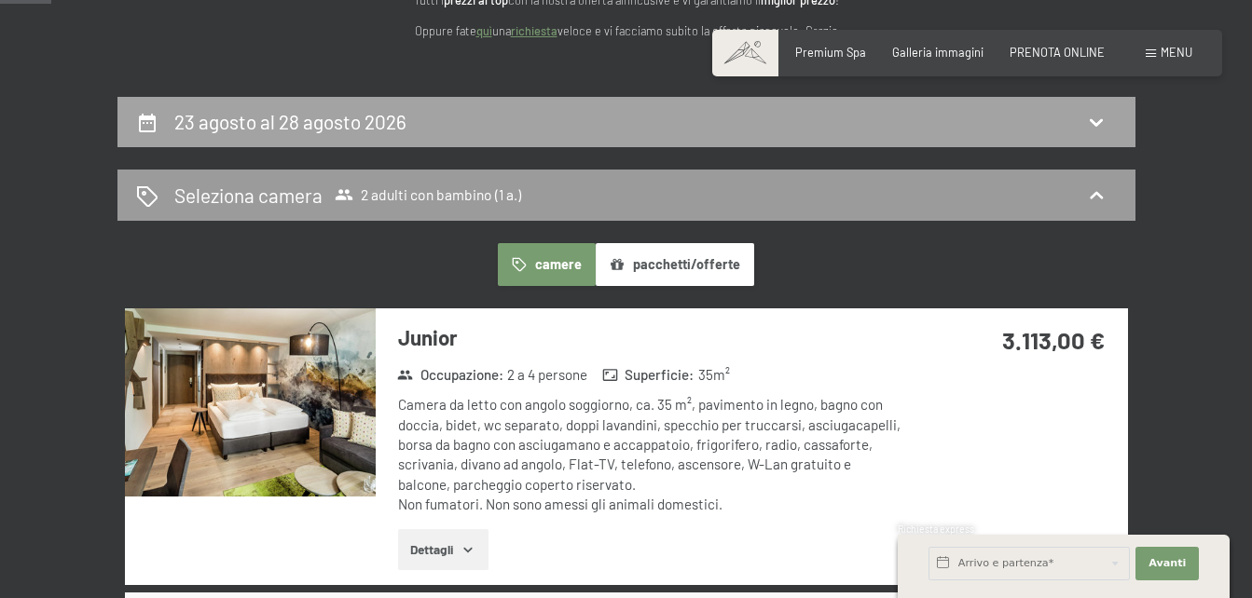
click at [1096, 125] on icon at bounding box center [1096, 122] width 13 height 7
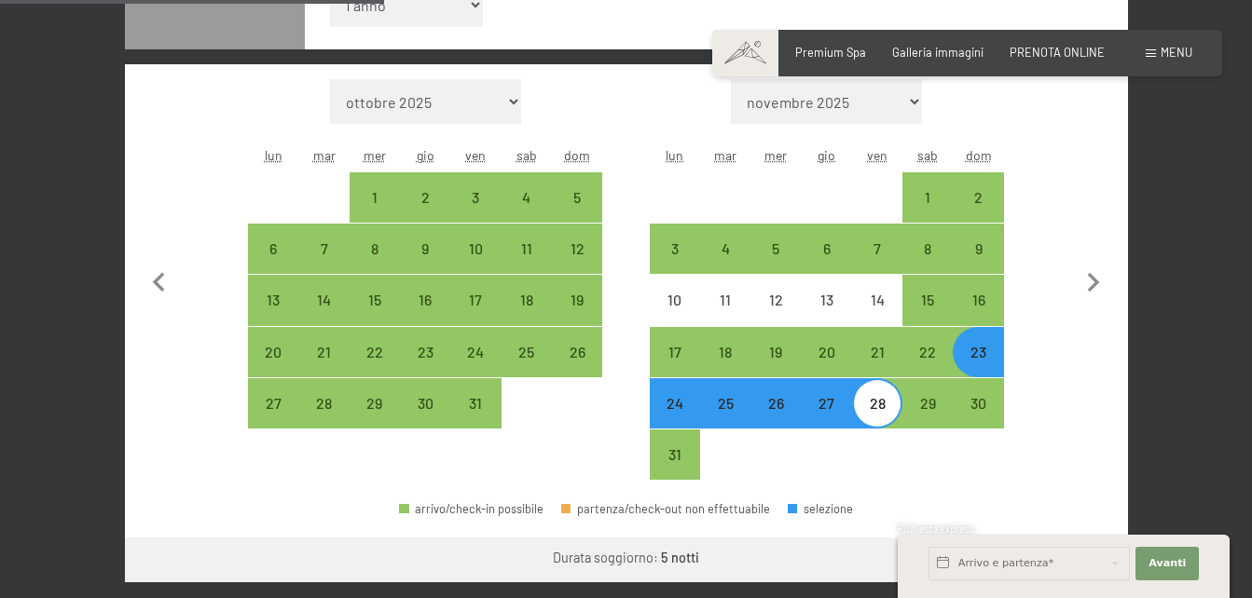
scroll to position [586, 0]
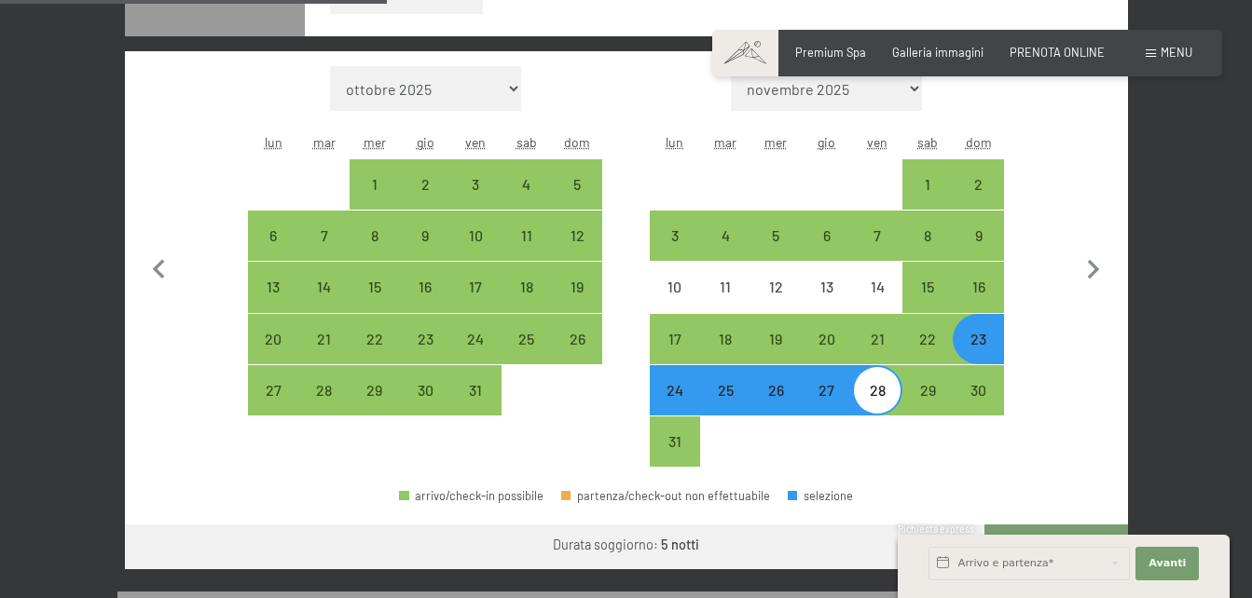
click at [984, 351] on div "23" at bounding box center [977, 355] width 47 height 47
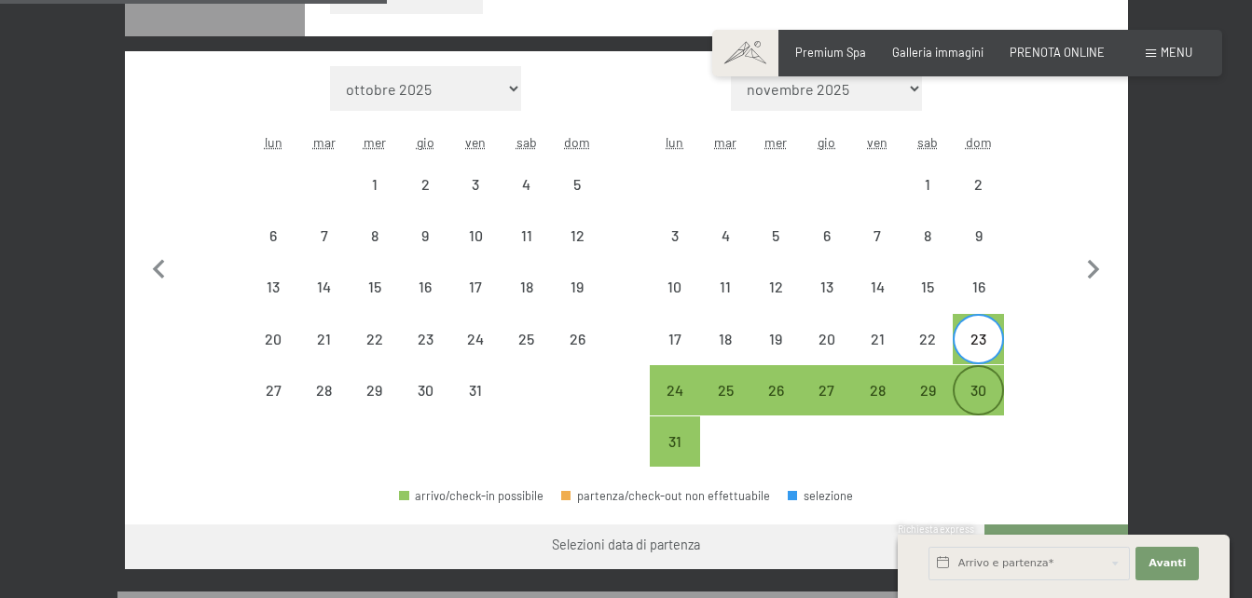
click at [984, 393] on div "30" at bounding box center [977, 406] width 47 height 47
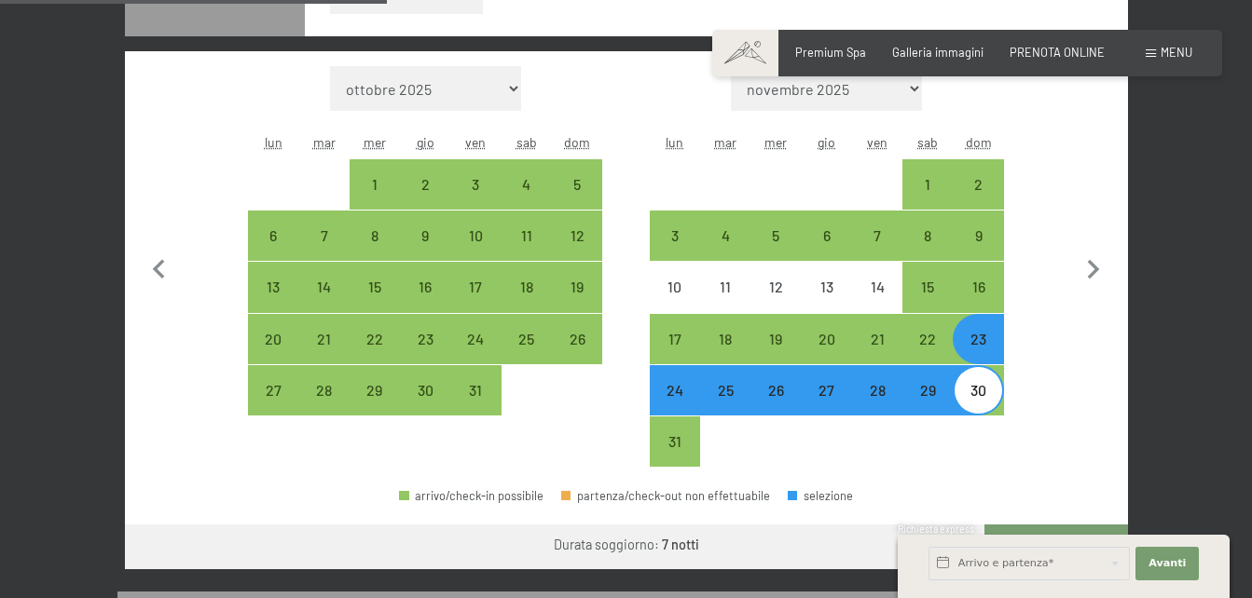
click at [1022, 528] on div "Richiesta express" at bounding box center [1064, 531] width 332 height 16
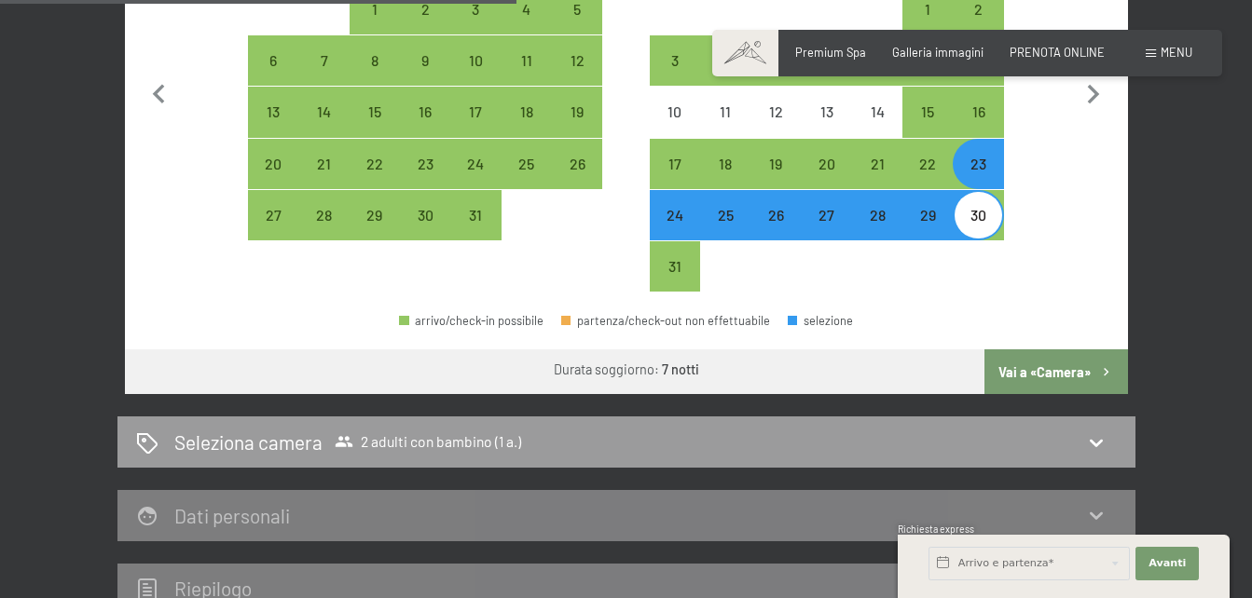
scroll to position [783, 0]
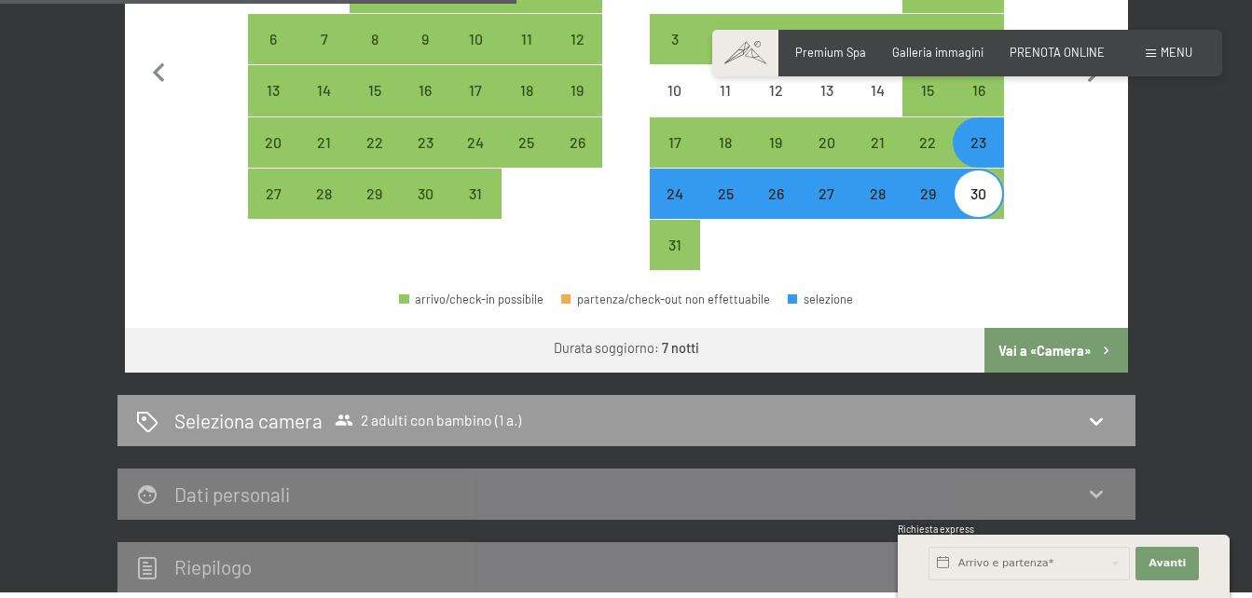
click at [1040, 360] on button "Vai a «Camera»" at bounding box center [1055, 350] width 143 height 45
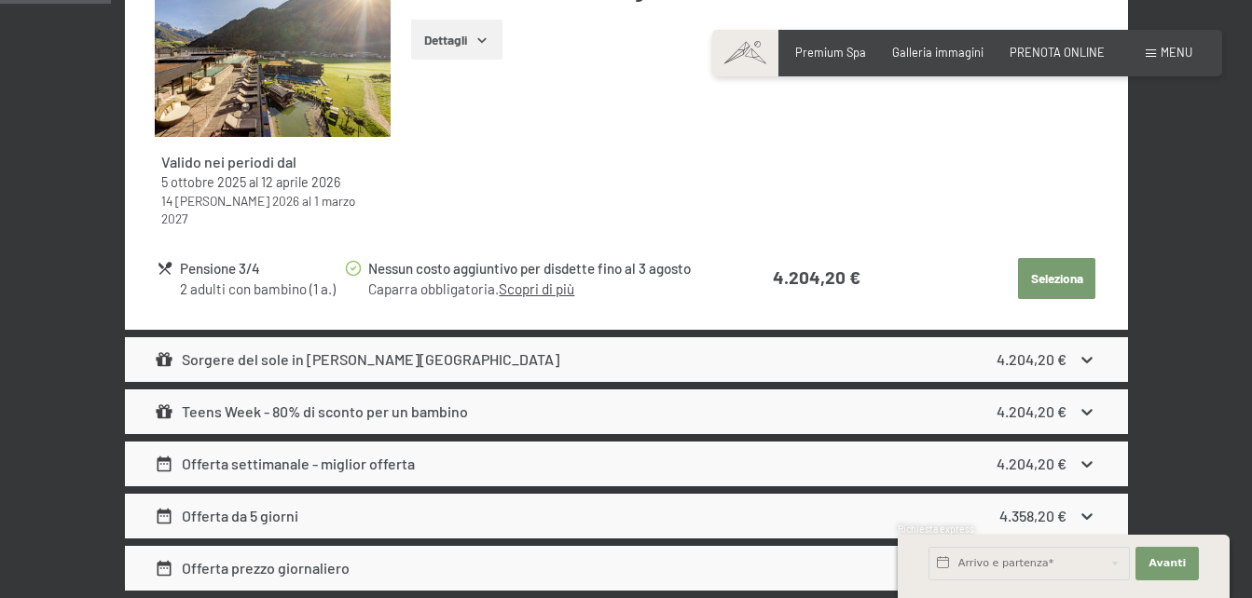
scroll to position [982, 0]
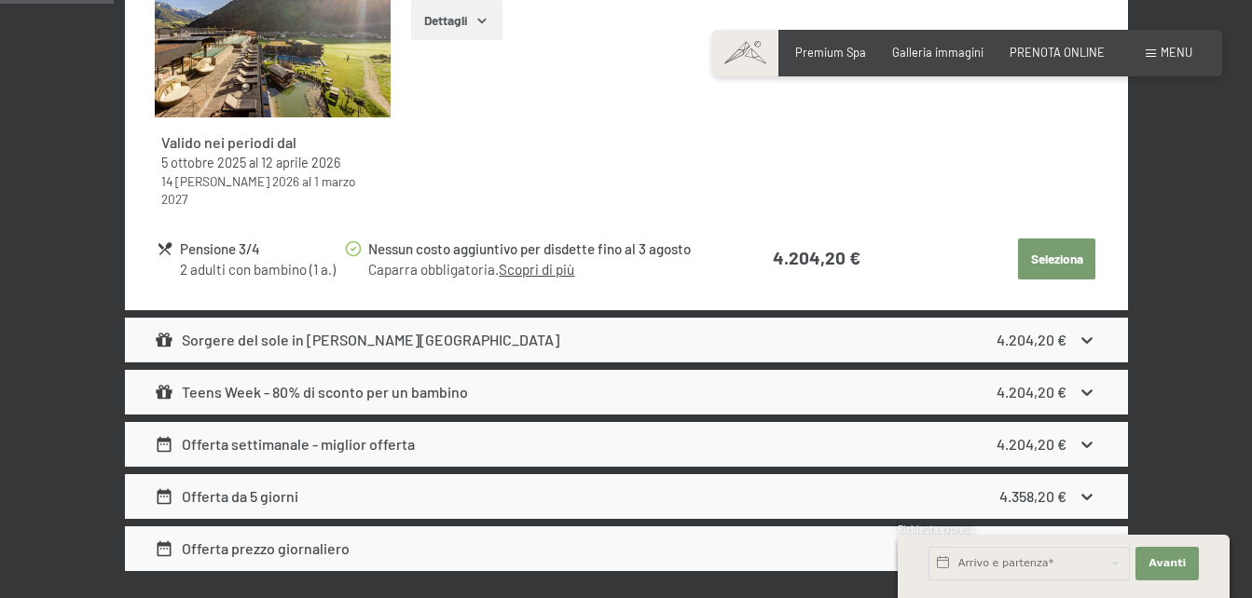
click at [1087, 331] on icon at bounding box center [1087, 341] width 20 height 20
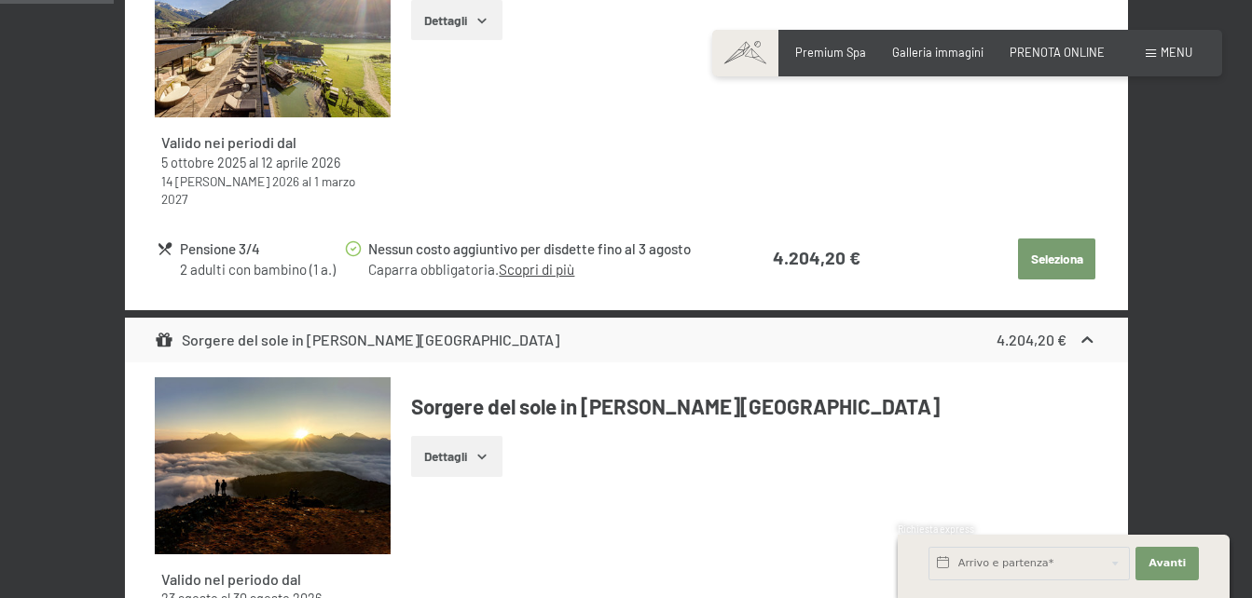
click at [527, 261] on link "Scopri di più" at bounding box center [536, 269] width 75 height 17
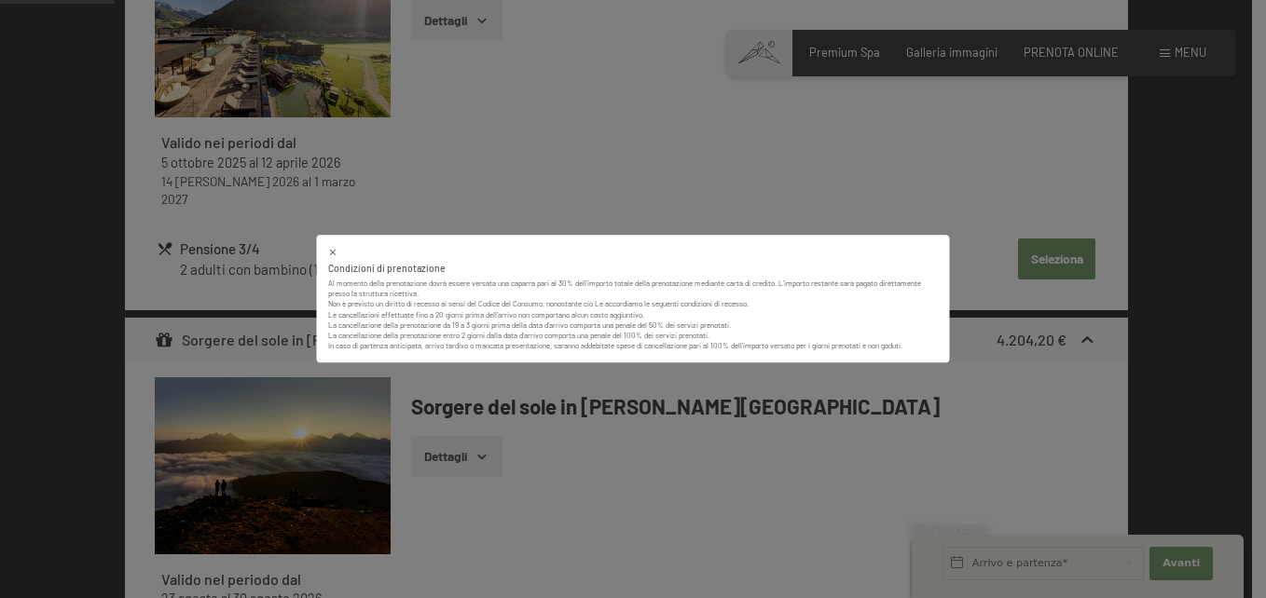
click at [480, 342] on p "Non è previsto un diritto di recesso ai sensi del Codice del Consumo, nonostant…" at bounding box center [633, 326] width 611 height 52
click at [331, 253] on icon at bounding box center [333, 252] width 10 height 10
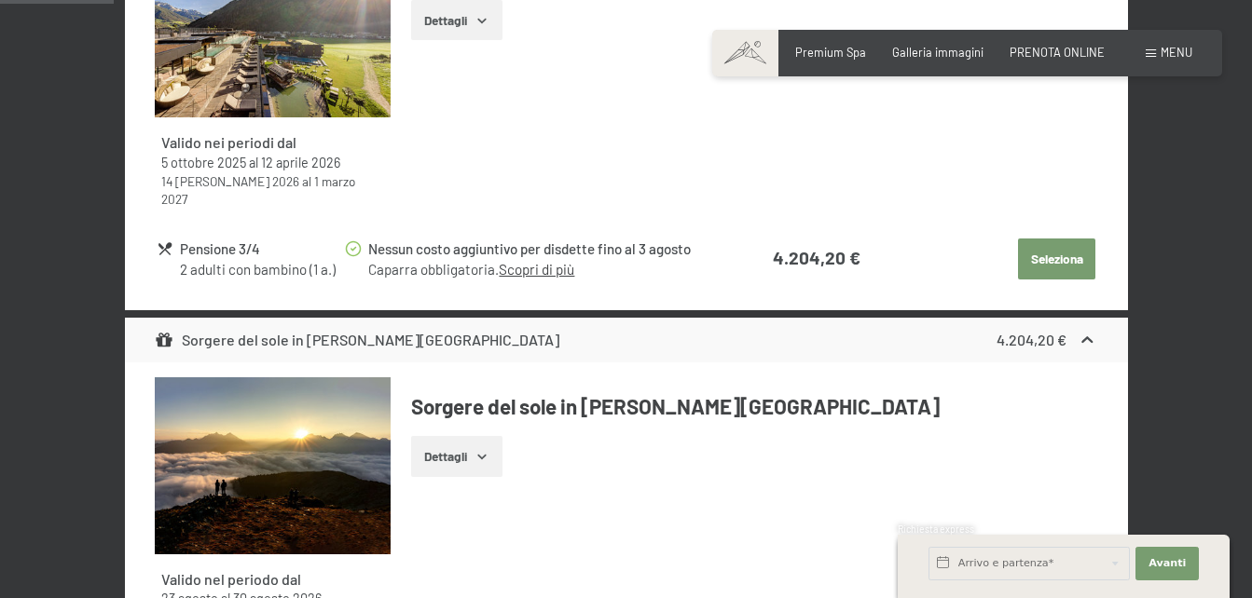
click at [556, 261] on link "Scopri di più" at bounding box center [536, 269] width 75 height 17
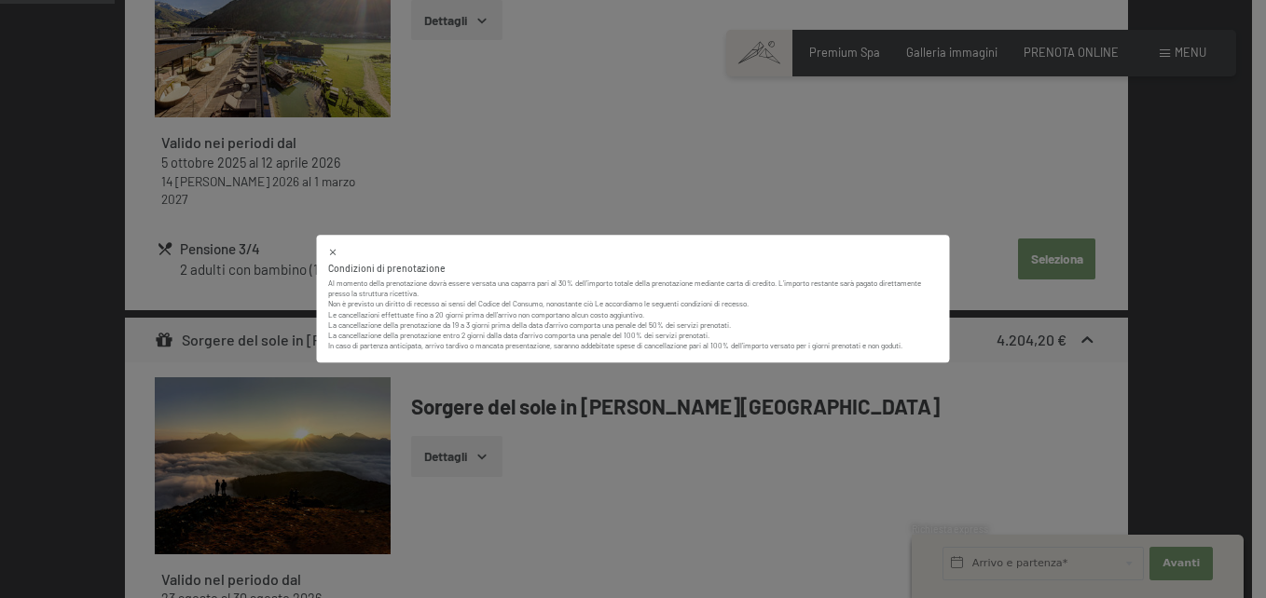
click at [604, 175] on div "Condizioni di prenotazione Al momento della prenotazione dovrà essere versata u…" at bounding box center [633, 299] width 1266 height 598
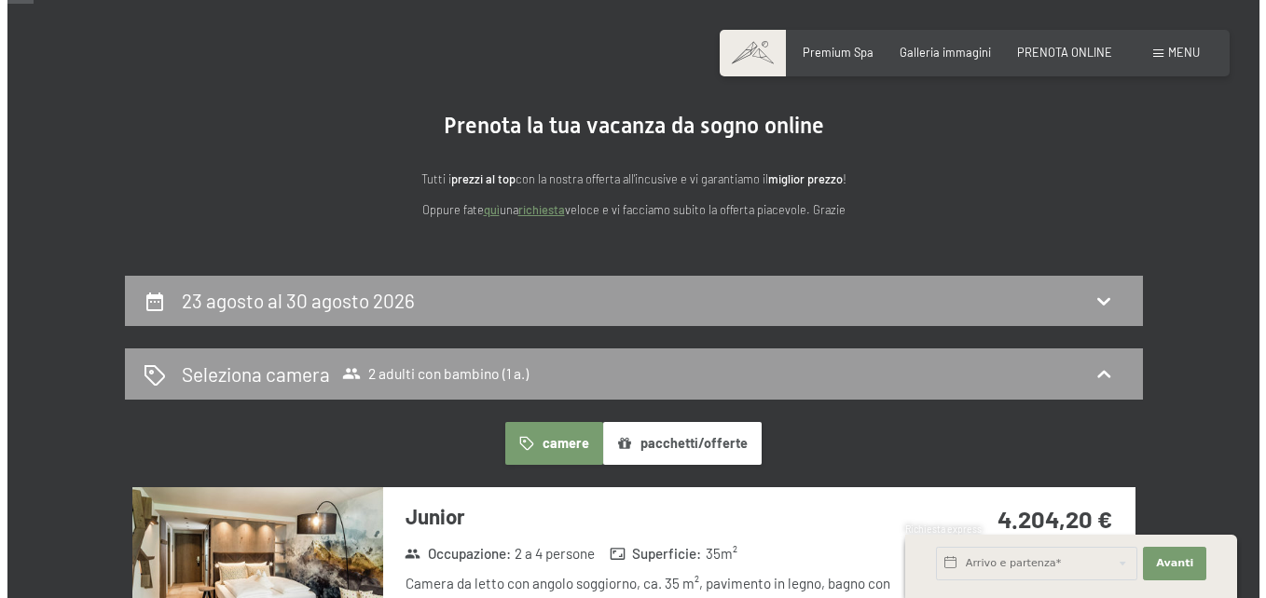
scroll to position [270, 0]
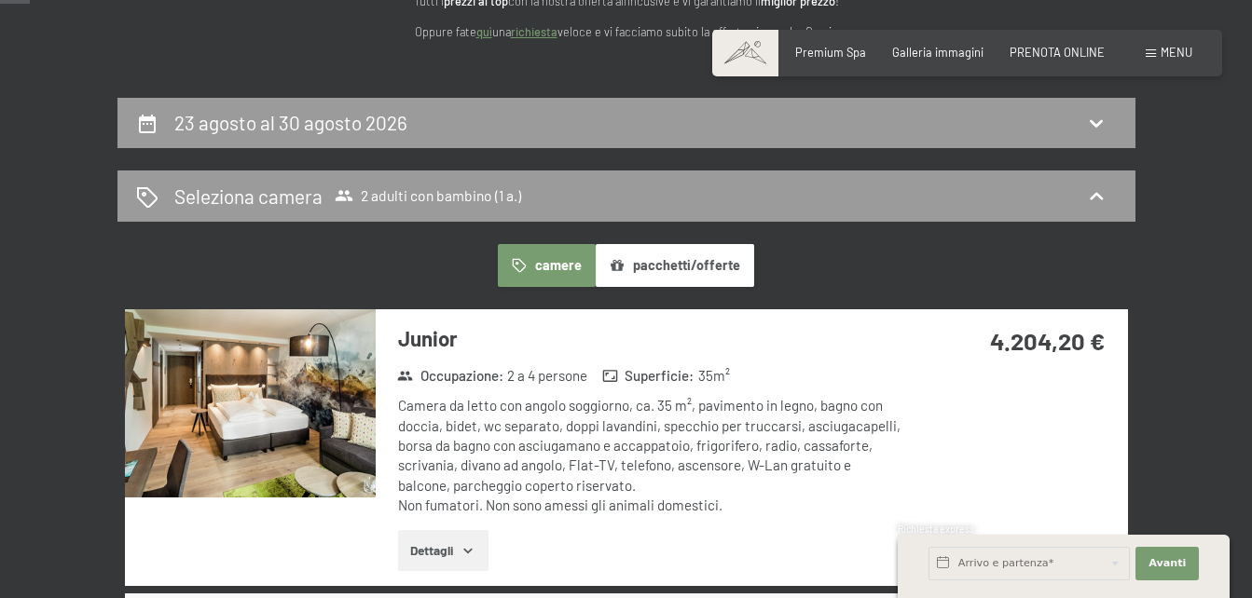
click at [1175, 53] on span "Menu" at bounding box center [1176, 52] width 32 height 15
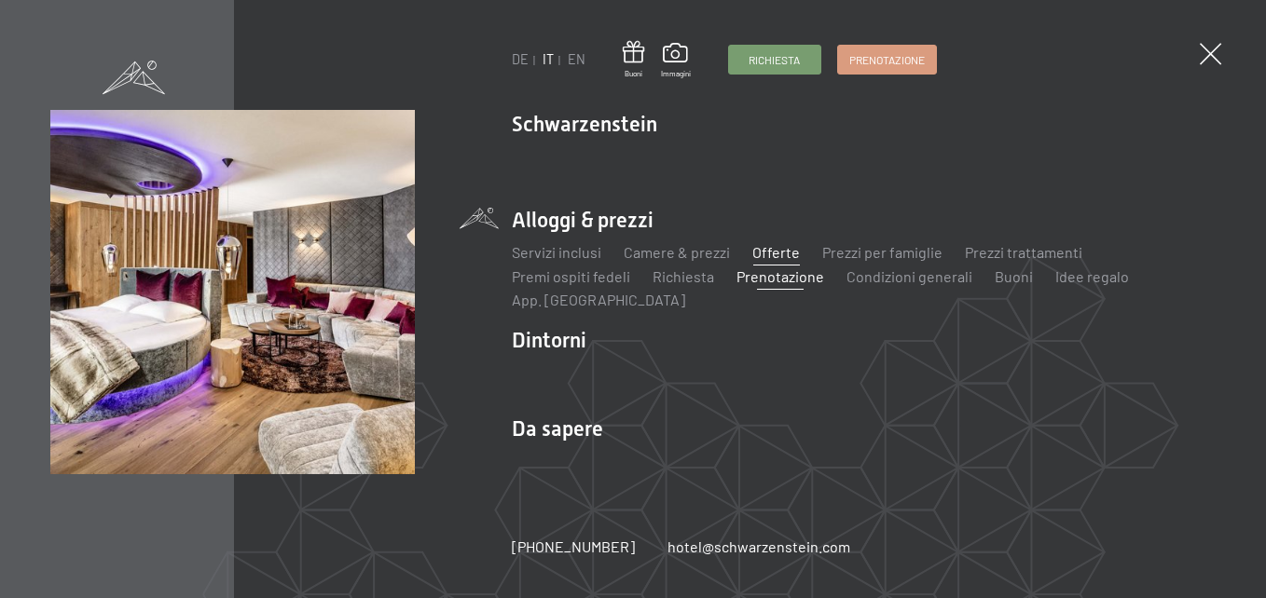
click at [781, 250] on link "Offerte" at bounding box center [776, 252] width 48 height 18
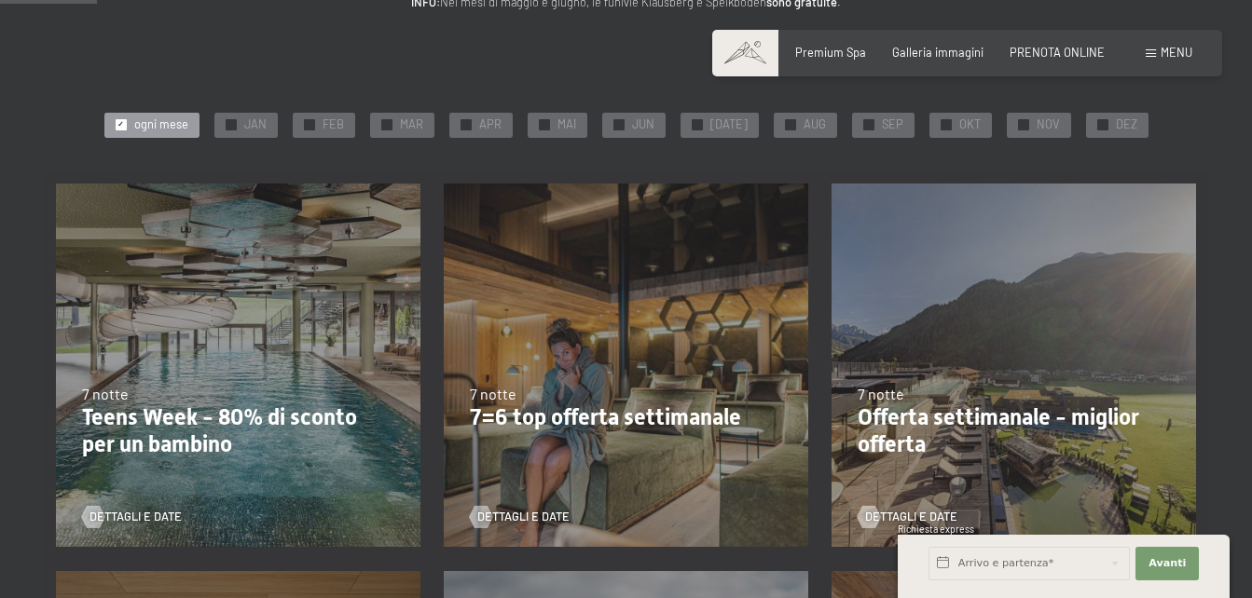
scroll to position [186, 0]
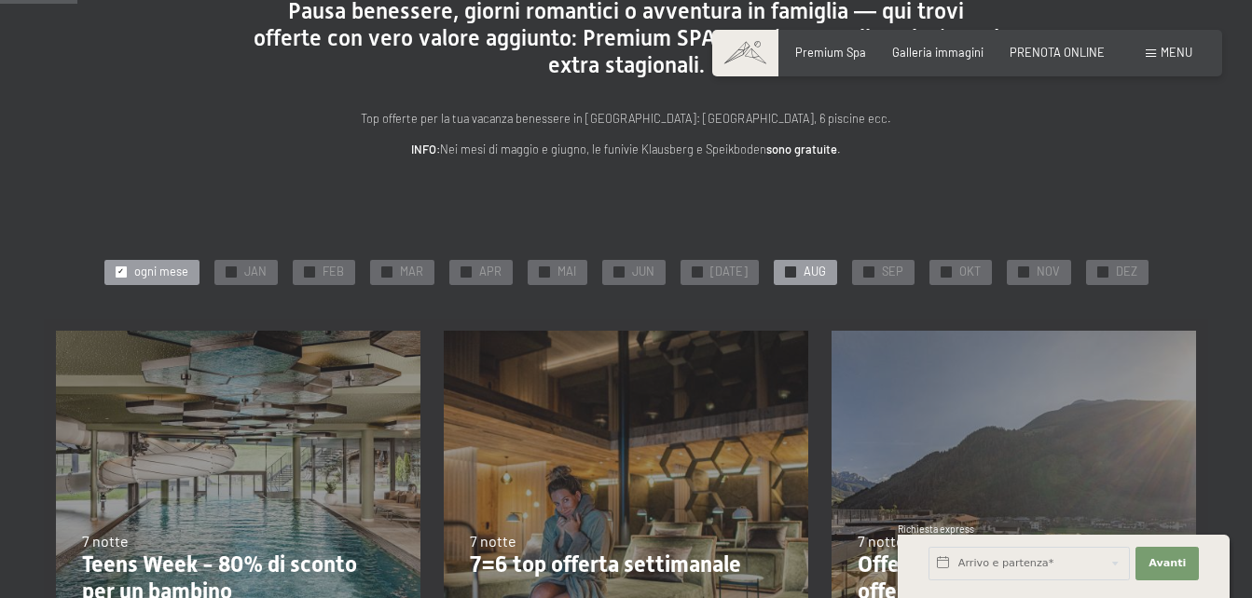
click at [786, 271] on div at bounding box center [790, 272] width 11 height 11
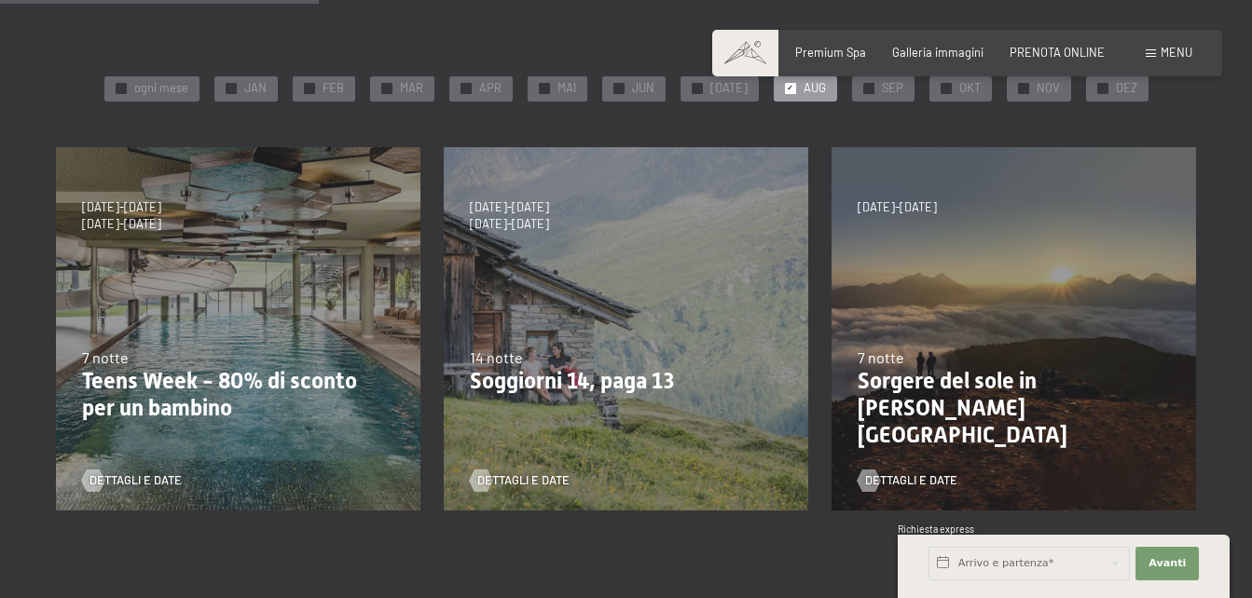
scroll to position [373, 0]
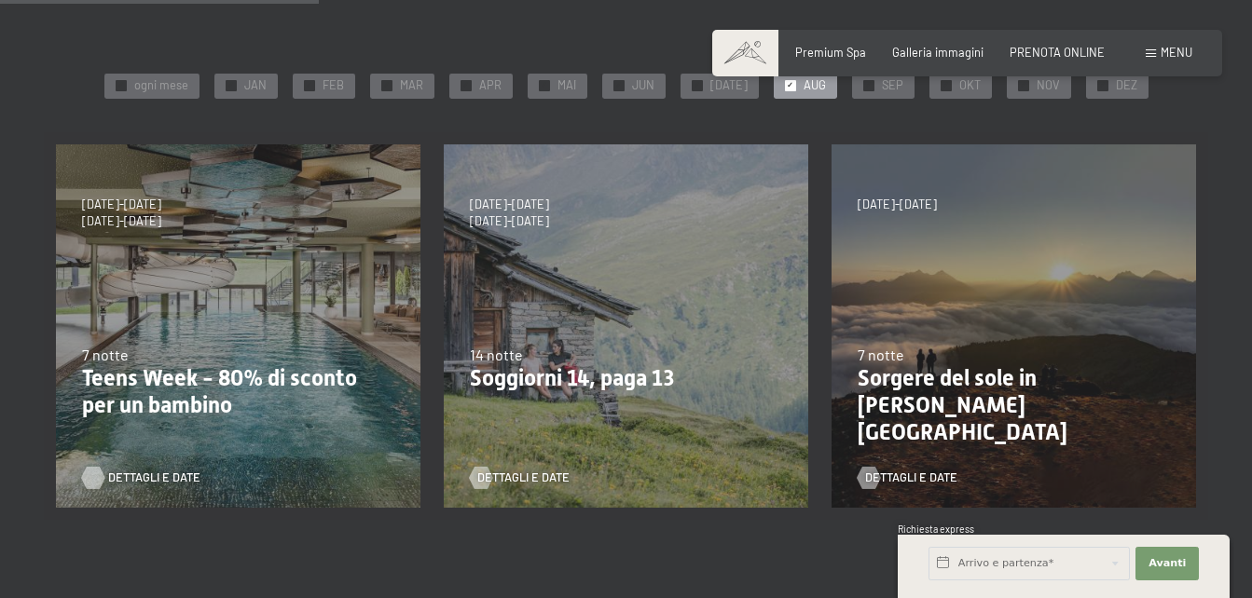
click at [147, 474] on span "Dettagli e Date" at bounding box center [154, 478] width 92 height 17
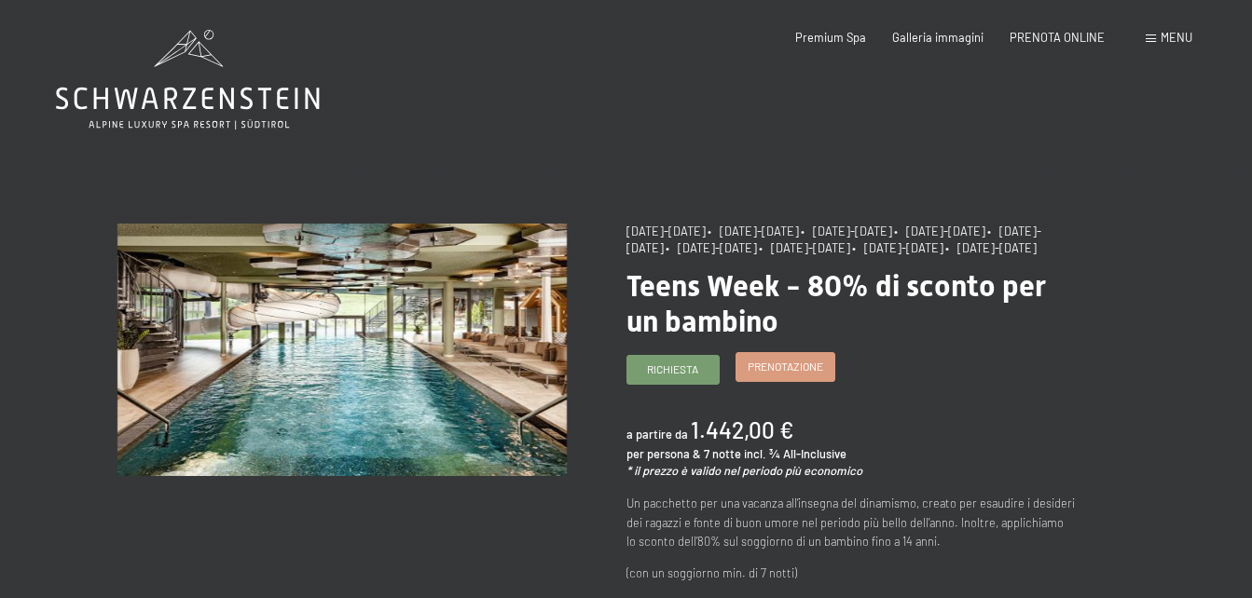
click at [780, 375] on span "Prenotazione" at bounding box center [785, 367] width 75 height 16
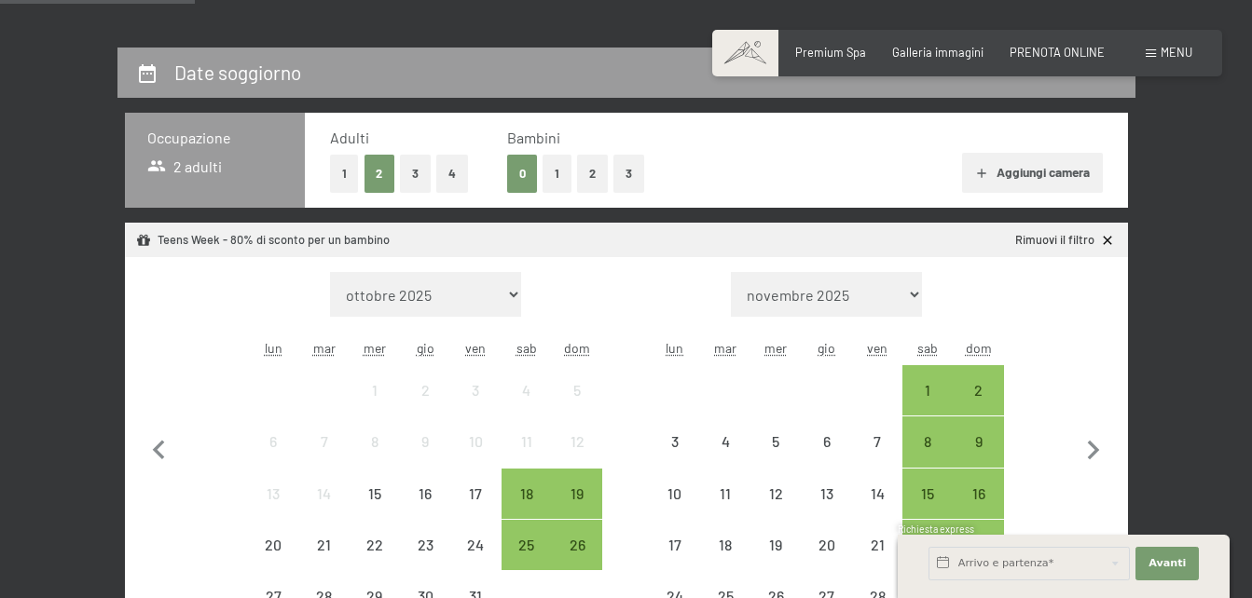
scroll to position [325, 0]
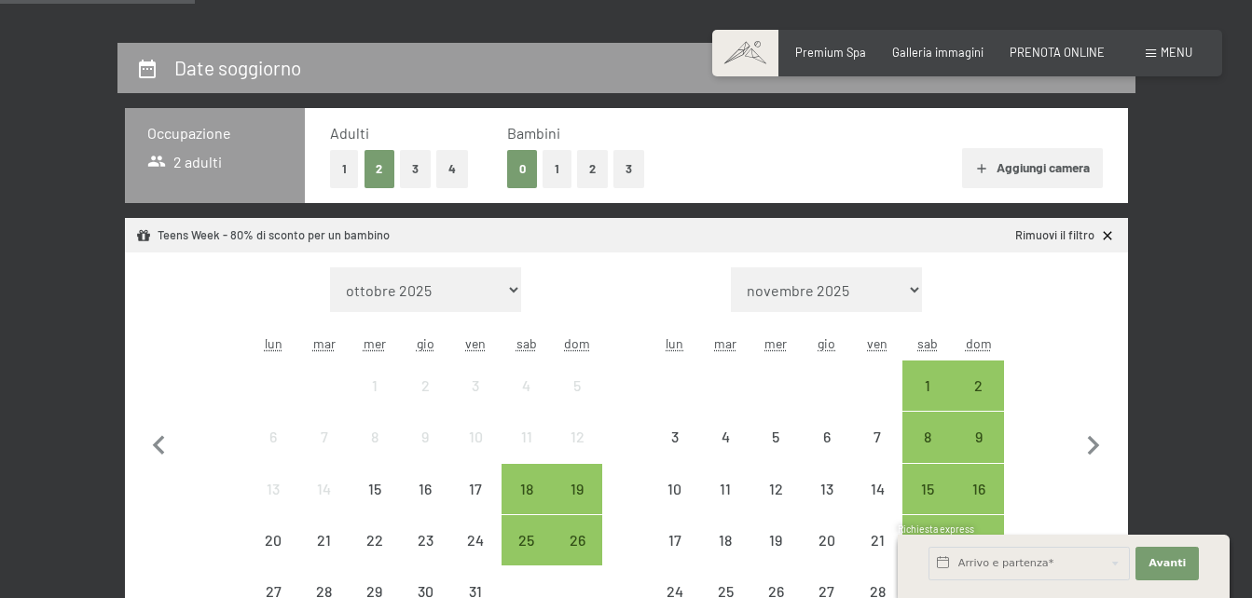
click at [554, 183] on button "1" at bounding box center [556, 169] width 29 height 38
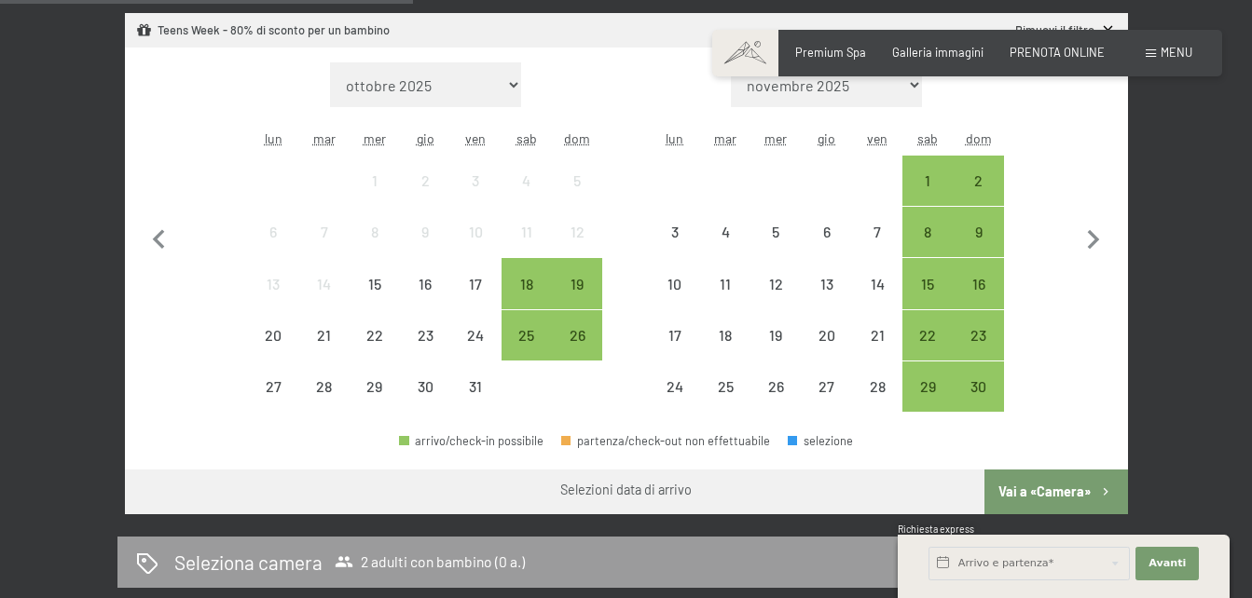
scroll to position [629, 0]
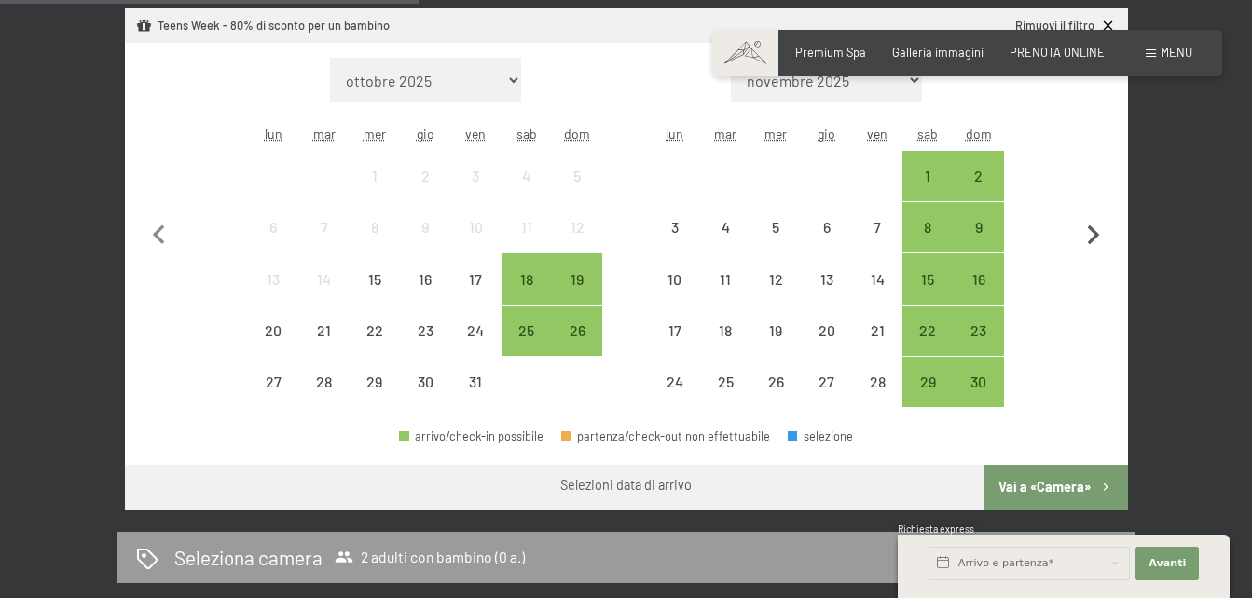
click at [1090, 222] on icon "button" at bounding box center [1093, 235] width 39 height 39
select select "[DATE]"
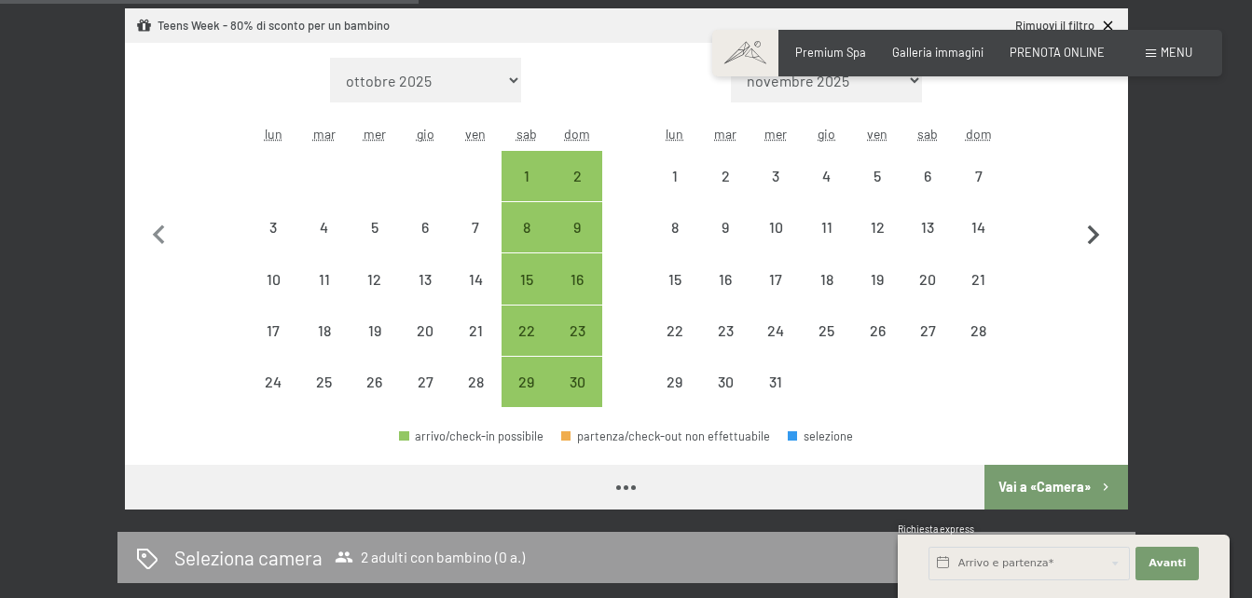
click at [1090, 222] on icon "button" at bounding box center [1093, 235] width 39 height 39
select select "2025-12-01"
select select "2026-01-01"
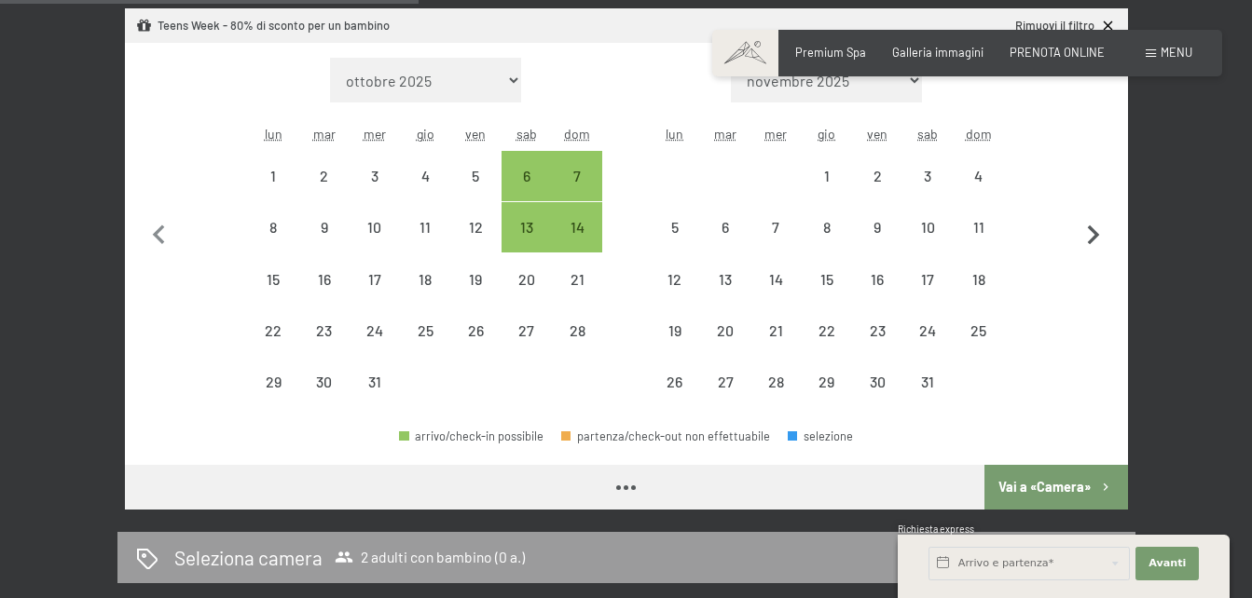
click at [1090, 222] on icon "button" at bounding box center [1093, 235] width 39 height 39
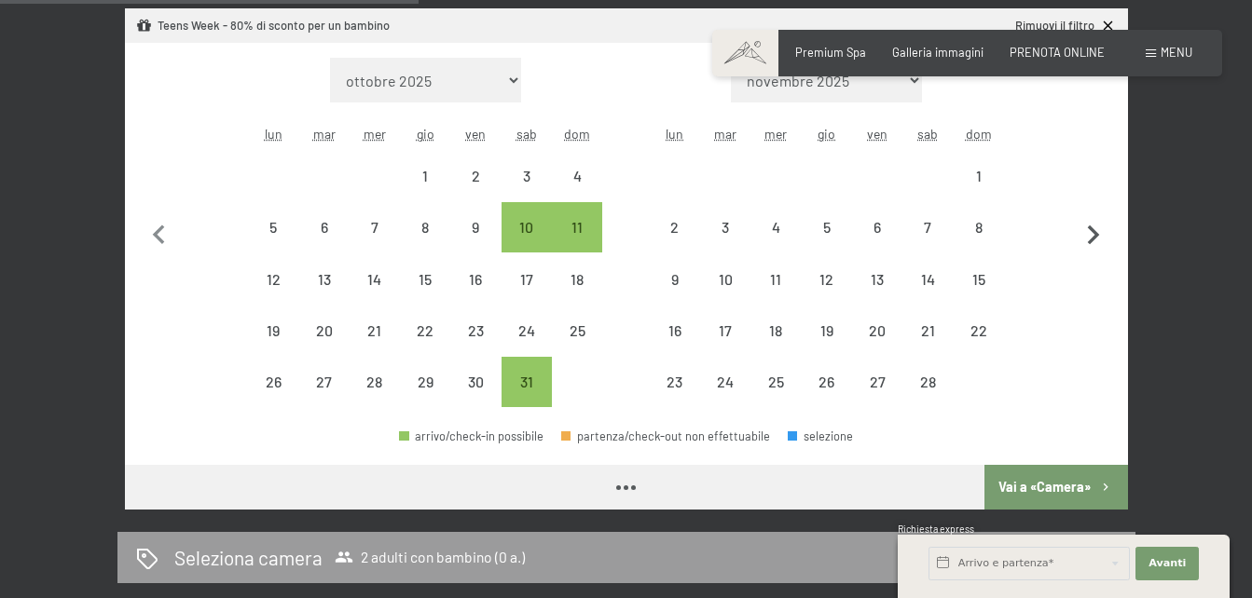
click at [1090, 222] on icon "button" at bounding box center [1093, 235] width 39 height 39
click at [1090, 222] on button "button" at bounding box center [1093, 233] width 39 height 350
select select "[DATE]"
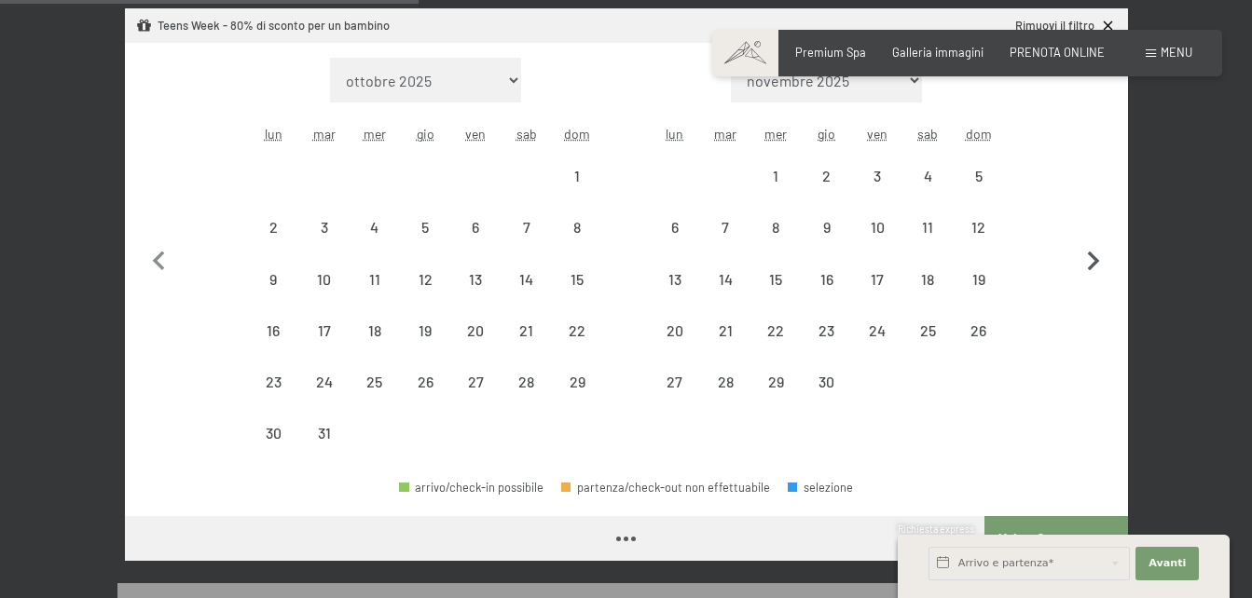
click at [1090, 222] on button "button" at bounding box center [1093, 259] width 39 height 402
select select "[DATE]"
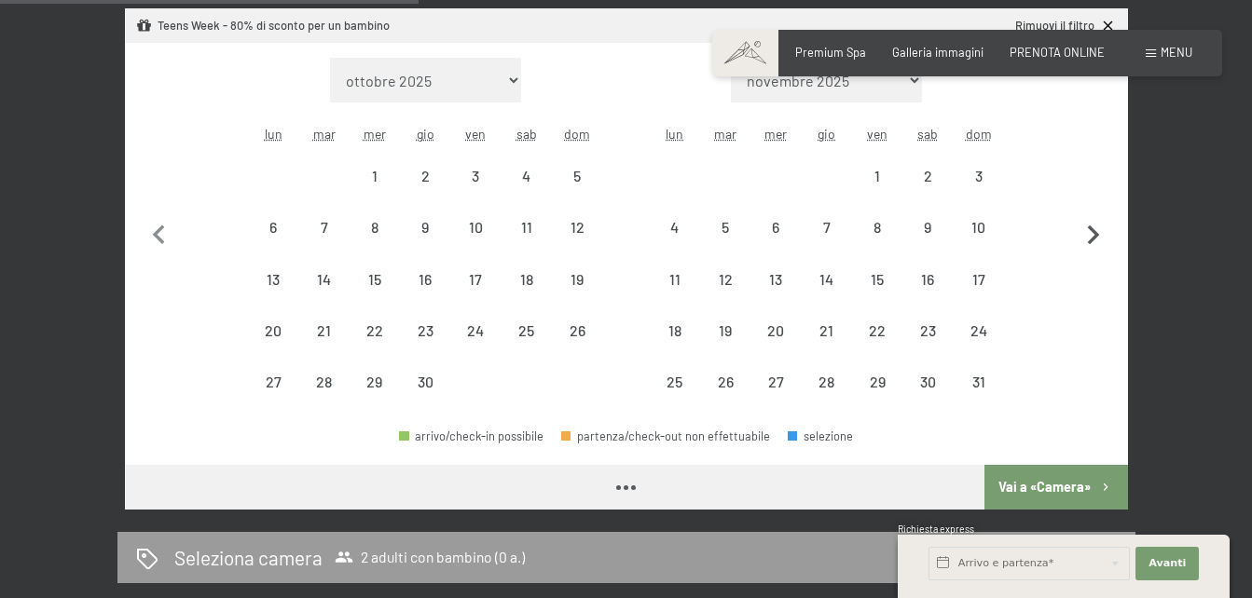
click at [1090, 222] on icon "button" at bounding box center [1093, 235] width 39 height 39
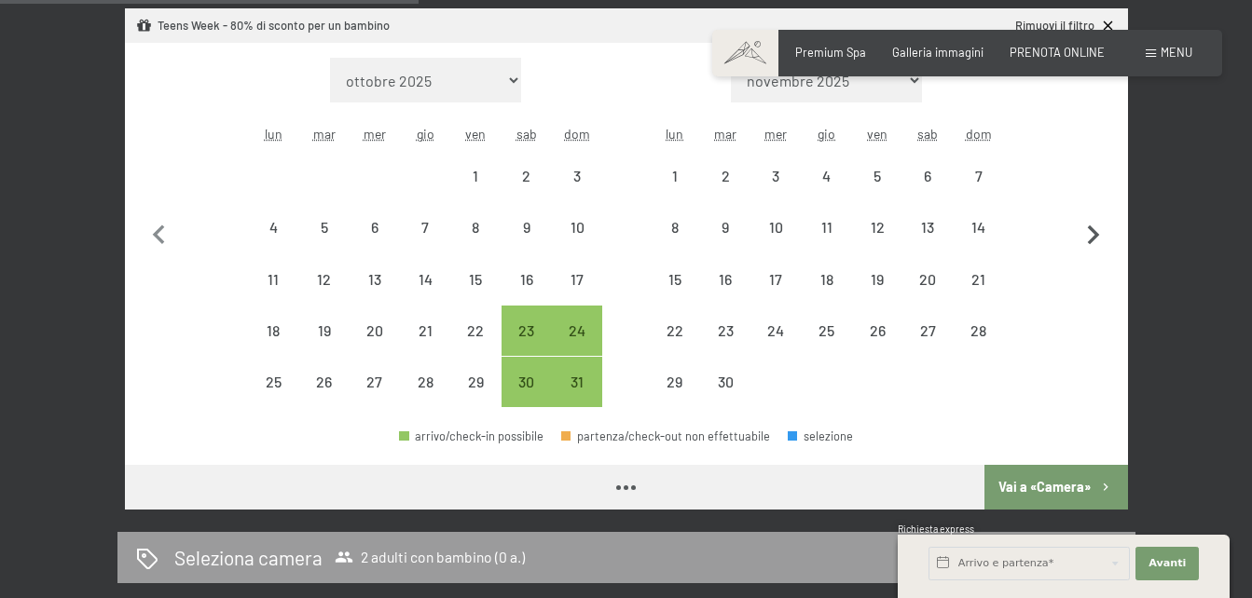
click at [1090, 222] on icon "button" at bounding box center [1093, 235] width 39 height 39
select select "[DATE]"
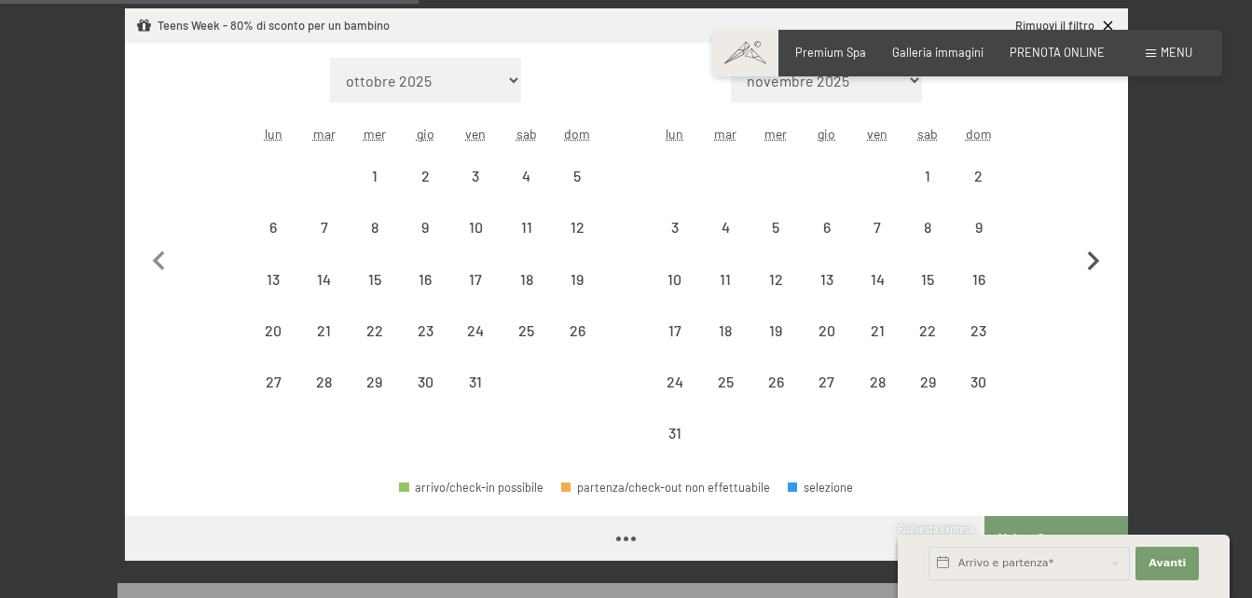
select select "[DATE]"
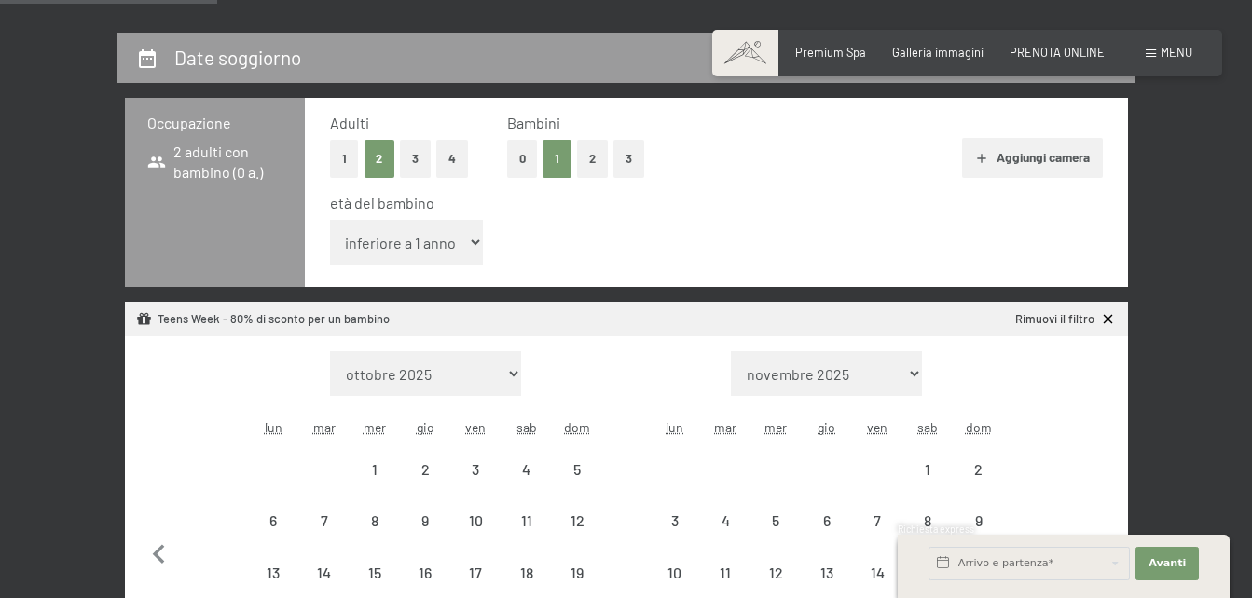
scroll to position [332, 0]
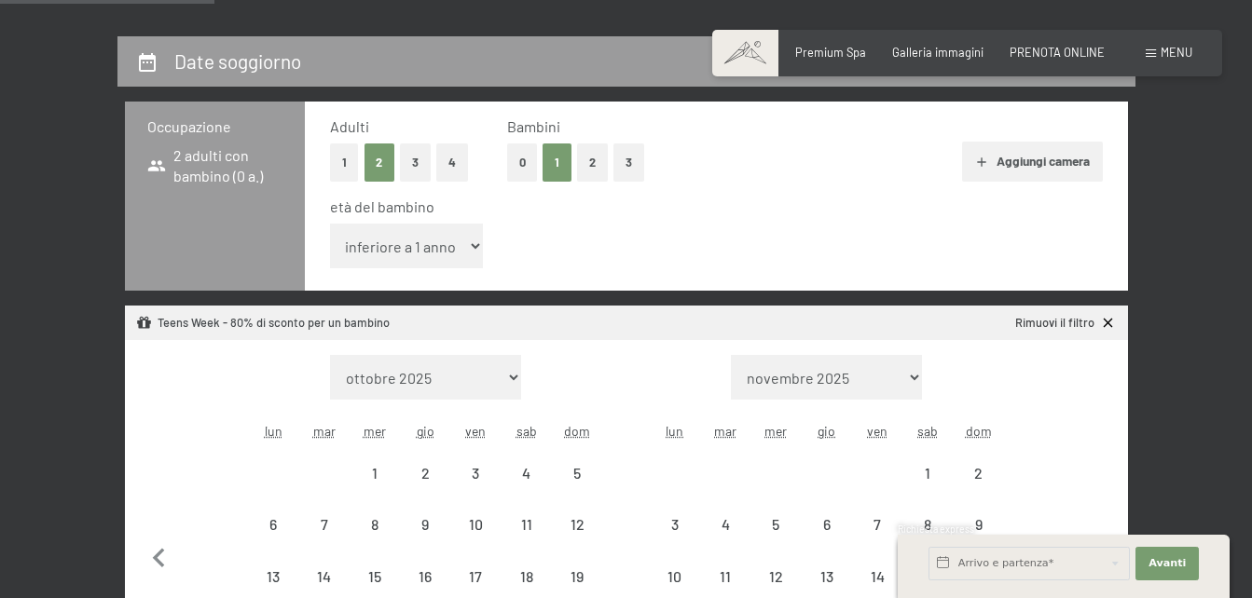
click at [414, 257] on select "inferiore a 1 anno 1 anno 2 anni 3 anni 4 anni 5 anni 6 anni 7 anni 8 anni 9 an…" at bounding box center [407, 246] width 154 height 45
select select "1"
click at [330, 224] on select "inferiore a 1 anno 1 anno 2 anni 3 anni 4 anni 5 anni 6 anni 7 anni 8 anni 9 an…" at bounding box center [407, 246] width 154 height 45
select select "[DATE]"
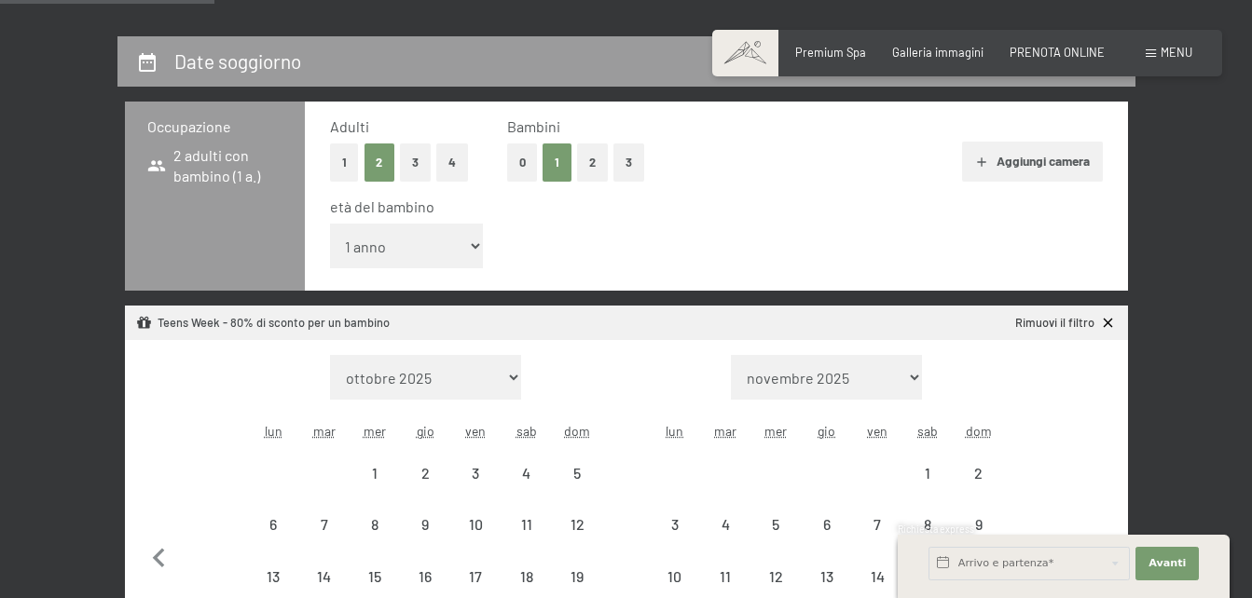
select select "[DATE]"
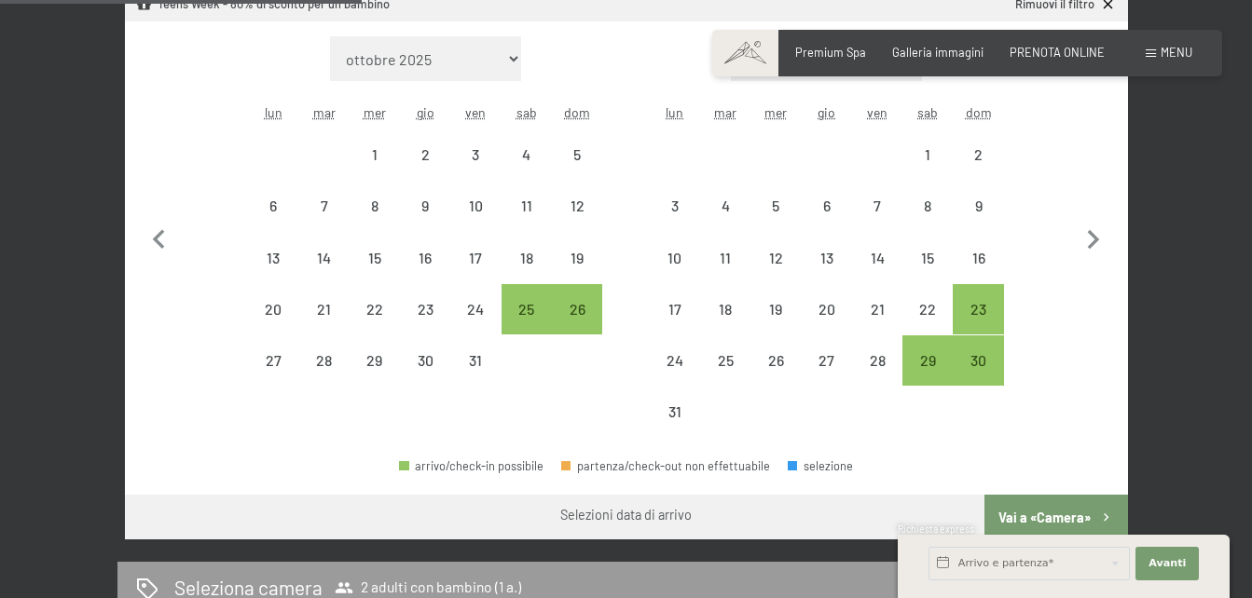
scroll to position [640, 0]
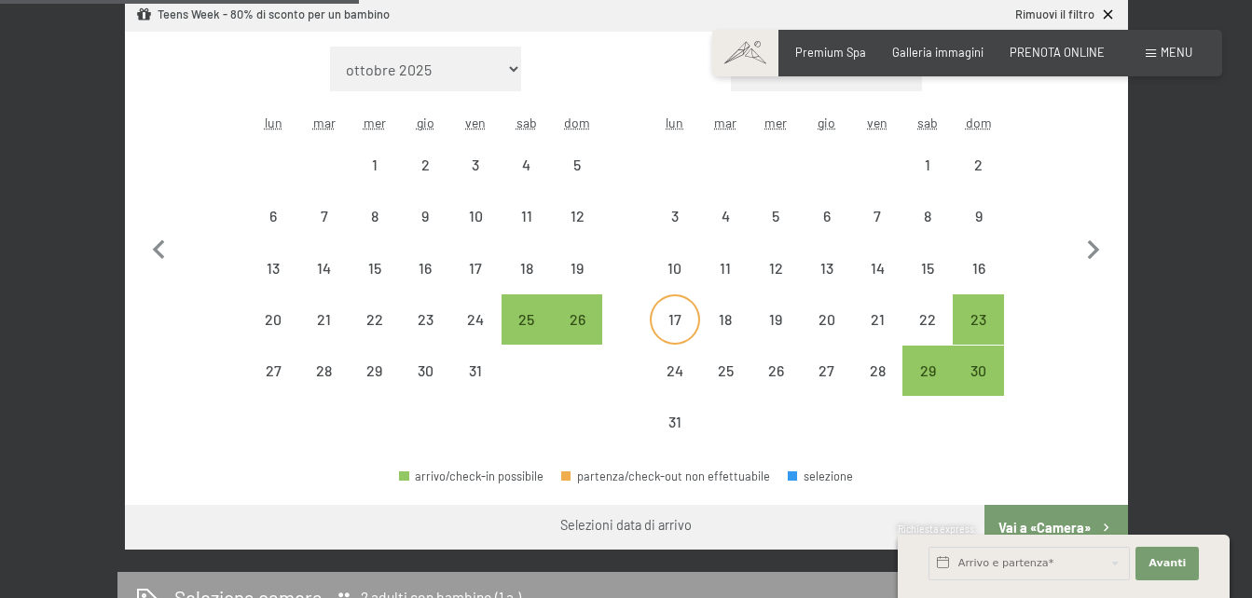
click at [691, 318] on div "17" at bounding box center [675, 335] width 47 height 47
select select "[DATE]"
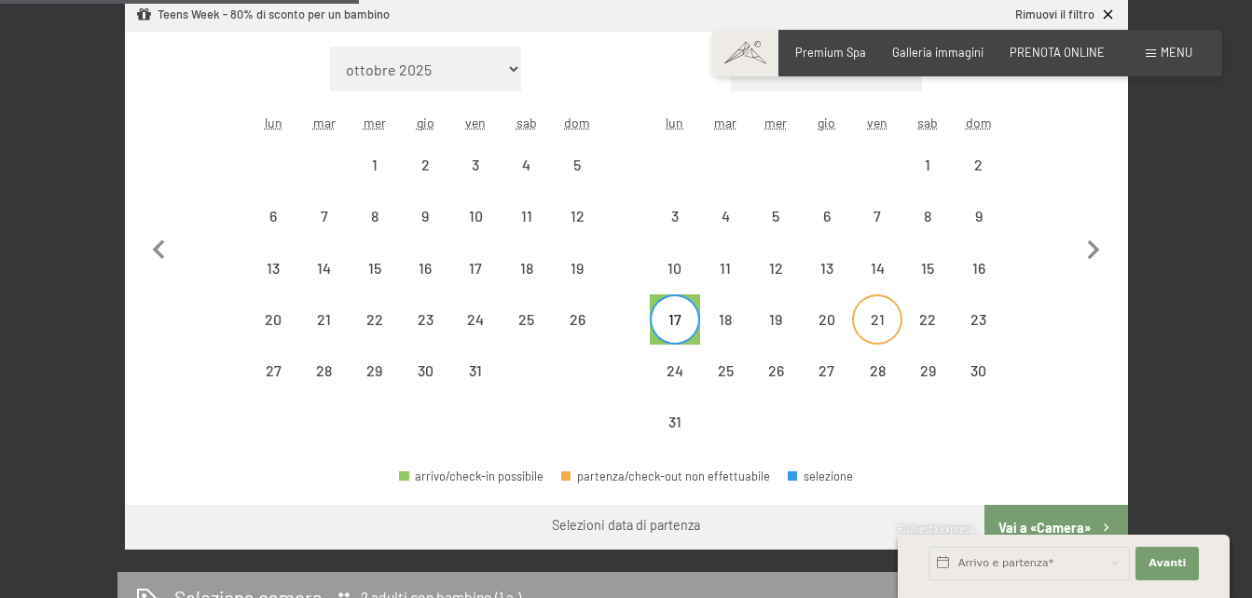
click at [877, 316] on div "21" at bounding box center [877, 335] width 47 height 47
select select "[DATE]"
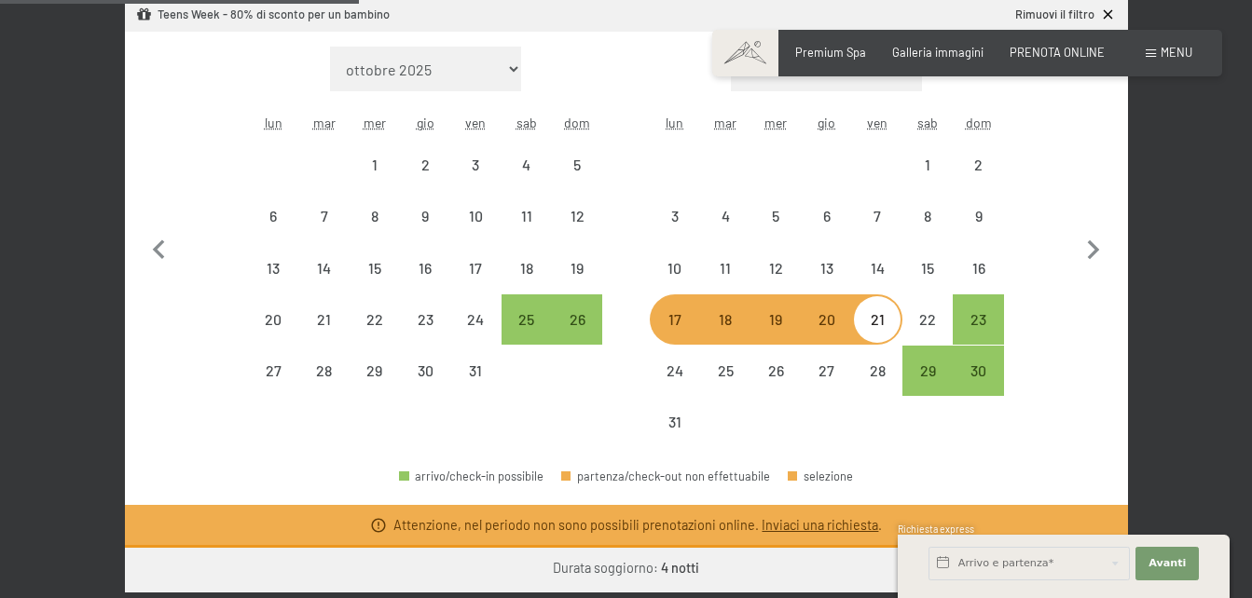
click at [680, 328] on div "17" at bounding box center [675, 335] width 47 height 47
select select "[DATE]"
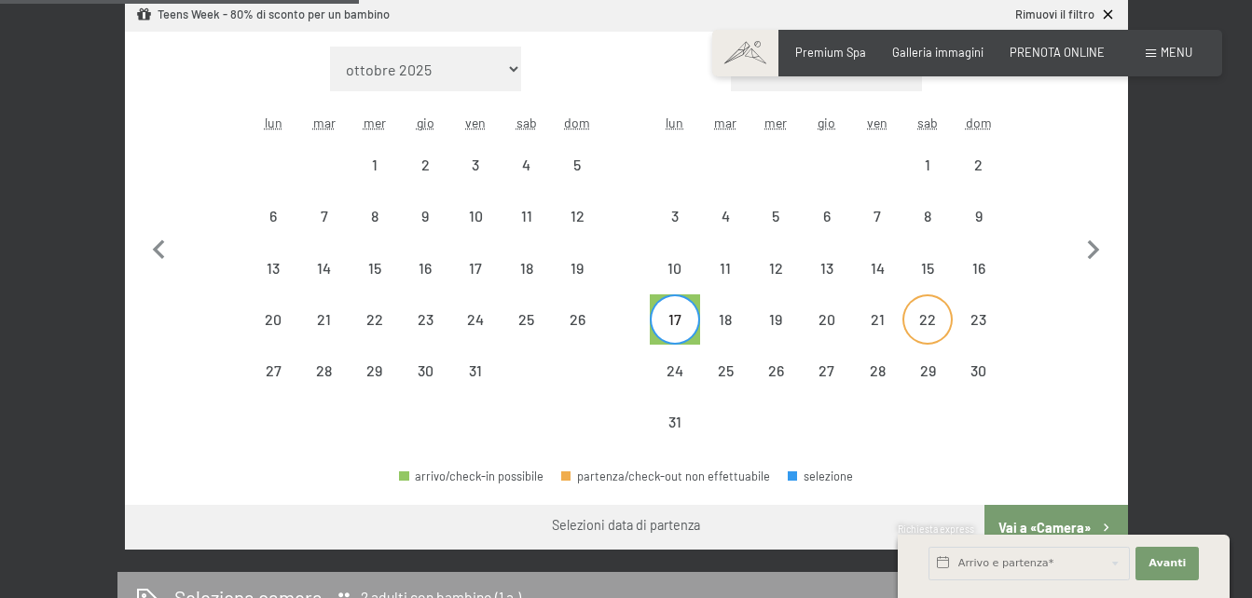
click at [919, 334] on div "22" at bounding box center [927, 335] width 47 height 47
select select "[DATE]"
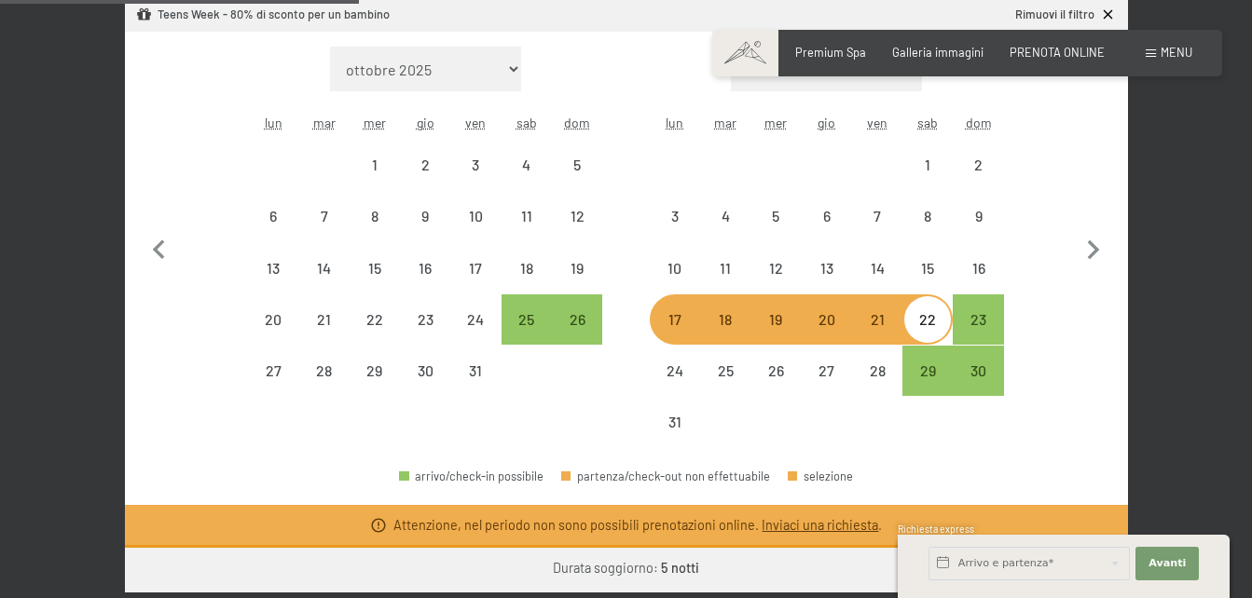
click at [677, 322] on div "17" at bounding box center [675, 335] width 47 height 47
select select "[DATE]"
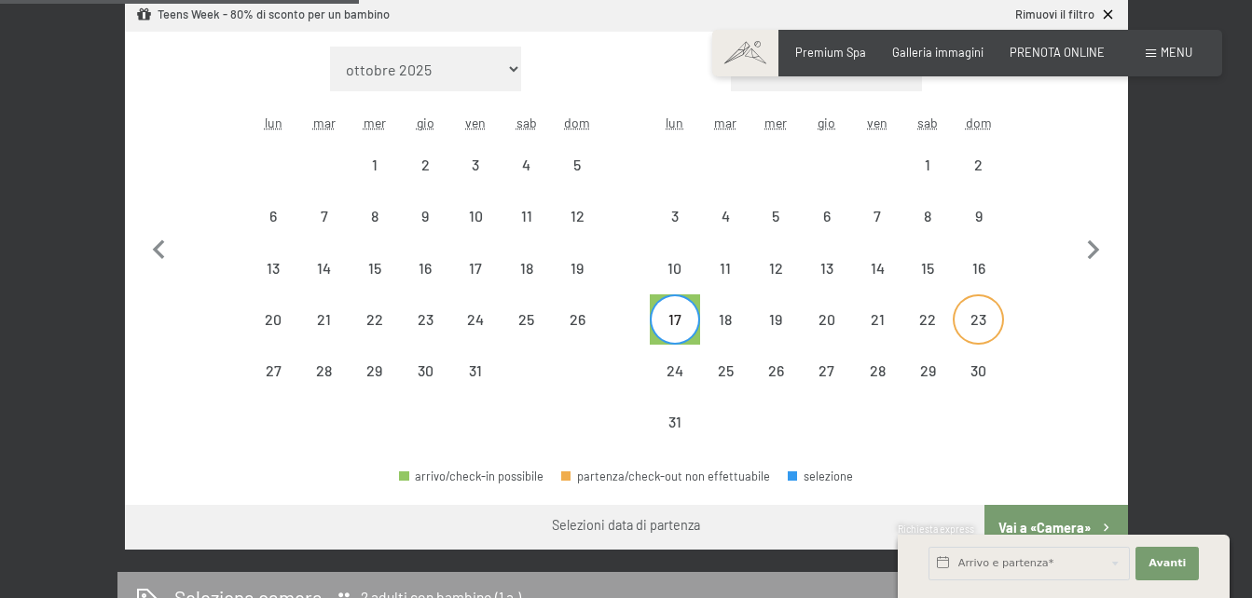
click at [968, 322] on div "23" at bounding box center [977, 335] width 47 height 47
select select "[DATE]"
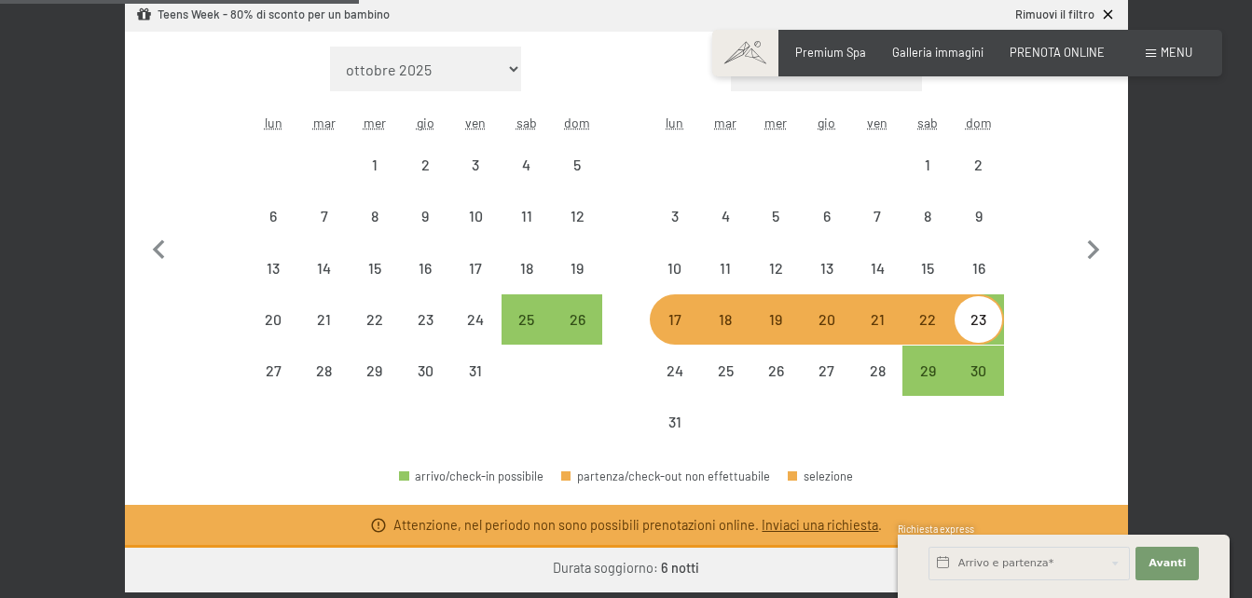
click at [693, 325] on div "17" at bounding box center [675, 335] width 47 height 47
select select "[DATE]"
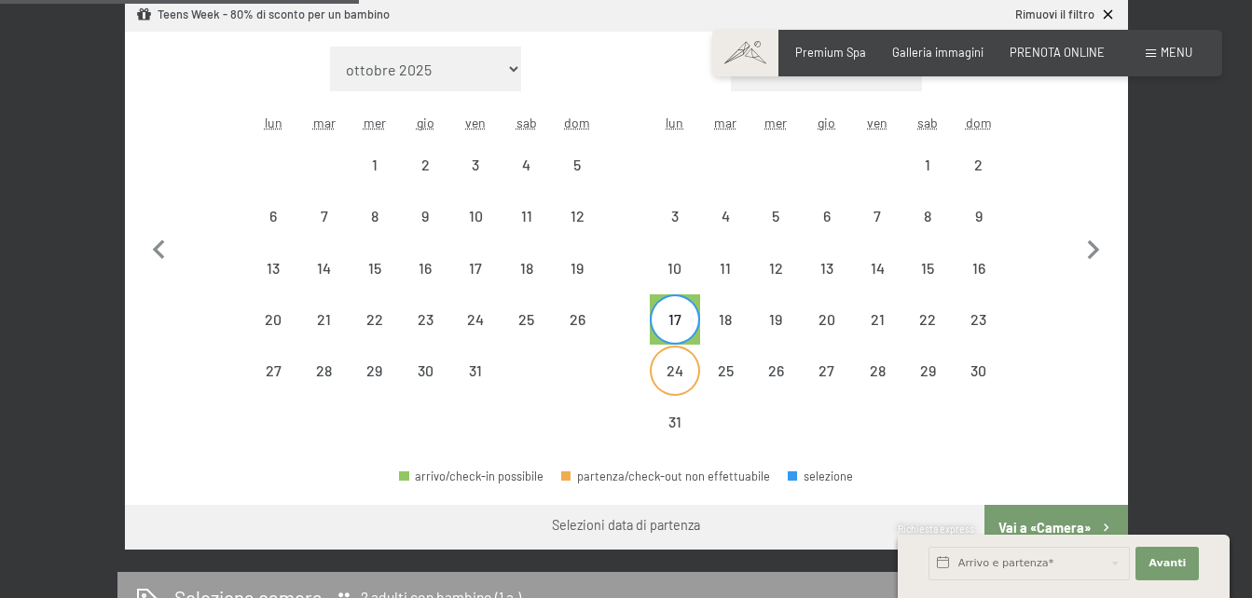
click at [678, 377] on div "24" at bounding box center [675, 387] width 47 height 47
select select "[DATE]"
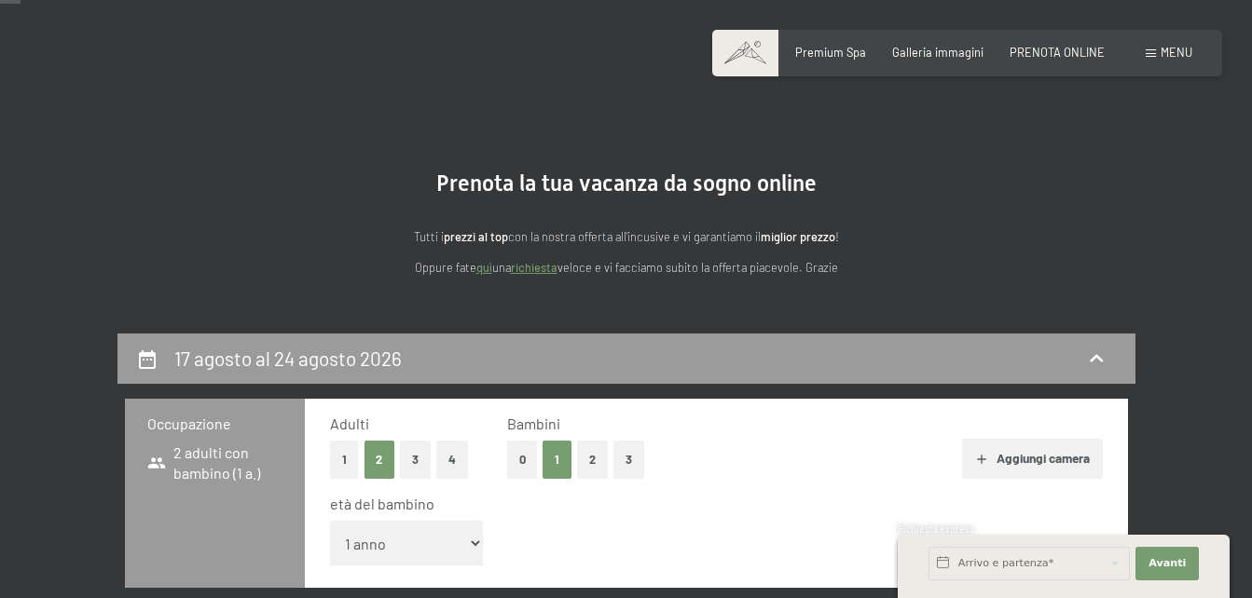
scroll to position [0, 0]
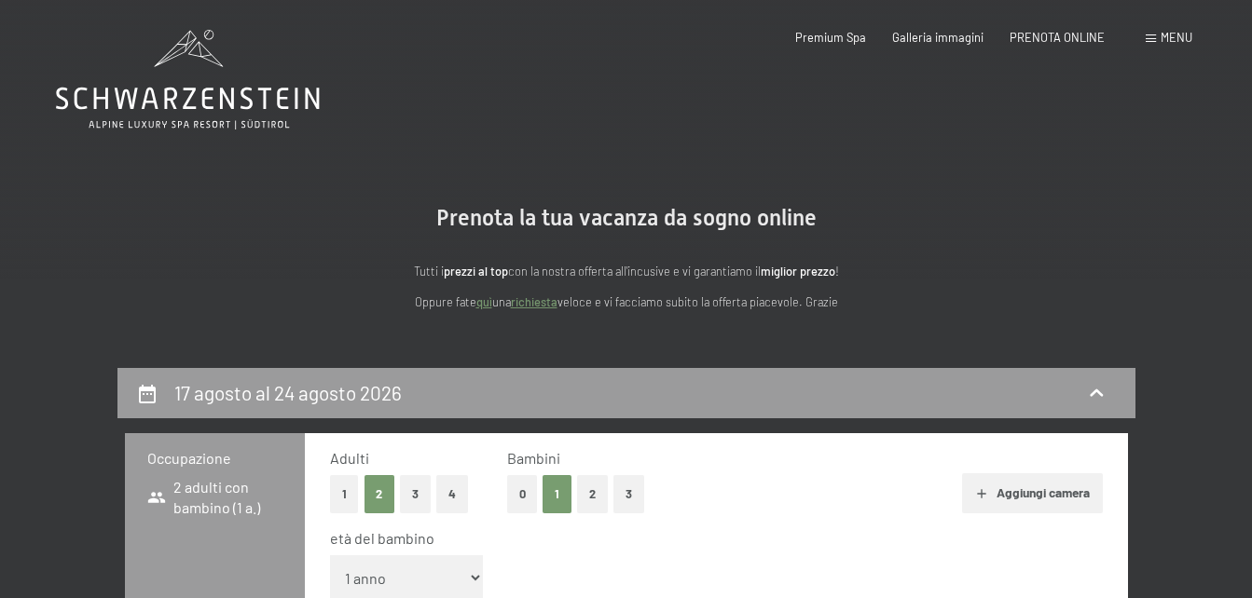
click at [141, 93] on icon at bounding box center [188, 80] width 264 height 100
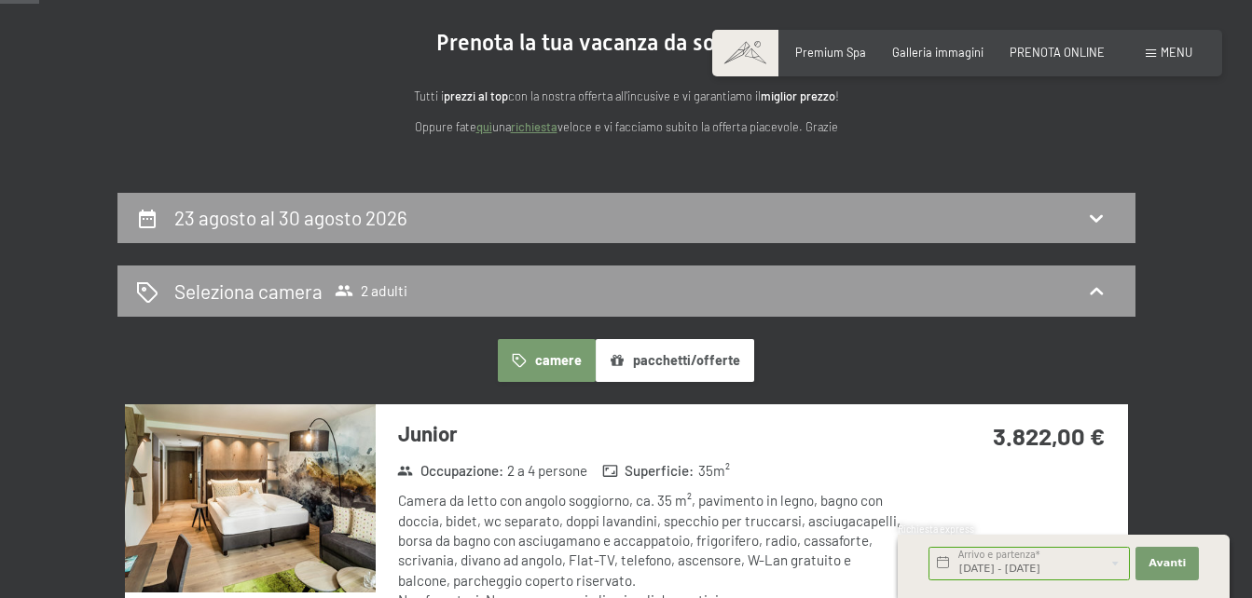
scroll to position [163, 0]
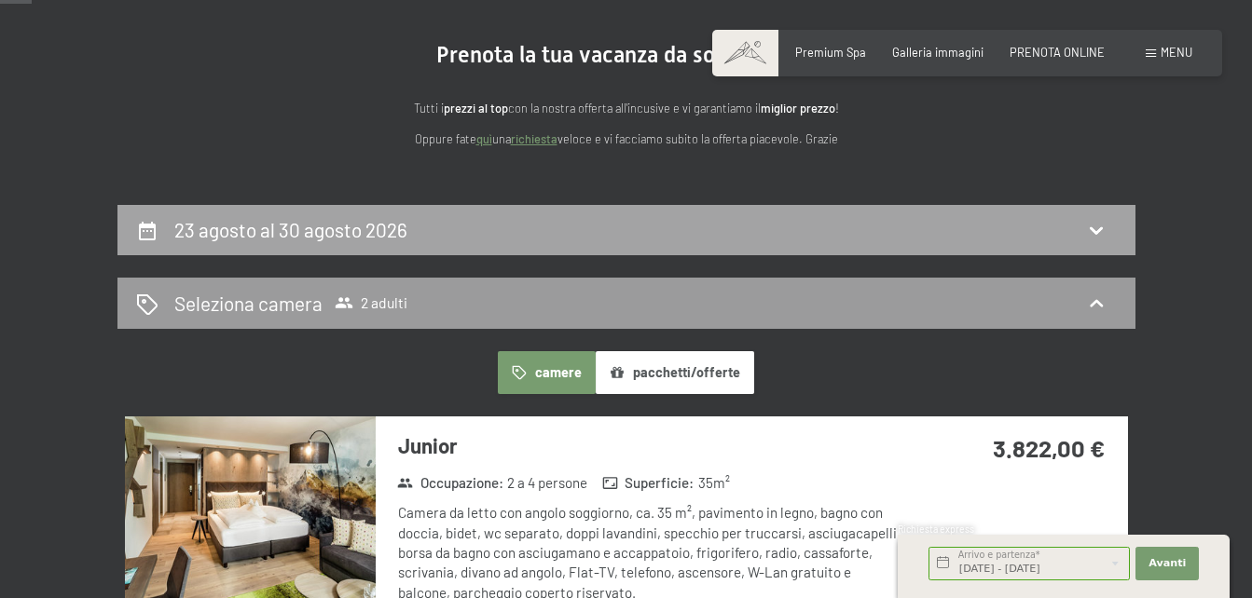
click at [1078, 222] on div "23 agosto al 30 agosto 2026" at bounding box center [626, 229] width 981 height 27
select select "[DATE]"
select select "2026-09-01"
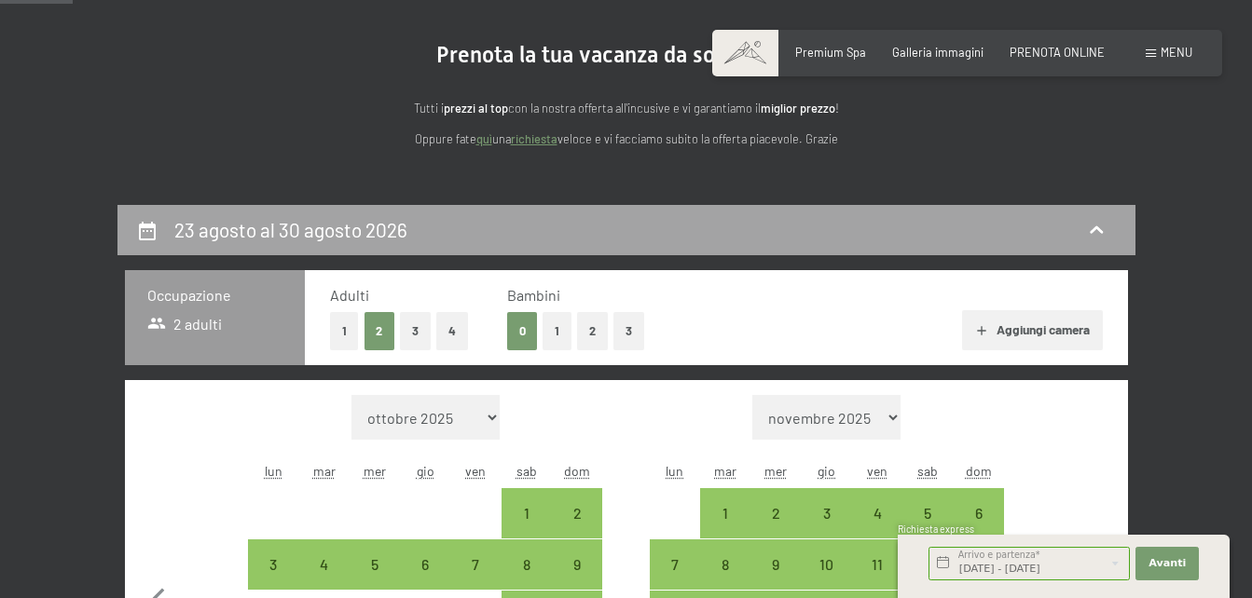
scroll to position [368, 0]
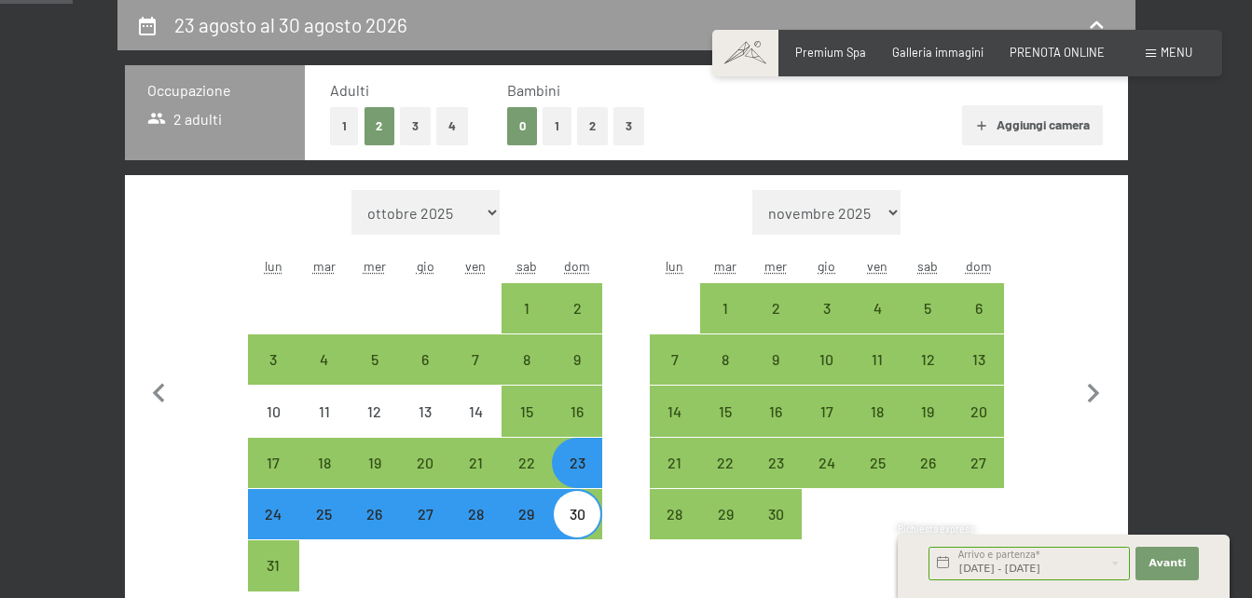
click at [560, 133] on button "1" at bounding box center [556, 126] width 29 height 38
select select "[DATE]"
select select "2026-09-01"
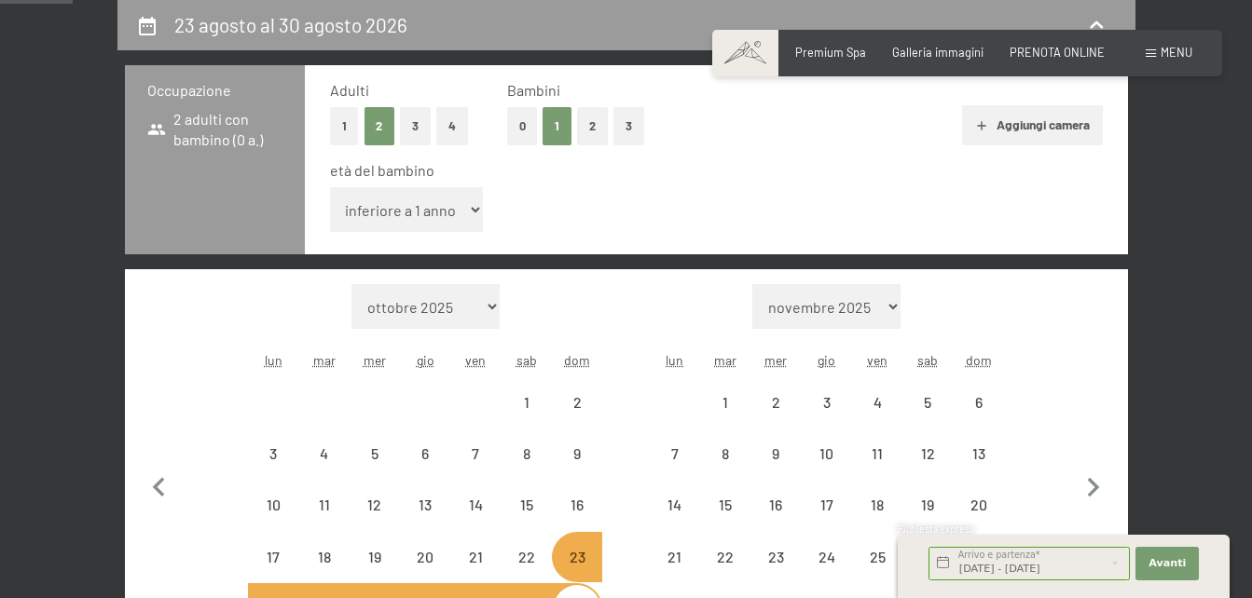
select select "[DATE]"
select select "2026-09-01"
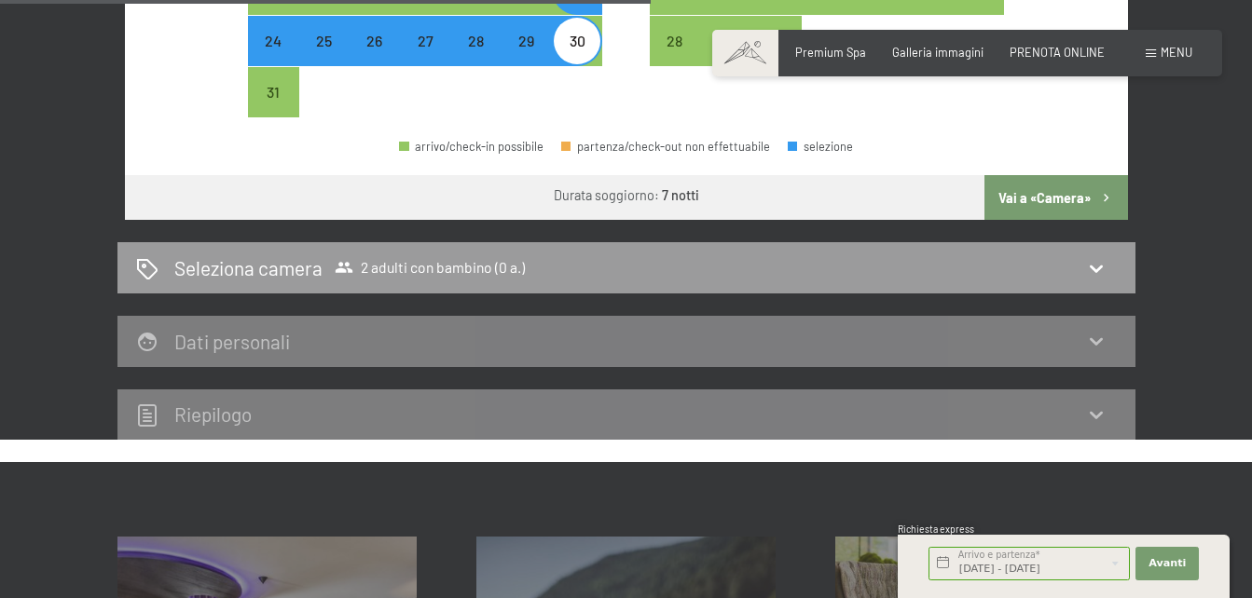
scroll to position [943, 0]
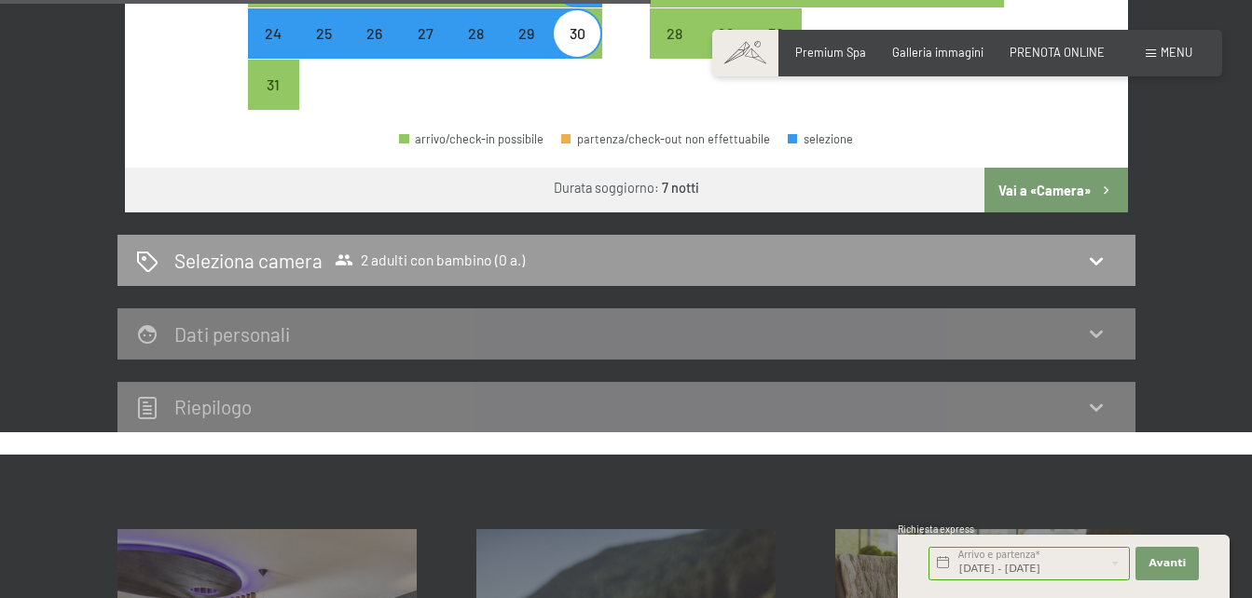
click at [1066, 201] on button "Vai a «Camera»" at bounding box center [1055, 190] width 143 height 45
select select "[DATE]"
select select "2026-09-01"
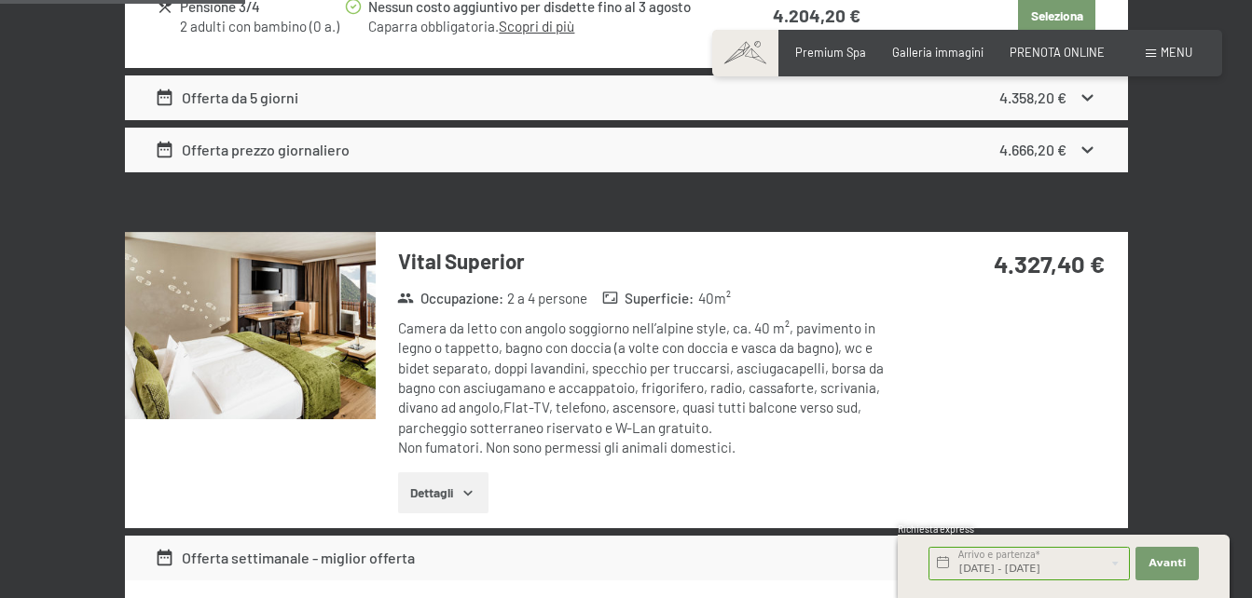
scroll to position [368, 0]
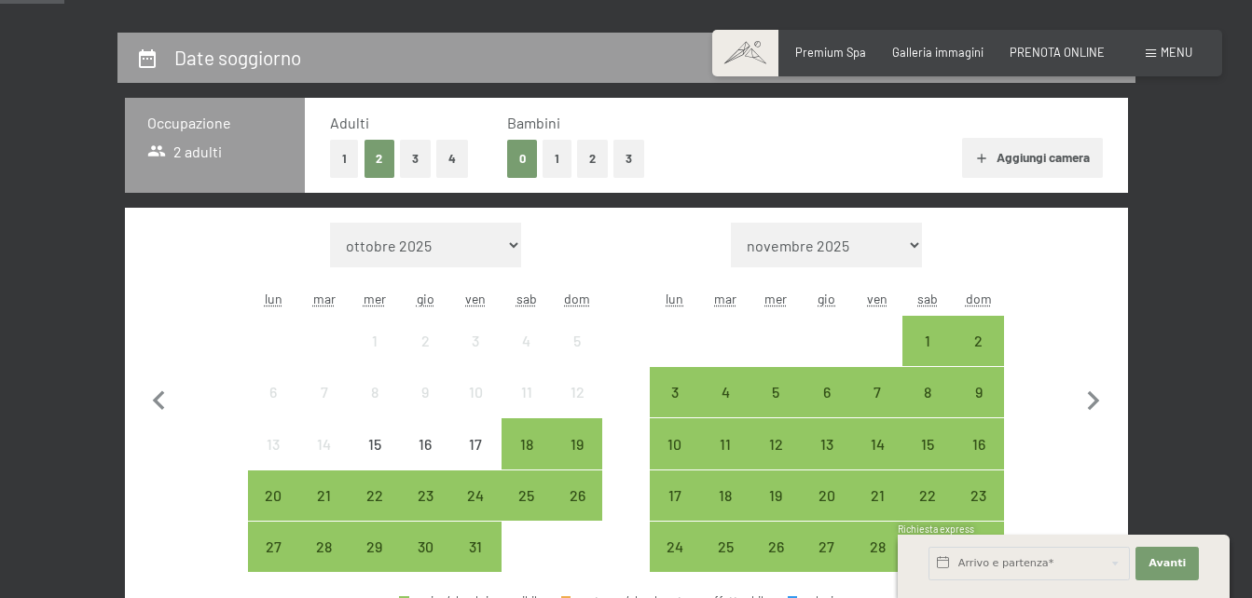
click at [544, 160] on button "1" at bounding box center [556, 159] width 29 height 38
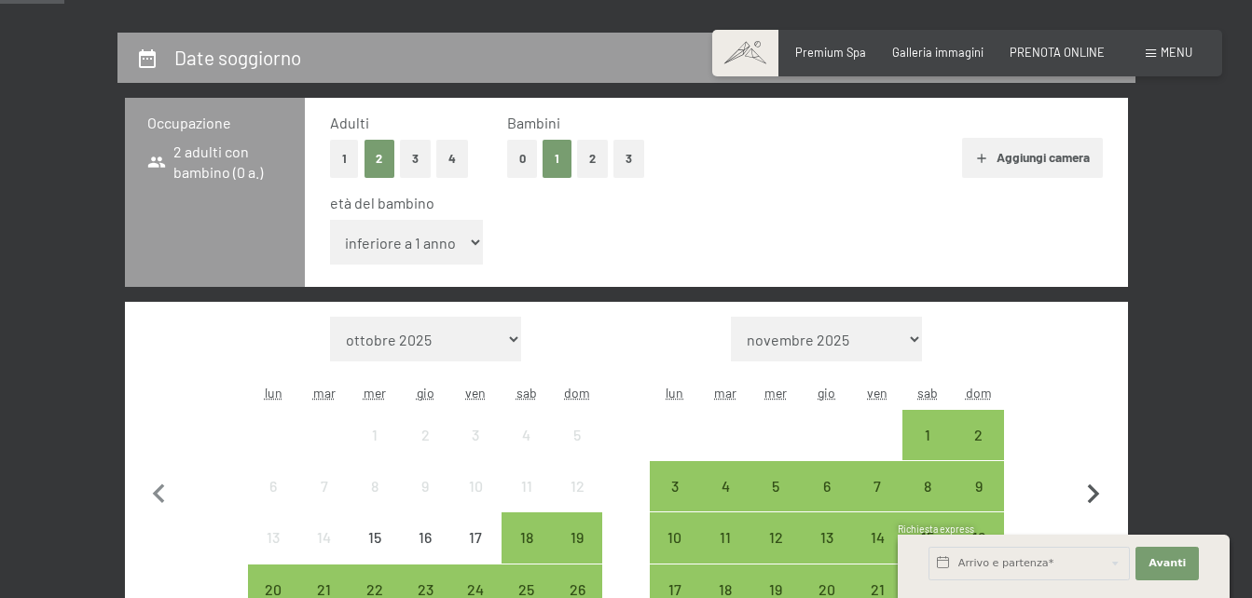
click at [1084, 486] on icon "button" at bounding box center [1093, 494] width 39 height 39
select select "[DATE]"
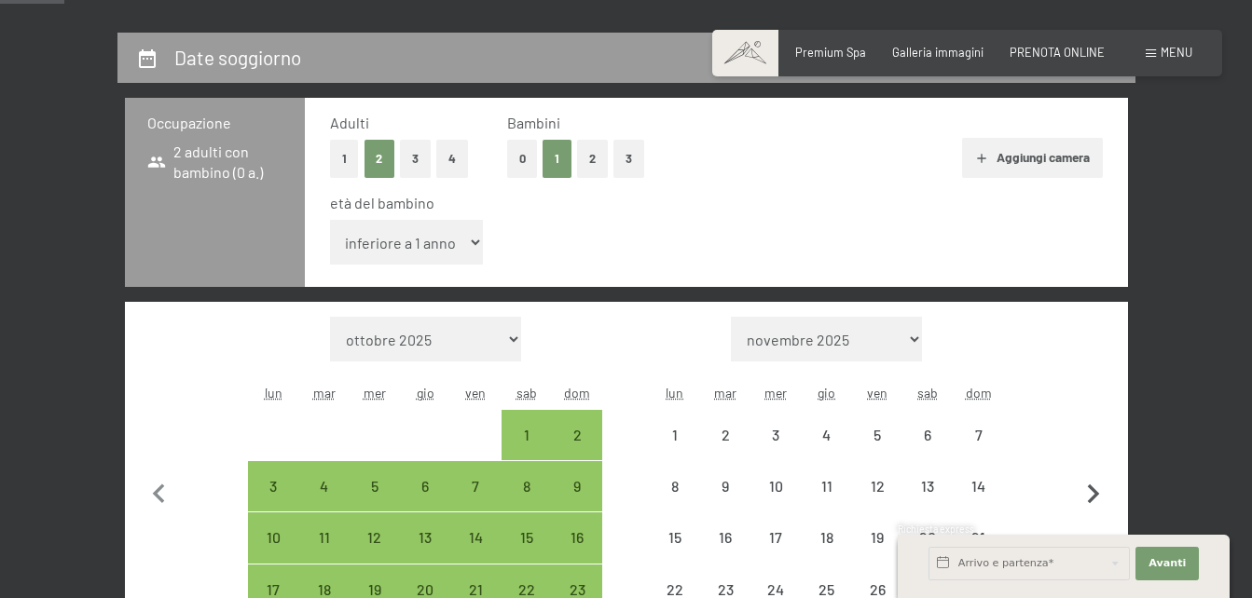
click at [1084, 486] on icon "button" at bounding box center [1093, 494] width 39 height 39
select select "[DATE]"
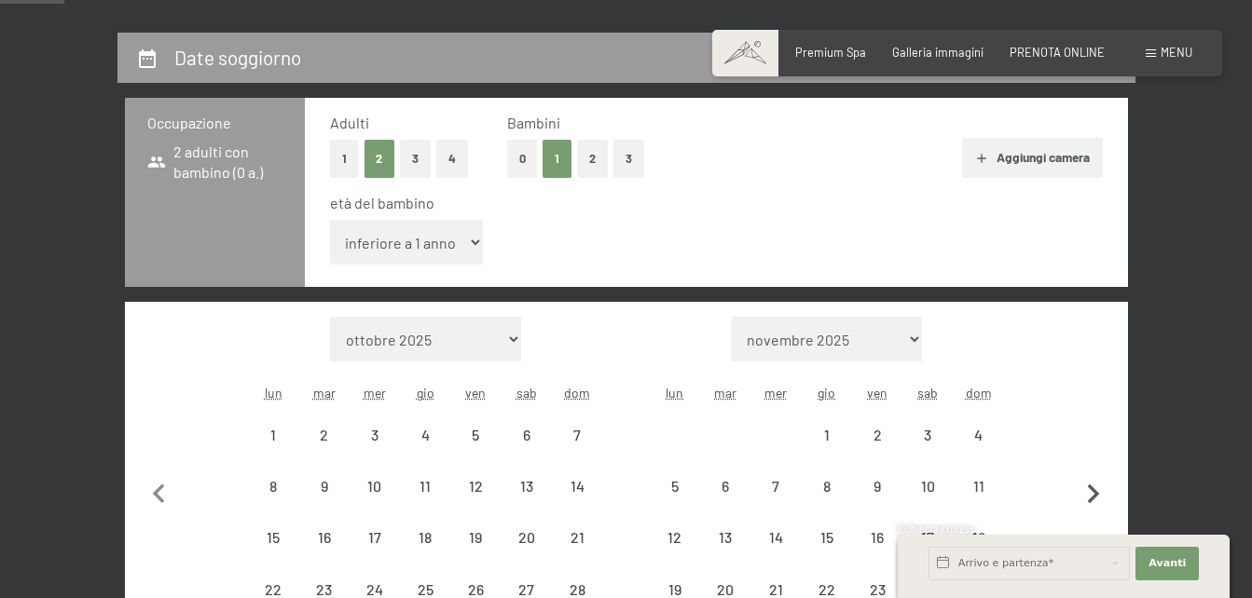
click at [1084, 486] on icon "button" at bounding box center [1093, 494] width 39 height 39
click at [1084, 486] on button "button" at bounding box center [1093, 492] width 39 height 350
select select "[DATE]"
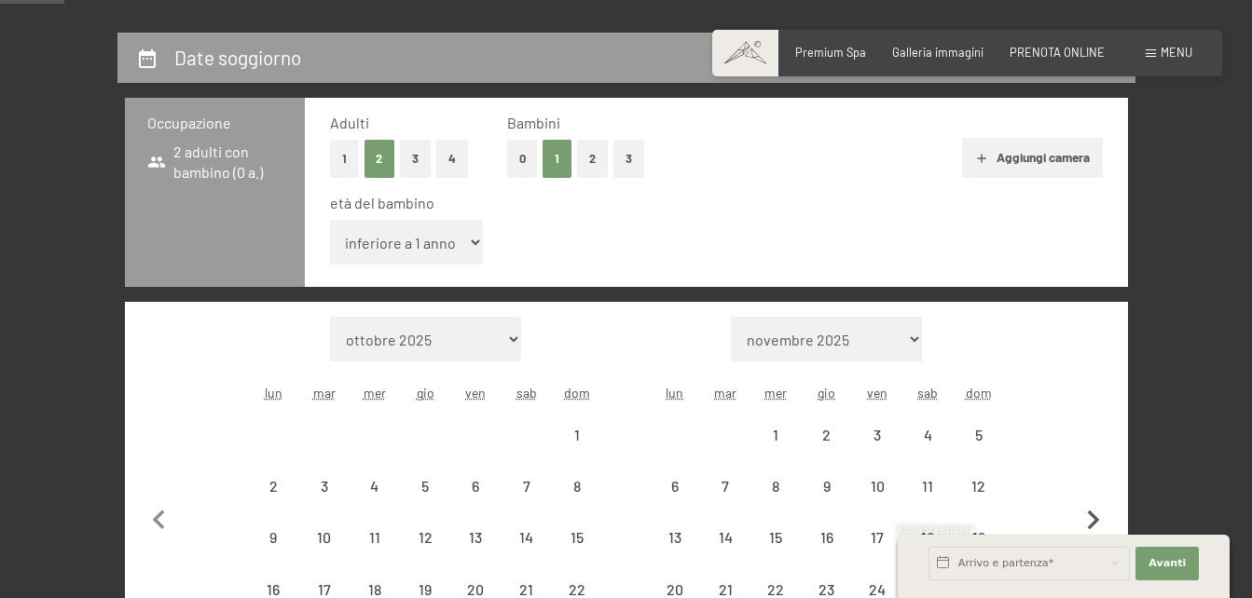
click at [1084, 486] on button "button" at bounding box center [1093, 518] width 39 height 402
select select "[DATE]"
click at [1084, 486] on icon "button" at bounding box center [1093, 494] width 39 height 39
select select "[DATE]"
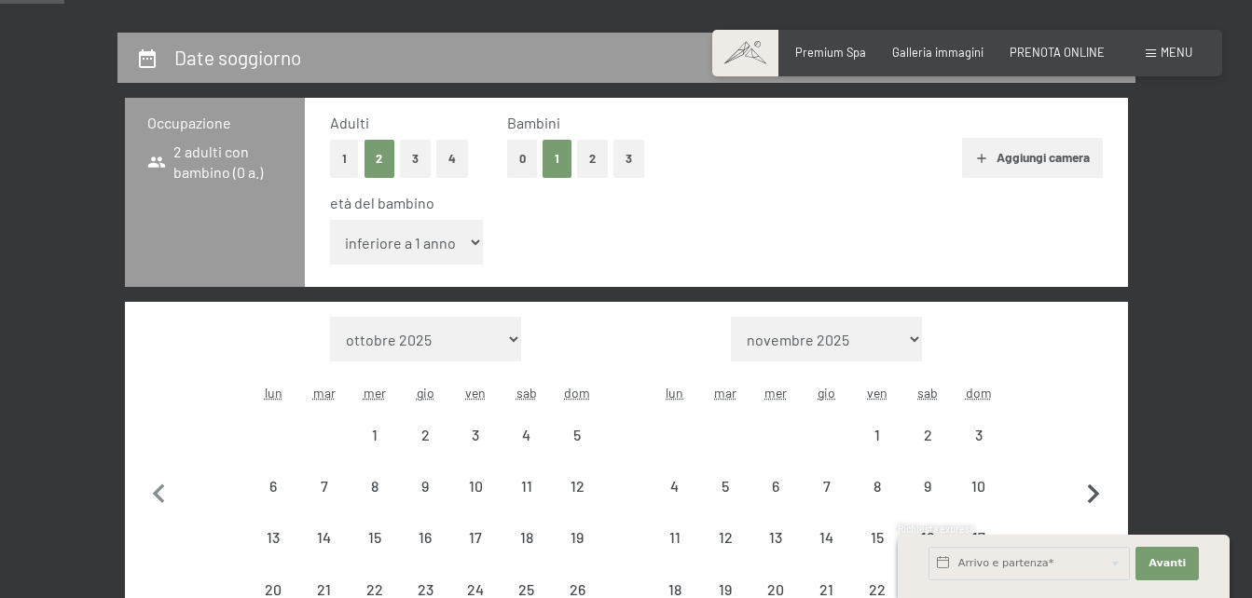
select select "[DATE]"
click at [1084, 486] on icon "button" at bounding box center [1093, 494] width 39 height 39
select select "[DATE]"
click at [1084, 486] on icon "button" at bounding box center [1093, 494] width 39 height 39
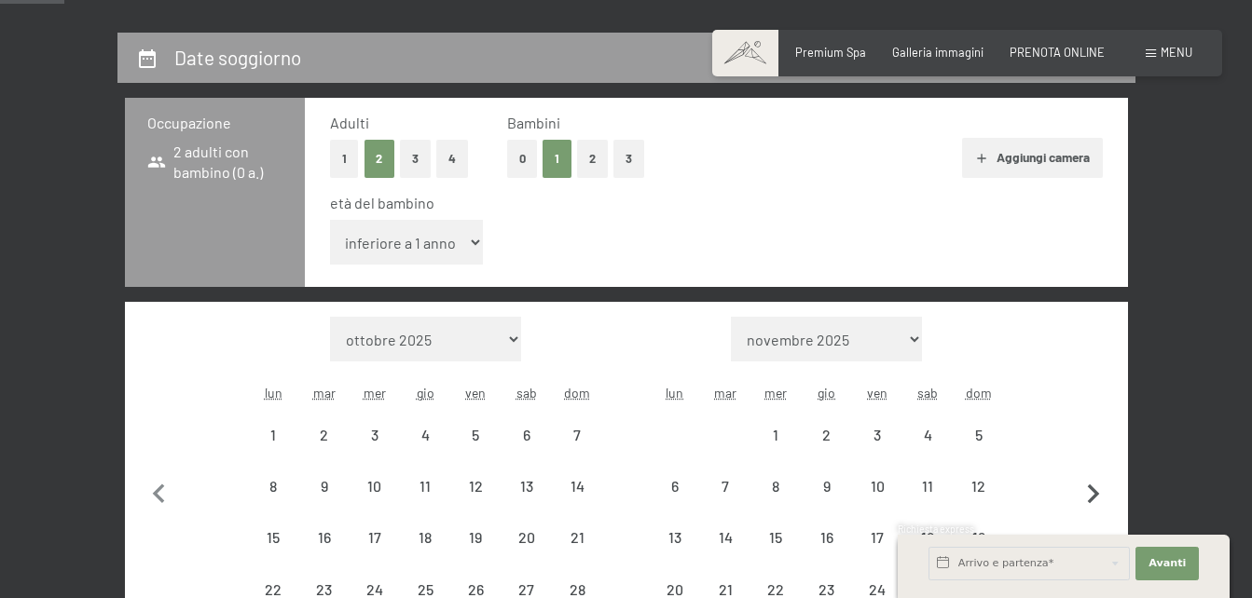
select select "[DATE]"
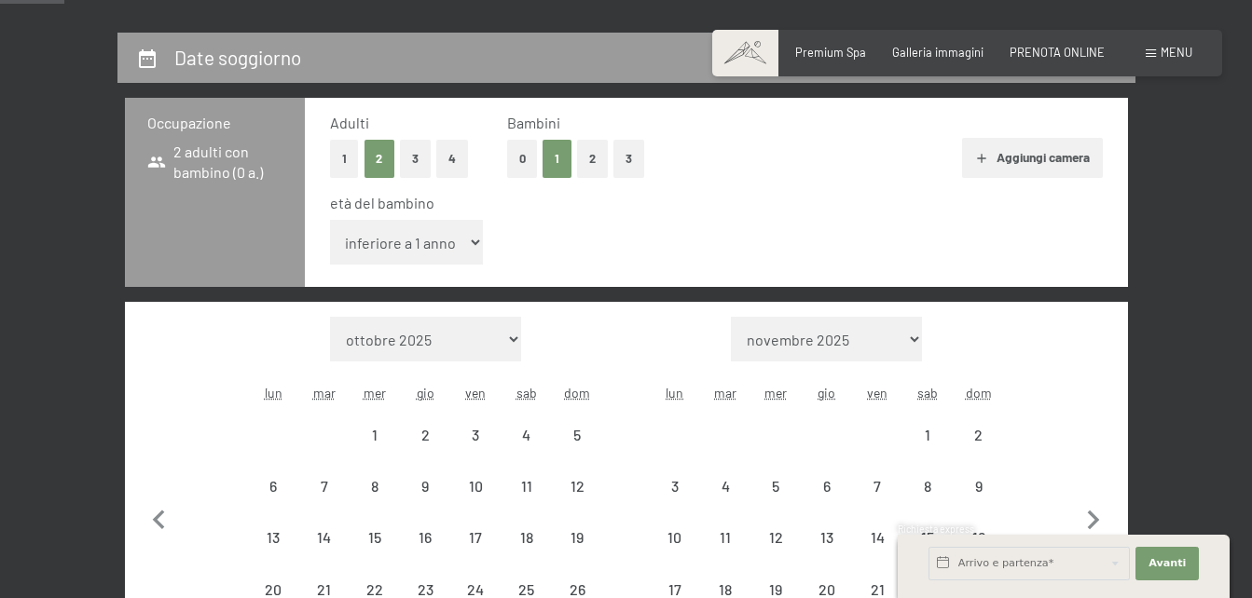
select select "[DATE]"
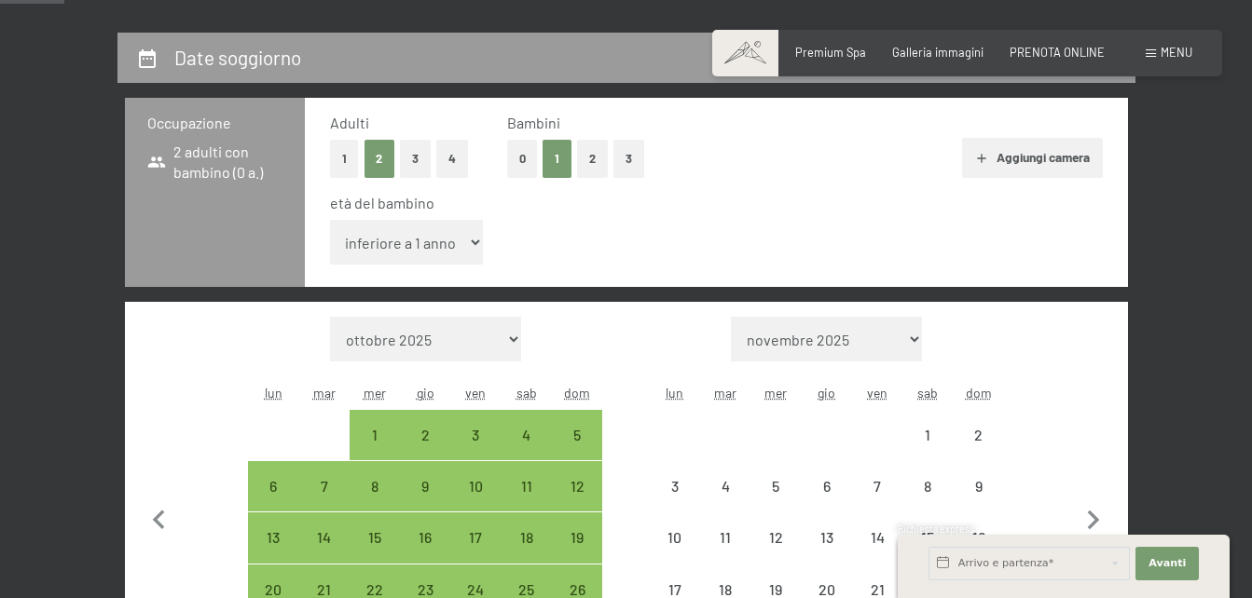
select select "[DATE]"
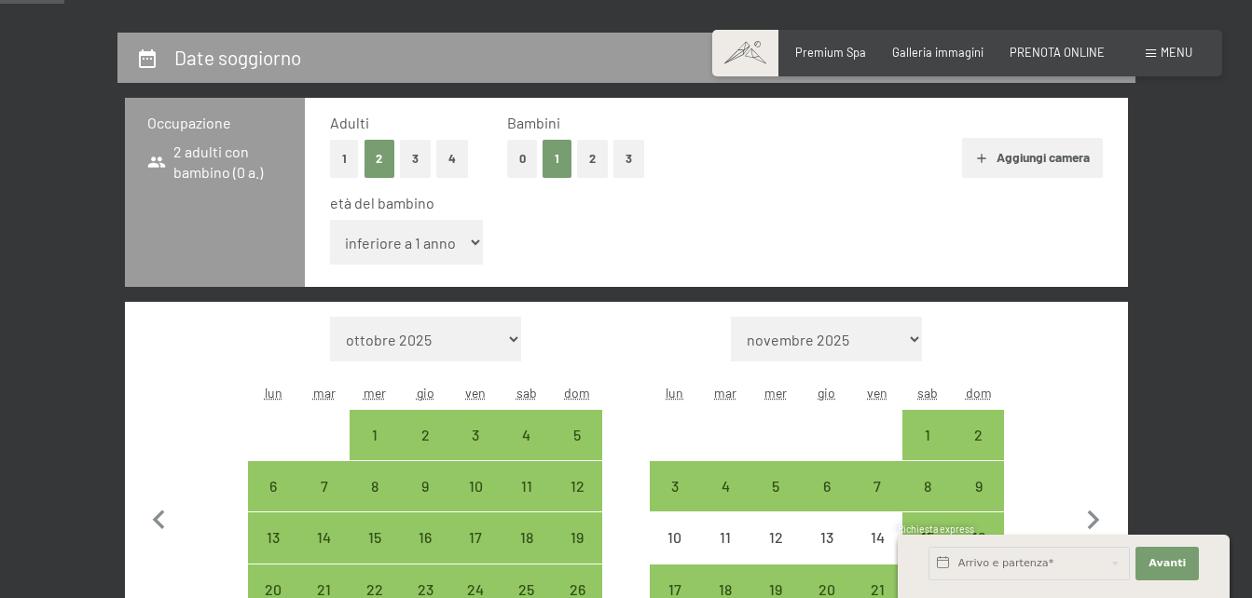
click at [396, 206] on div "età del bambino" at bounding box center [709, 203] width 758 height 21
click at [401, 252] on select "inferiore a 1 anno 1 anno 2 anni 3 anni 4 anni 5 anni 6 anni 7 anni 8 anni 9 an…" at bounding box center [407, 242] width 154 height 45
select select "1"
click at [330, 220] on select "inferiore a 1 anno 1 anno 2 anni 3 anni 4 anni 5 anni 6 anni 7 anni 8 anni 9 an…" at bounding box center [407, 242] width 154 height 45
select select "[DATE]"
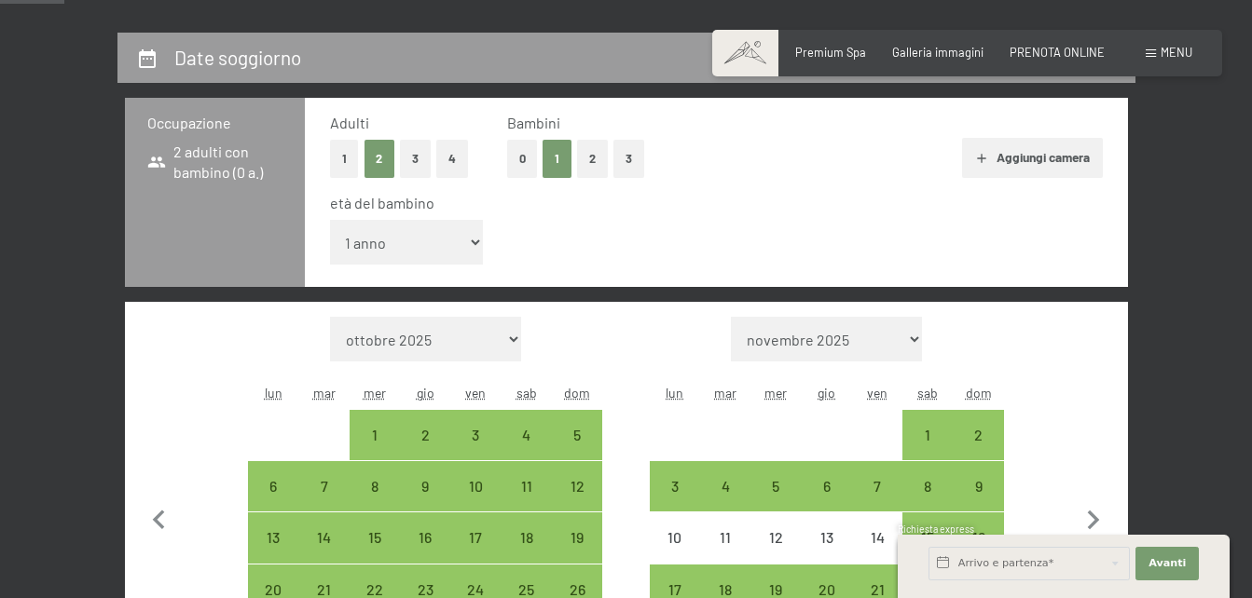
select select "[DATE]"
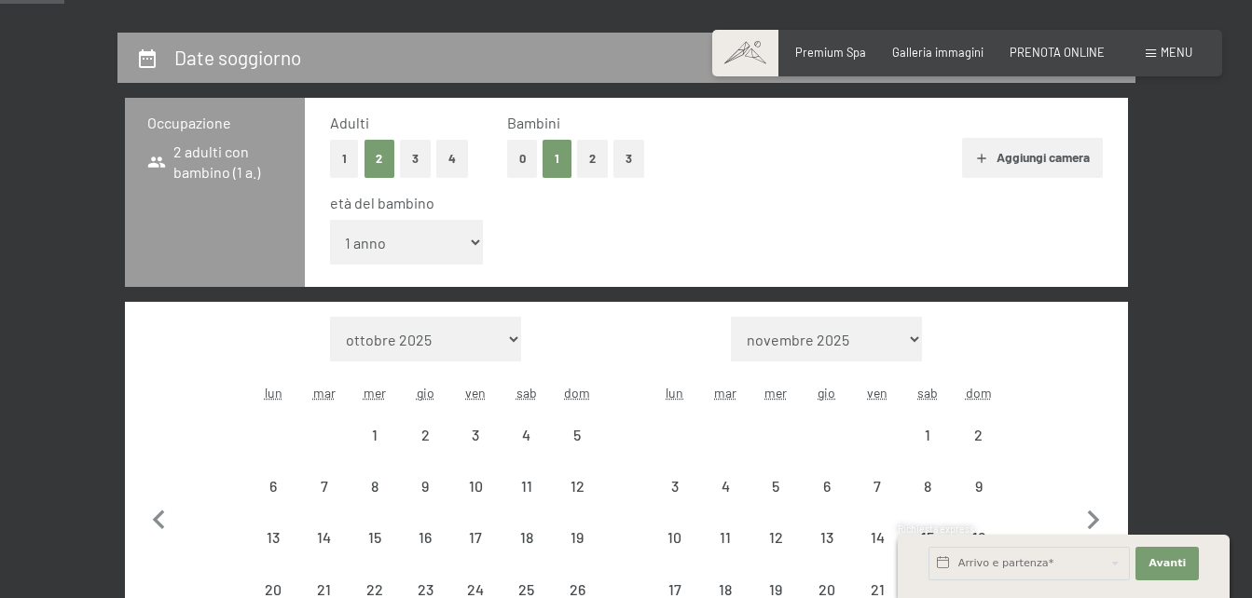
select select "[DATE]"
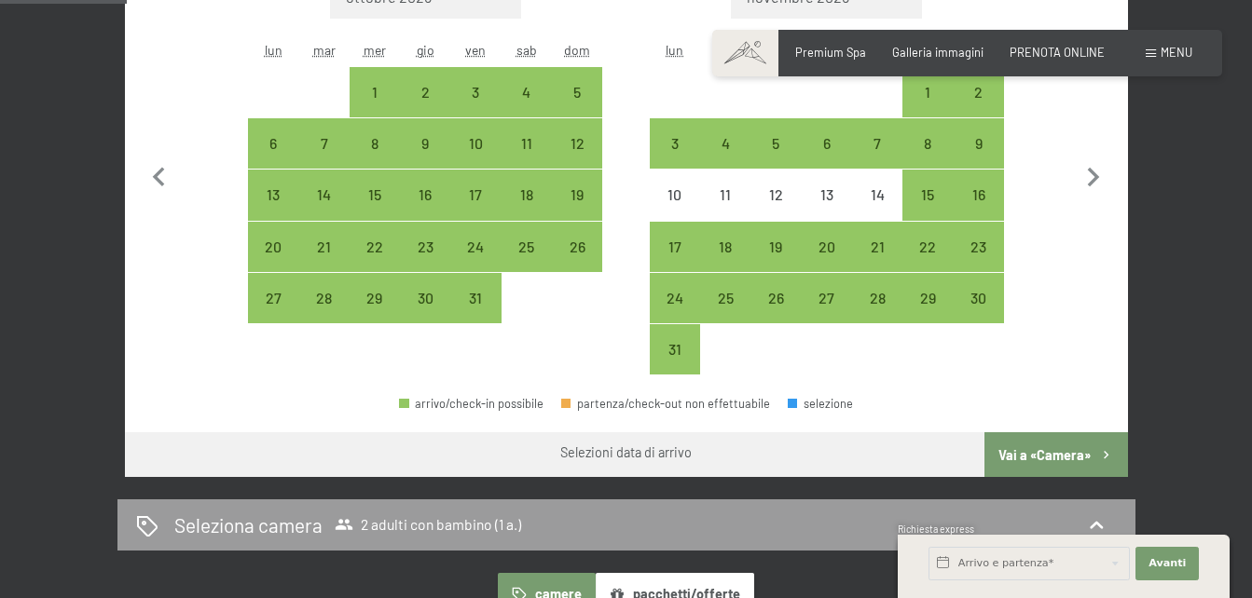
scroll to position [666, 0]
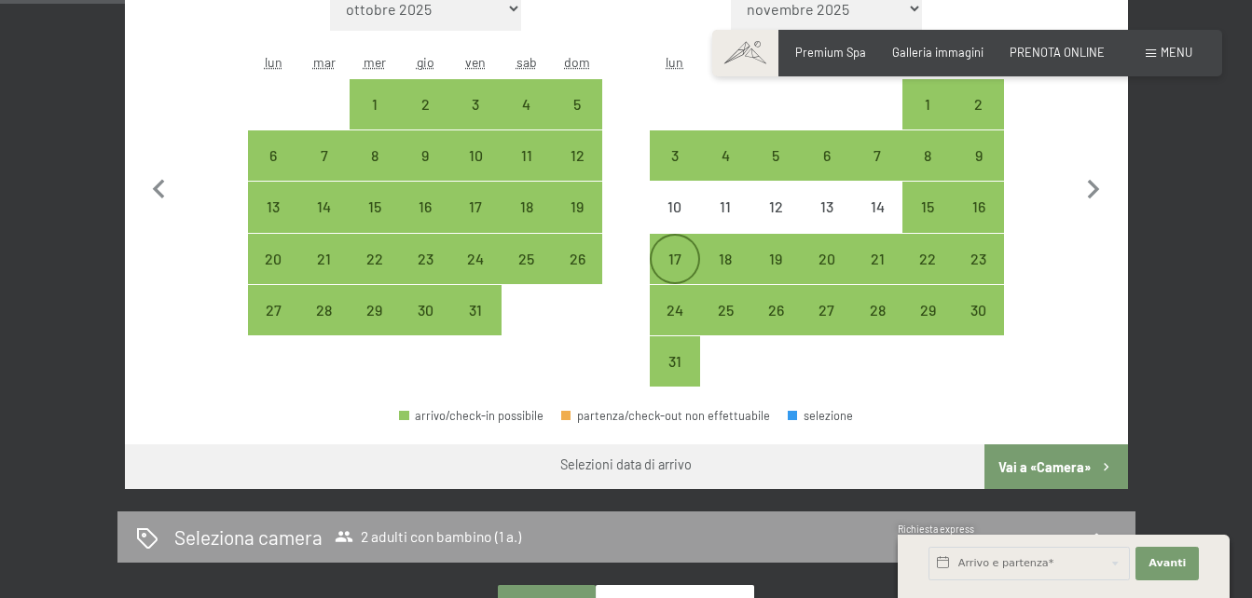
click at [672, 259] on div "17" at bounding box center [675, 275] width 47 height 47
select select "[DATE]"
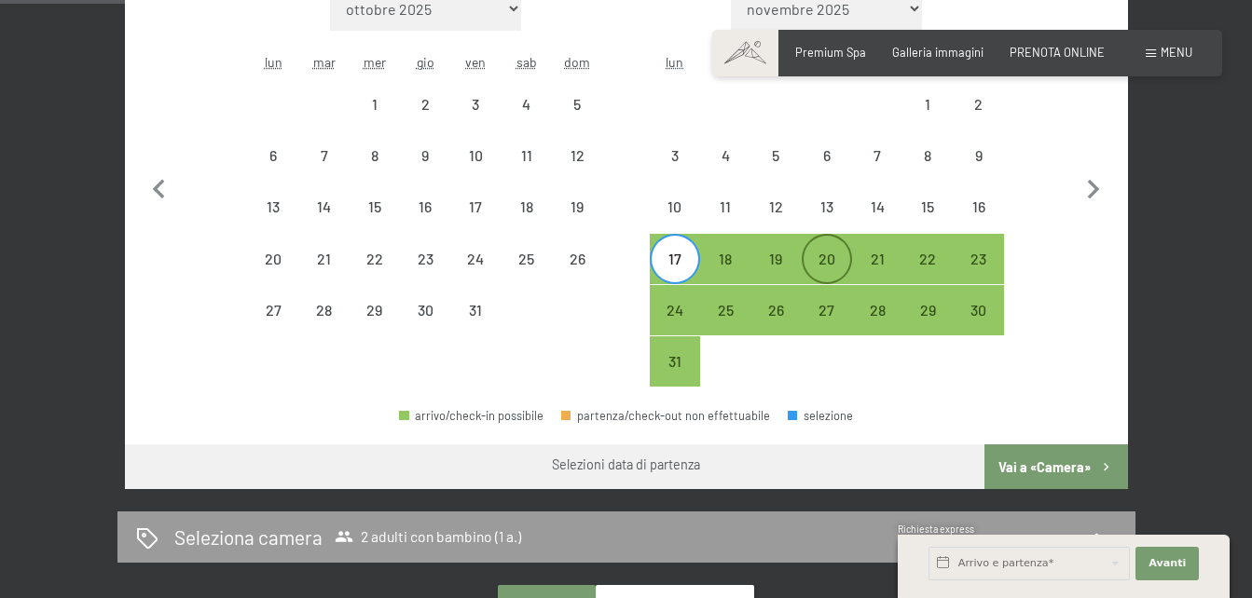
click at [839, 247] on div "20" at bounding box center [826, 259] width 47 height 47
select select "[DATE]"
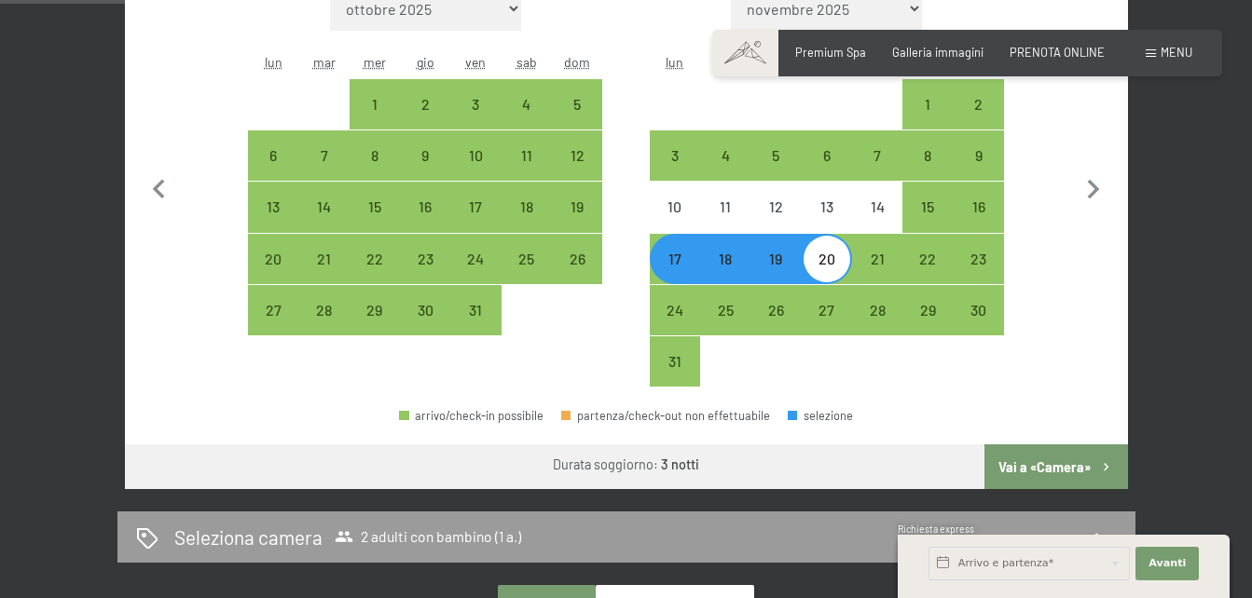
click at [1025, 452] on button "Vai a «Camera»" at bounding box center [1055, 467] width 143 height 45
select select "[DATE]"
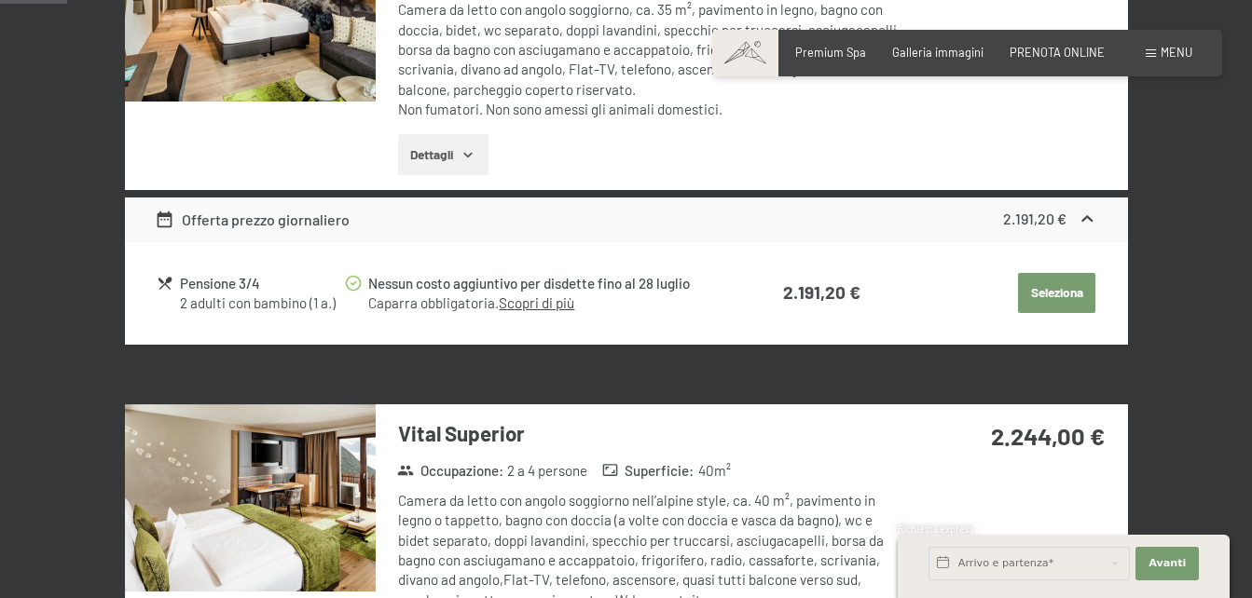
scroll to position [368, 0]
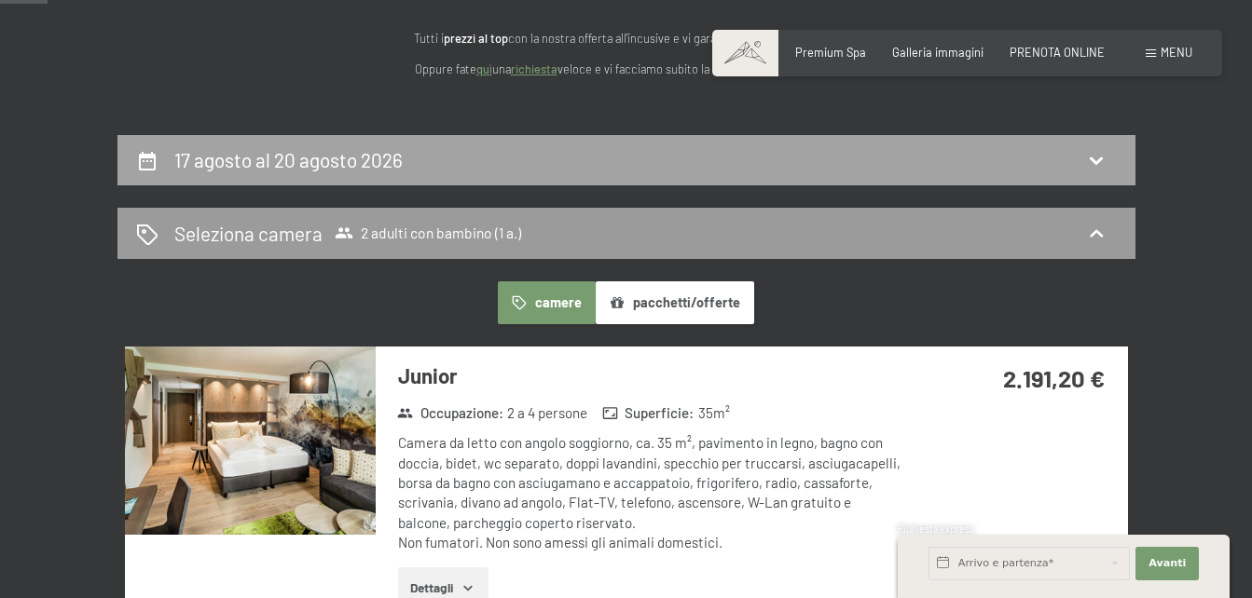
click at [1093, 160] on icon at bounding box center [1096, 161] width 13 height 7
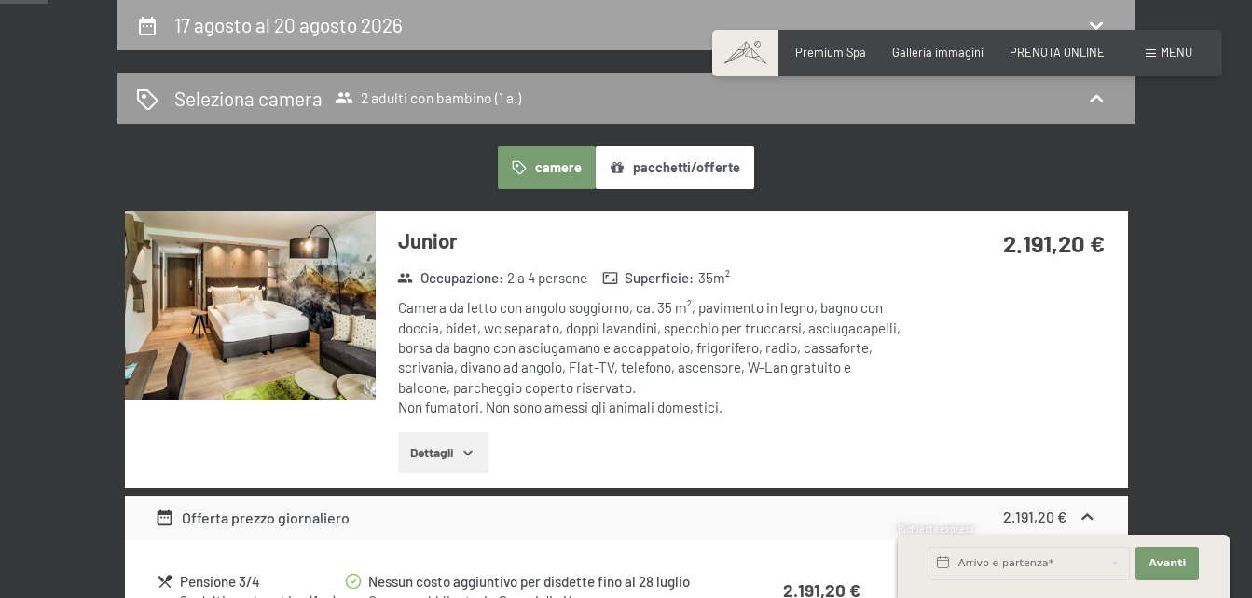
select select "1"
select select "[DATE]"
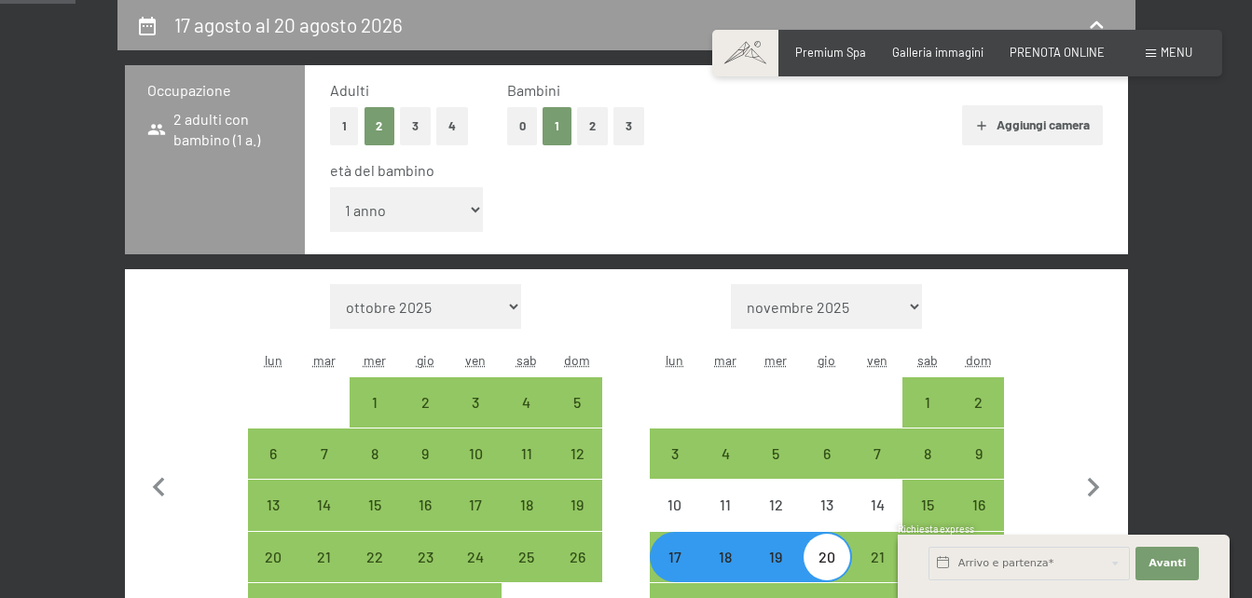
click at [663, 551] on div "17" at bounding box center [675, 573] width 47 height 47
select select "[DATE]"
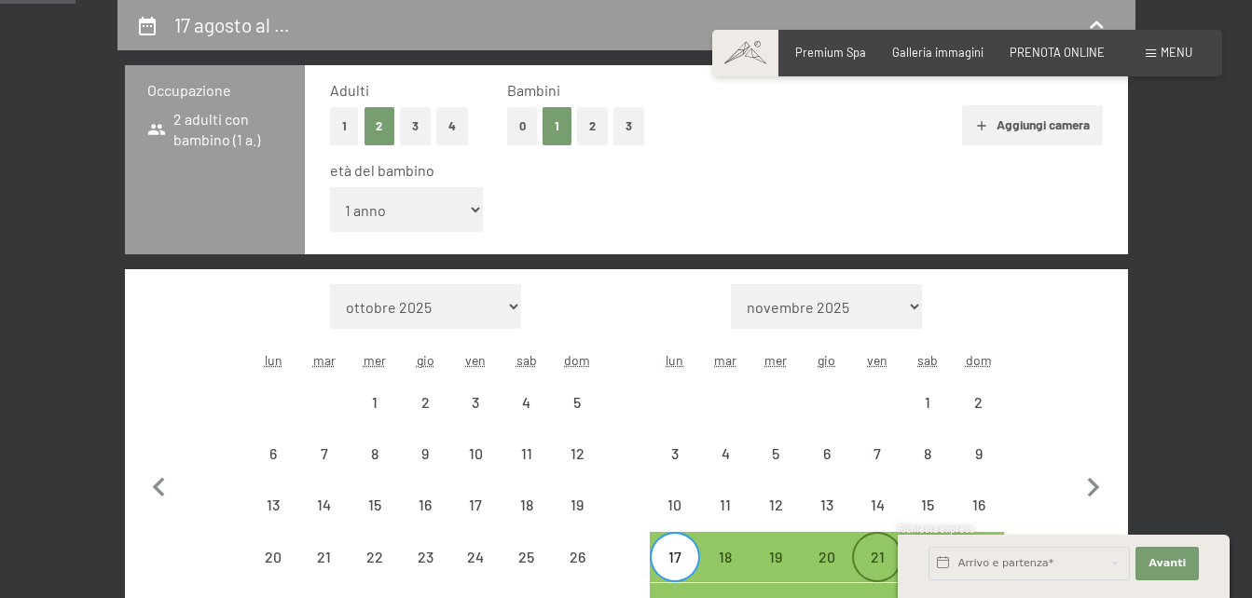
click at [859, 550] on div "21" at bounding box center [877, 573] width 47 height 47
select select "[DATE]"
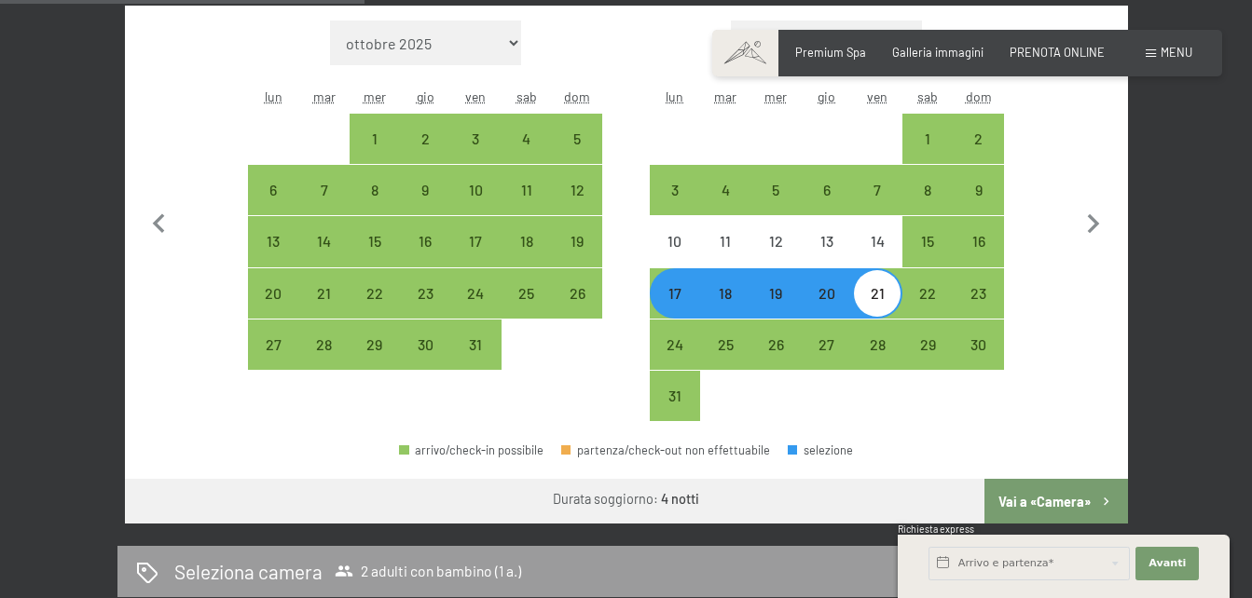
scroll to position [649, 0]
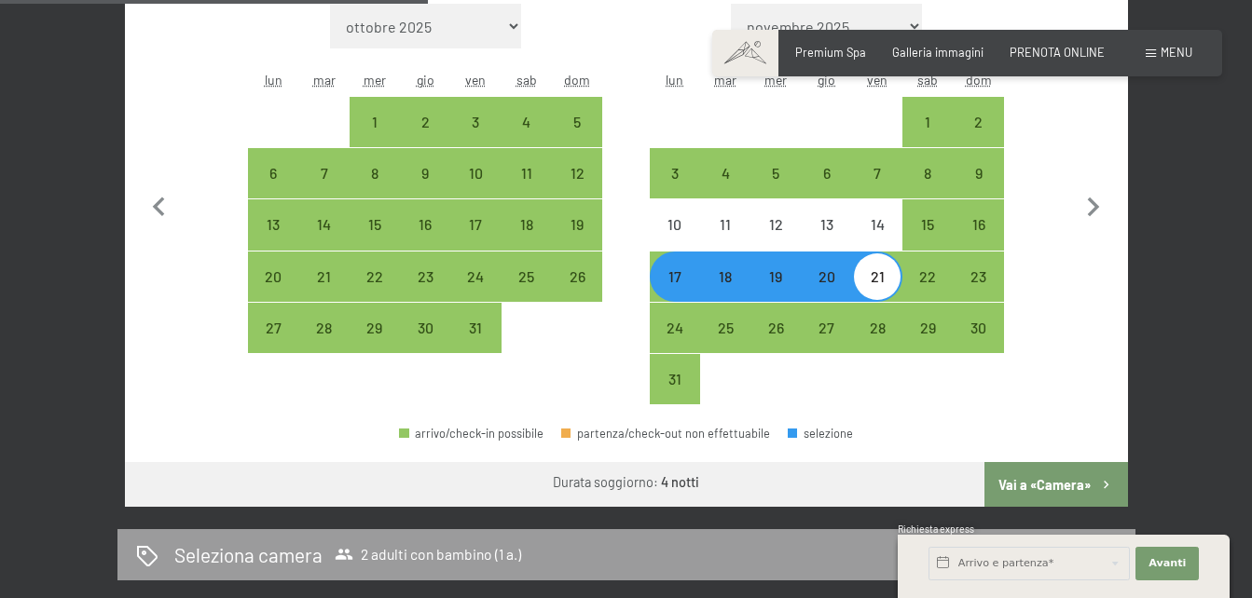
click at [1057, 478] on button "Vai a «Camera»" at bounding box center [1055, 484] width 143 height 45
select select "[DATE]"
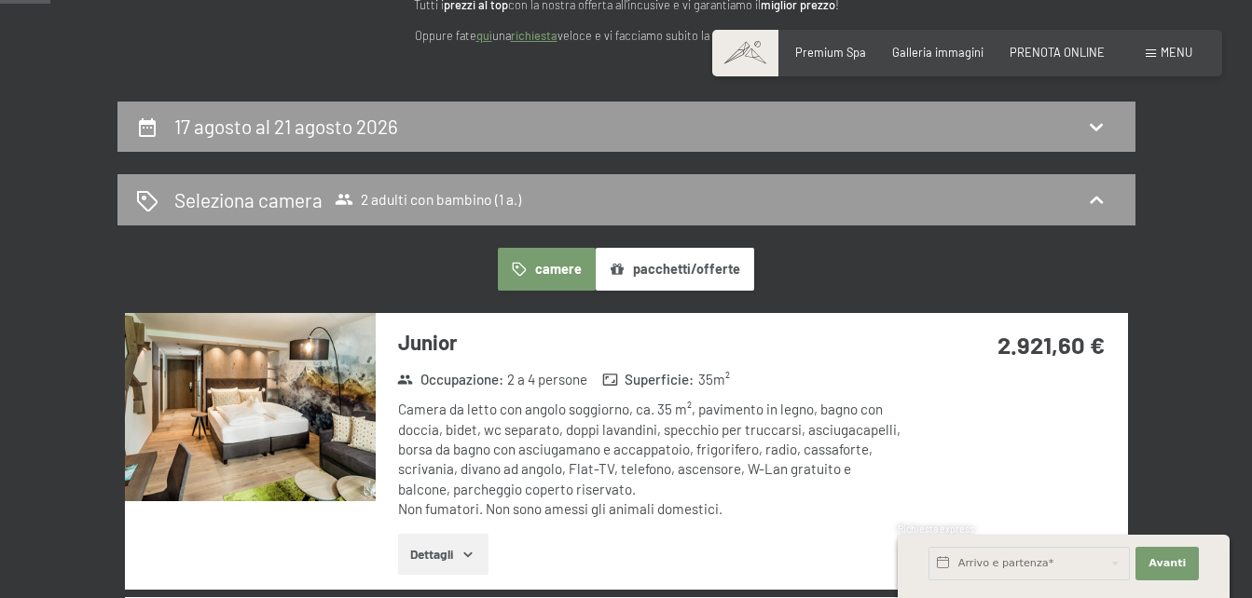
scroll to position [244, 0]
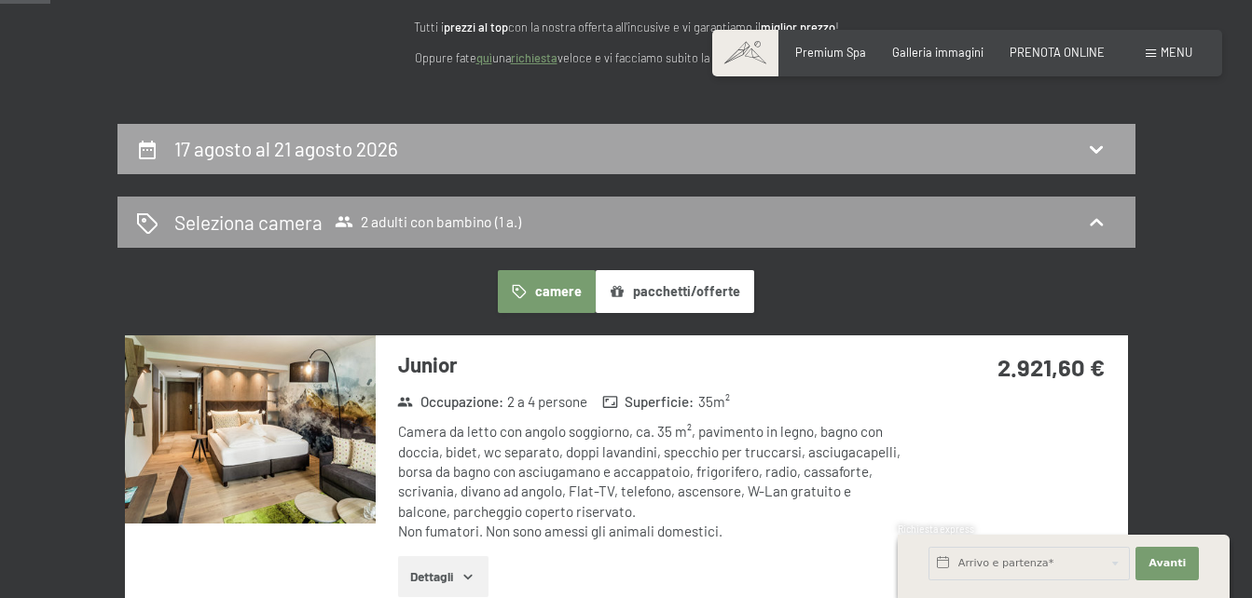
click at [1096, 143] on icon at bounding box center [1096, 149] width 22 height 22
select select "1"
select select "[DATE]"
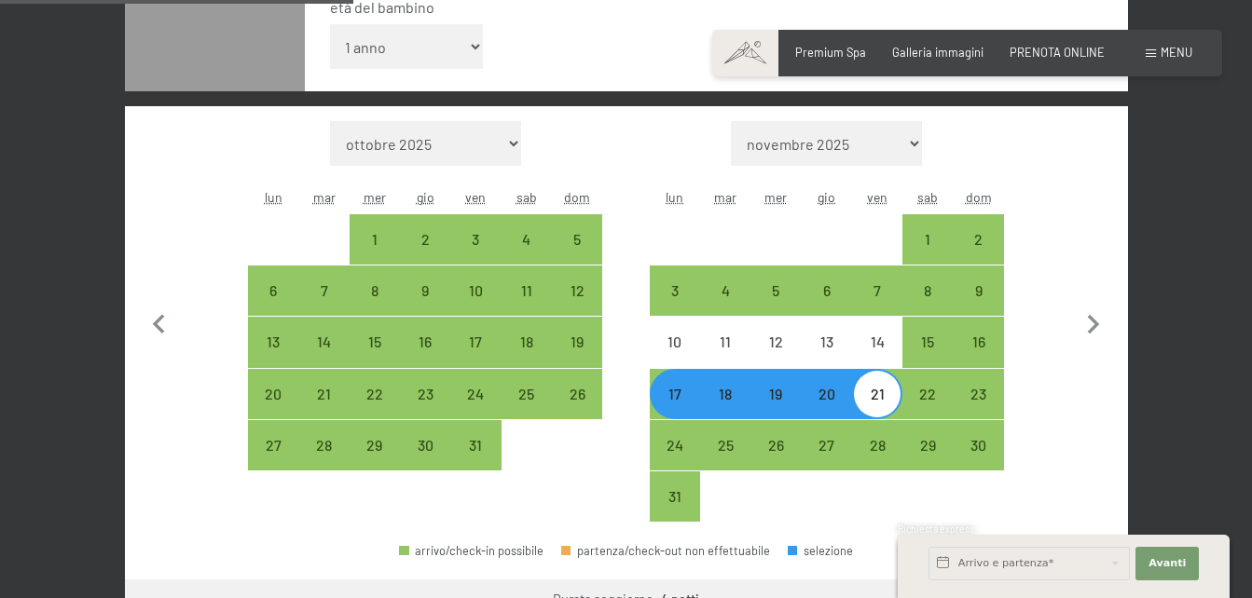
scroll to position [543, 0]
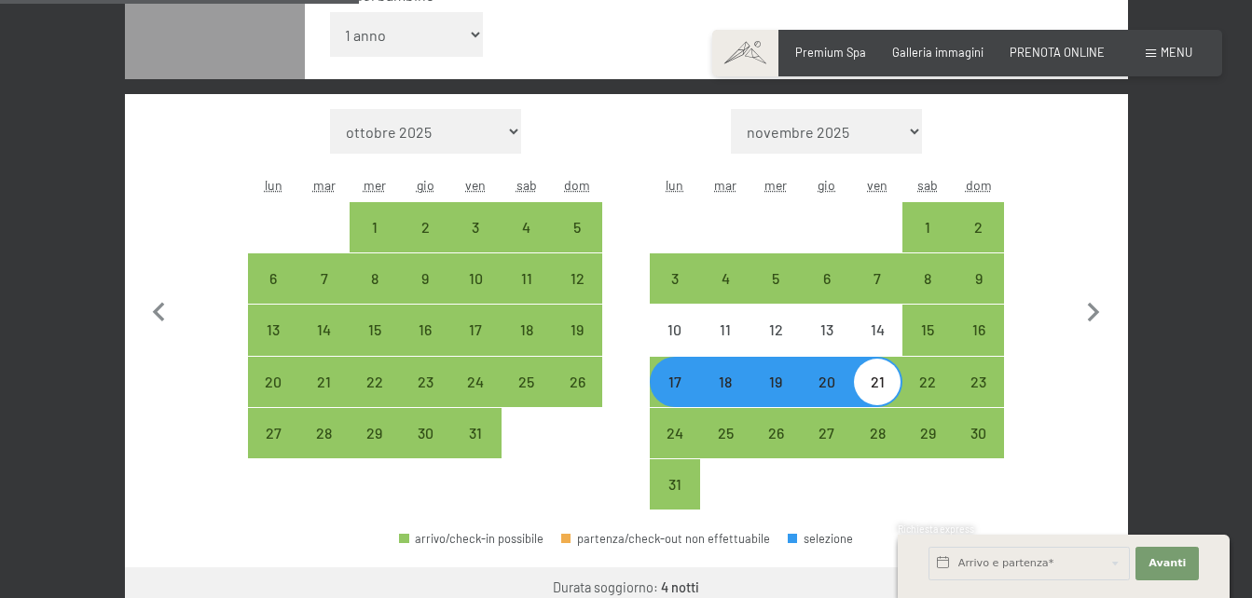
click at [663, 405] on div "17" at bounding box center [675, 398] width 47 height 47
select select "[DATE]"
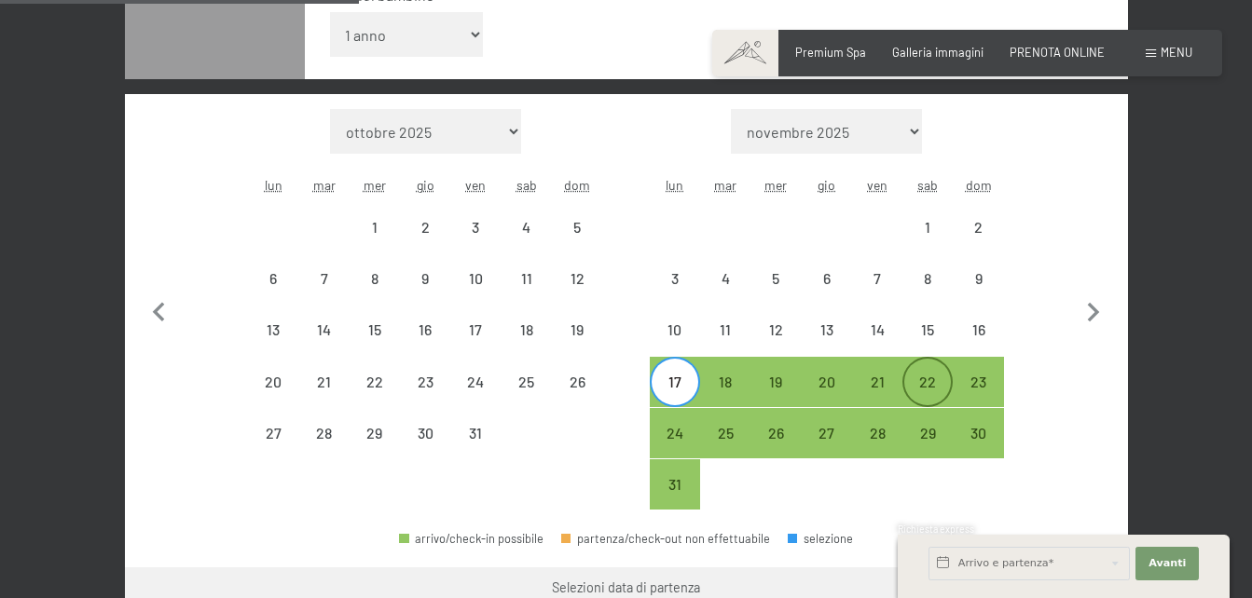
click at [940, 399] on div "22" at bounding box center [927, 398] width 47 height 47
select select "[DATE]"
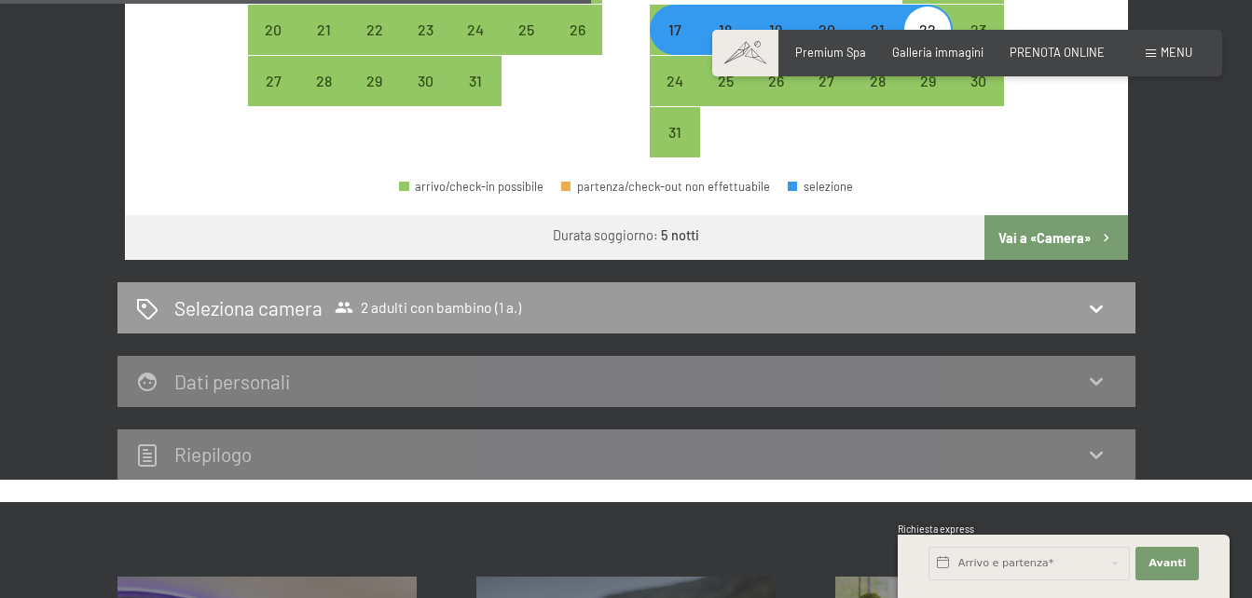
click at [1050, 233] on button "Vai a «Camera»" at bounding box center [1055, 237] width 143 height 45
select select "[DATE]"
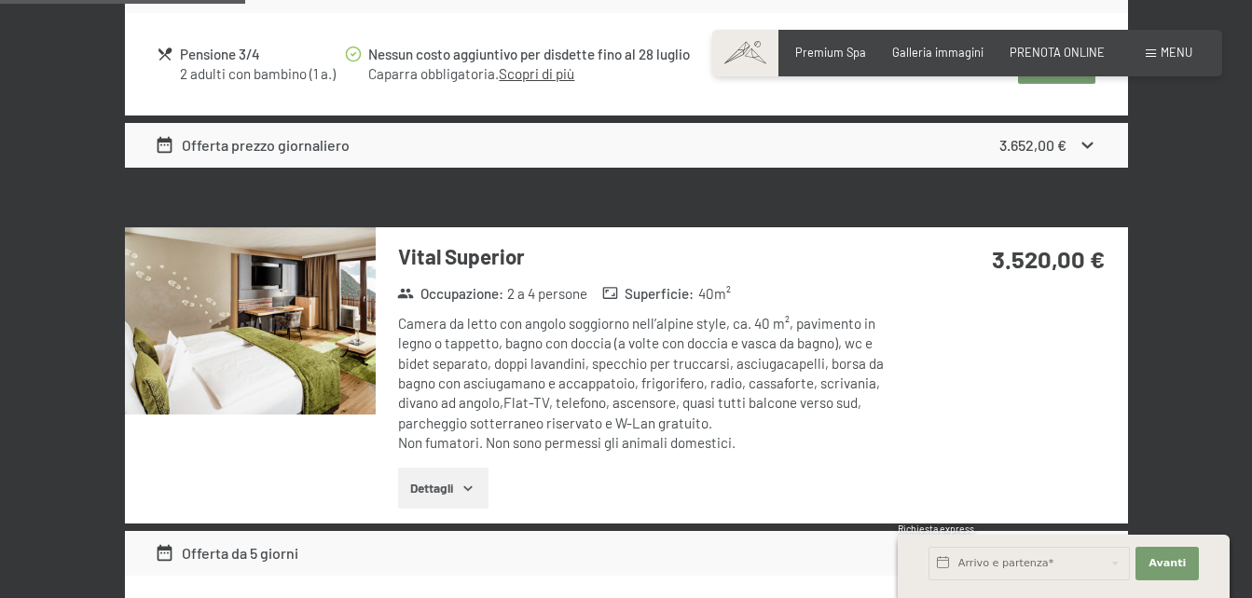
scroll to position [368, 0]
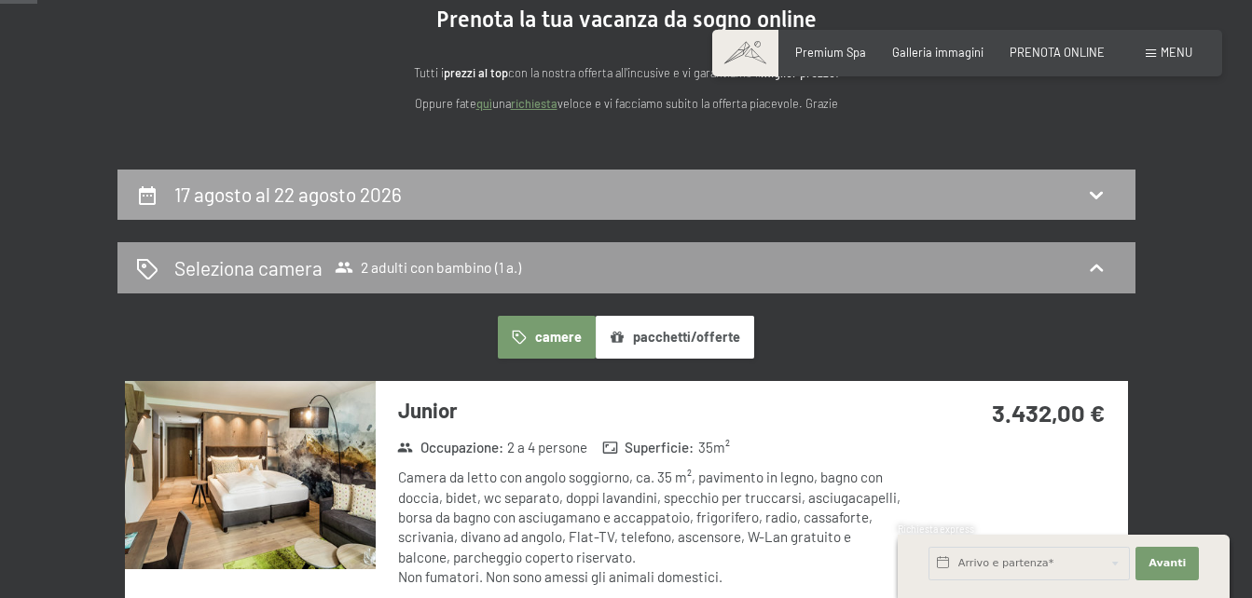
click at [1103, 205] on icon at bounding box center [1096, 195] width 22 height 22
select select "1"
select select "[DATE]"
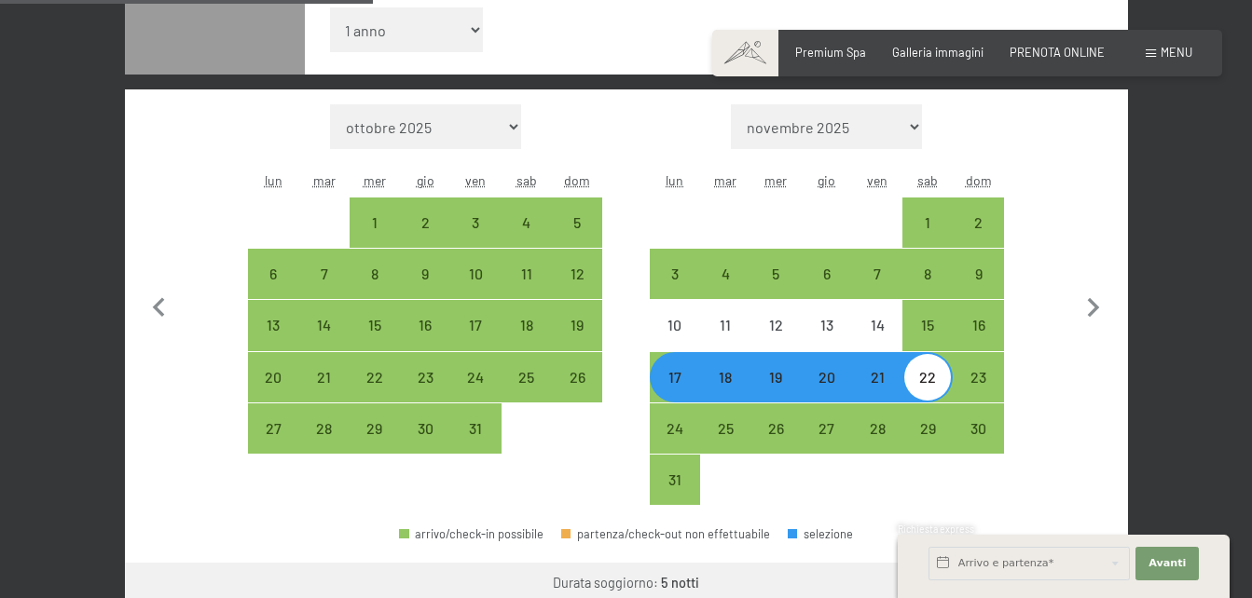
scroll to position [578, 0]
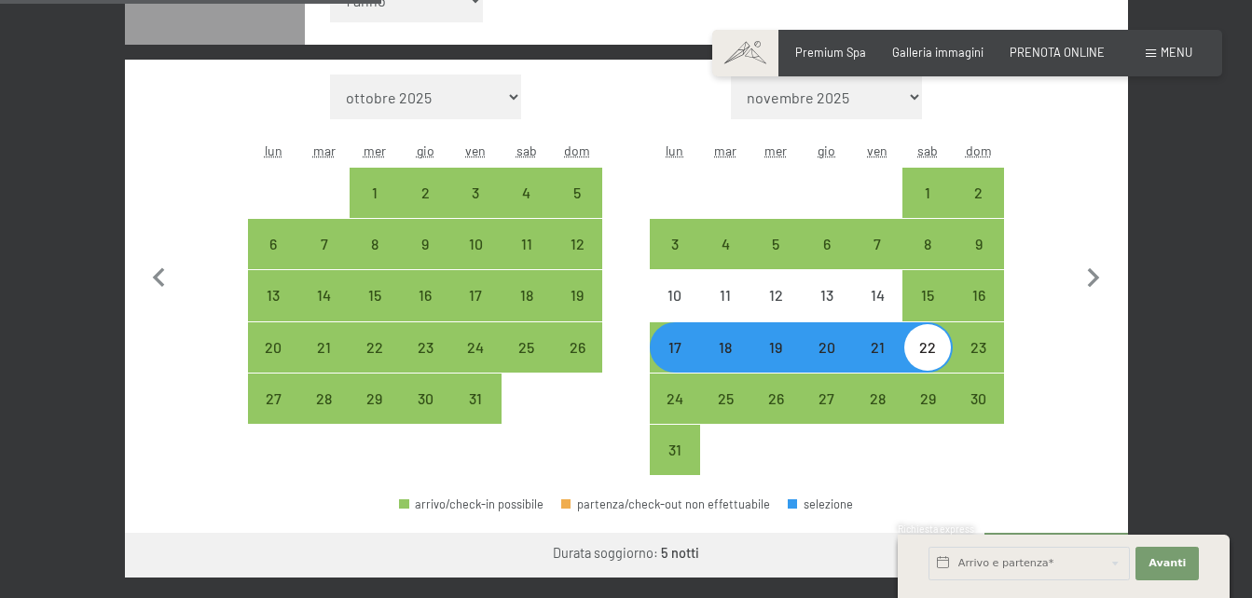
click at [670, 343] on div "17" at bounding box center [675, 363] width 47 height 47
select select "[DATE]"
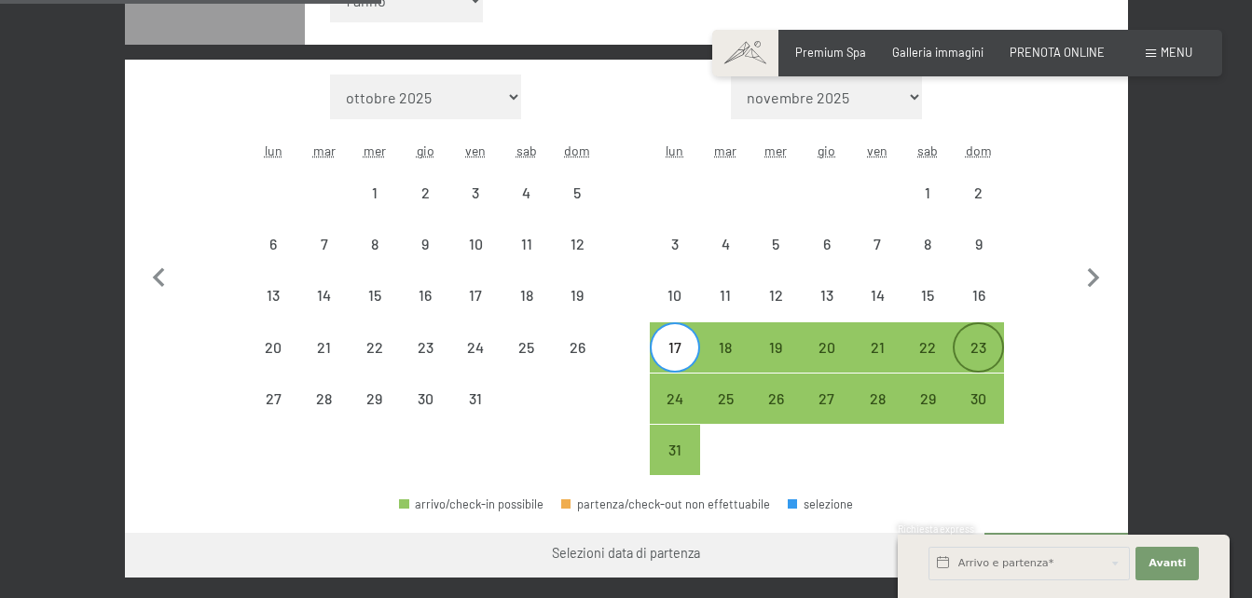
click at [978, 341] on div "23" at bounding box center [977, 363] width 47 height 47
select select "[DATE]"
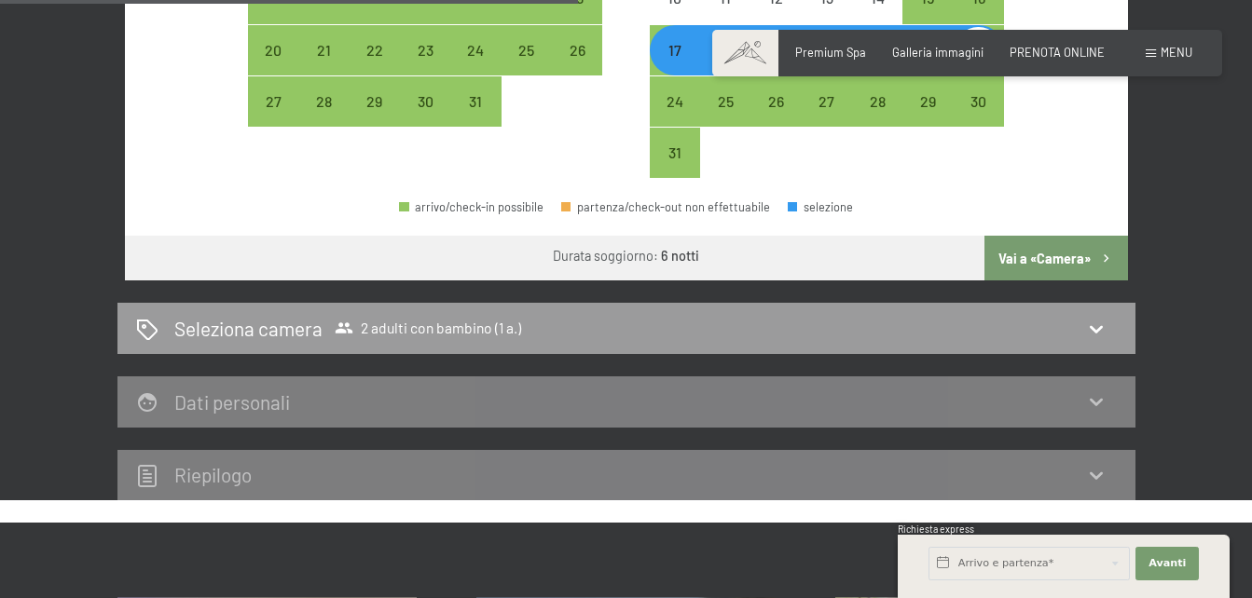
click at [1055, 262] on button "Vai a «Camera»" at bounding box center [1055, 258] width 143 height 45
select select "[DATE]"
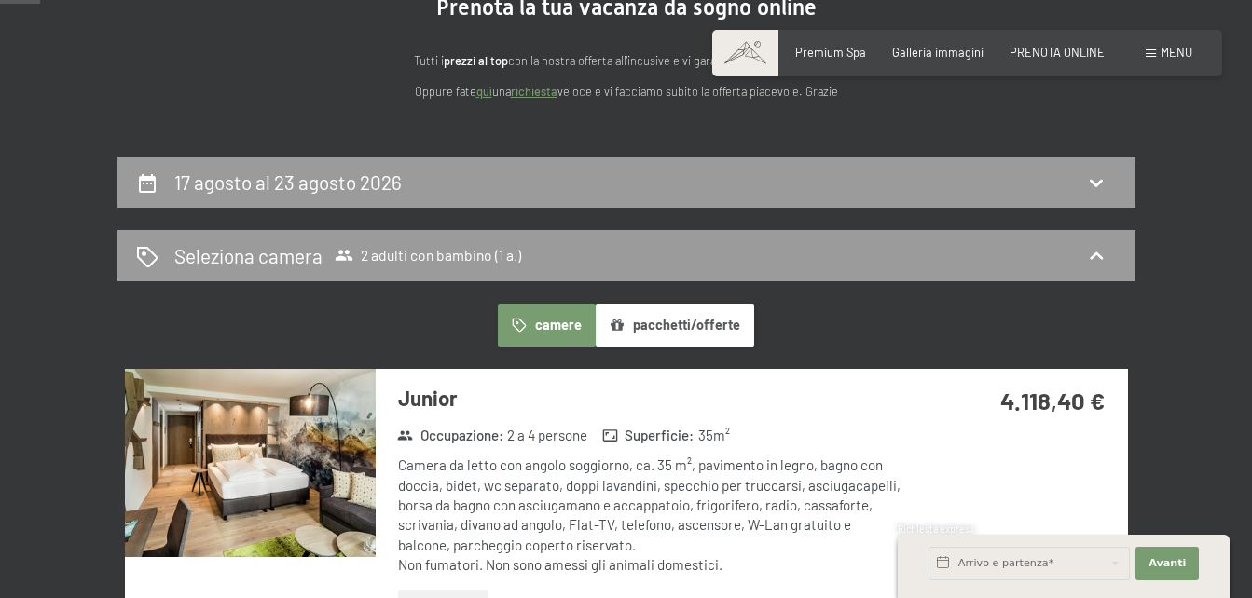
scroll to position [199, 0]
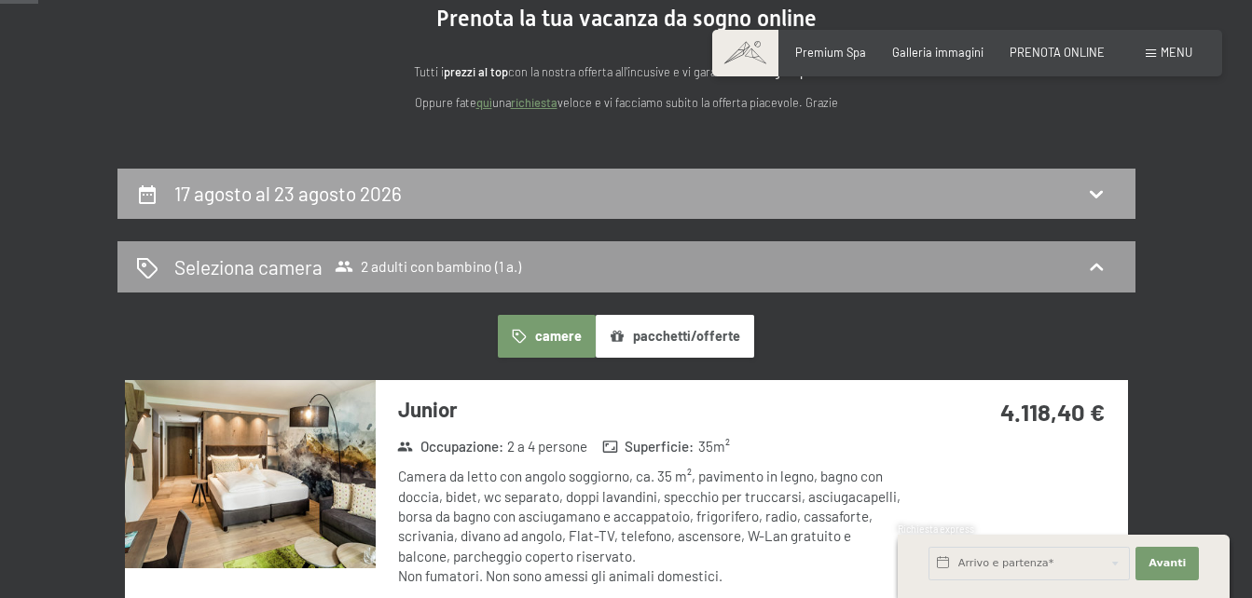
click at [1077, 186] on div "17 agosto al 23 agosto 2026" at bounding box center [626, 193] width 981 height 27
select select "1"
select select "[DATE]"
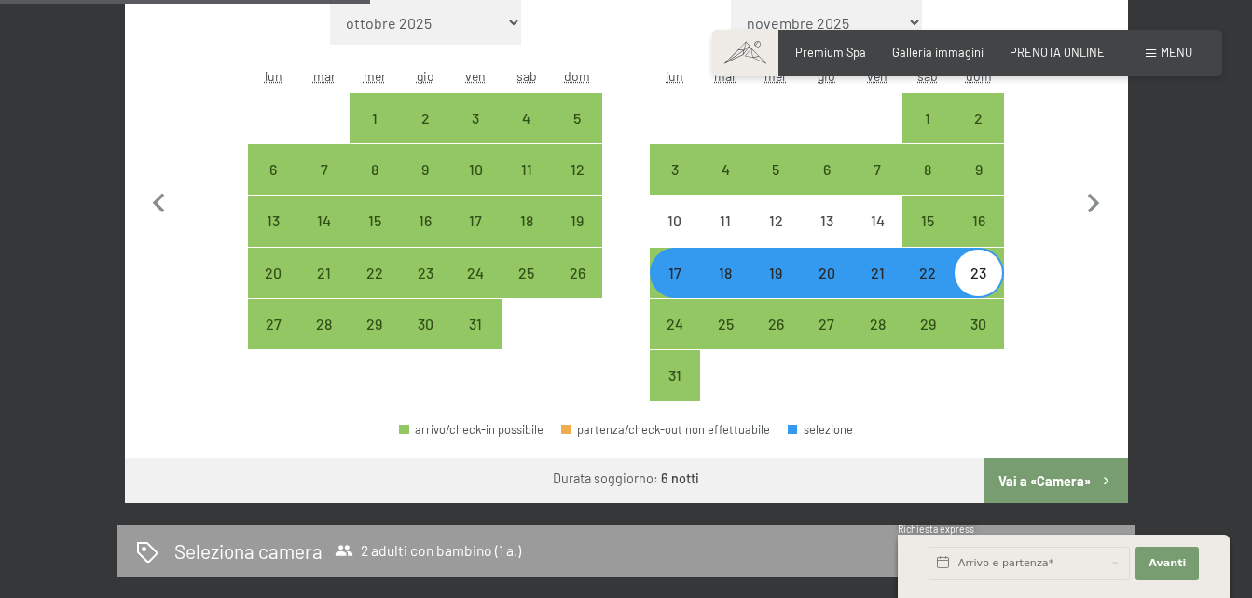
scroll to position [665, 0]
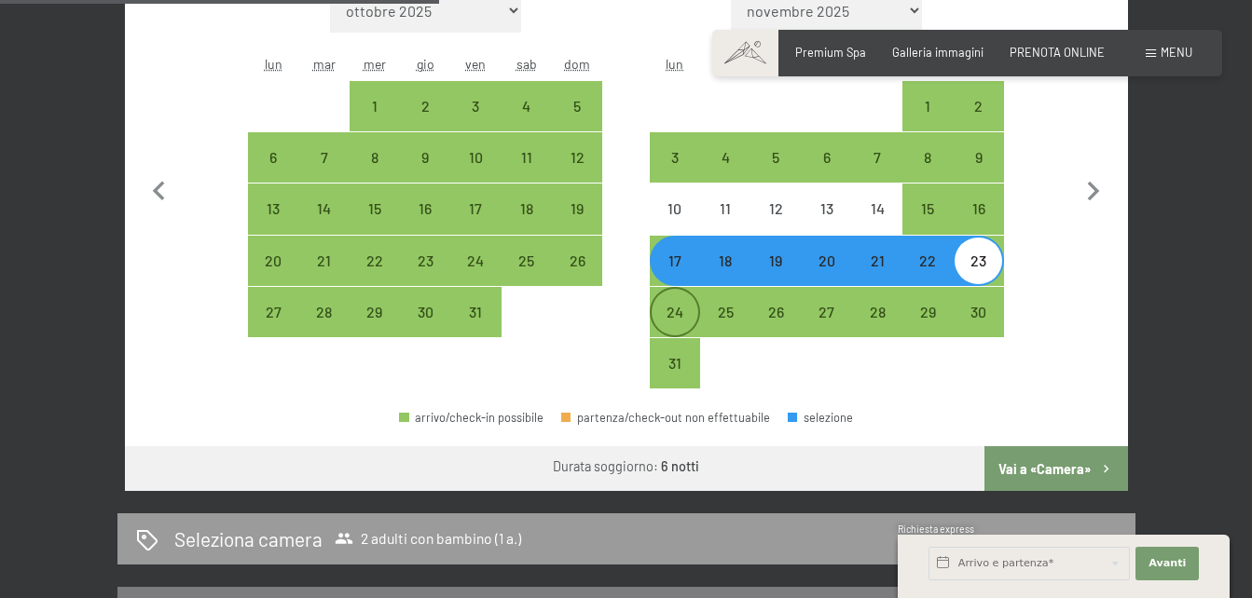
click at [670, 313] on div "24" at bounding box center [675, 328] width 47 height 47
select select "[DATE]"
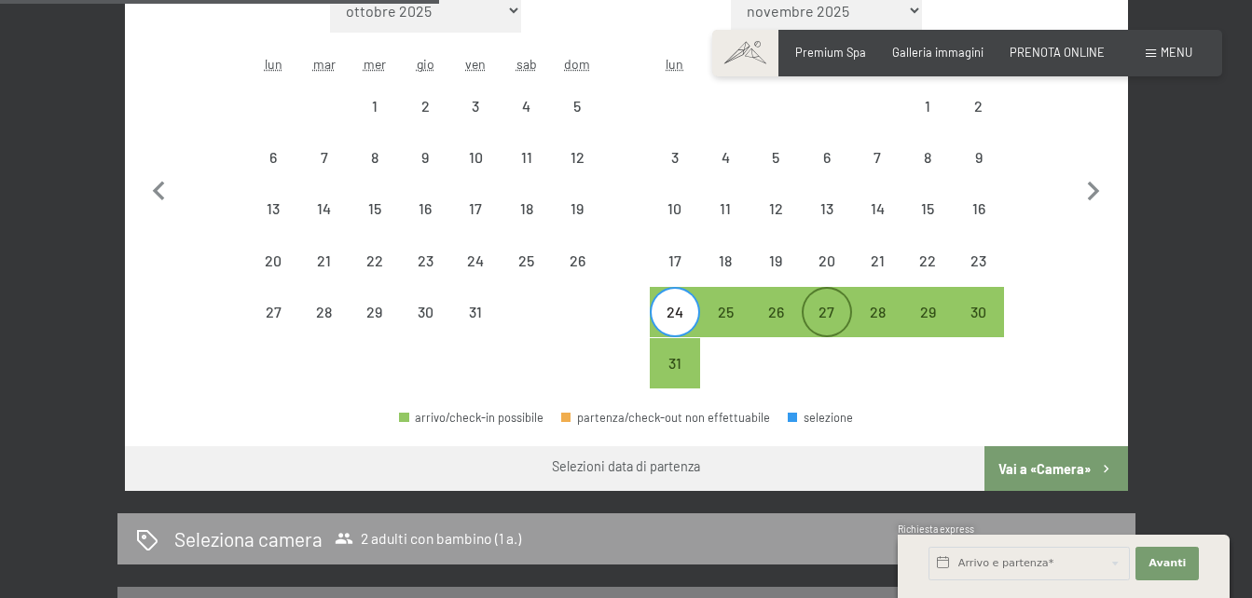
click at [823, 309] on div "27" at bounding box center [826, 328] width 47 height 47
select select "[DATE]"
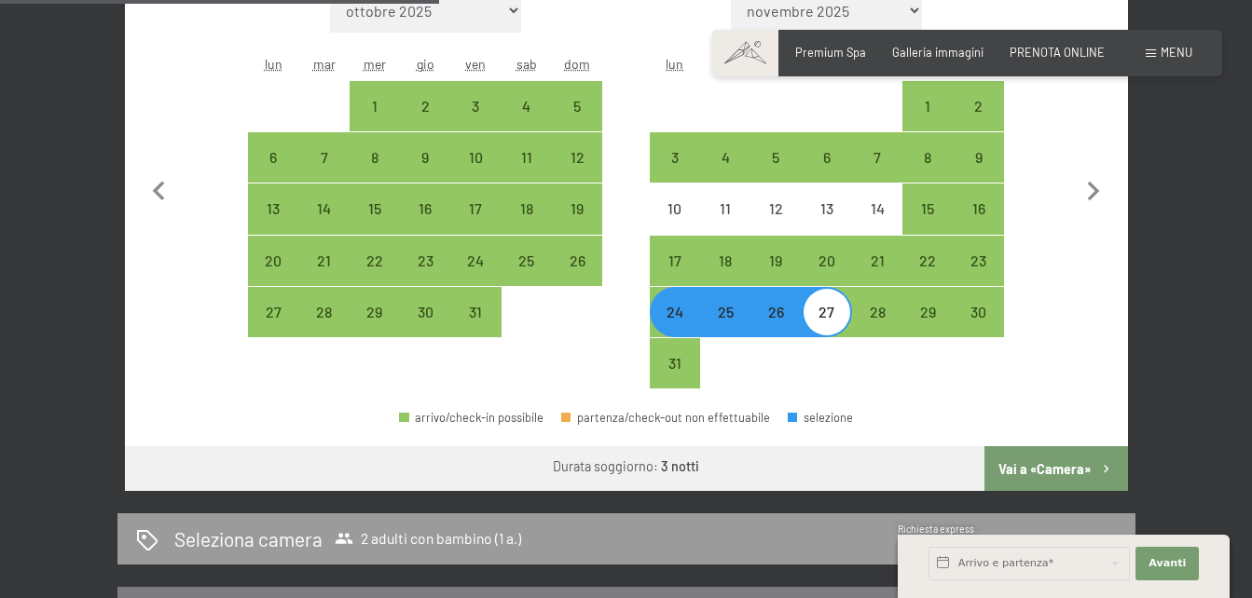
click at [1043, 455] on button "Vai a «Camera»" at bounding box center [1055, 468] width 143 height 45
select select "[DATE]"
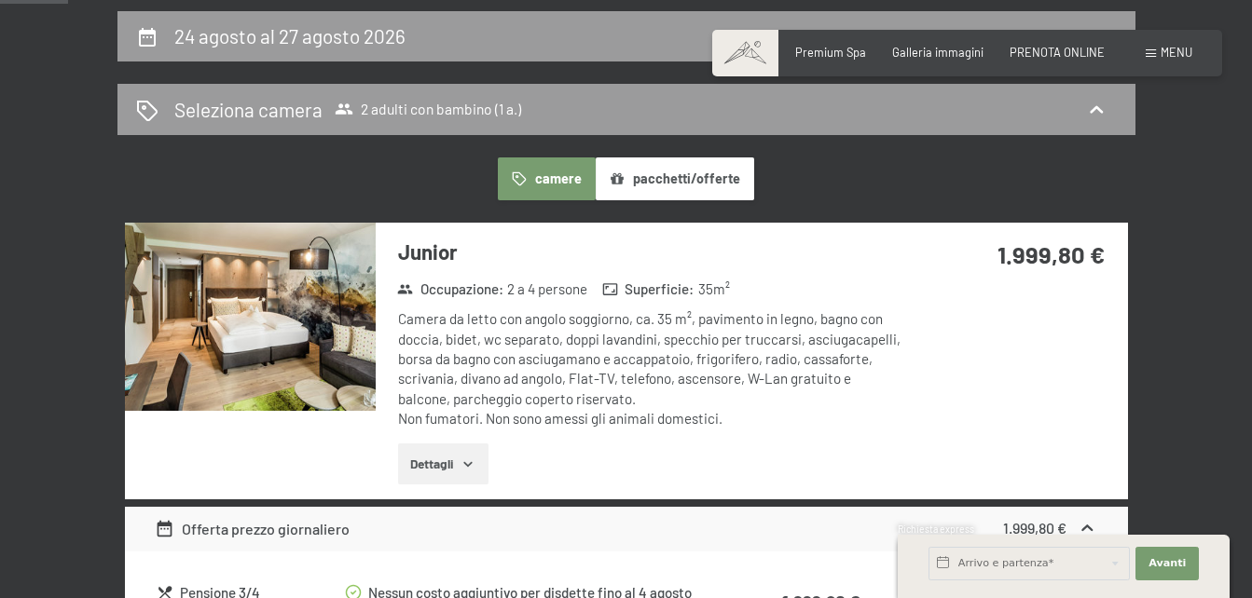
scroll to position [323, 0]
